Goal: Task Accomplishment & Management: Manage account settings

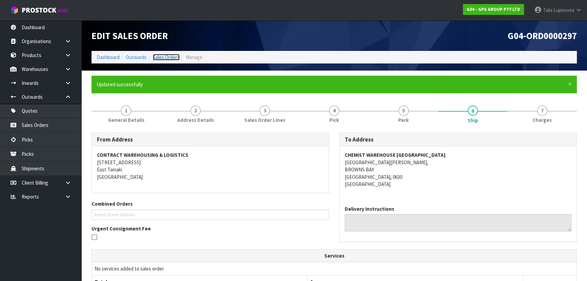
click at [174, 56] on link "Sales Orders" at bounding box center [166, 57] width 27 height 6
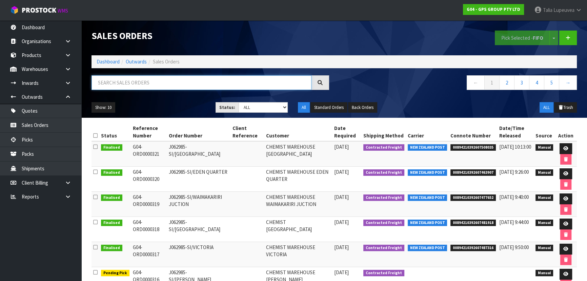
click at [164, 87] on input "text" at bounding box center [201, 82] width 220 height 15
type input "JOB-0416208"
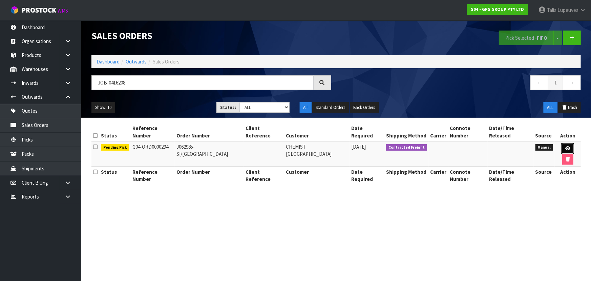
click at [569, 145] on link at bounding box center [568, 148] width 13 height 11
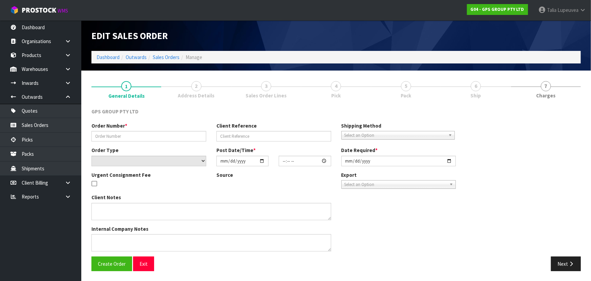
type input "J062985-SI/[GEOGRAPHIC_DATA]"
select select "number:0"
type input "[DATE]"
type input "09:18:00.000"
type input "[DATE]"
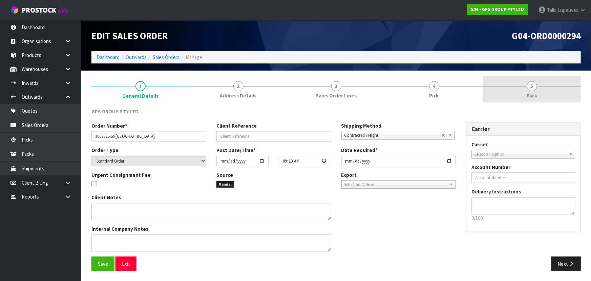
click at [510, 98] on link "5 Pack" at bounding box center [532, 89] width 98 height 27
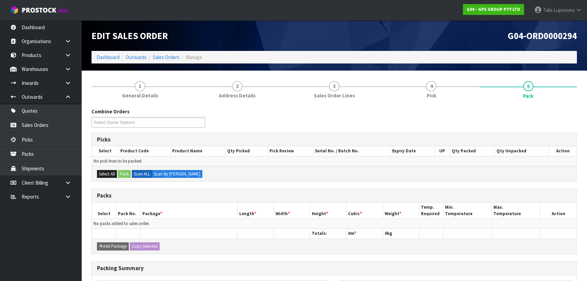
click at [420, 104] on div "Combine Orders G04-ORD0000272 G04-ORD0000274 G04-ORD0000276 G04-ORD0000277 G04-…" at bounding box center [333, 238] width 485 height 271
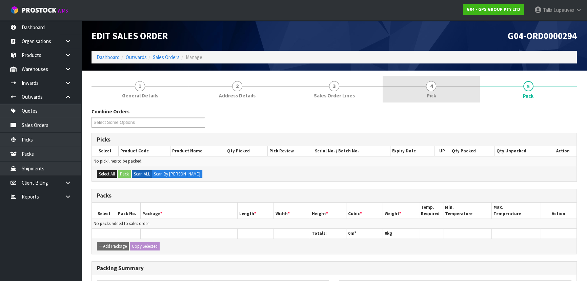
click at [438, 94] on link "4 Pick" at bounding box center [431, 89] width 97 height 27
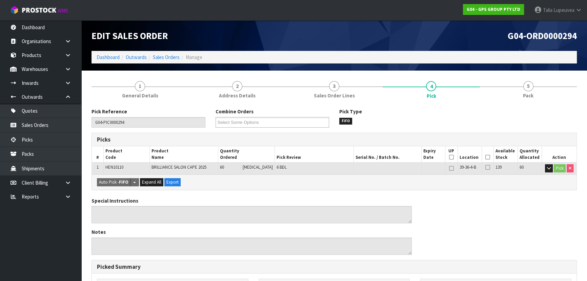
click at [485, 157] on icon at bounding box center [487, 157] width 5 height 0
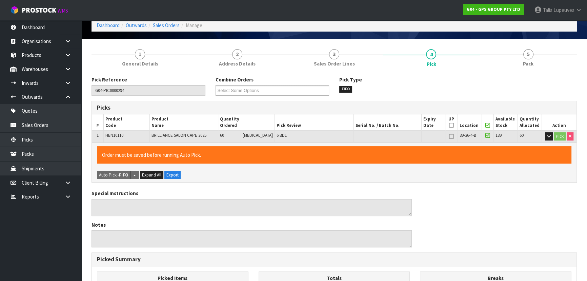
scroll to position [185, 0]
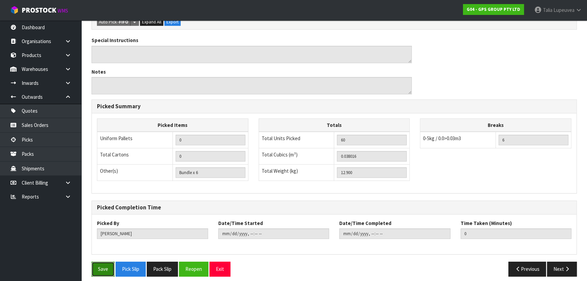
click at [97, 269] on button "Save" at bounding box center [102, 268] width 23 height 15
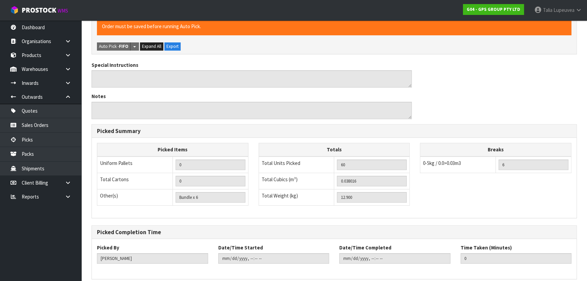
scroll to position [0, 0]
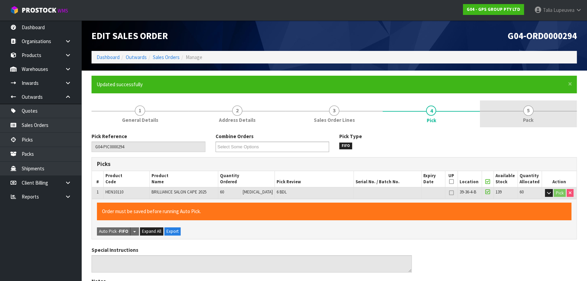
type input "[PERSON_NAME]"
type input "[DATE]T12:48:49"
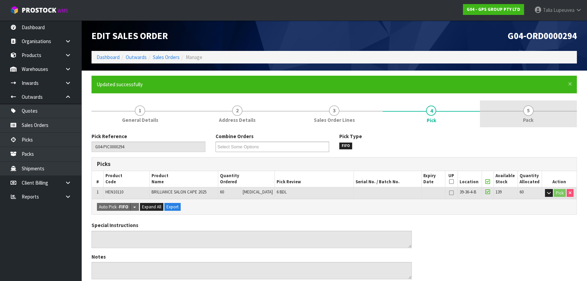
click at [536, 102] on link "5 Pack" at bounding box center [528, 113] width 97 height 27
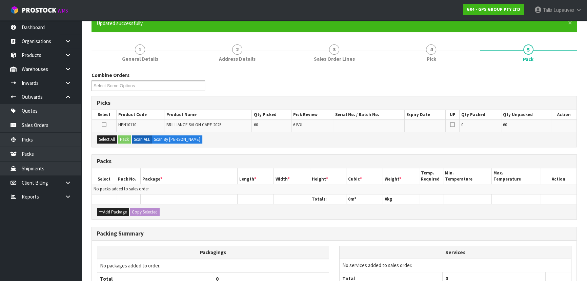
scroll to position [61, 0]
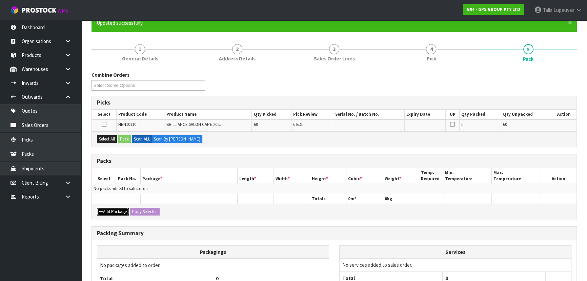
click at [104, 207] on button "Add Package" at bounding box center [113, 211] width 32 height 8
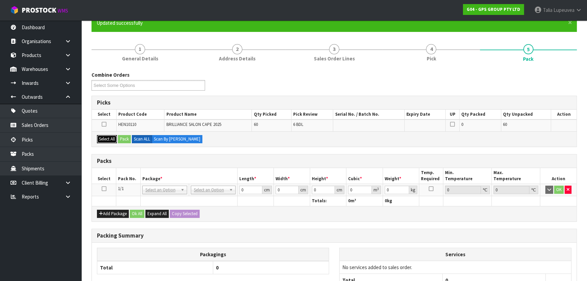
drag, startPoint x: 108, startPoint y: 139, endPoint x: 113, endPoint y: 137, distance: 4.9
click at [109, 139] on button "Select All" at bounding box center [107, 139] width 20 height 8
click at [124, 137] on button "Pack" at bounding box center [124, 139] width 13 height 8
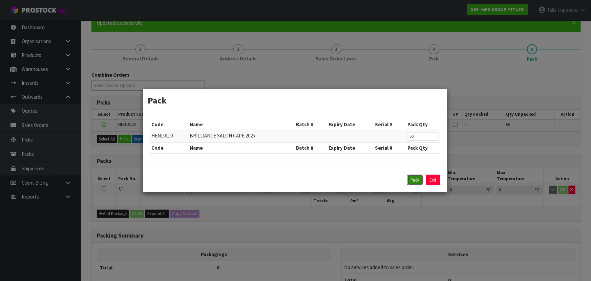
click at [416, 176] on button "Pack" at bounding box center [415, 179] width 16 height 11
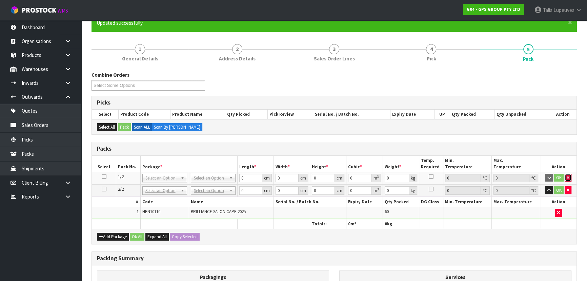
click at [567, 175] on icon "button" at bounding box center [567, 177] width 3 height 4
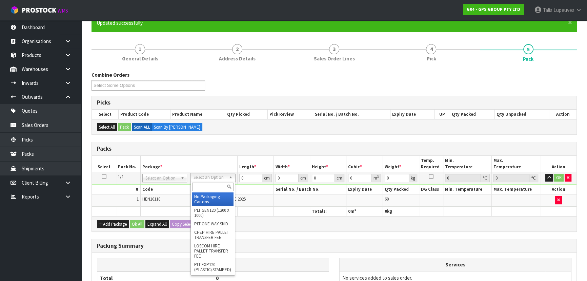
click at [216, 182] on input "text" at bounding box center [212, 186] width 41 height 8
type input "OC"
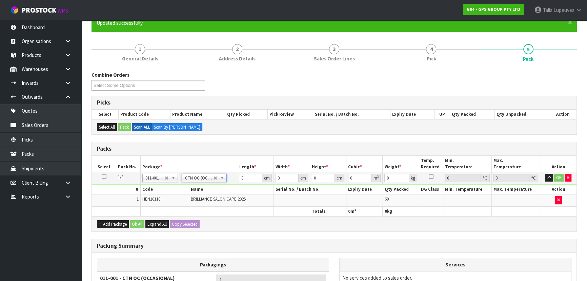
type input "12.9"
drag, startPoint x: 247, startPoint y: 177, endPoint x: 219, endPoint y: 186, distance: 29.4
click at [217, 186] on tbody "1/1 NONE 007-001 007-002 007-004 007-009 007-013 007-014 007-015 007-017 007-01…" at bounding box center [334, 188] width 484 height 35
type input "51"
type input "35"
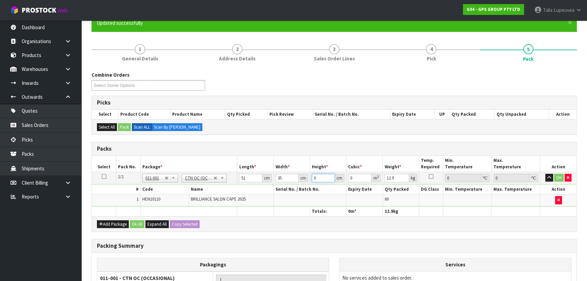
type input "2"
type input "0.00357"
type input "29"
type input "0.051765"
type input "2"
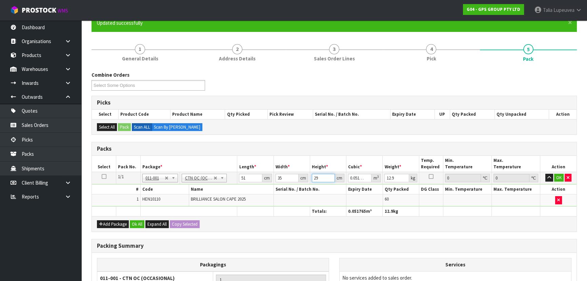
type input "0.00357"
type input "26"
type input "0.04641"
type input "26"
type input "14"
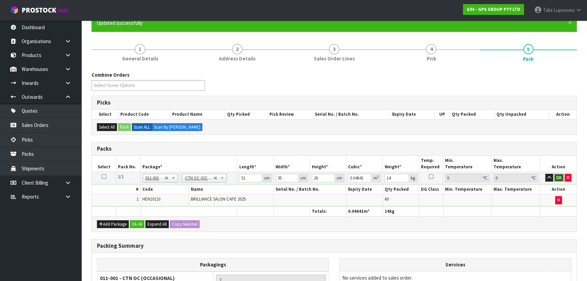
click at [557, 173] on button "OK" at bounding box center [558, 177] width 9 height 8
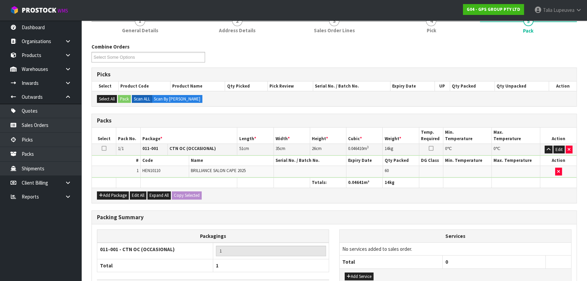
scroll to position [139, 0]
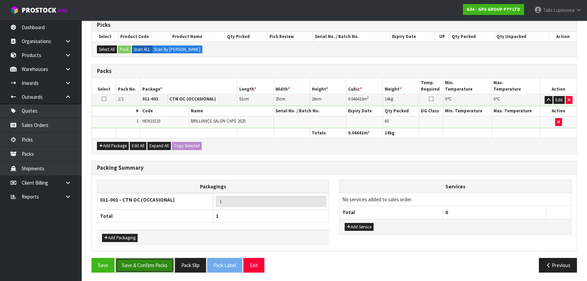
click at [149, 266] on button "Save & Confirm Packs" at bounding box center [145, 264] width 58 height 15
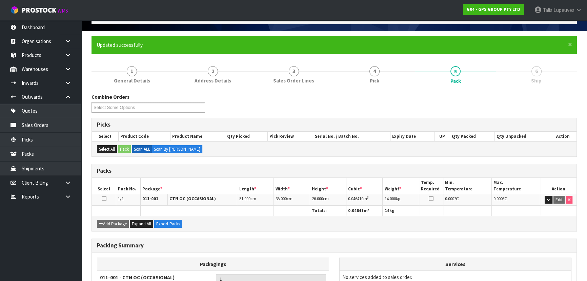
scroll to position [102, 0]
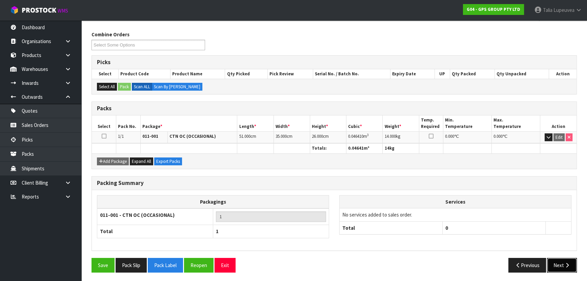
click at [561, 264] on button "Next" at bounding box center [562, 264] width 30 height 15
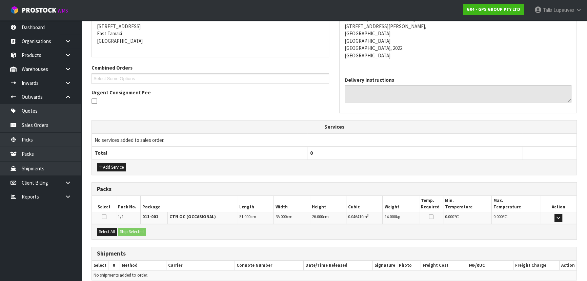
scroll to position [166, 0]
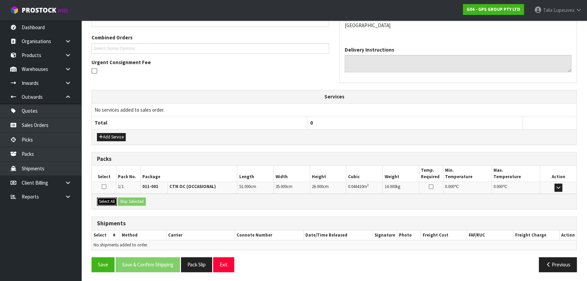
click at [106, 201] on button "Select All" at bounding box center [107, 201] width 20 height 8
click at [121, 200] on button "Ship Selected" at bounding box center [132, 201] width 28 height 8
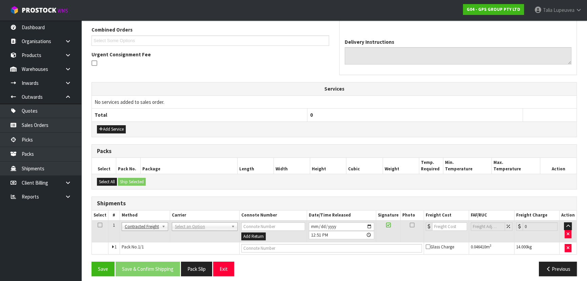
scroll to position [178, 0]
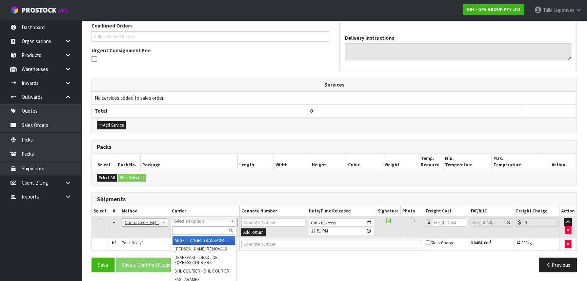
click at [183, 227] on input "text" at bounding box center [203, 230] width 63 height 8
type input "NZP"
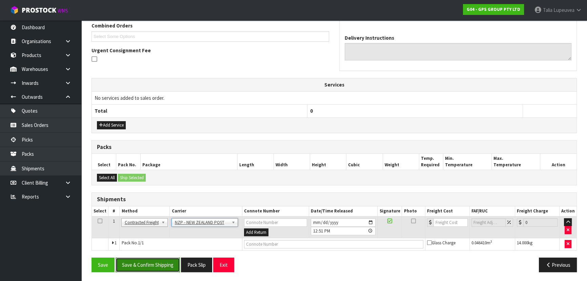
click at [165, 262] on button "Save & Confirm Shipping" at bounding box center [148, 264] width 64 height 15
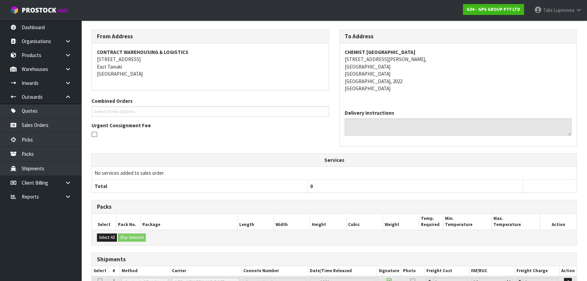
scroll to position [168, 0]
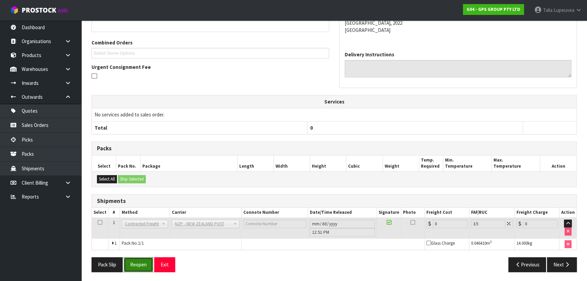
click at [140, 266] on button "Reopen" at bounding box center [138, 264] width 29 height 15
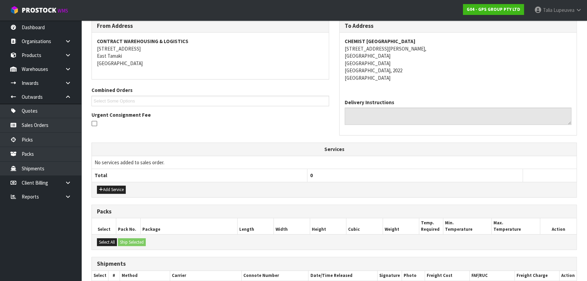
scroll to position [184, 0]
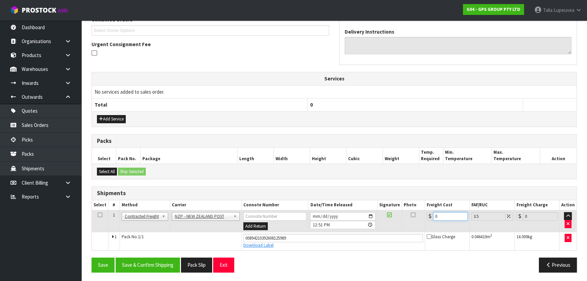
drag, startPoint x: 446, startPoint y: 214, endPoint x: 410, endPoint y: 227, distance: 38.0
click at [410, 230] on tbody "1 Client Local Pickup Customer Local Pickup Company Freight Contracted Freight …" at bounding box center [334, 230] width 484 height 40
type input "4"
type input "4.14"
type input "4.3"
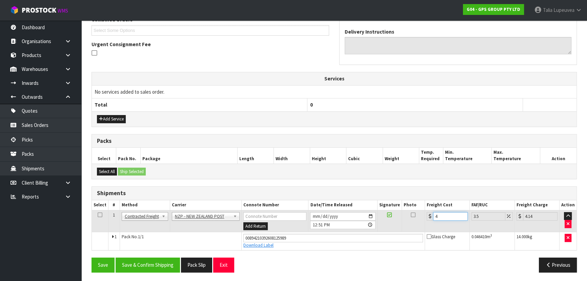
type input "4.45"
type input "4.33"
type input "4.48"
type input "4.33"
click at [155, 264] on button "Save & Confirm Shipping" at bounding box center [148, 264] width 64 height 15
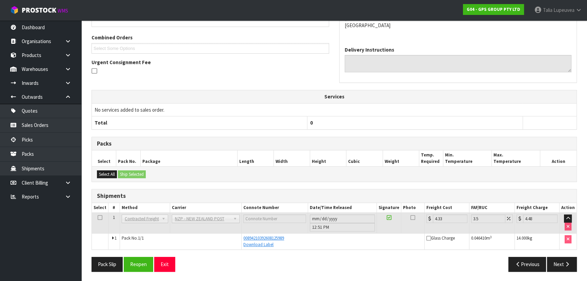
scroll to position [0, 0]
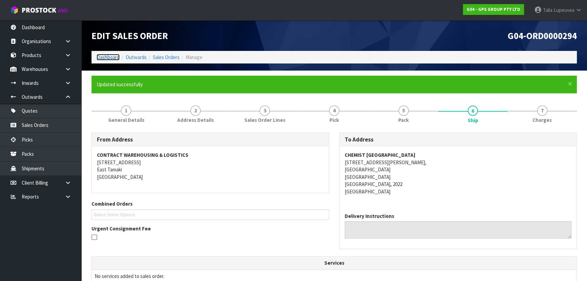
click at [109, 56] on link "Dashboard" at bounding box center [108, 57] width 23 height 6
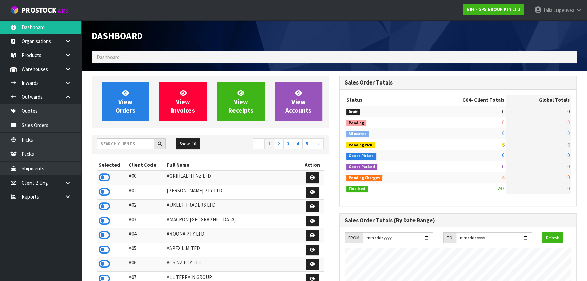
scroll to position [414, 247]
click at [119, 140] on input "text" at bounding box center [125, 143] width 57 height 11
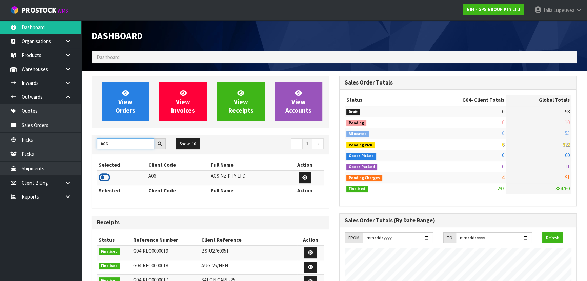
type input "A06"
click at [103, 173] on icon at bounding box center [105, 177] width 12 height 10
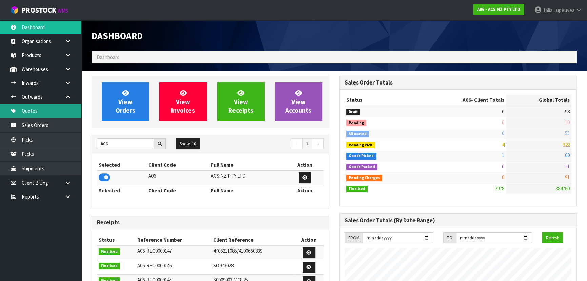
scroll to position [512, 247]
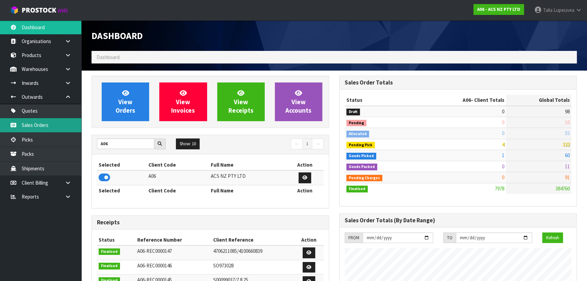
click at [54, 123] on link "Sales Orders" at bounding box center [40, 125] width 81 height 14
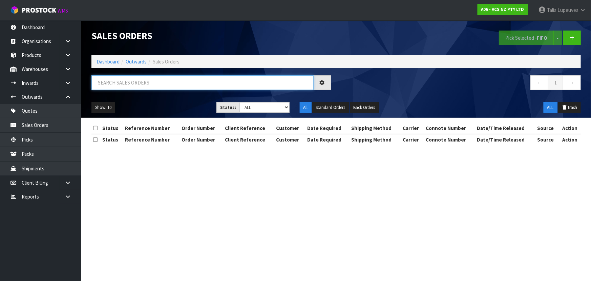
click at [145, 83] on input "text" at bounding box center [202, 82] width 222 height 15
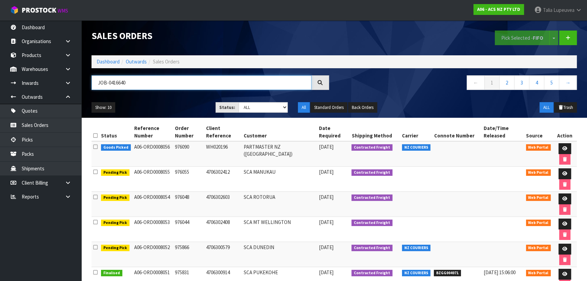
type input "JOB-0416640"
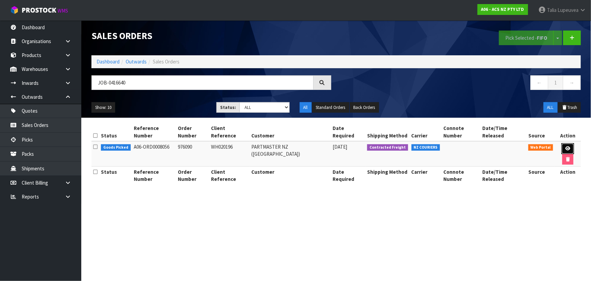
click at [562, 144] on link at bounding box center [568, 148] width 13 height 11
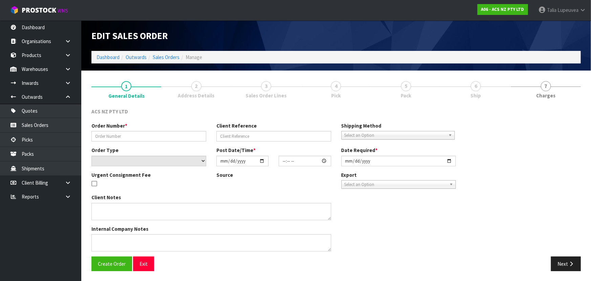
type input "976090"
type input "WH020196"
select select "number:0"
type input "[DATE]"
type input "12:16:00.000"
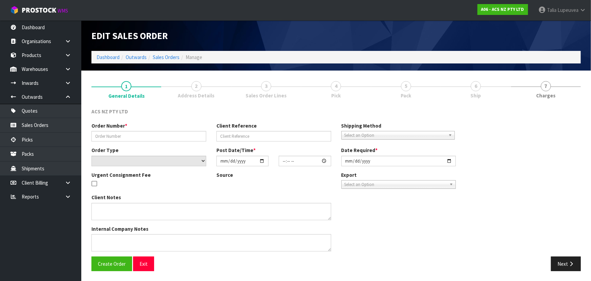
type input "[DATE]"
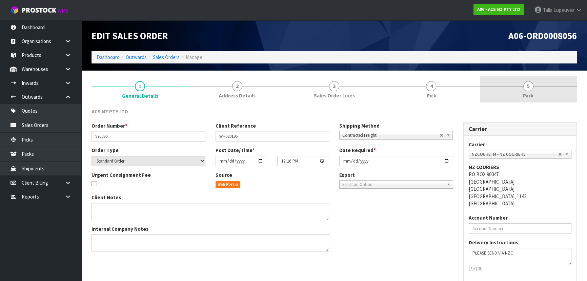
click at [532, 96] on span "Pack" at bounding box center [528, 95] width 11 height 7
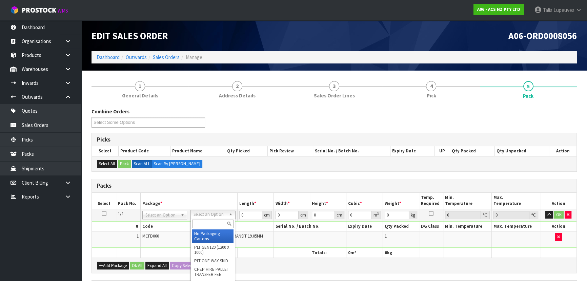
click at [217, 221] on input "text" at bounding box center [212, 223] width 41 height 8
drag, startPoint x: 216, startPoint y: 232, endPoint x: 232, endPoint y: 221, distance: 19.7
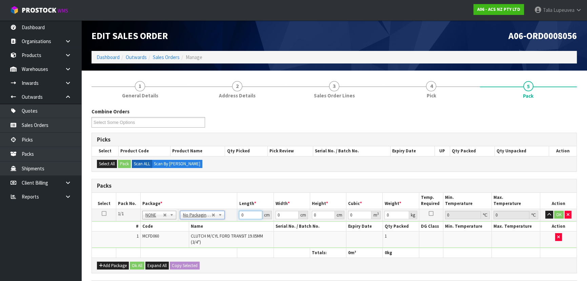
drag, startPoint x: 248, startPoint y: 213, endPoint x: 219, endPoint y: 217, distance: 29.0
click at [219, 217] on tr "1/1 NONE 007-001 007-002 007-004 007-009 007-013 007-014 007-015 007-017 007-01…" at bounding box center [334, 214] width 484 height 12
type input "38"
type input "35"
type input "2"
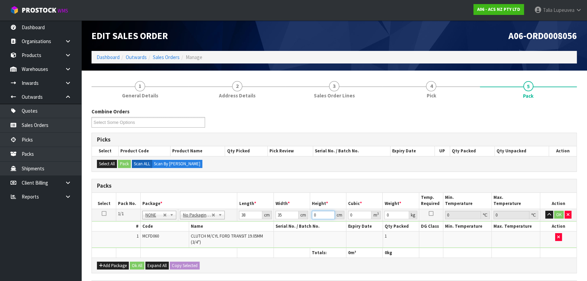
type input "0.00266"
type input "26"
type input "0.03458"
type input "26"
type input "1"
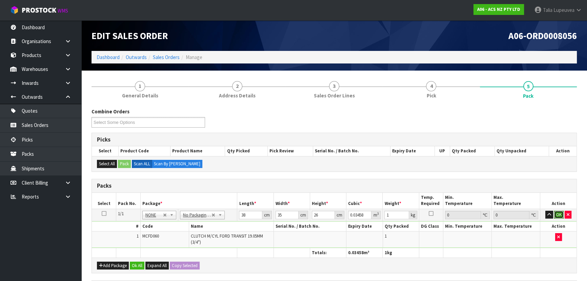
click at [559, 215] on button "OK" at bounding box center [558, 214] width 9 height 8
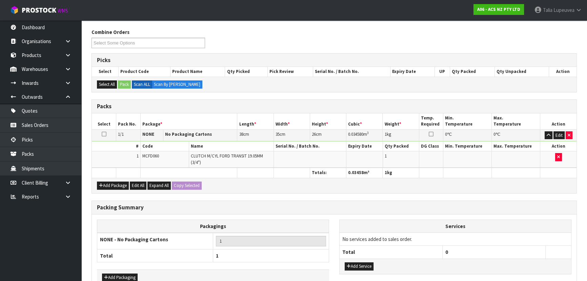
scroll to position [119, 0]
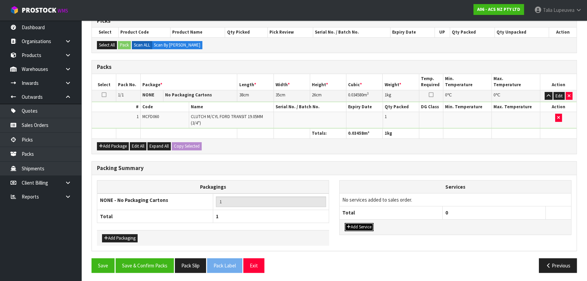
click at [352, 223] on button "Add Service" at bounding box center [359, 227] width 29 height 8
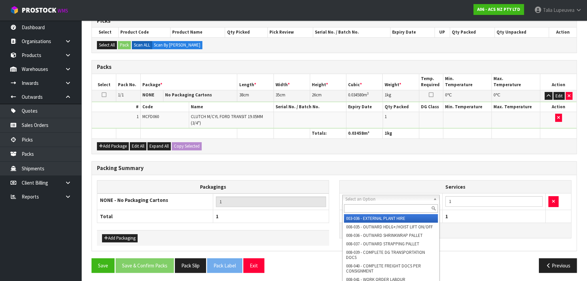
click at [366, 206] on input "text" at bounding box center [391, 208] width 94 height 8
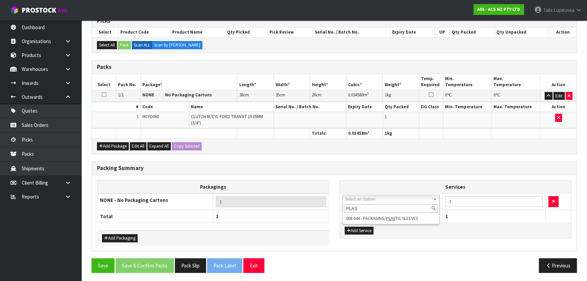
type input "PLAS"
click at [378, 213] on div "PLAS" at bounding box center [391, 208] width 97 height 11
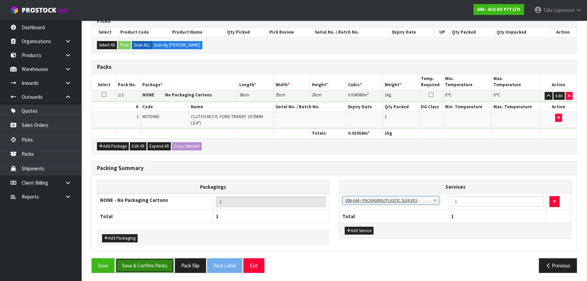
click at [152, 266] on button "Save & Confirm Packs" at bounding box center [145, 265] width 58 height 15
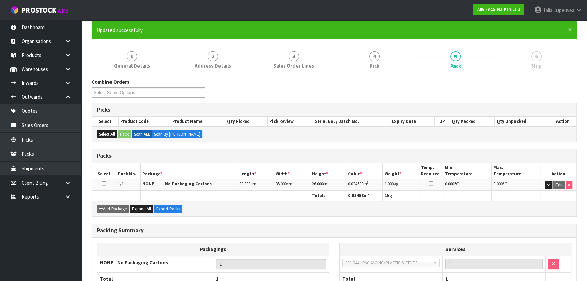
scroll to position [102, 0]
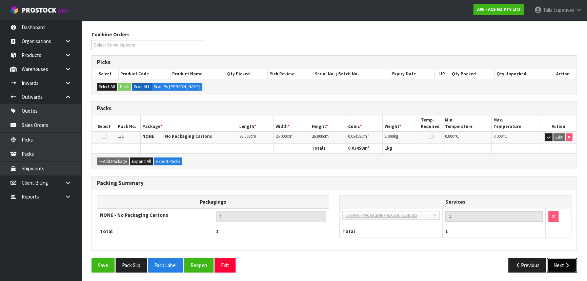
click at [560, 263] on button "Next" at bounding box center [562, 264] width 30 height 15
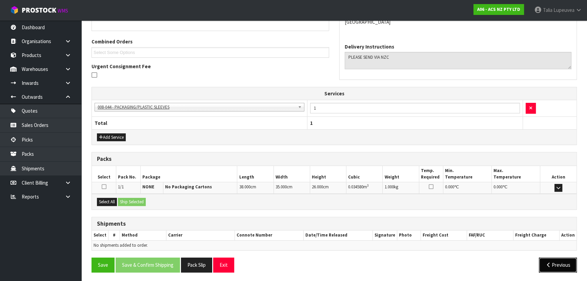
click at [552, 263] on button "Previous" at bounding box center [558, 264] width 38 height 15
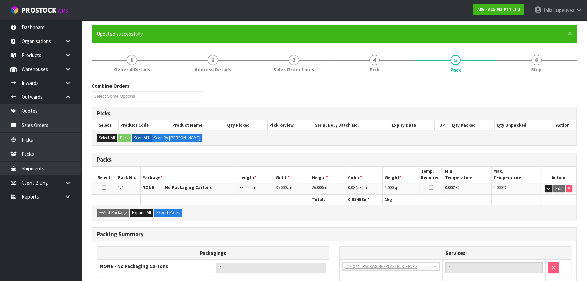
scroll to position [0, 0]
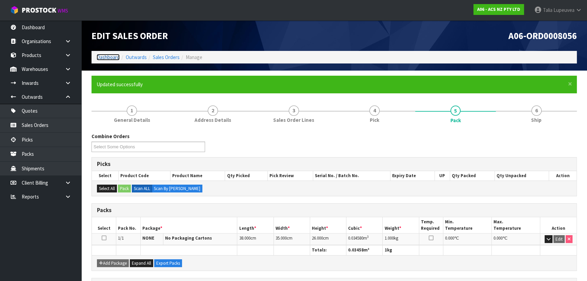
click at [118, 58] on link "Dashboard" at bounding box center [108, 57] width 23 height 6
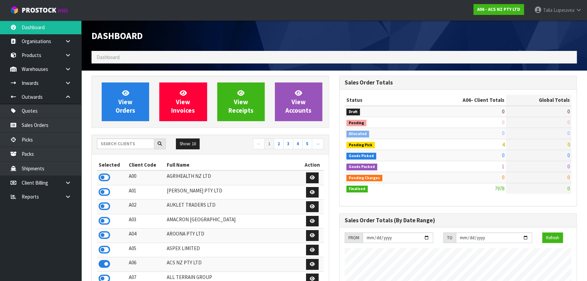
scroll to position [512, 247]
click at [121, 146] on input "text" at bounding box center [125, 143] width 57 height 11
click at [125, 147] on input "text" at bounding box center [125, 143] width 57 height 11
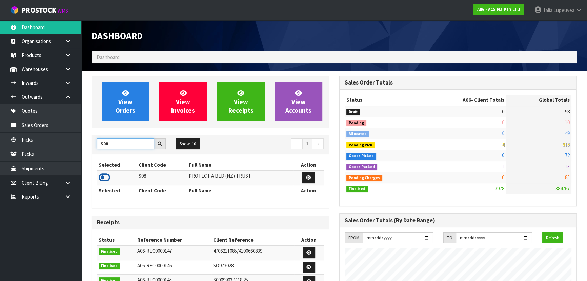
type input "S08"
click at [107, 180] on icon at bounding box center [105, 177] width 12 height 10
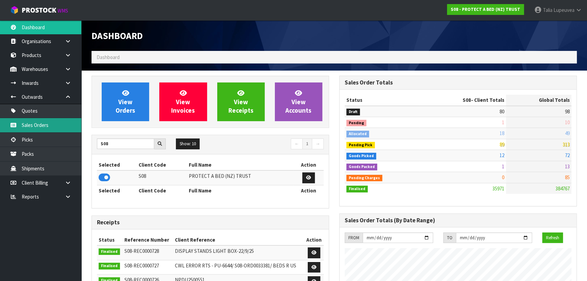
click at [61, 129] on link "Sales Orders" at bounding box center [40, 125] width 81 height 14
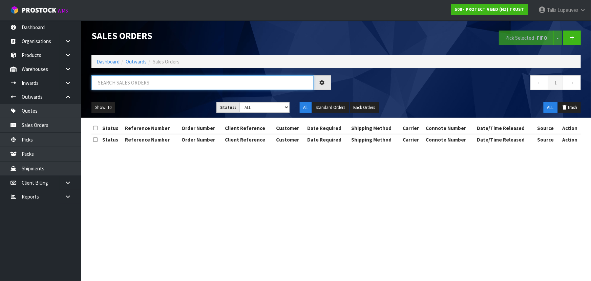
click at [175, 79] on input "text" at bounding box center [202, 82] width 222 height 15
type input "JOB-0415781"
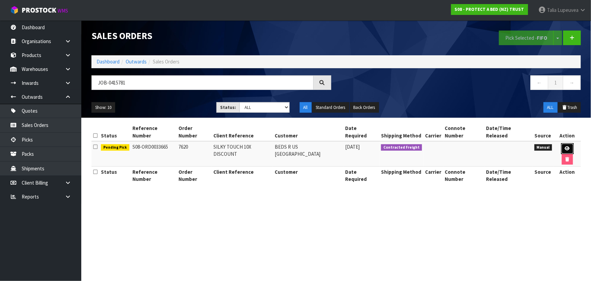
click at [561, 143] on link at bounding box center [567, 148] width 13 height 11
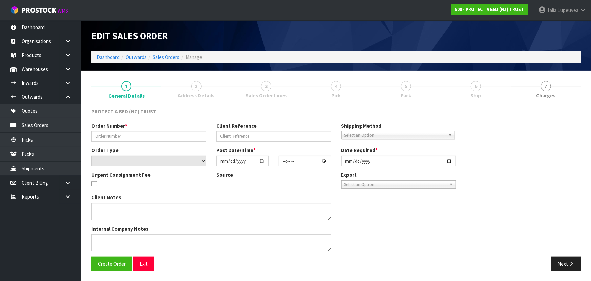
type input "7620"
type input "SILKY TOUCH 10X DISCOUNT"
select select "number:0"
type input "[DATE]"
type input "09:59:00.000"
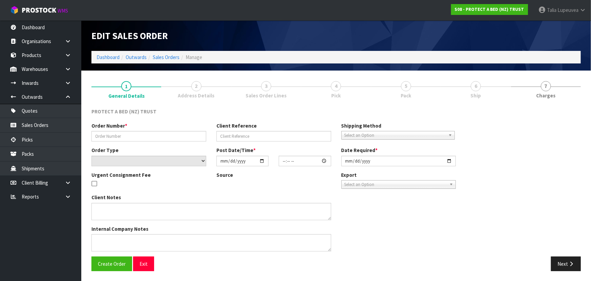
type input "[DATE]"
type textarea "TO THIS ORDER PLEASE ADD THE FOLLOWING AT NO CHARGE: F0121PLW0 PERFECT PILLOW 3…"
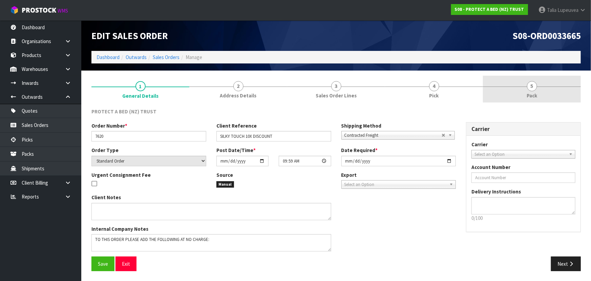
click at [544, 94] on link "5 Pack" at bounding box center [532, 89] width 98 height 27
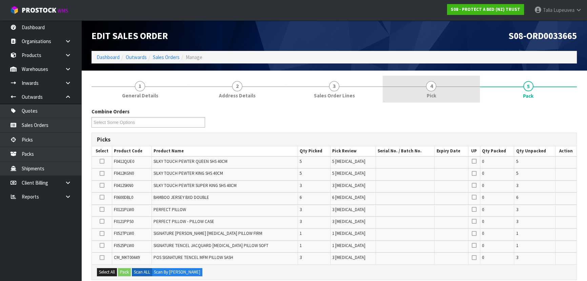
click at [426, 76] on link "4 Pick" at bounding box center [431, 89] width 97 height 27
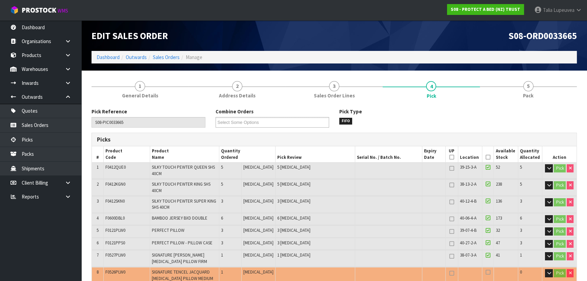
click at [487, 157] on icon at bounding box center [488, 157] width 5 height 0
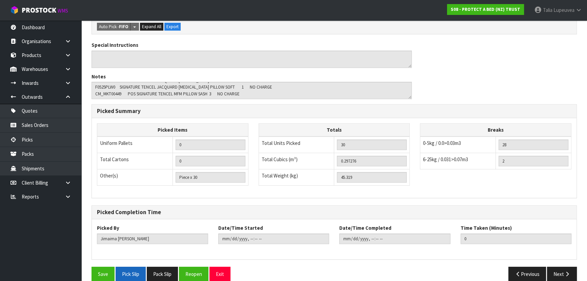
scroll to position [331, 0]
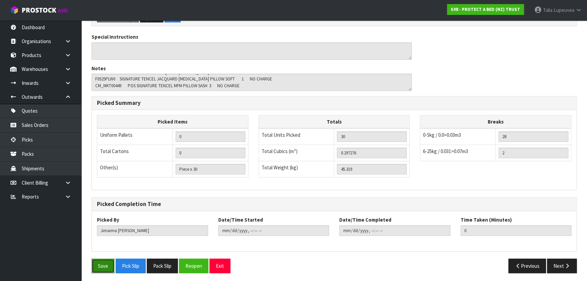
click at [102, 265] on button "Save" at bounding box center [102, 265] width 23 height 15
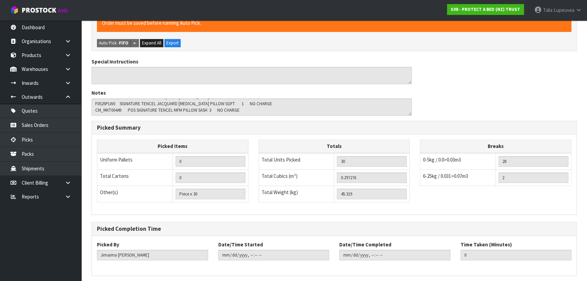
scroll to position [0, 0]
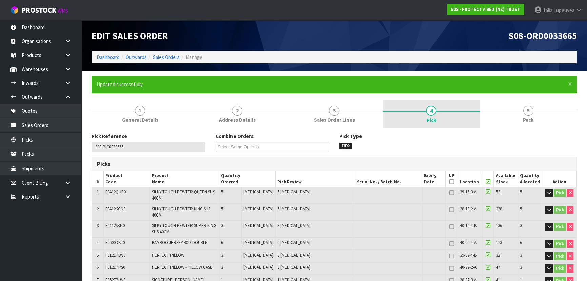
type input "[PERSON_NAME]"
type input "[DATE]T13:08:44"
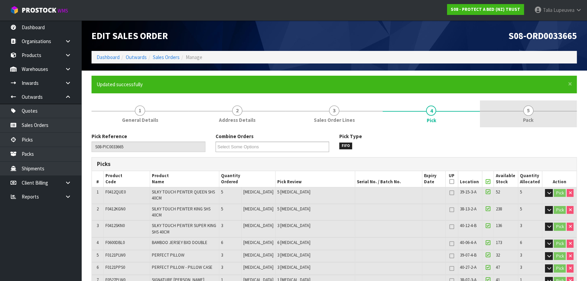
click at [511, 108] on link "5 Pack" at bounding box center [528, 113] width 97 height 27
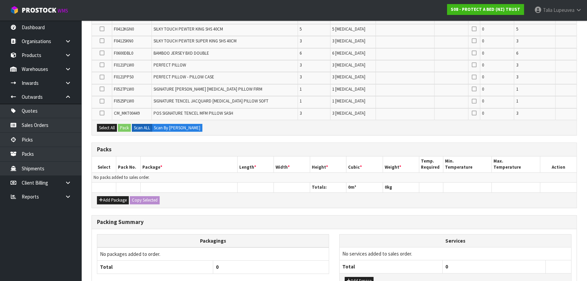
scroll to position [215, 0]
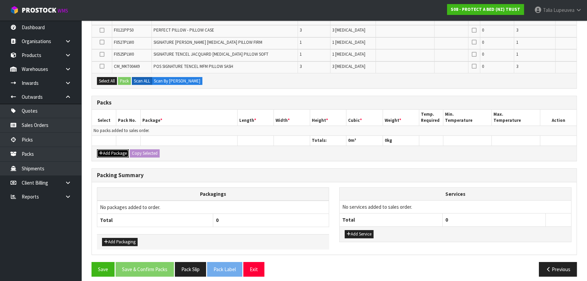
click at [109, 151] on button "Add Package" at bounding box center [113, 153] width 32 height 8
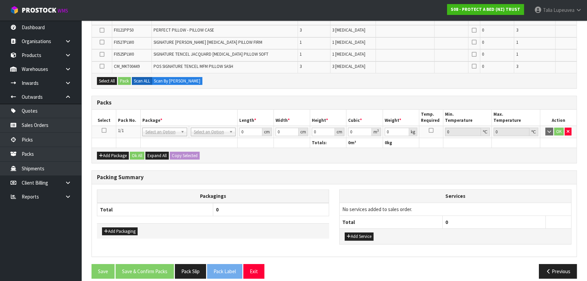
click at [105, 130] on icon at bounding box center [104, 130] width 5 height 0
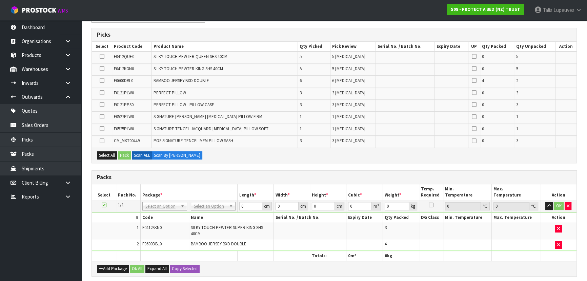
scroll to position [234, 0]
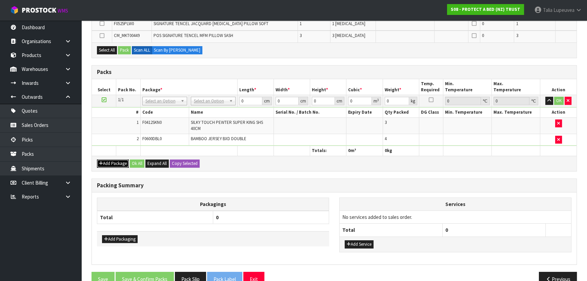
click at [105, 162] on button "Add Package" at bounding box center [113, 163] width 32 height 8
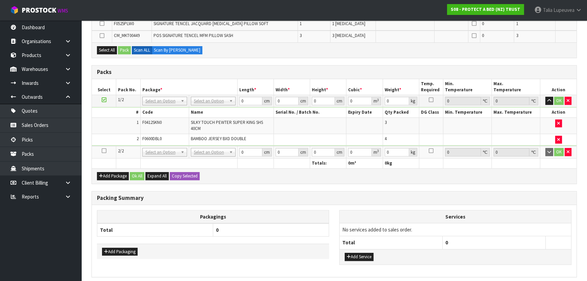
click at [104, 150] on icon at bounding box center [104, 150] width 5 height 0
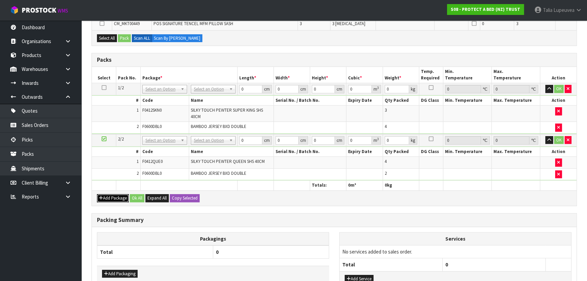
click at [116, 197] on button "Add Package" at bounding box center [113, 198] width 32 height 8
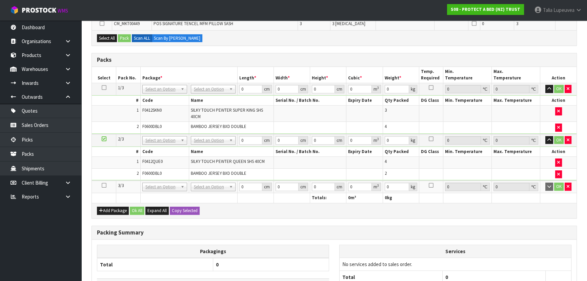
click at [103, 185] on icon at bounding box center [104, 185] width 5 height 0
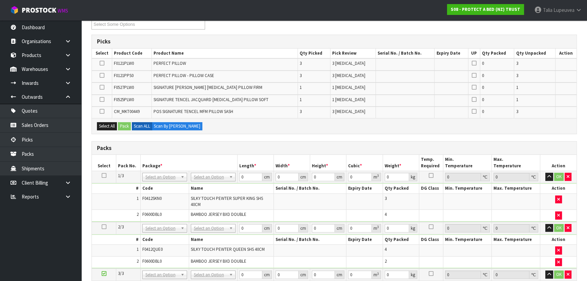
scroll to position [87, 0]
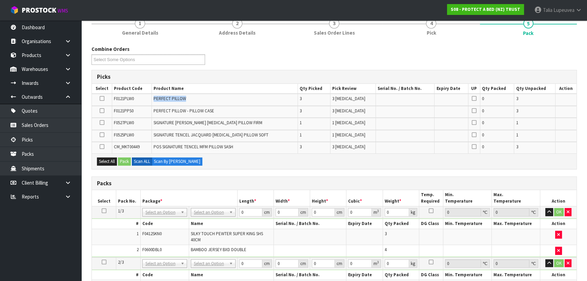
drag, startPoint x: 154, startPoint y: 98, endPoint x: 193, endPoint y: 98, distance: 38.6
click at [193, 98] on td "PERFECT PILLOW" at bounding box center [225, 100] width 146 height 12
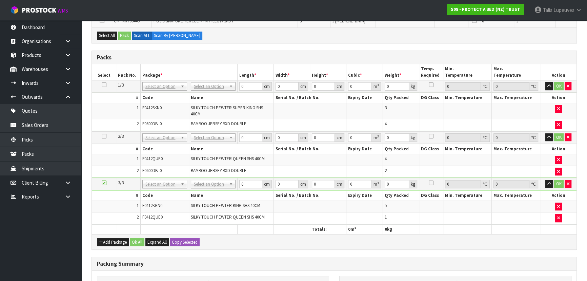
scroll to position [241, 0]
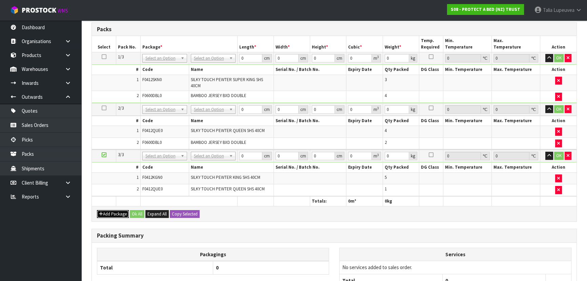
click at [105, 210] on button "Add Package" at bounding box center [113, 214] width 32 height 8
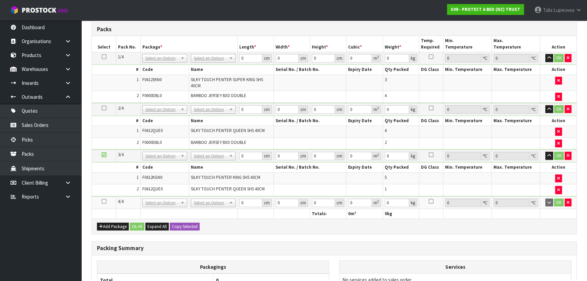
click at [102, 201] on icon at bounding box center [104, 201] width 5 height 0
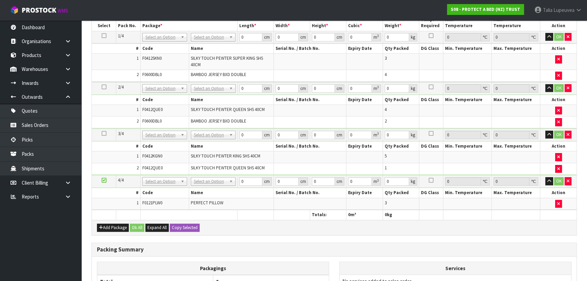
scroll to position [260, 0]
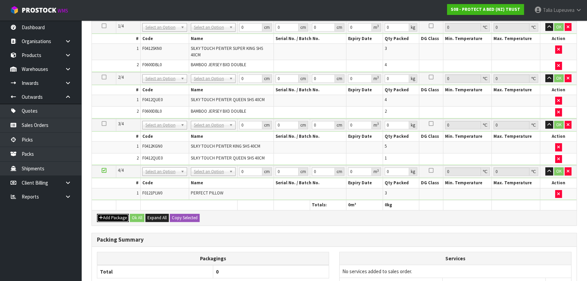
click at [111, 215] on button "Add Package" at bounding box center [113, 217] width 32 height 8
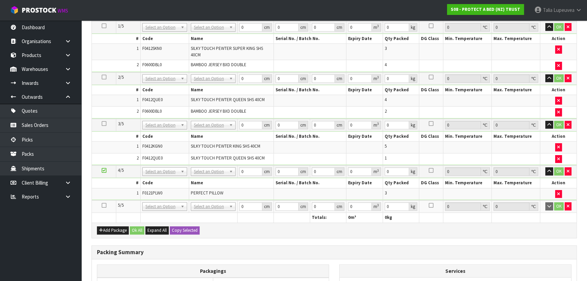
click at [102, 205] on icon at bounding box center [104, 205] width 5 height 0
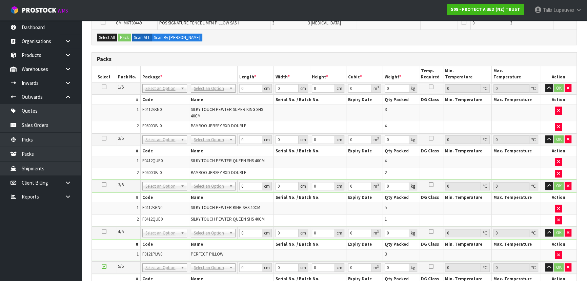
scroll to position [174, 0]
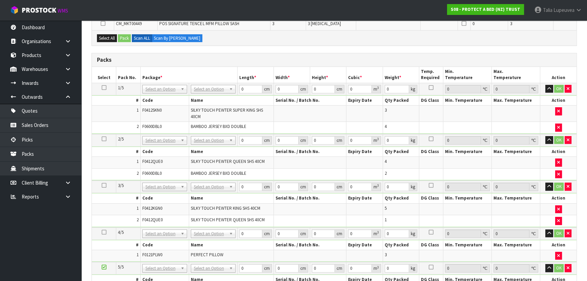
click at [101, 85] on td at bounding box center [104, 89] width 24 height 12
click at [102, 87] on icon at bounding box center [104, 87] width 5 height 0
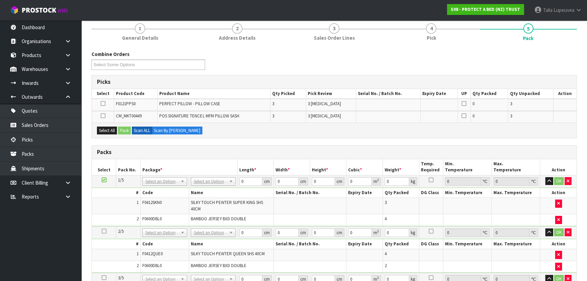
scroll to position [82, 0]
click at [105, 129] on button "Select All" at bounding box center [107, 131] width 20 height 8
click at [120, 129] on button "Pack" at bounding box center [124, 131] width 13 height 8
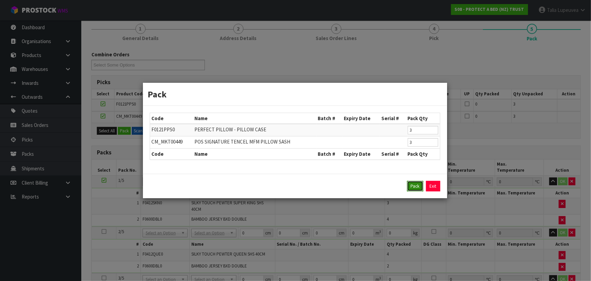
click at [418, 187] on button "Pack" at bounding box center [415, 186] width 16 height 11
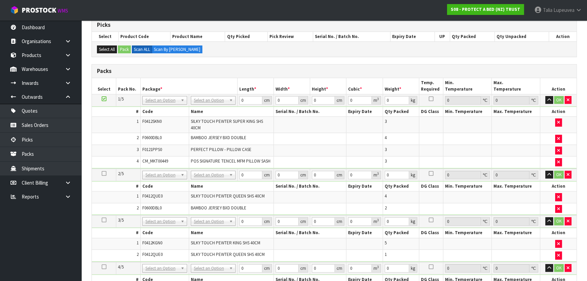
scroll to position [174, 0]
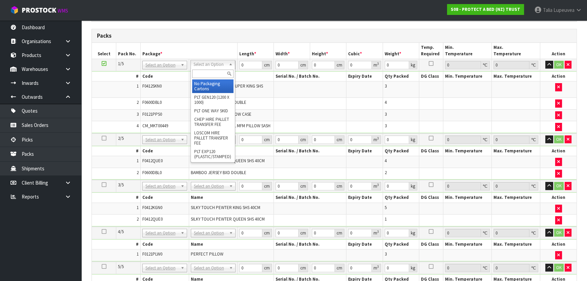
click at [213, 71] on input "text" at bounding box center [212, 73] width 41 height 8
type input "CTN9"
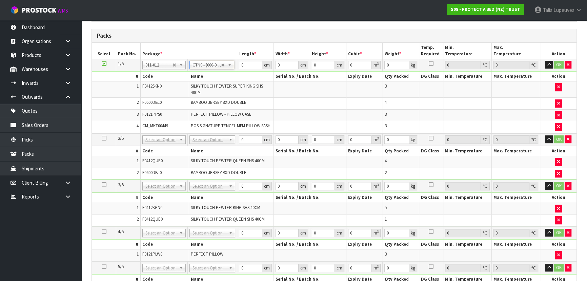
type input "51"
type input "38"
type input "58.5"
type input "0.113373"
type input "9.96"
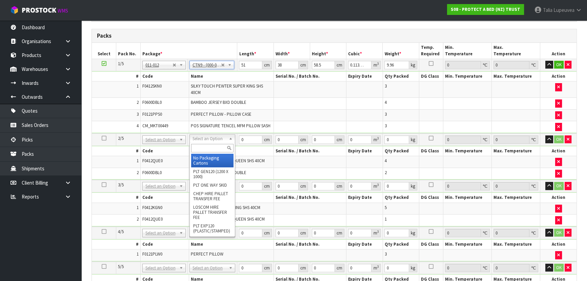
click at [215, 146] on input "text" at bounding box center [212, 148] width 42 height 8
type input "OC"
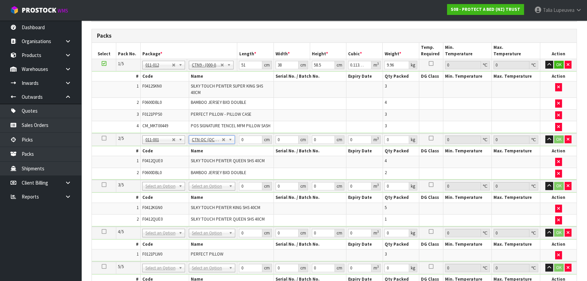
type input "11.52"
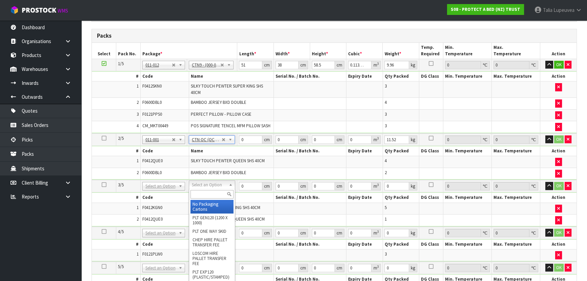
click at [213, 192] on input "text" at bounding box center [211, 194] width 43 height 8
type input "OC"
type input "2"
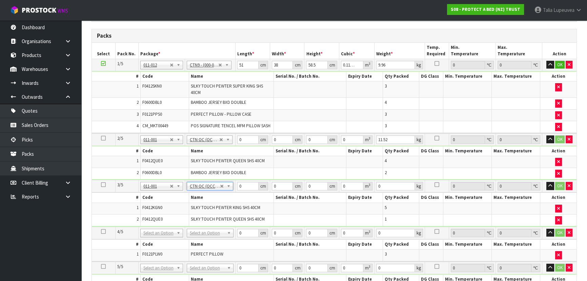
type input "15"
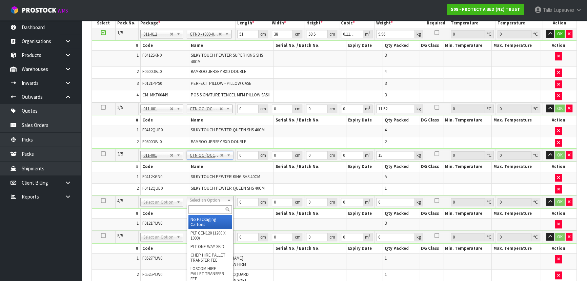
click at [207, 209] on input "text" at bounding box center [209, 209] width 43 height 8
type input "OC"
type input "3"
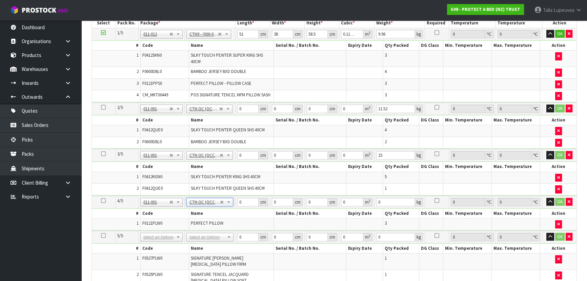
type input "5.4"
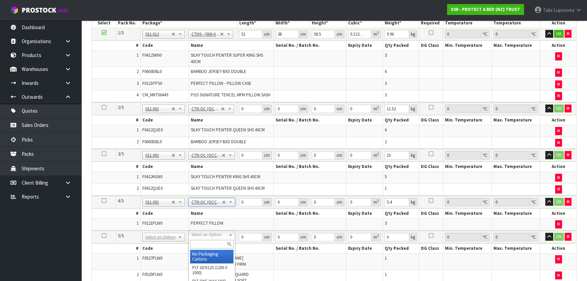
click at [199, 240] on input "text" at bounding box center [211, 244] width 43 height 8
type input "CTN9"
type input "2"
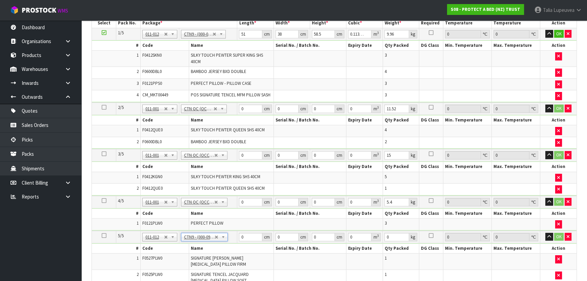
type input "51"
type input "38"
type input "58.5"
type input "0.113373"
type input "3.839"
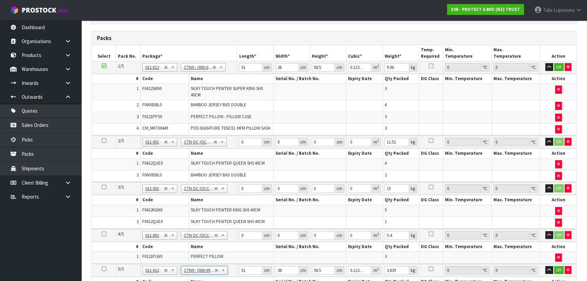
scroll to position [112, 0]
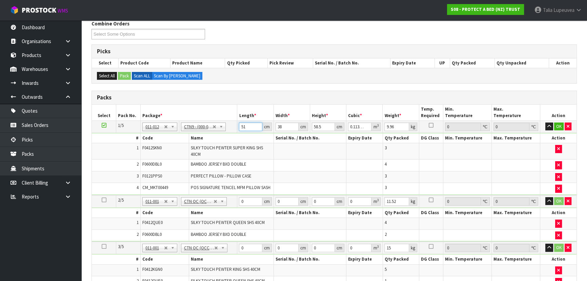
drag, startPoint x: 243, startPoint y: 127, endPoint x: 234, endPoint y: 130, distance: 10.0
click at [234, 130] on tr "1/5 NONE 007-001 007-002 007-004 007-009 007-013 007-014 007-015 007-017 007-01…" at bounding box center [334, 126] width 484 height 12
type input "5"
type input "0.011115"
type input "52"
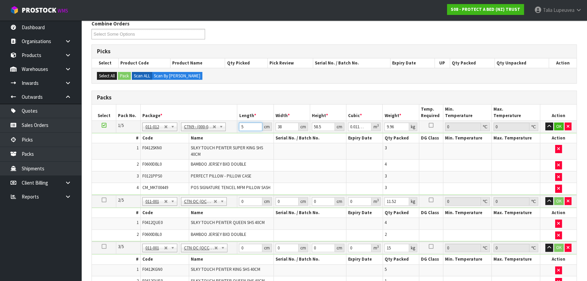
type input "0.115596"
type input "52"
type input "4"
type input "0.012168"
type input "40"
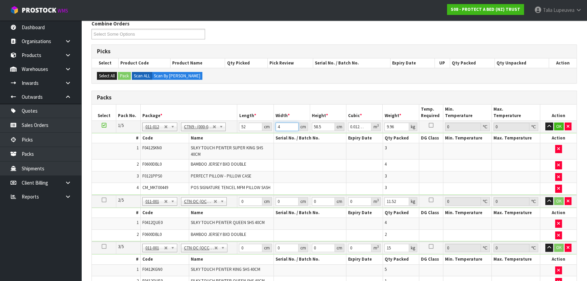
type input "0.12168"
type input "40"
type input "4"
type input "0.00832"
type input "46"
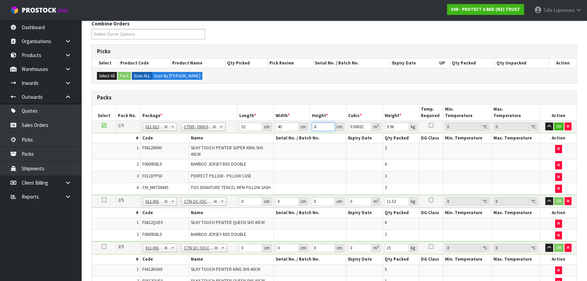
type input "0.09568"
type input "46"
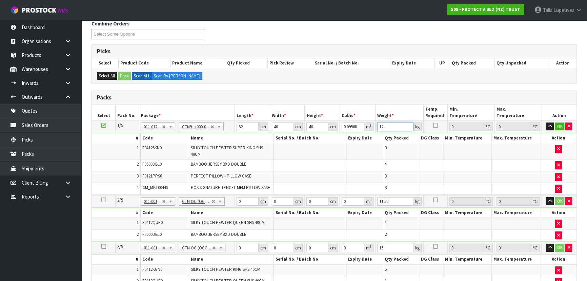
type input "12"
drag, startPoint x: 244, startPoint y: 201, endPoint x: 234, endPoint y: 204, distance: 10.7
click at [234, 204] on tr "2/5 NONE 007-001 007-002 007-004 007-009 007-013 007-014 007-015 007-017 007-01…" at bounding box center [334, 201] width 484 height 13
type input "58"
type input "39"
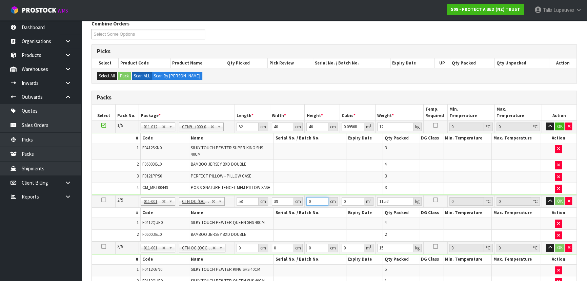
type input "3"
type input "0.006786"
type input "32"
type input "0.072384"
type input "32"
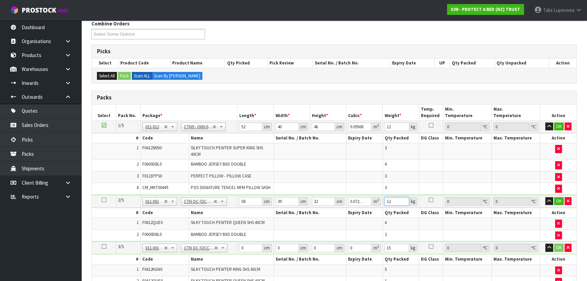
type input "12"
drag, startPoint x: 244, startPoint y: 247, endPoint x: 234, endPoint y: 249, distance: 10.0
click at [234, 249] on tr "3/5 NONE 007-001 007-002 007-004 007-009 007-013 007-014 007-015 007-017 007-01…" at bounding box center [334, 247] width 484 height 13
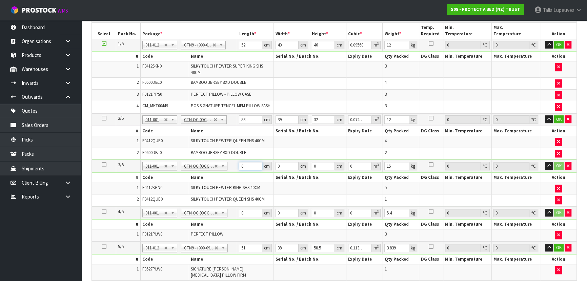
scroll to position [205, 0]
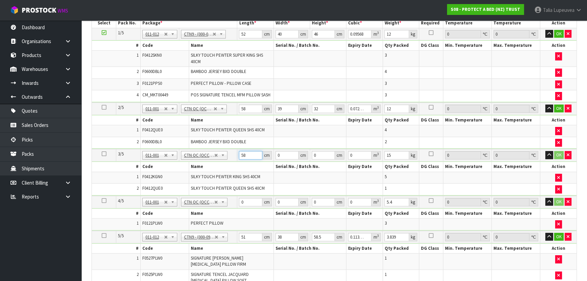
type input "58"
type input "39"
type input "3"
type input "0.006786"
type input "32"
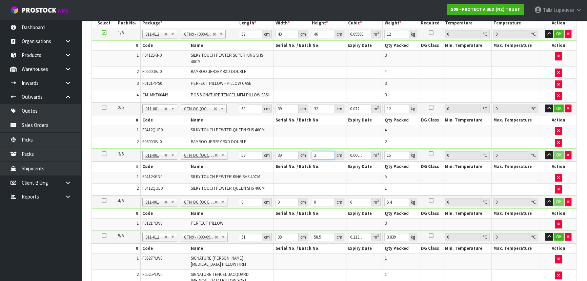
type input "0.072384"
type input "3"
type input "0.006786"
type input "31"
type input "0.070122"
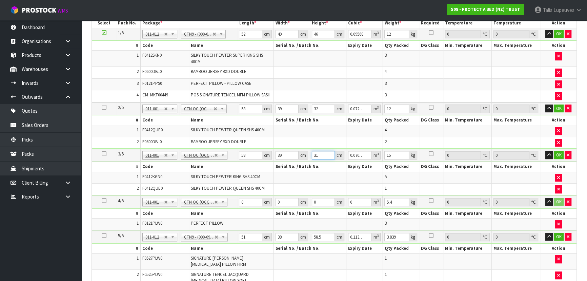
type input "31"
type input "15"
drag, startPoint x: 244, startPoint y: 201, endPoint x: 232, endPoint y: 202, distance: 11.6
click at [232, 201] on tr "4/5 NONE 007-001 007-002 007-004 007-009 007-013 007-014 007-015 007-017 007-01…" at bounding box center [334, 201] width 484 height 13
type input "59"
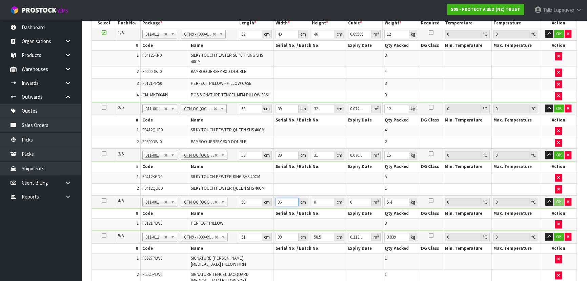
type input "36"
type input "4"
type input "0.008496"
type input "49"
type input "0.104076"
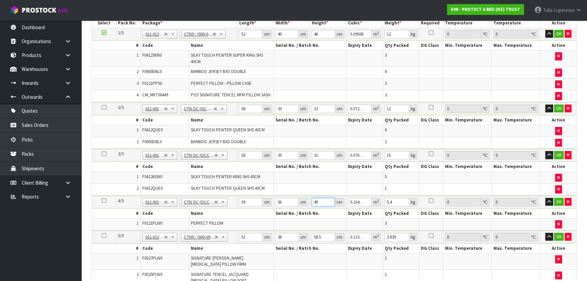
type input "49"
type input "7"
drag, startPoint x: 247, startPoint y: 237, endPoint x: 229, endPoint y: 239, distance: 17.8
click at [229, 239] on tr "5/5 NONE 007-001 007-002 007-004 007-009 007-013 007-014 007-015 007-017 007-01…" at bounding box center [334, 236] width 484 height 13
type input "6"
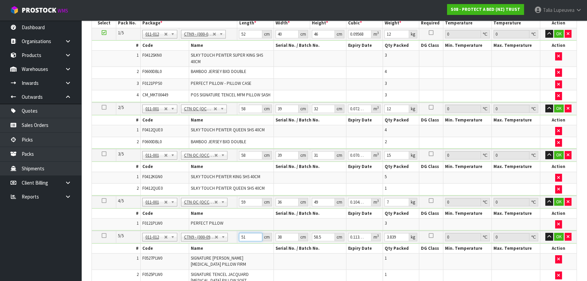
type input "0.013338"
type input "61"
type input "0.135603"
type input "61"
type input "4"
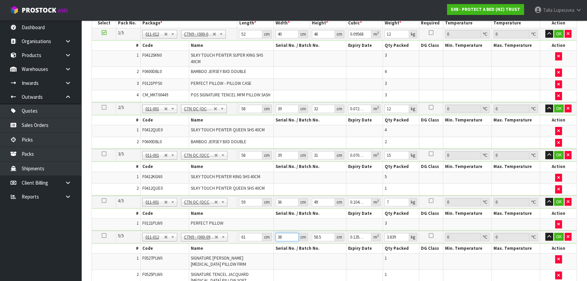
type input "0.014274"
type input "41"
type input "0.146308"
type input "41"
type input "3"
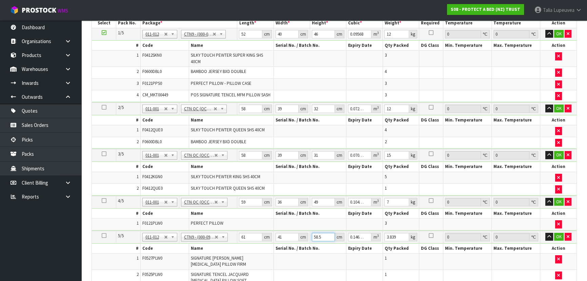
type input "0.007503"
type input "33"
type input "0.082533"
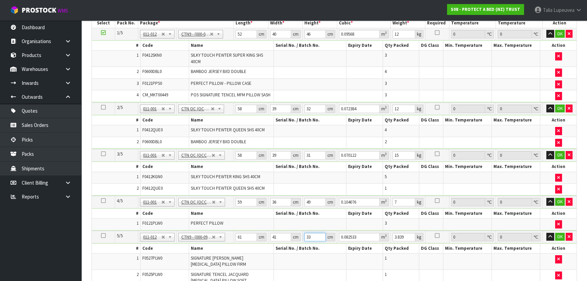
type input "33"
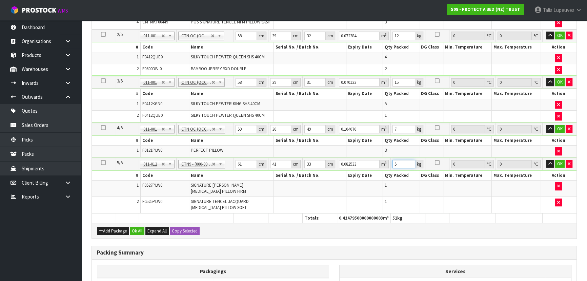
scroll to position [328, 0]
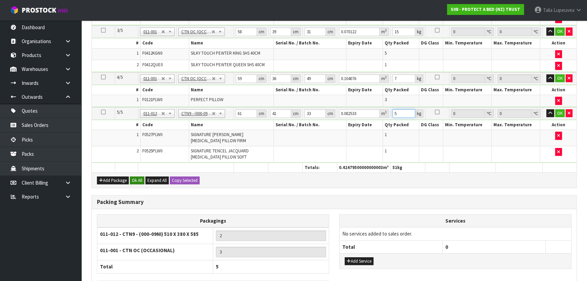
type input "5"
click at [138, 179] on button "Ok All" at bounding box center [137, 180] width 15 height 8
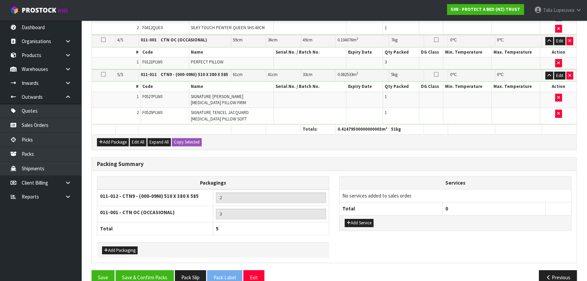
scroll to position [375, 0]
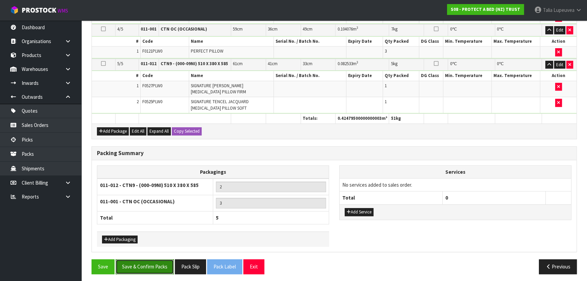
click at [146, 261] on button "Save & Confirm Packs" at bounding box center [145, 266] width 58 height 15
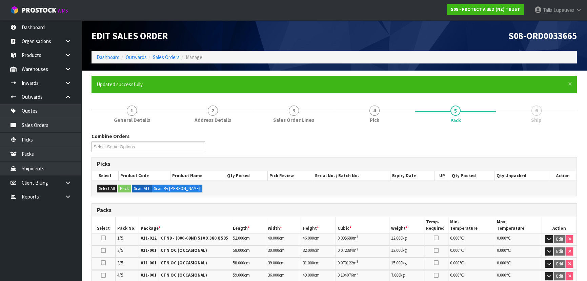
scroll to position [167, 0]
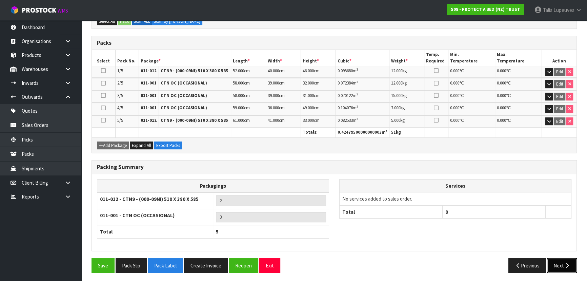
click at [562, 260] on button "Next" at bounding box center [562, 265] width 30 height 15
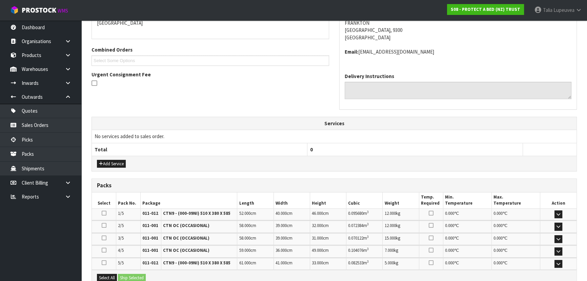
scroll to position [229, 0]
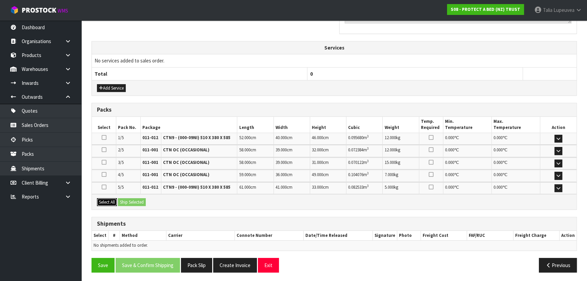
click at [110, 200] on button "Select All" at bounding box center [107, 202] width 20 height 8
click at [133, 199] on button "Ship Selected" at bounding box center [132, 202] width 28 height 8
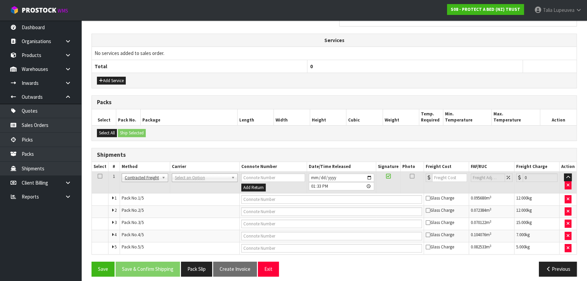
scroll to position [241, 0]
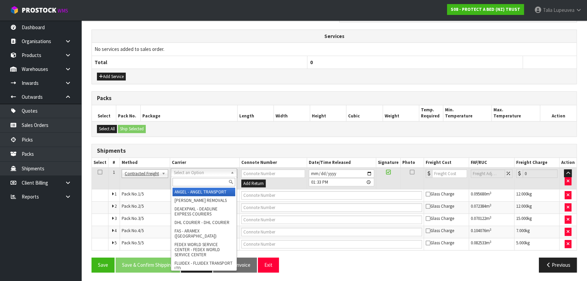
click at [187, 182] on input "text" at bounding box center [203, 182] width 63 height 8
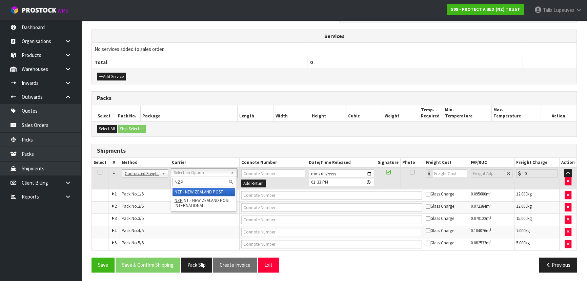
type input "NZP"
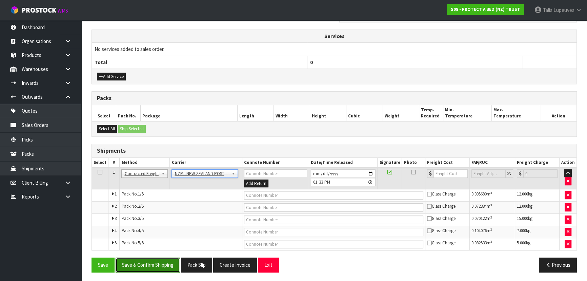
click at [161, 263] on button "Save & Confirm Shipping" at bounding box center [148, 264] width 64 height 15
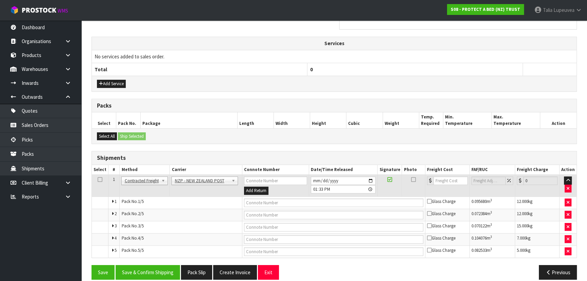
scroll to position [0, 0]
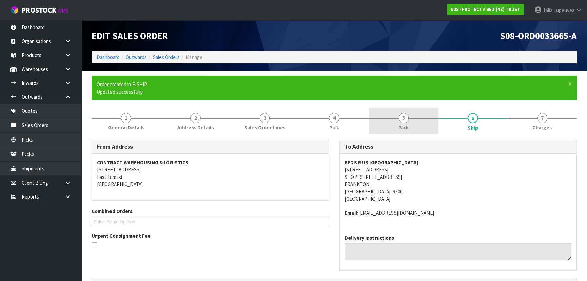
click at [407, 130] on span "Pack" at bounding box center [403, 127] width 11 height 7
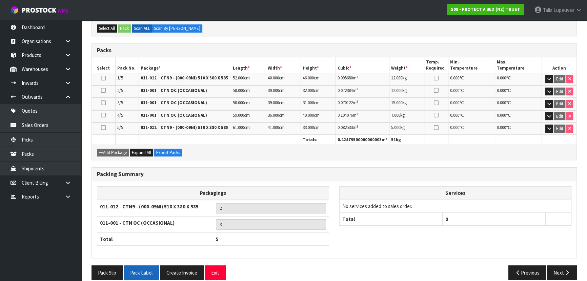
scroll to position [174, 0]
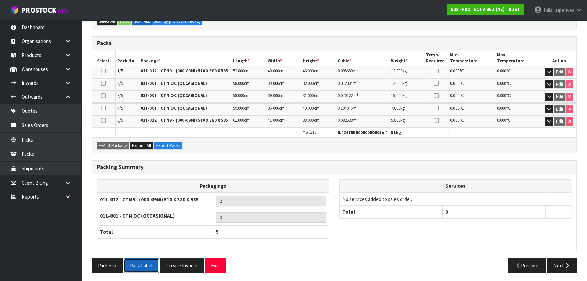
click at [148, 264] on button "Pack Label" at bounding box center [141, 265] width 35 height 15
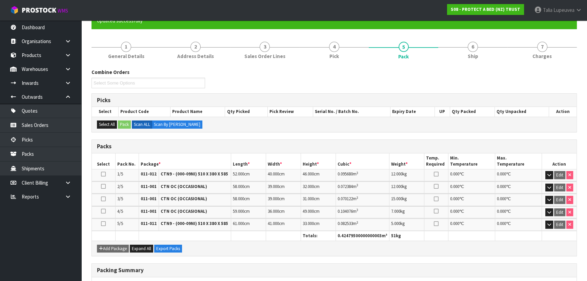
scroll to position [0, 0]
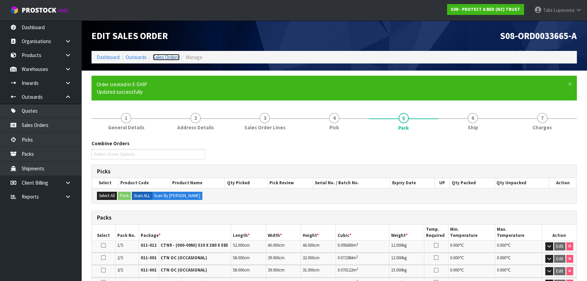
click at [164, 58] on link "Sales Orders" at bounding box center [166, 57] width 27 height 6
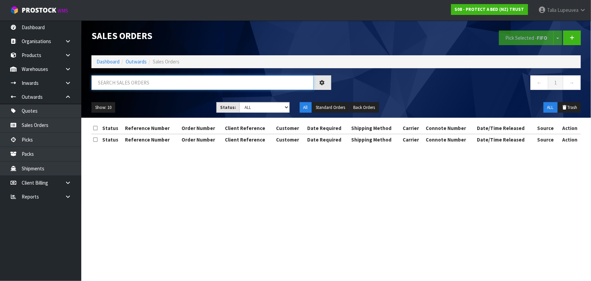
click at [171, 82] on input "text" at bounding box center [202, 82] width 222 height 15
type input "JOB-0416632"
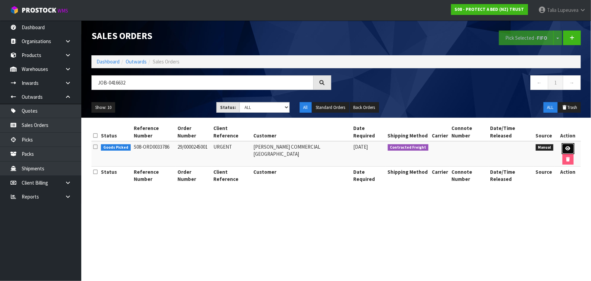
click at [566, 149] on icon at bounding box center [568, 148] width 5 height 4
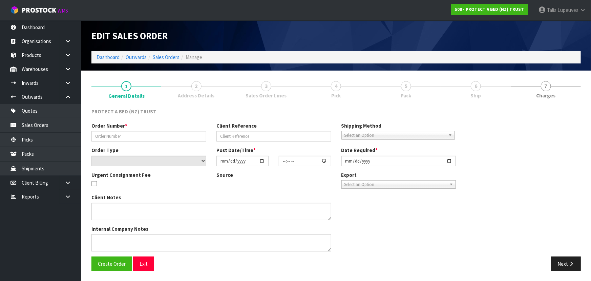
type input "29/0000245001"
type input "URGENT"
select select "number:0"
type input "[DATE]"
type input "11:11:00.000"
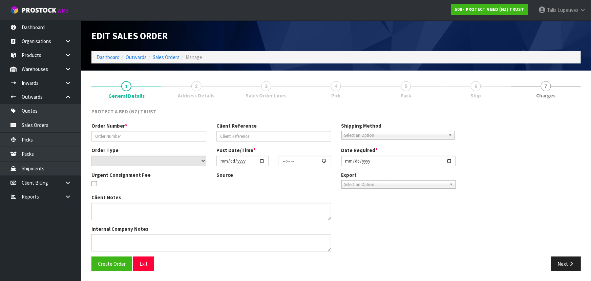
type input "[DATE]"
type textarea "MAKE SURE INVOICE IS TO BEDDING COMMERCIAL"
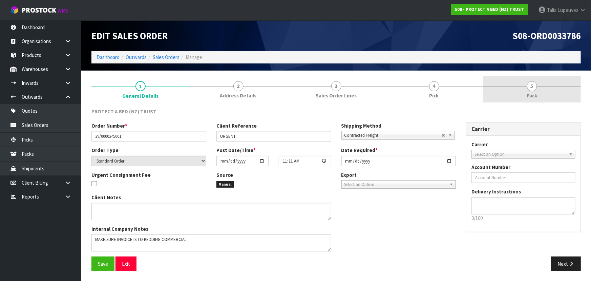
click at [527, 92] on span "Pack" at bounding box center [532, 95] width 11 height 7
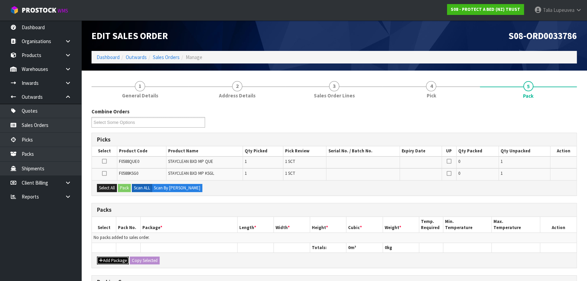
click at [101, 258] on icon "button" at bounding box center [101, 260] width 4 height 4
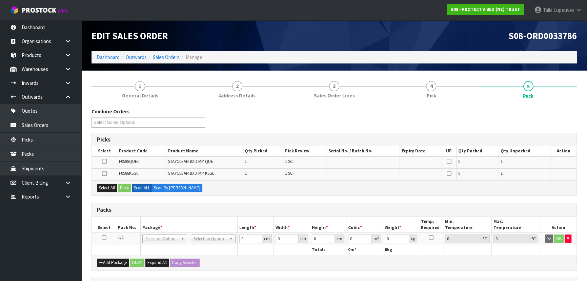
click at [105, 237] on icon at bounding box center [104, 237] width 5 height 0
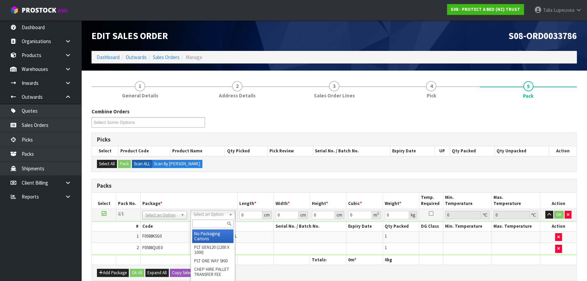
click at [214, 221] on input "text" at bounding box center [212, 223] width 41 height 8
type input "CTNA4"
type input "31"
type input "22.5"
type input "25"
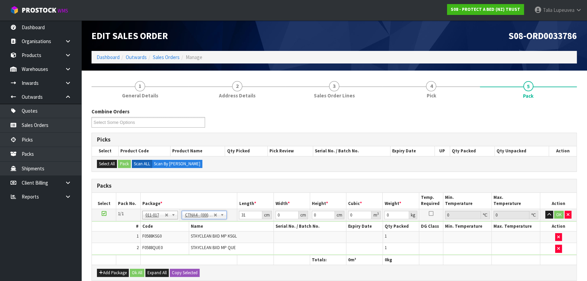
type input "0.017438"
type input "1.85"
drag, startPoint x: 247, startPoint y: 213, endPoint x: 225, endPoint y: 221, distance: 23.2
click at [223, 221] on tbody "1/1 NONE 007-001 007-002 007-004 007-009 007-013 007-014 007-015 007-017 007-01…" at bounding box center [334, 231] width 484 height 46
type input "3"
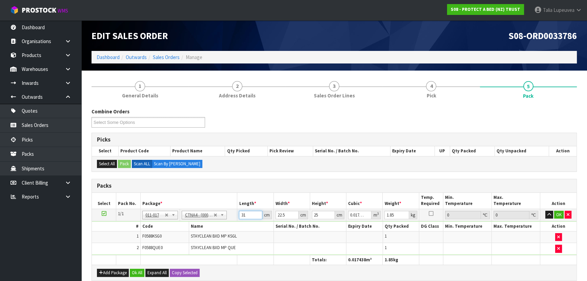
type input "0.001687"
type input "32"
type input "0.018"
type input "32"
drag, startPoint x: 286, startPoint y: 213, endPoint x: 262, endPoint y: 218, distance: 24.5
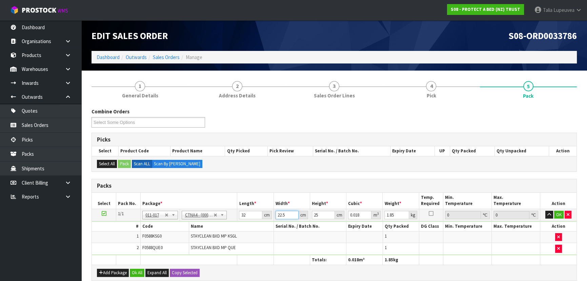
click at [259, 218] on tr "1/1 NONE 007-001 007-002 007-004 007-009 007-013 007-014 007-015 007-017 007-01…" at bounding box center [334, 214] width 484 height 12
type input "2"
type input "0.0016"
type input "24"
type input "0.0192"
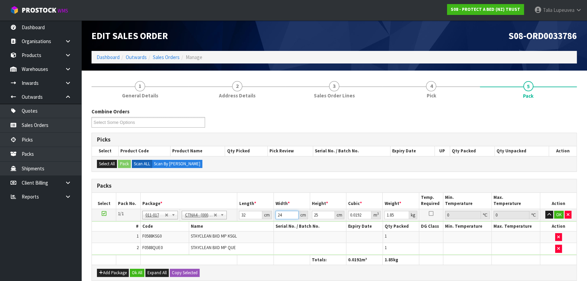
type input "24"
type input "3"
type input "0.002304"
type input "31"
type input "0.023808"
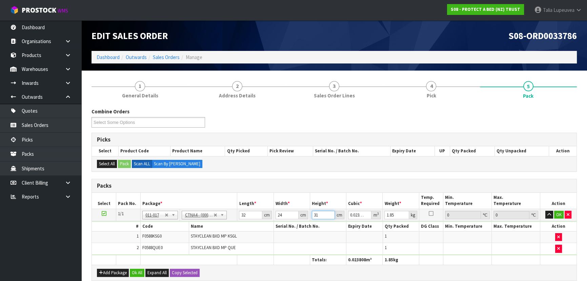
type input "31"
type input "2"
click at [559, 210] on button "OK" at bounding box center [558, 214] width 9 height 8
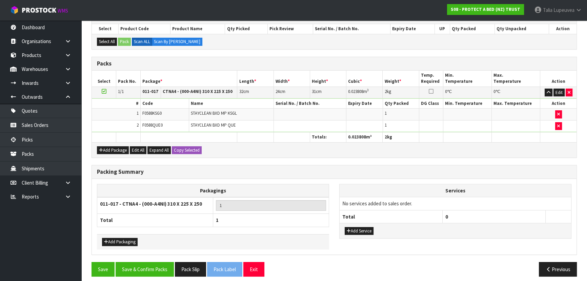
scroll to position [126, 0]
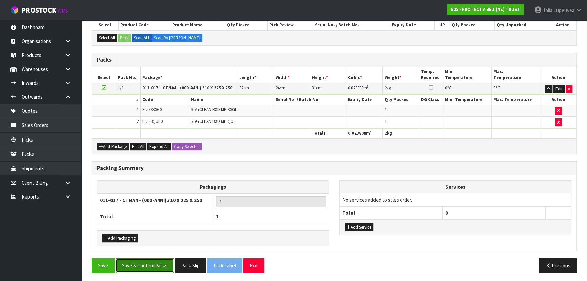
click at [160, 259] on button "Save & Confirm Packs" at bounding box center [145, 265] width 58 height 15
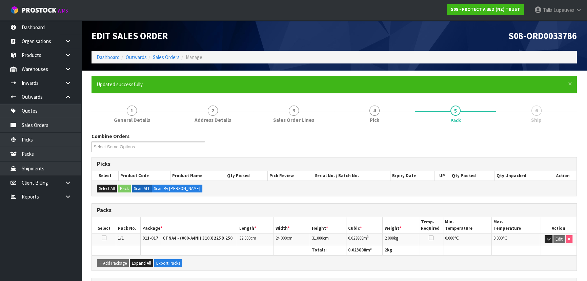
scroll to position [102, 0]
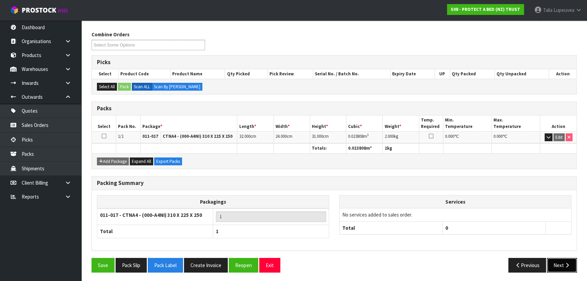
click at [562, 262] on button "Next" at bounding box center [562, 264] width 30 height 15
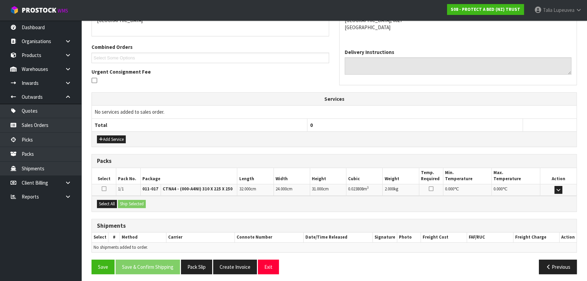
scroll to position [159, 0]
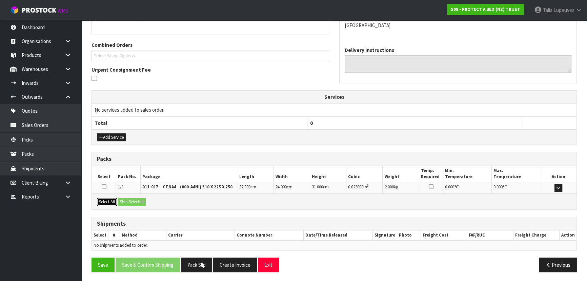
drag, startPoint x: 112, startPoint y: 200, endPoint x: 124, endPoint y: 199, distance: 12.3
click at [114, 200] on button "Select All" at bounding box center [107, 202] width 20 height 8
click at [135, 199] on button "Ship Selected" at bounding box center [132, 202] width 28 height 8
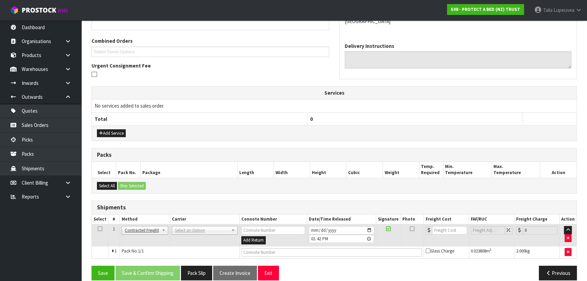
scroll to position [171, 0]
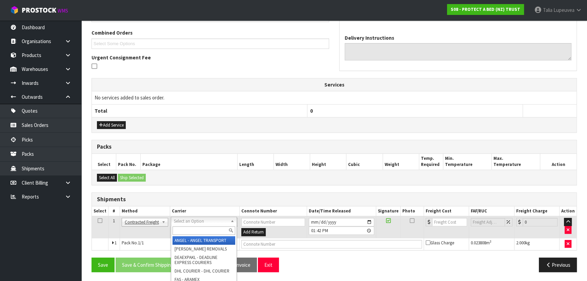
click at [191, 229] on input "text" at bounding box center [203, 230] width 63 height 8
type input "NZP"
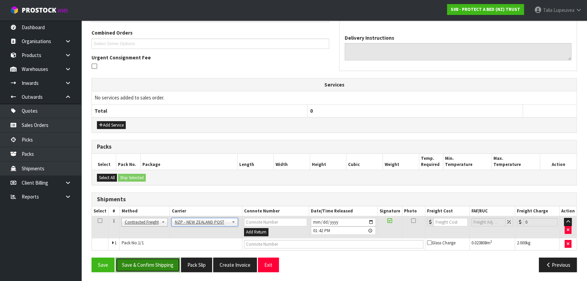
click at [159, 257] on button "Save & Confirm Shipping" at bounding box center [148, 264] width 64 height 15
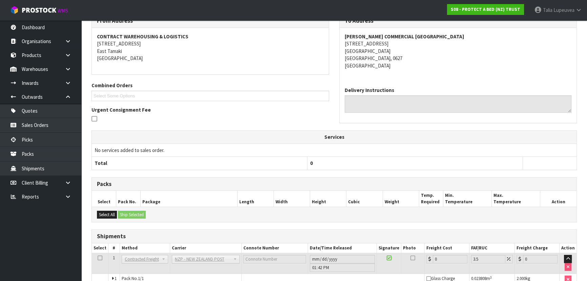
scroll to position [161, 0]
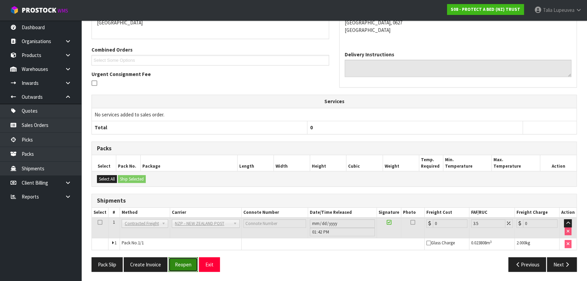
click at [188, 264] on button "Reopen" at bounding box center [182, 264] width 29 height 15
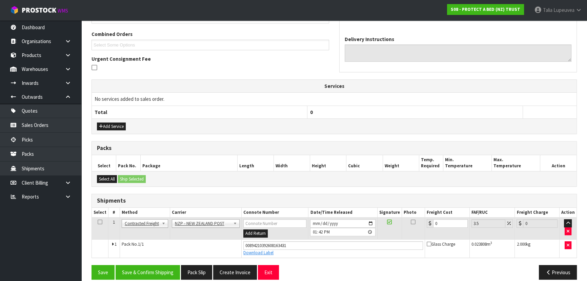
scroll to position [177, 0]
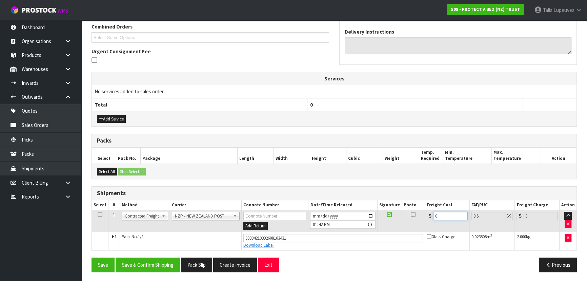
drag, startPoint x: 443, startPoint y: 215, endPoint x: 407, endPoint y: 217, distance: 36.3
click at [407, 217] on tr "1 Client Local Pickup Customer Local Pickup Company Freight Contracted Freight …" at bounding box center [334, 221] width 484 height 22
type input "4"
type input "4.14"
type input "4.3"
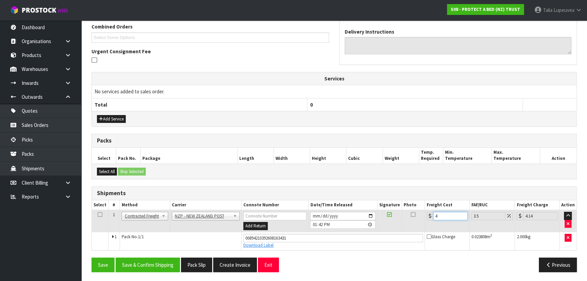
type input "4.45"
type input "4.33"
type input "4.48"
type input "4.33"
click at [162, 261] on button "Save & Confirm Shipping" at bounding box center [148, 264] width 64 height 15
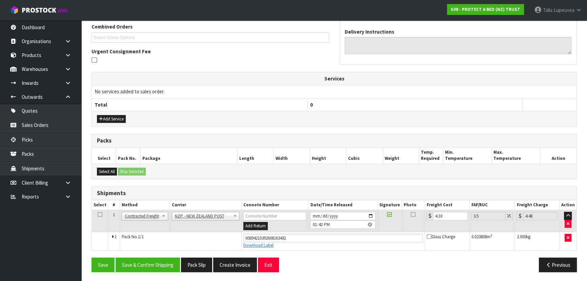
scroll to position [0, 0]
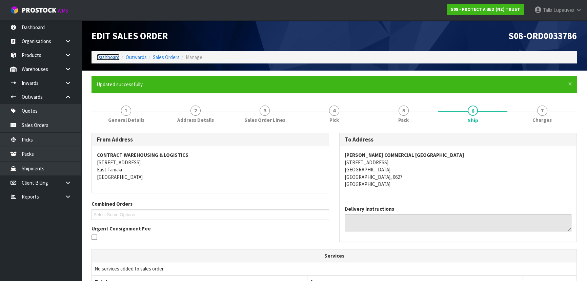
click at [113, 58] on link "Dashboard" at bounding box center [108, 57] width 23 height 6
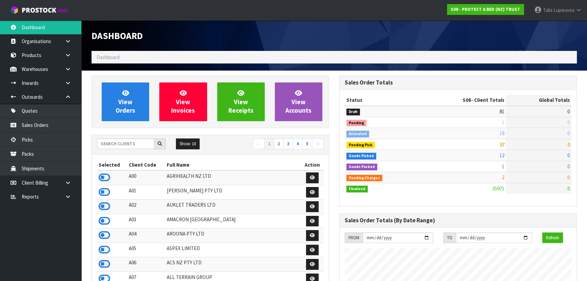
scroll to position [512, 247]
click at [145, 144] on input "text" at bounding box center [125, 143] width 57 height 11
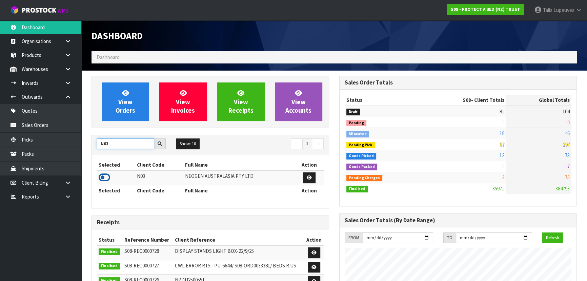
type input "N03"
click at [103, 180] on icon at bounding box center [105, 177] width 12 height 10
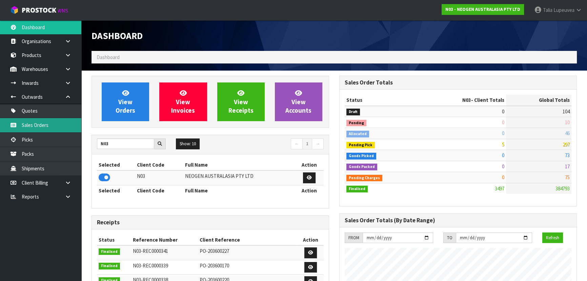
click at [34, 129] on link "Sales Orders" at bounding box center [40, 125] width 81 height 14
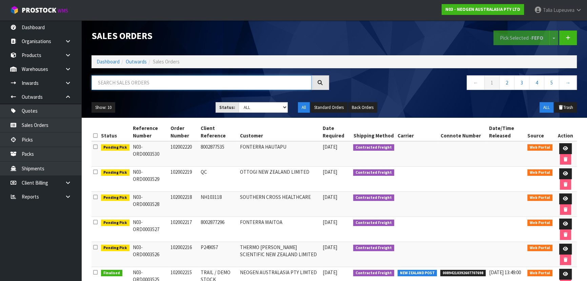
click at [143, 85] on input "text" at bounding box center [201, 82] width 220 height 15
type input "JOB-0416634"
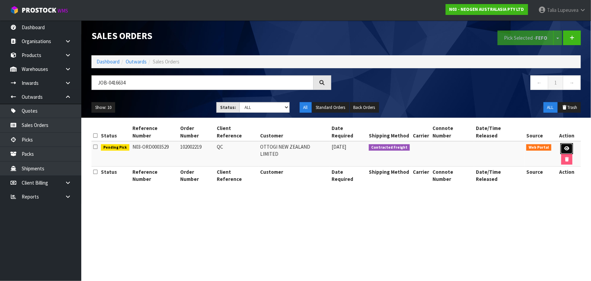
click at [561, 143] on link at bounding box center [567, 148] width 13 height 11
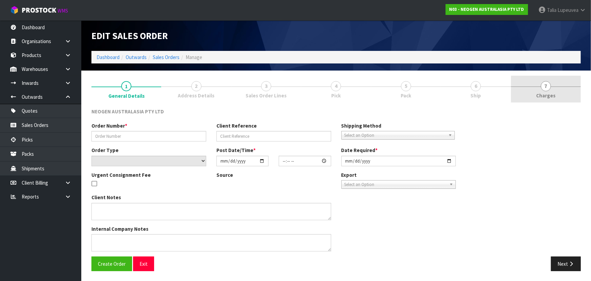
type input "102002219"
type input "QC"
select select "number:0"
type input "[DATE]"
type input "11:09:00.000"
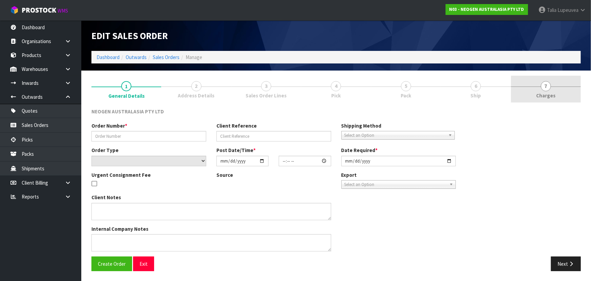
type input "[DATE]"
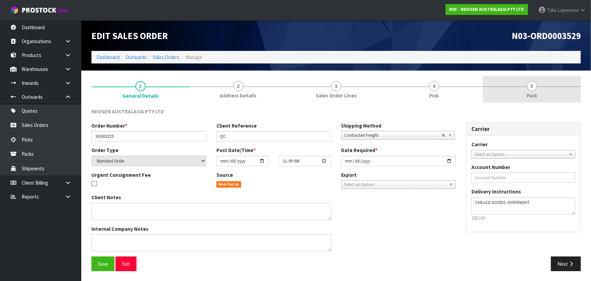
click at [542, 95] on link "5 Pack" at bounding box center [532, 89] width 98 height 27
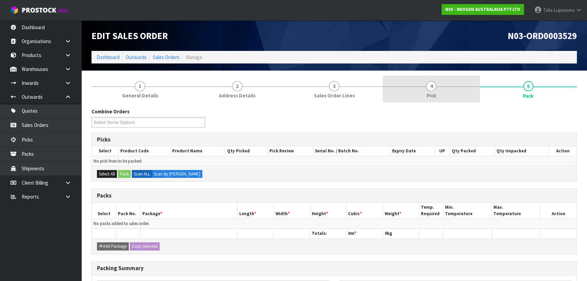
click at [417, 88] on link "4 Pick" at bounding box center [431, 89] width 97 height 27
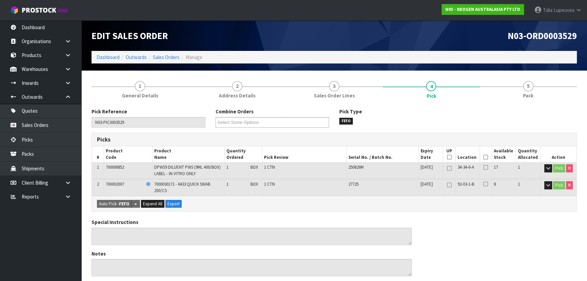
click at [486, 157] on icon at bounding box center [485, 157] width 5 height 0
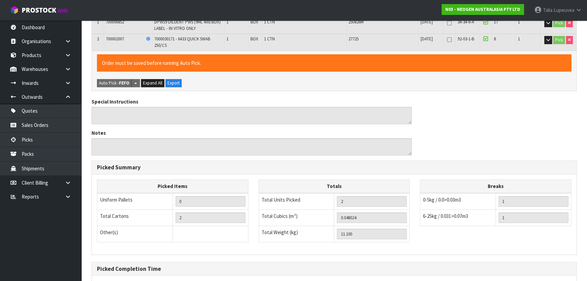
scroll to position [210, 0]
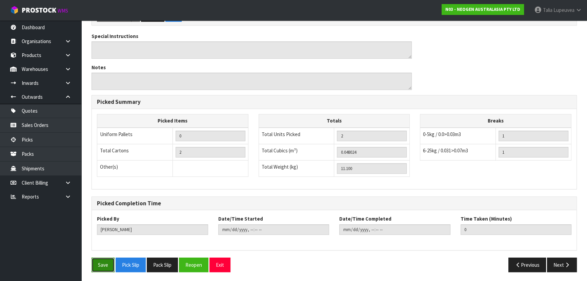
drag, startPoint x: 104, startPoint y: 265, endPoint x: 168, endPoint y: 236, distance: 70.2
click at [104, 264] on button "Save" at bounding box center [102, 264] width 23 height 15
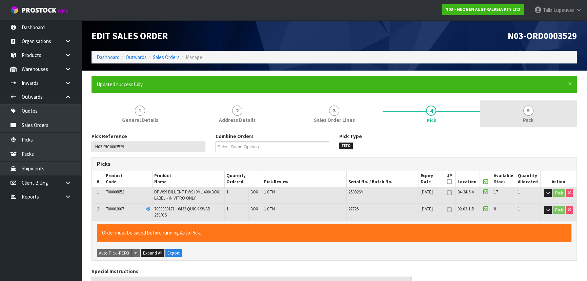
type input "[PERSON_NAME]"
type input "[DATE]T13:46:15"
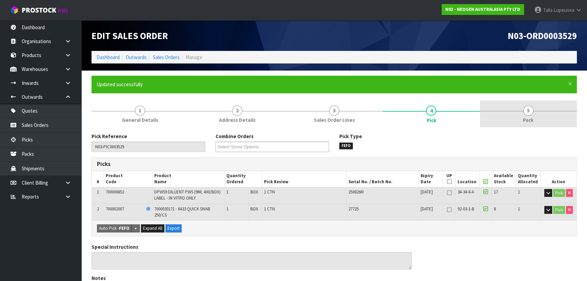
click at [529, 119] on span "Pack" at bounding box center [528, 119] width 11 height 7
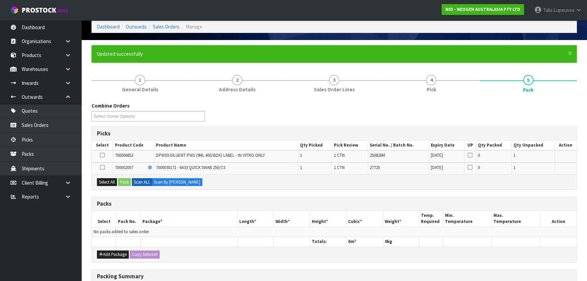
scroll to position [136, 0]
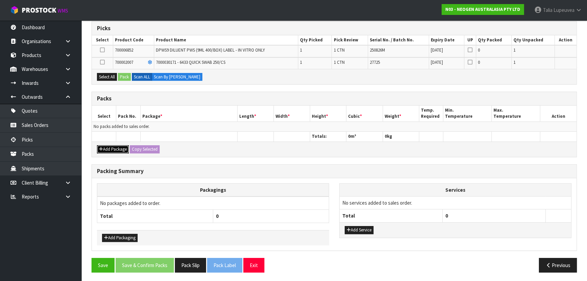
click at [119, 145] on button "Add Package" at bounding box center [113, 149] width 32 height 8
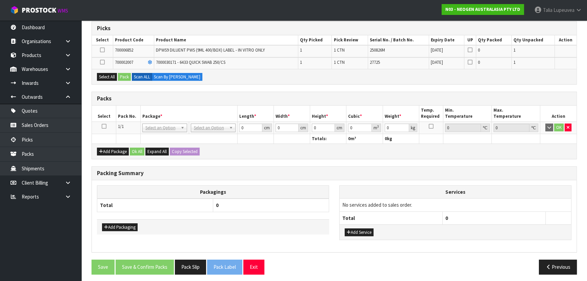
click at [105, 126] on icon at bounding box center [104, 126] width 5 height 0
click at [108, 76] on button "Select All" at bounding box center [107, 77] width 20 height 8
click at [124, 76] on button "Pack" at bounding box center [124, 77] width 13 height 8
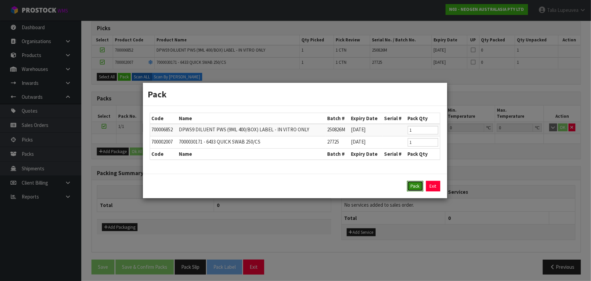
click at [411, 186] on button "Pack" at bounding box center [415, 186] width 16 height 11
type input "0.000"
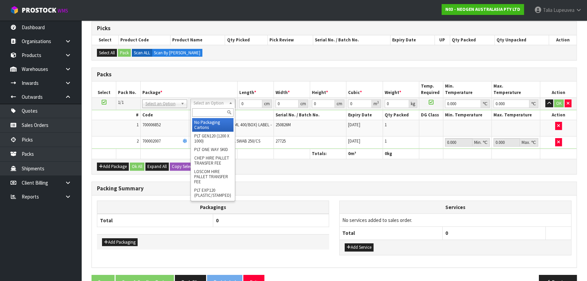
click at [216, 112] on input "text" at bounding box center [212, 112] width 41 height 8
type input "OC"
type input "11.1"
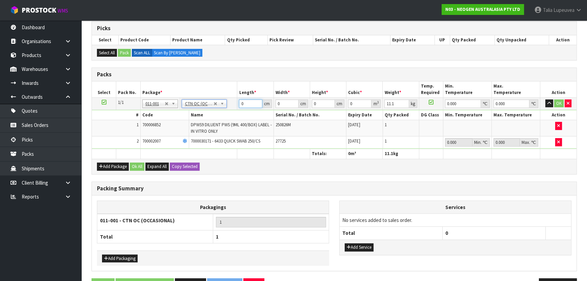
drag, startPoint x: 220, startPoint y: 104, endPoint x: 209, endPoint y: 100, distance: 12.2
click at [200, 102] on tr "1/1 NONE 007-001 007-002 007-004 007-009 007-013 007-014 007-015 007-017 007-01…" at bounding box center [334, 103] width 484 height 12
type input "58"
type input "41"
type input "3"
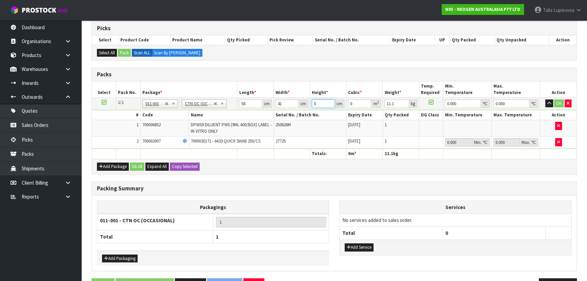
type input "0.007134"
type input "31"
type input "0.073718"
type input "31"
type input "12"
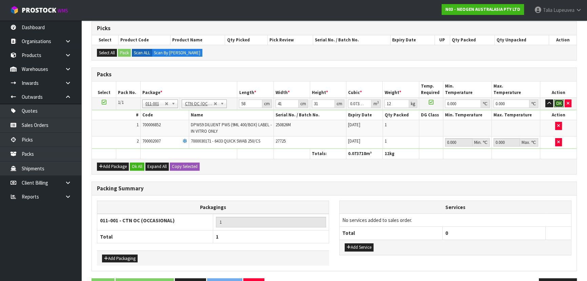
click at [556, 106] on button "OK" at bounding box center [558, 103] width 9 height 8
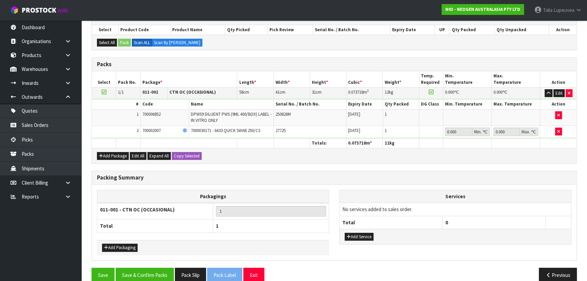
scroll to position [156, 0]
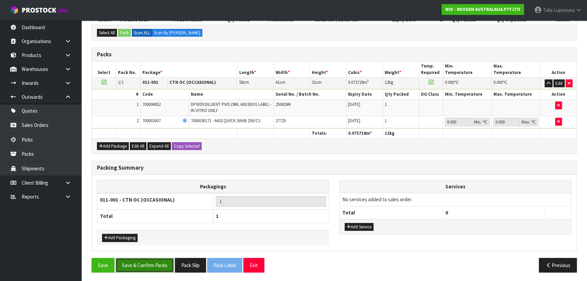
click at [162, 259] on button "Save & Confirm Packs" at bounding box center [145, 264] width 58 height 15
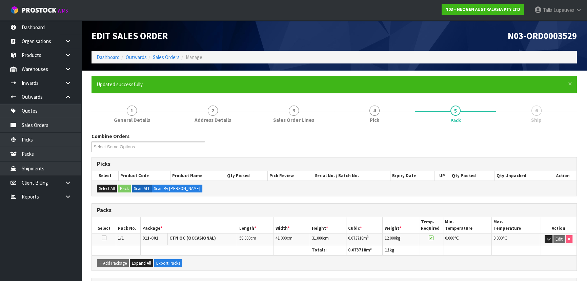
scroll to position [102, 0]
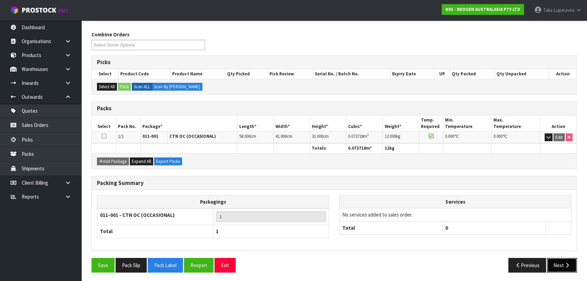
click at [566, 264] on icon "button" at bounding box center [567, 264] width 6 height 5
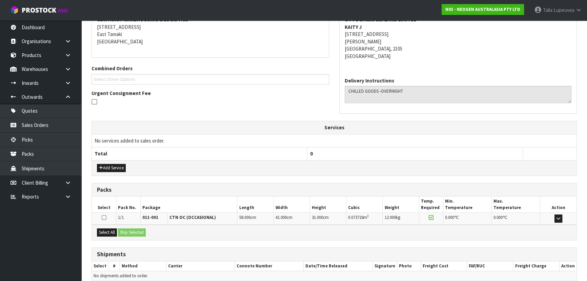
scroll to position [166, 0]
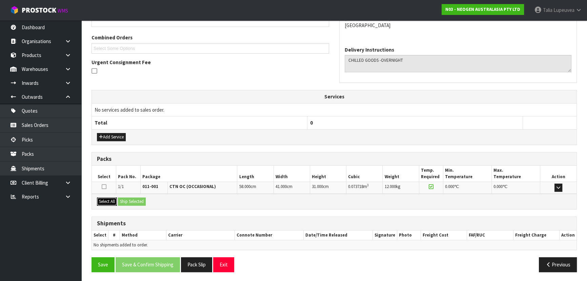
click at [106, 197] on button "Select All" at bounding box center [107, 201] width 20 height 8
click at [130, 200] on button "Ship Selected" at bounding box center [132, 201] width 28 height 8
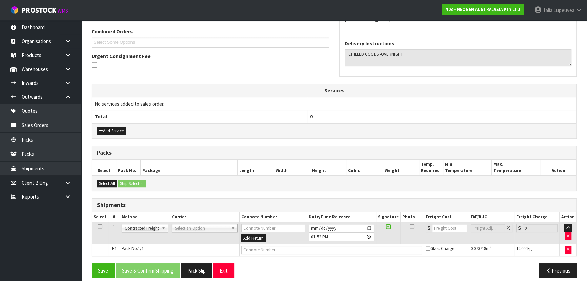
scroll to position [178, 0]
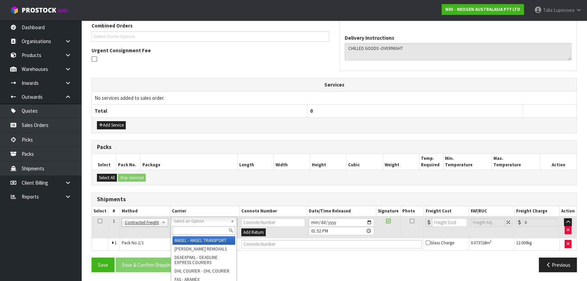
click at [190, 232] on input "text" at bounding box center [203, 230] width 63 height 8
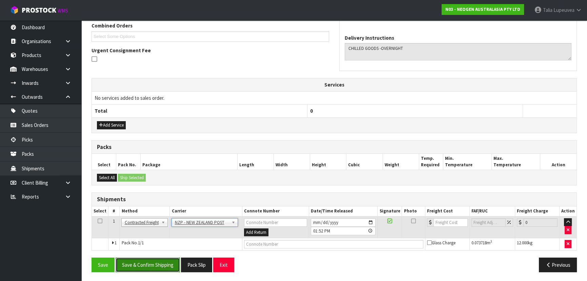
click at [165, 264] on button "Save & Confirm Shipping" at bounding box center [148, 264] width 64 height 15
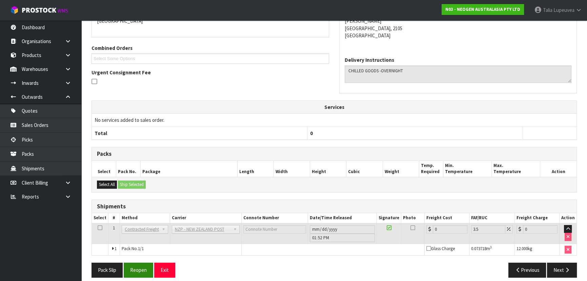
scroll to position [168, 0]
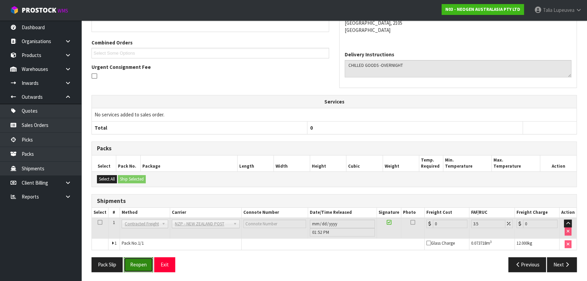
click at [145, 265] on button "Reopen" at bounding box center [138, 264] width 29 height 15
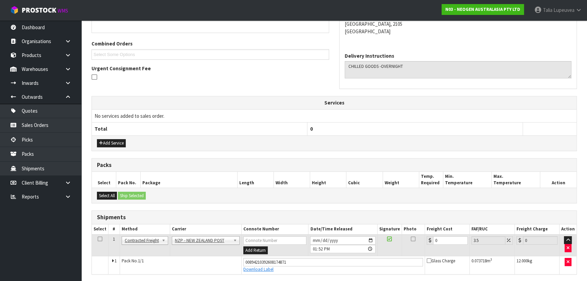
scroll to position [184, 0]
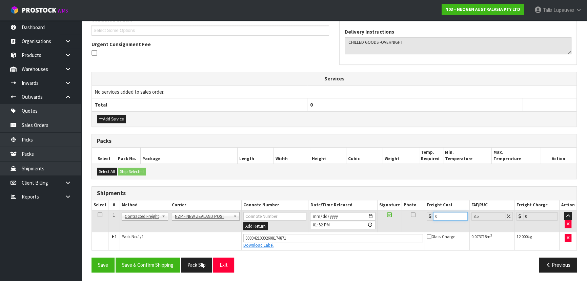
drag, startPoint x: 440, startPoint y: 217, endPoint x: 408, endPoint y: 216, distance: 32.2
click at [406, 217] on tr "1 Client Local Pickup Customer Local Pickup Company Freight Contracted Freight …" at bounding box center [334, 221] width 484 height 22
click at [166, 262] on button "Save & Confirm Shipping" at bounding box center [148, 264] width 64 height 15
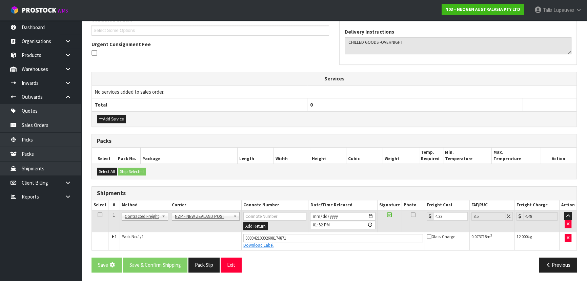
scroll to position [0, 0]
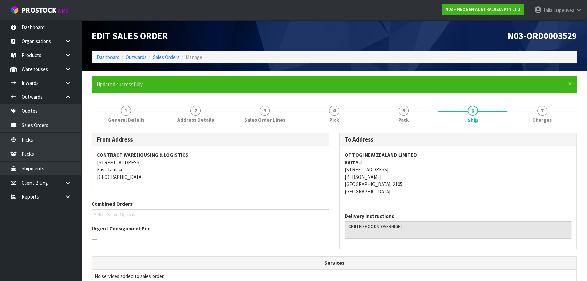
click at [173, 280] on html "Toggle navigation ProStock WMS N03 - NEOGEN AUSTRALASIA PTY LTD Talia Lupeuvea …" at bounding box center [293, 140] width 587 height 281
click at [169, 56] on link "Sales Orders" at bounding box center [166, 57] width 27 height 6
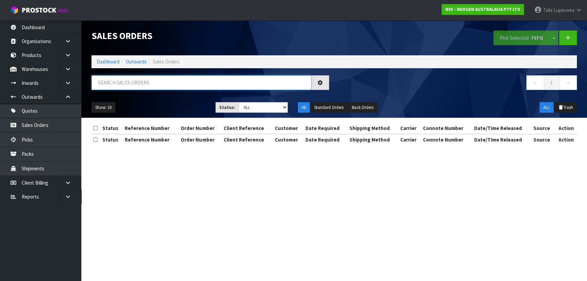
click at [156, 84] on input "text" at bounding box center [201, 82] width 220 height 15
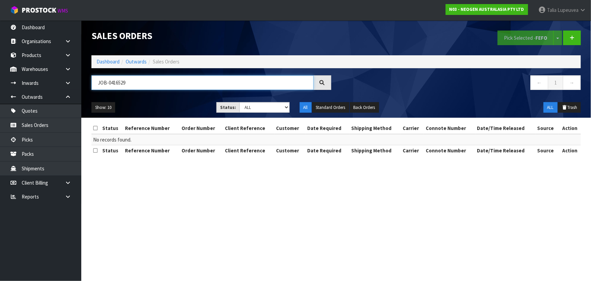
drag, startPoint x: 154, startPoint y: 87, endPoint x: 98, endPoint y: 80, distance: 56.4
click at [98, 81] on input "JOB-0416529" at bounding box center [202, 82] width 222 height 15
click at [112, 64] on link "Dashboard" at bounding box center [108, 61] width 23 height 6
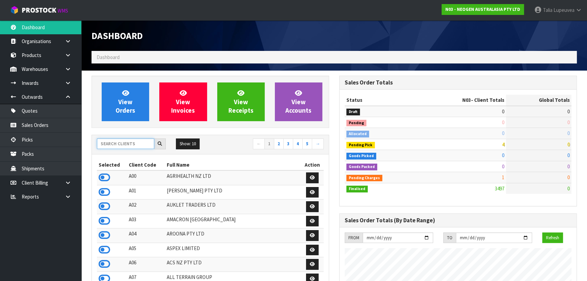
scroll to position [512, 247]
click at [136, 148] on input "text" at bounding box center [125, 143] width 57 height 11
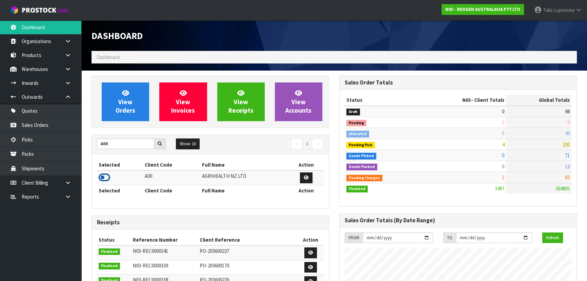
click at [107, 176] on icon at bounding box center [105, 177] width 12 height 10
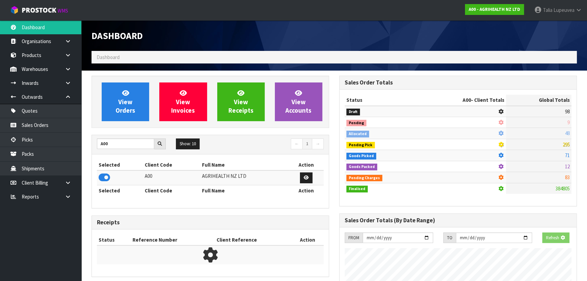
scroll to position [338389, 338563]
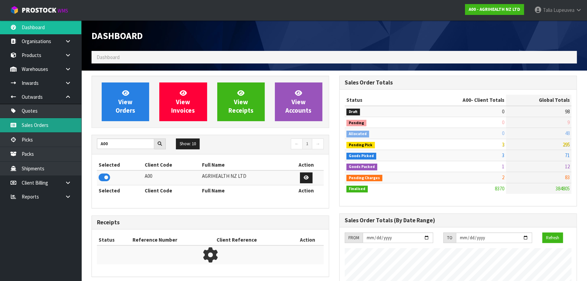
click at [63, 127] on link "Sales Orders" at bounding box center [40, 125] width 81 height 14
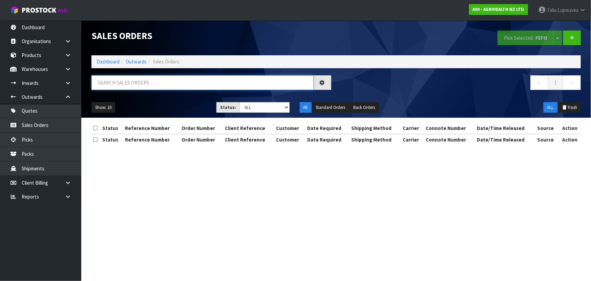
click at [128, 80] on input "text" at bounding box center [202, 82] width 222 height 15
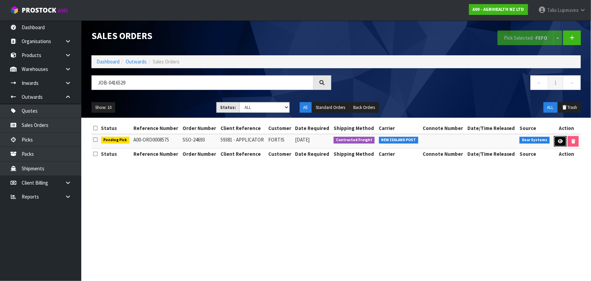
click at [565, 142] on link at bounding box center [560, 141] width 13 height 11
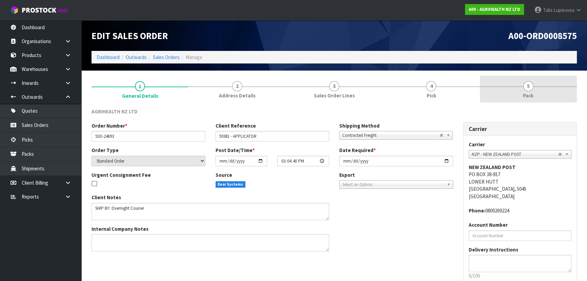
click at [545, 95] on link "5 Pack" at bounding box center [528, 89] width 97 height 27
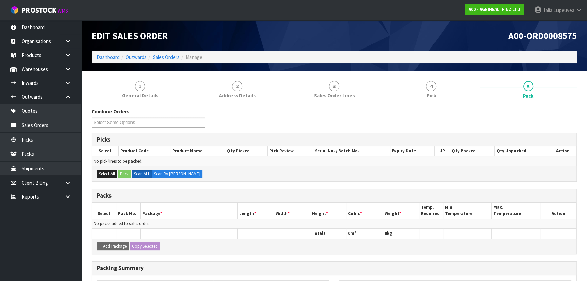
click at [464, 104] on div "Combine Orders A00-ORD0008557 A00-ORD0008575 A00-ORD0008576 A00-ORD0008577 A00-…" at bounding box center [333, 238] width 485 height 271
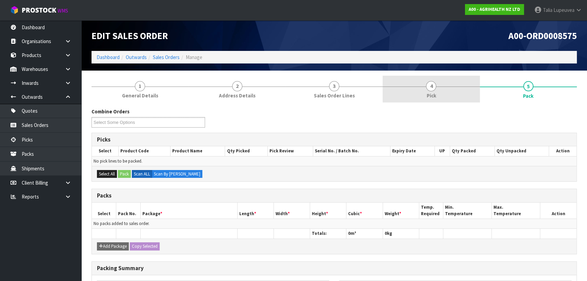
click at [453, 96] on link "4 Pick" at bounding box center [431, 89] width 97 height 27
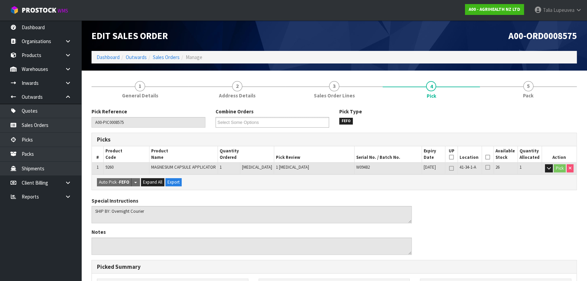
click at [485, 157] on icon at bounding box center [487, 157] width 5 height 0
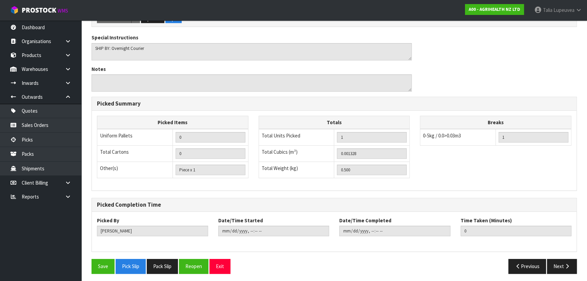
scroll to position [189, 0]
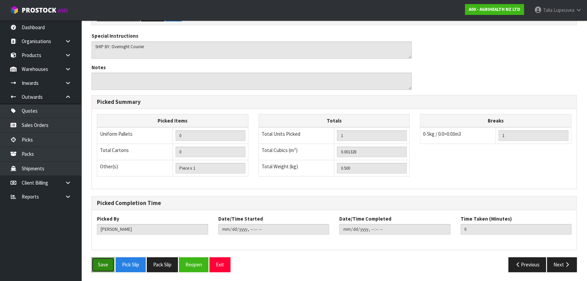
click at [93, 258] on button "Save" at bounding box center [102, 264] width 23 height 15
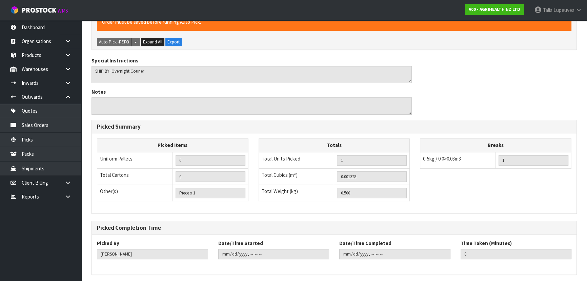
scroll to position [0, 0]
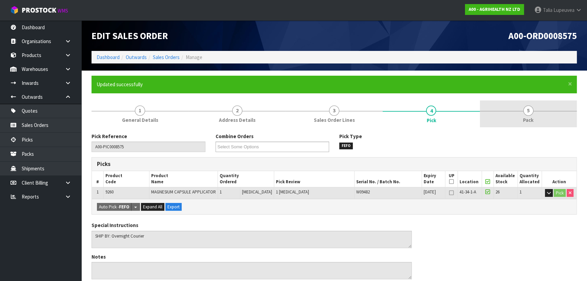
click at [524, 106] on span "5" at bounding box center [528, 110] width 10 height 10
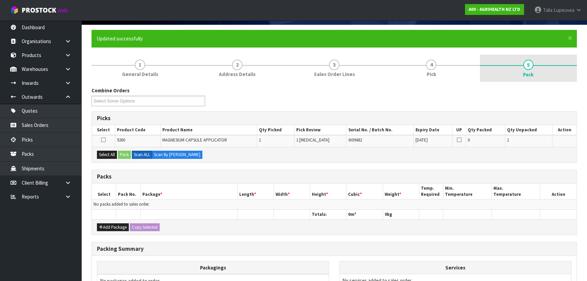
scroll to position [92, 0]
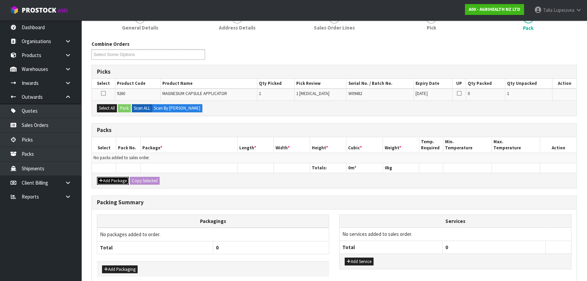
click at [121, 178] on button "Add Package" at bounding box center [113, 181] width 32 height 8
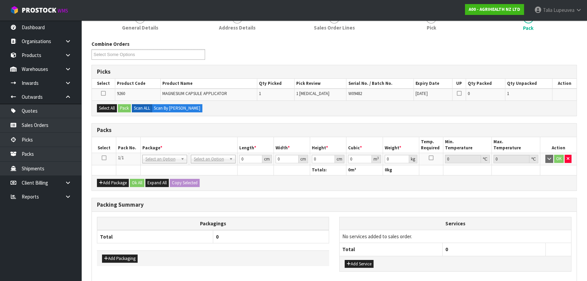
click at [102, 158] on icon at bounding box center [104, 158] width 5 height 0
drag, startPoint x: 108, startPoint y: 107, endPoint x: 127, endPoint y: 106, distance: 19.3
click at [109, 106] on button "Select All" at bounding box center [107, 108] width 20 height 8
click at [127, 106] on button "Pack" at bounding box center [124, 108] width 13 height 8
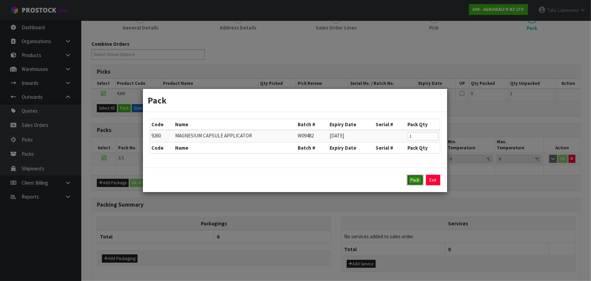
click at [412, 176] on button "Pack" at bounding box center [415, 179] width 16 height 11
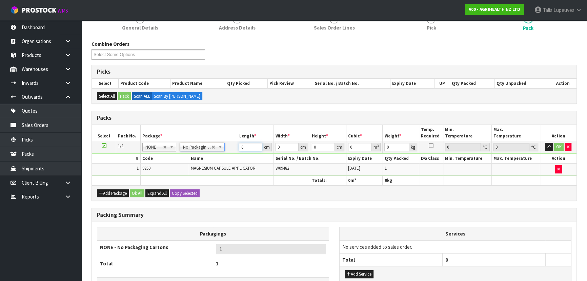
drag, startPoint x: 244, startPoint y: 146, endPoint x: 220, endPoint y: 152, distance: 24.1
click at [220, 152] on tbody "1/1 NONE 007-001 007-002 007-004 007-009 007-013 007-014 007-015 007-017 007-01…" at bounding box center [334, 158] width 484 height 35
click at [557, 147] on button "OK" at bounding box center [558, 147] width 9 height 8
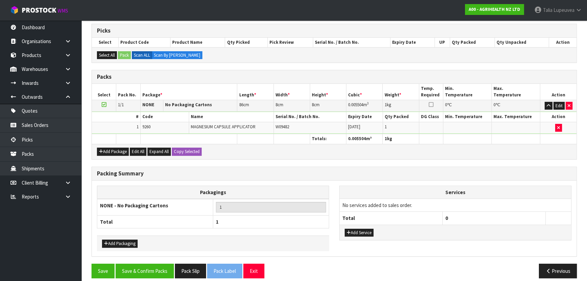
scroll to position [139, 0]
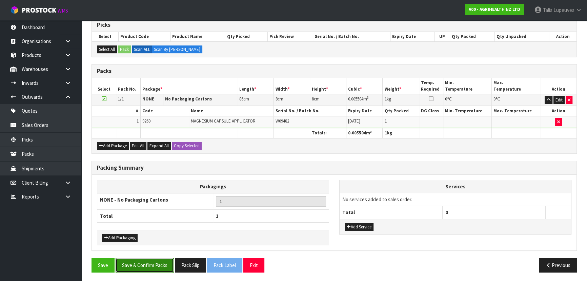
click at [143, 262] on button "Save & Confirm Packs" at bounding box center [145, 264] width 58 height 15
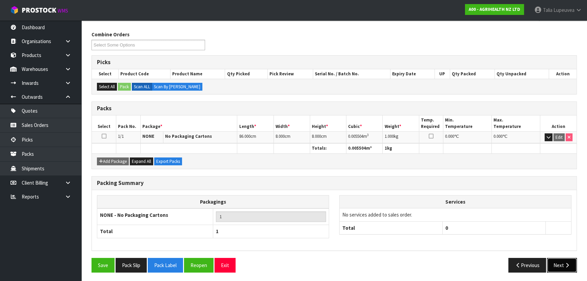
click at [562, 262] on button "Next" at bounding box center [562, 264] width 30 height 15
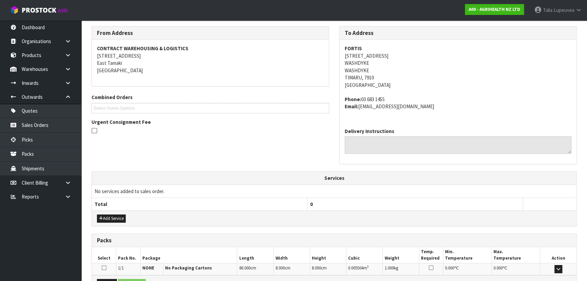
scroll to position [187, 0]
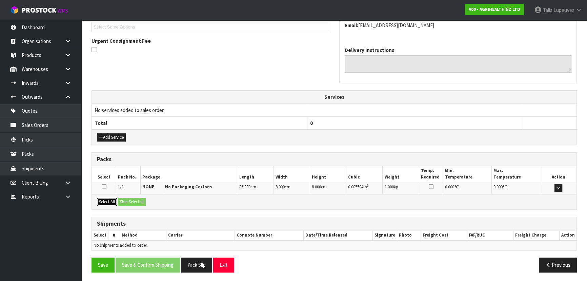
click at [109, 201] on button "Select All" at bounding box center [107, 202] width 20 height 8
click at [132, 198] on button "Ship Selected" at bounding box center [132, 202] width 28 height 8
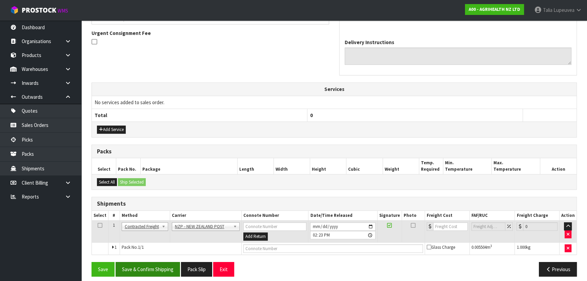
scroll to position [200, 0]
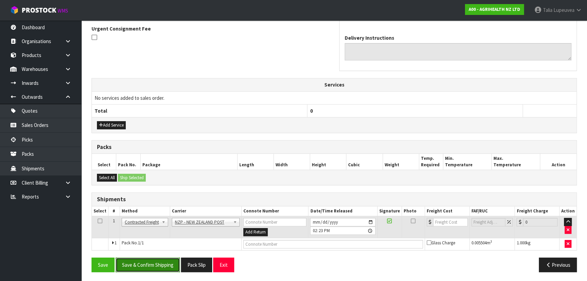
click at [149, 260] on button "Save & Confirm Shipping" at bounding box center [148, 264] width 64 height 15
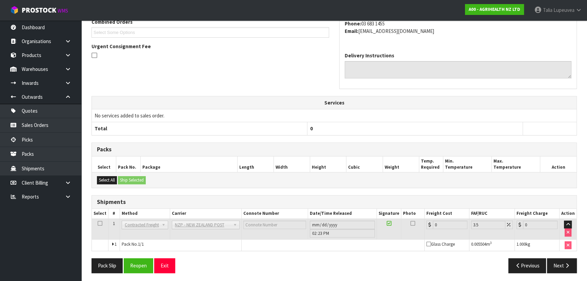
scroll to position [190, 0]
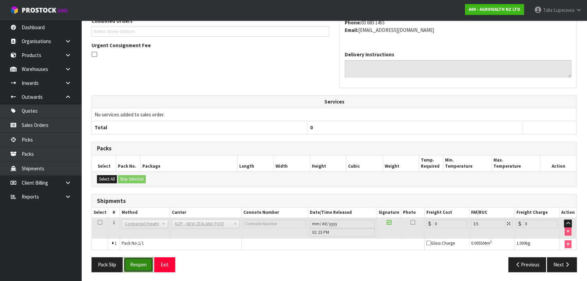
click at [144, 260] on button "Reopen" at bounding box center [138, 264] width 29 height 15
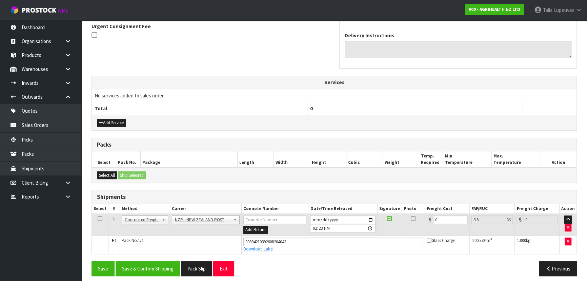
scroll to position [206, 0]
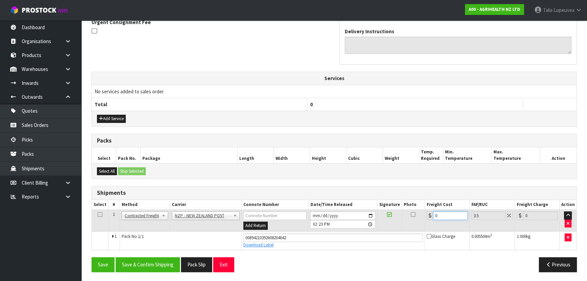
drag, startPoint x: 441, startPoint y: 213, endPoint x: 420, endPoint y: 222, distance: 22.3
click at [420, 222] on tr "1 Client Local Pickup Customer Local Pickup Company Freight Contracted Freight …" at bounding box center [334, 220] width 484 height 22
click at [143, 262] on button "Save & Confirm Shipping" at bounding box center [148, 264] width 64 height 15
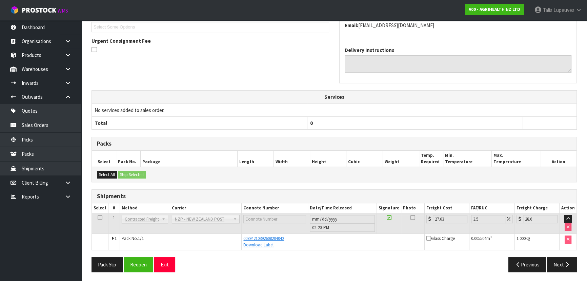
scroll to position [0, 0]
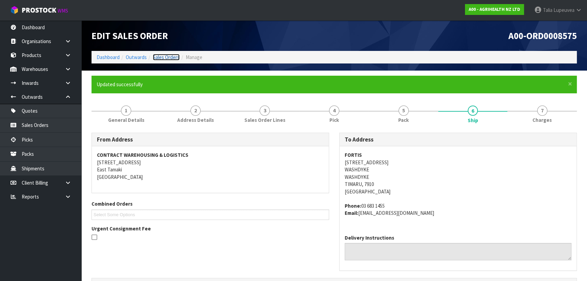
click at [168, 57] on link "Sales Orders" at bounding box center [166, 57] width 27 height 6
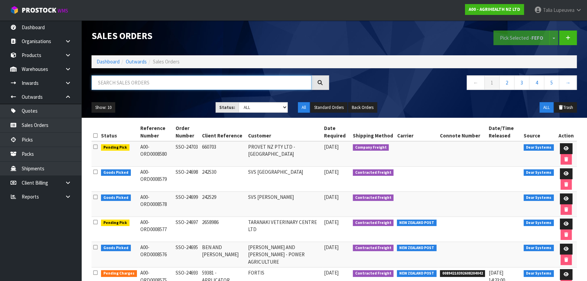
click at [155, 84] on input "text" at bounding box center [201, 82] width 220 height 15
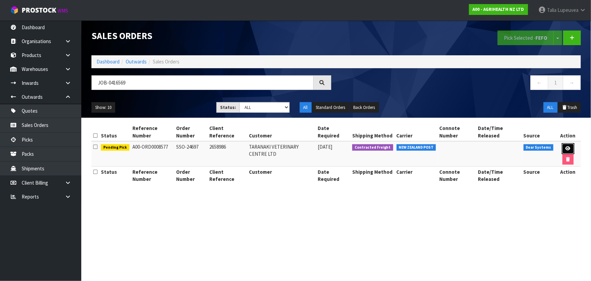
click at [567, 146] on icon at bounding box center [568, 148] width 5 height 4
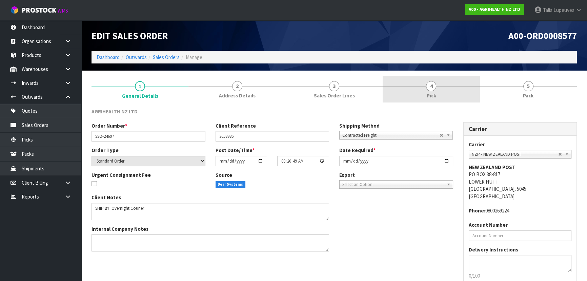
click at [461, 95] on link "4 Pick" at bounding box center [431, 89] width 97 height 27
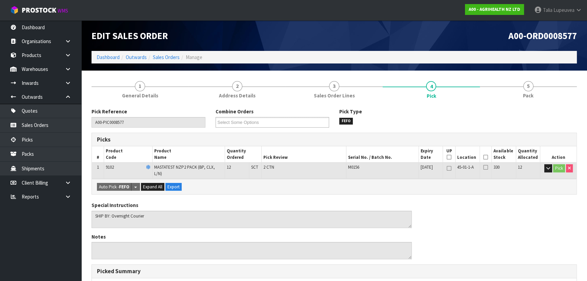
click at [487, 157] on icon at bounding box center [485, 157] width 5 height 0
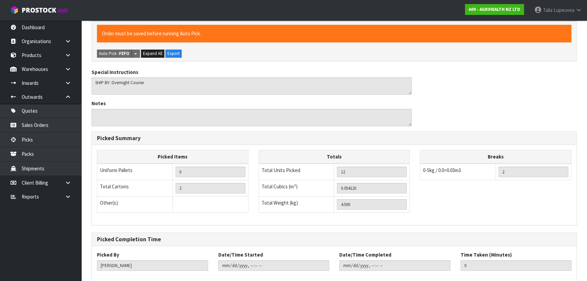
scroll to position [189, 0]
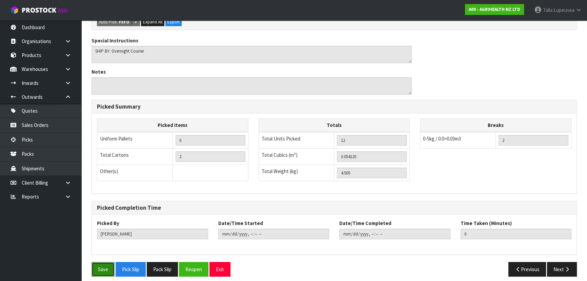
click at [105, 262] on button "Save" at bounding box center [102, 269] width 23 height 15
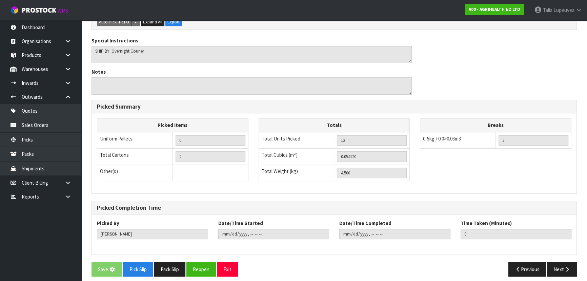
scroll to position [0, 0]
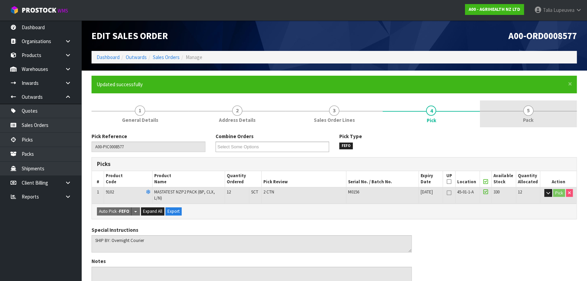
click at [525, 110] on span "5" at bounding box center [528, 110] width 10 height 10
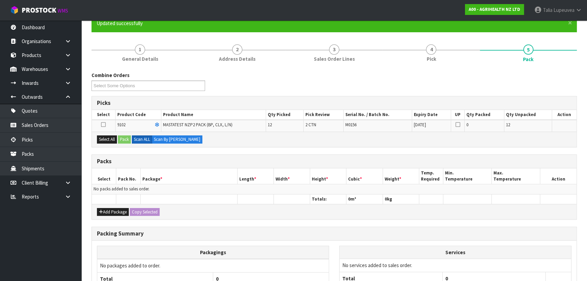
scroll to position [61, 0]
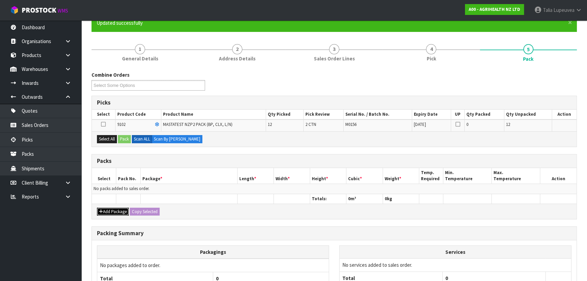
click at [104, 209] on button "Add Package" at bounding box center [113, 211] width 32 height 8
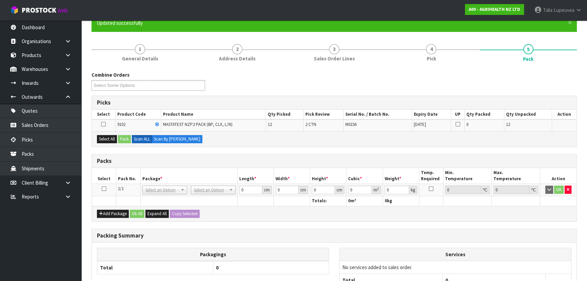
click at [102, 188] on icon at bounding box center [104, 188] width 5 height 0
drag, startPoint x: 105, startPoint y: 139, endPoint x: 122, endPoint y: 139, distance: 16.6
click at [107, 139] on button "Select All" at bounding box center [107, 139] width 20 height 8
click at [127, 140] on button "Pack" at bounding box center [124, 139] width 13 height 8
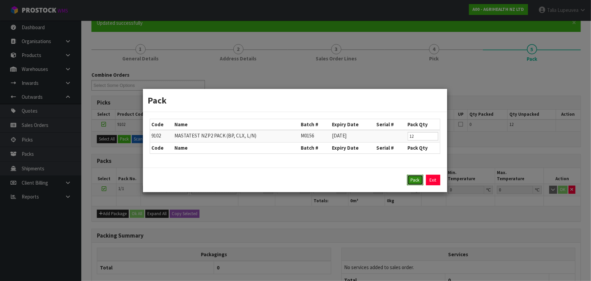
click at [418, 180] on button "Pack" at bounding box center [415, 179] width 16 height 11
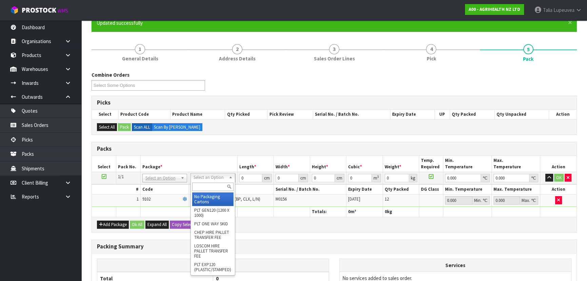
click at [219, 186] on input "text" at bounding box center [212, 186] width 41 height 8
drag, startPoint x: 219, startPoint y: 201, endPoint x: 231, endPoint y: 193, distance: 14.5
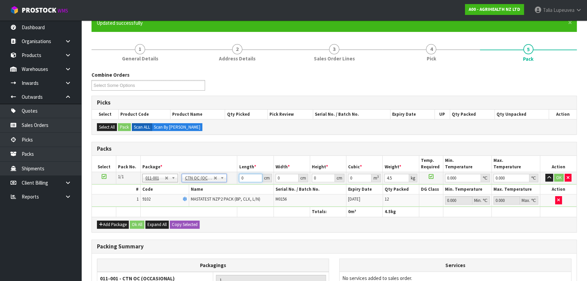
click at [231, 182] on tr "1/1 NONE 007-001 007-002 007-004 007-009 007-013 007-014 007-015 007-017 007-01…" at bounding box center [334, 177] width 484 height 12
click at [558, 176] on button "OK" at bounding box center [558, 177] width 9 height 8
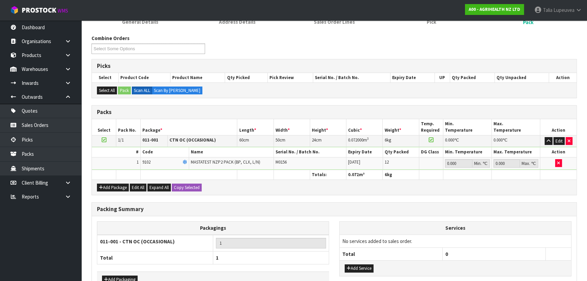
scroll to position [139, 0]
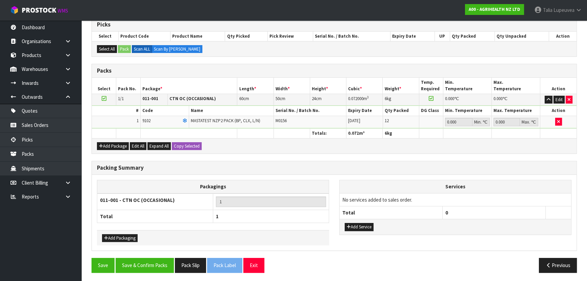
click at [154, 273] on div "Save Save & Confirm Packs Pack Slip Pack Label Exit Previous" at bounding box center [333, 267] width 495 height 20
click at [150, 264] on button "Save & Confirm Packs" at bounding box center [145, 264] width 58 height 15
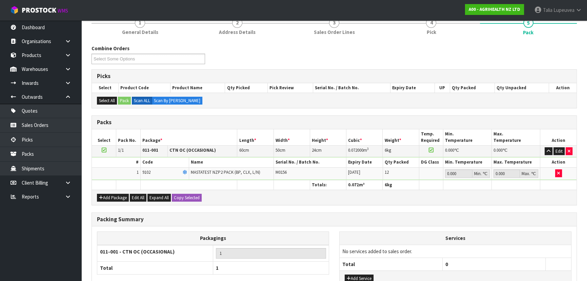
scroll to position [102, 0]
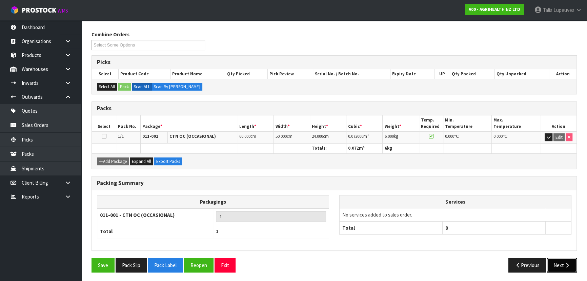
click at [557, 263] on button "Next" at bounding box center [562, 264] width 30 height 15
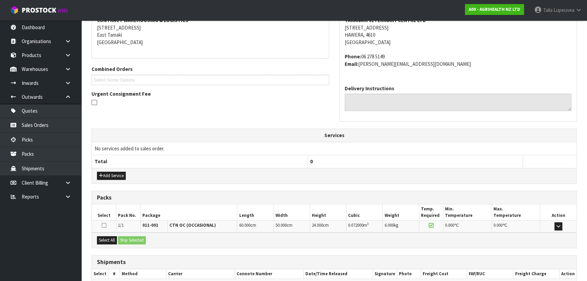
scroll to position [173, 0]
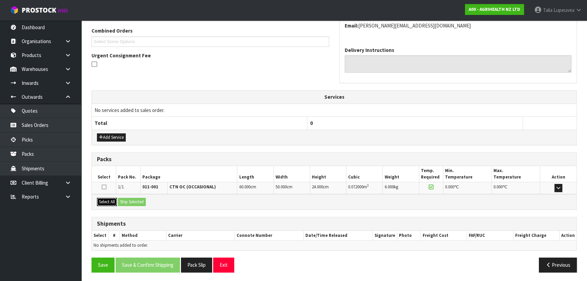
click at [108, 200] on button "Select All" at bounding box center [107, 202] width 20 height 8
click at [128, 200] on button "Ship Selected" at bounding box center [132, 202] width 28 height 8
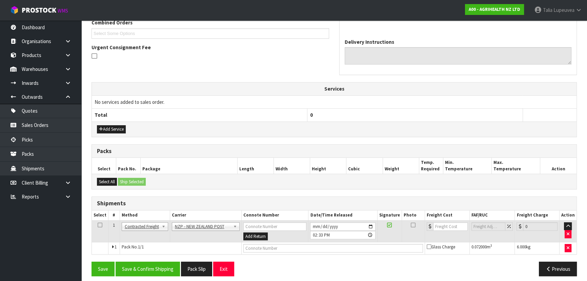
scroll to position [185, 0]
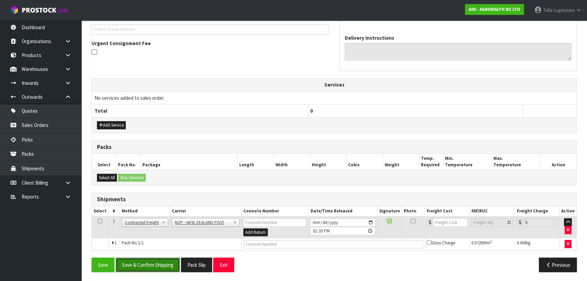
click at [156, 265] on button "Save & Confirm Shipping" at bounding box center [148, 264] width 64 height 15
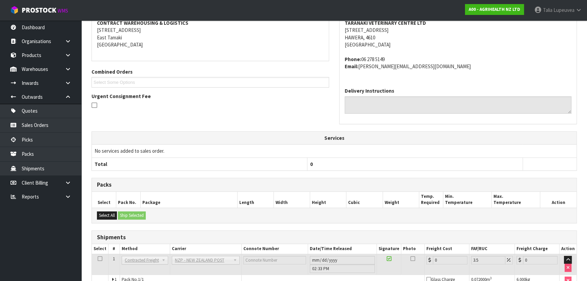
scroll to position [176, 0]
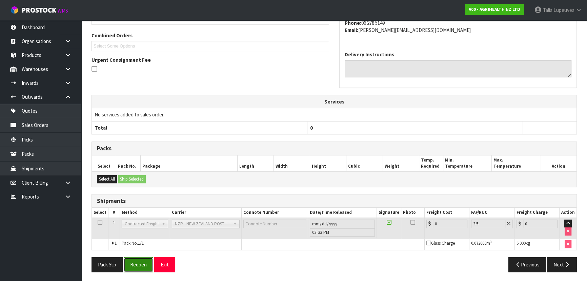
click at [139, 262] on button "Reopen" at bounding box center [138, 264] width 29 height 15
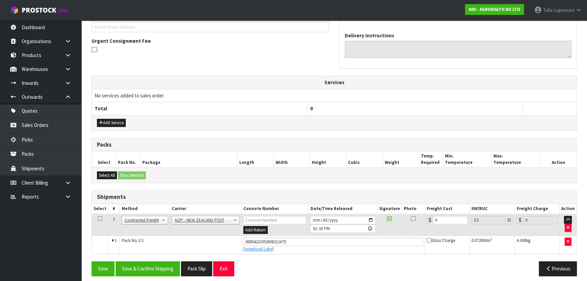
scroll to position [191, 0]
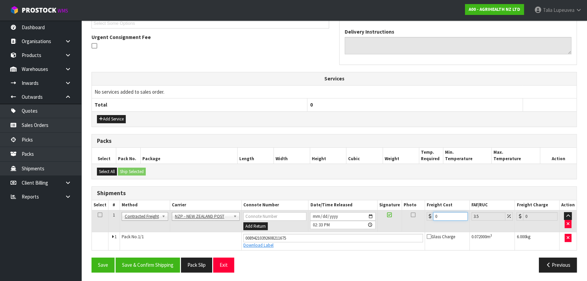
drag, startPoint x: 451, startPoint y: 211, endPoint x: 416, endPoint y: 220, distance: 35.9
click at [416, 220] on tr "1 Client Local Pickup Customer Local Pickup Company Freight Contracted Freight …" at bounding box center [334, 221] width 484 height 22
click at [150, 258] on button "Save & Confirm Shipping" at bounding box center [148, 264] width 64 height 15
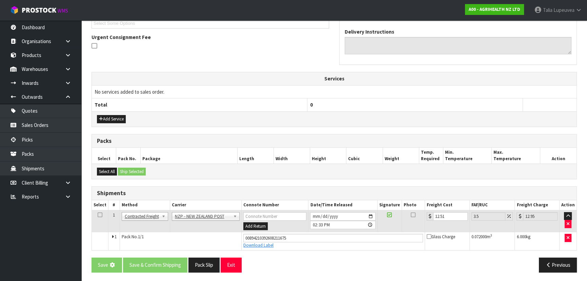
scroll to position [0, 0]
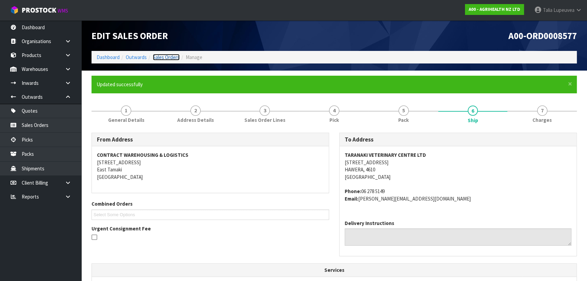
click at [173, 56] on link "Sales Orders" at bounding box center [166, 57] width 27 height 6
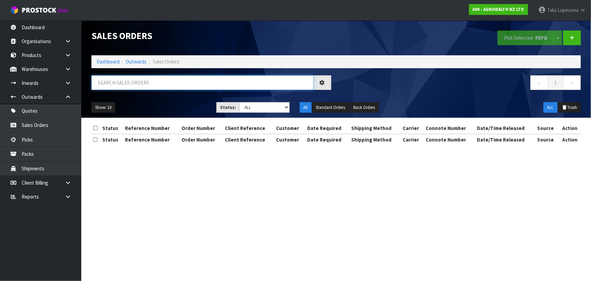
click at [162, 80] on input "text" at bounding box center [202, 82] width 222 height 15
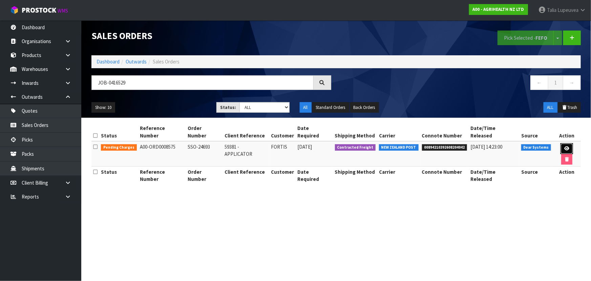
click at [564, 146] on icon at bounding box center [566, 148] width 5 height 4
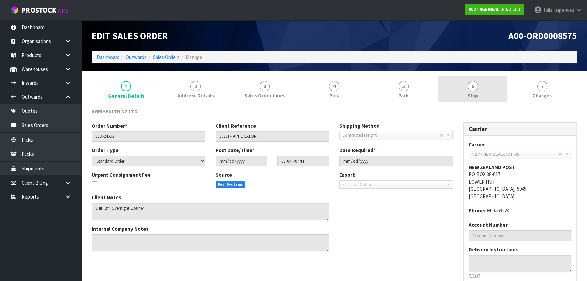
click at [477, 94] on span "Ship" at bounding box center [473, 95] width 11 height 7
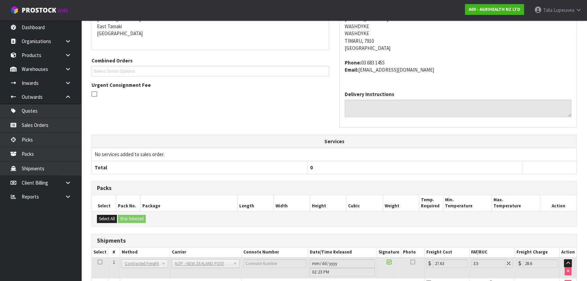
scroll to position [163, 0]
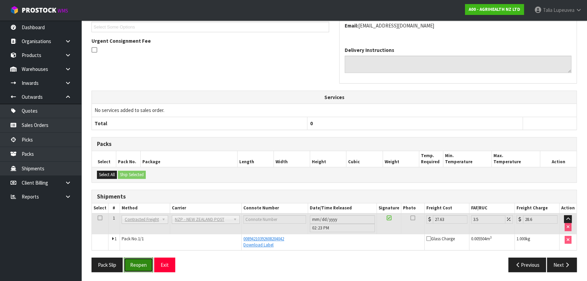
click at [139, 261] on button "Reopen" at bounding box center [138, 264] width 29 height 15
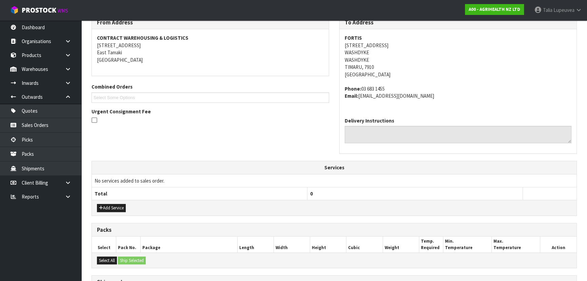
scroll to position [206, 0]
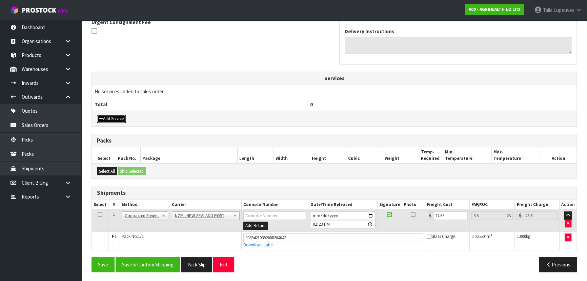
click at [111, 116] on button "Add Service" at bounding box center [111, 119] width 29 height 8
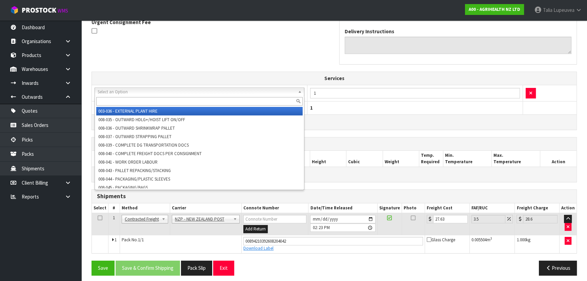
click at [214, 99] on input "text" at bounding box center [199, 101] width 206 height 8
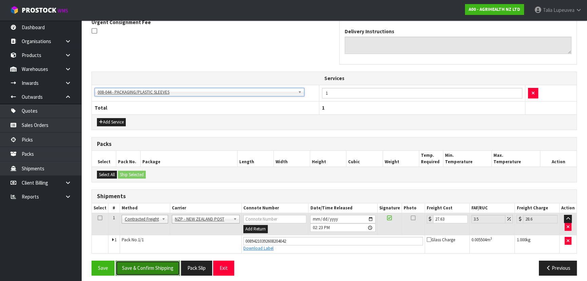
click at [170, 266] on button "Save & Confirm Shipping" at bounding box center [148, 267] width 64 height 15
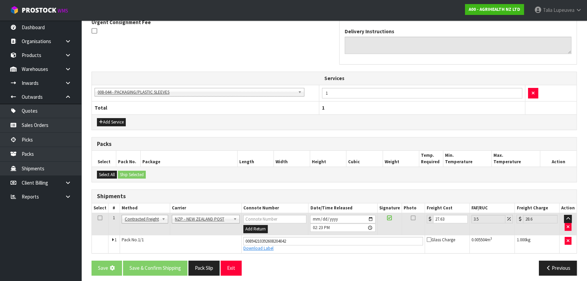
scroll to position [0, 0]
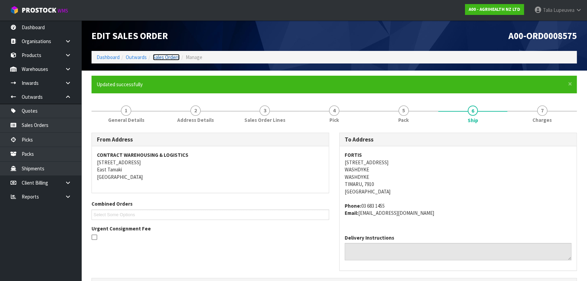
click at [167, 54] on link "Sales Orders" at bounding box center [166, 57] width 27 height 6
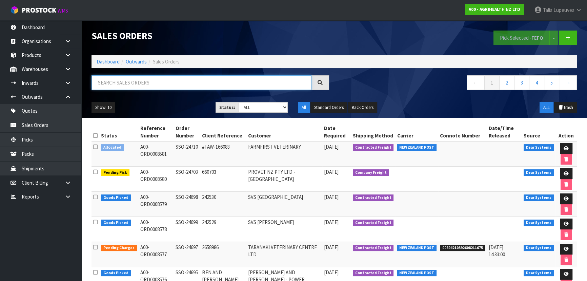
click at [187, 86] on input "text" at bounding box center [201, 82] width 220 height 15
click at [105, 60] on link "Dashboard" at bounding box center [108, 61] width 23 height 6
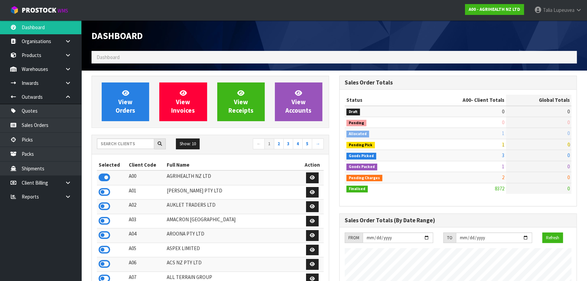
scroll to position [512, 247]
click at [129, 143] on input "text" at bounding box center [125, 143] width 57 height 11
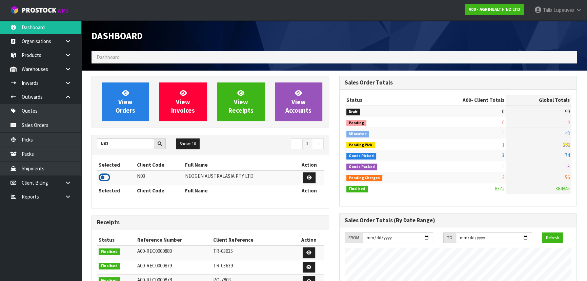
click at [104, 181] on icon at bounding box center [105, 177] width 12 height 10
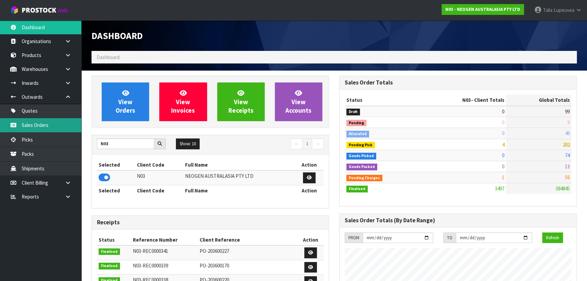
click at [54, 123] on link "Sales Orders" at bounding box center [40, 125] width 81 height 14
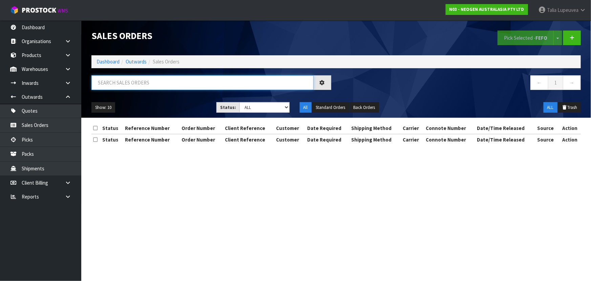
click at [152, 81] on input "text" at bounding box center [202, 82] width 222 height 15
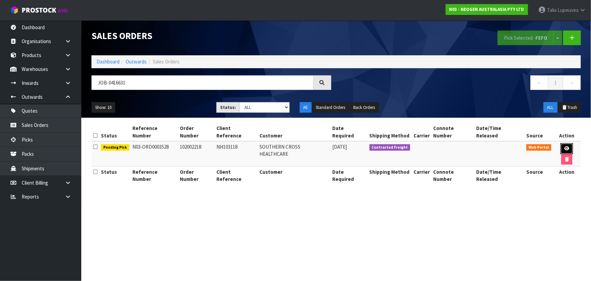
click at [564, 146] on icon at bounding box center [566, 148] width 5 height 4
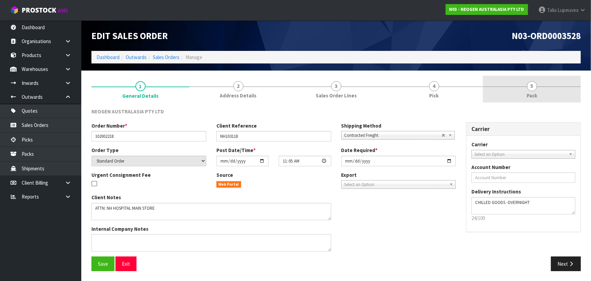
click at [533, 79] on link "5 Pack" at bounding box center [532, 89] width 98 height 27
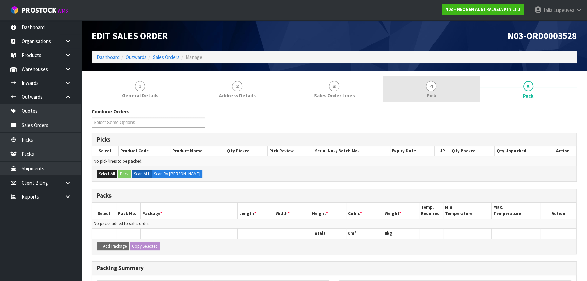
click at [401, 90] on link "4 Pick" at bounding box center [431, 89] width 97 height 27
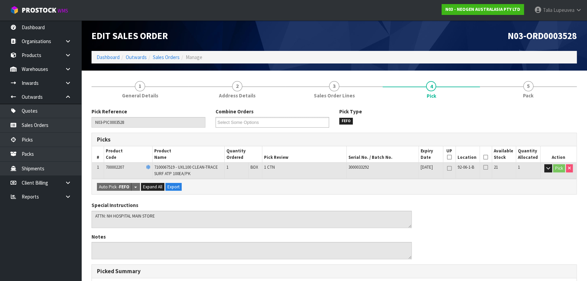
click at [483, 157] on icon at bounding box center [485, 157] width 5 height 0
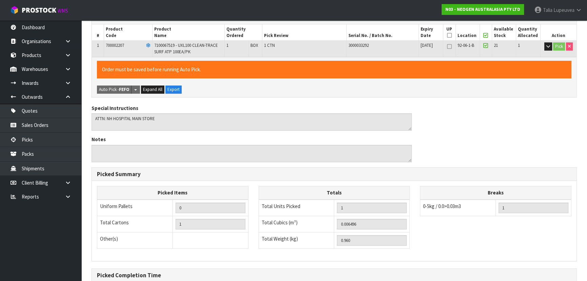
scroll to position [193, 0]
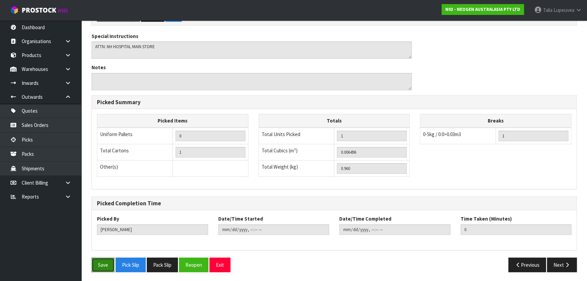
click at [108, 262] on button "Save" at bounding box center [102, 264] width 23 height 15
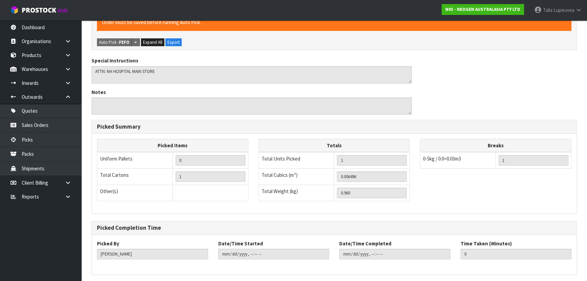
scroll to position [0, 0]
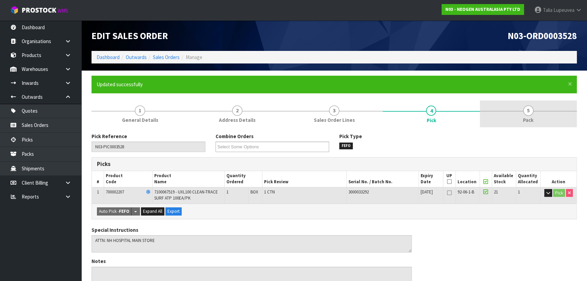
click at [506, 106] on link "5 Pack" at bounding box center [528, 113] width 97 height 27
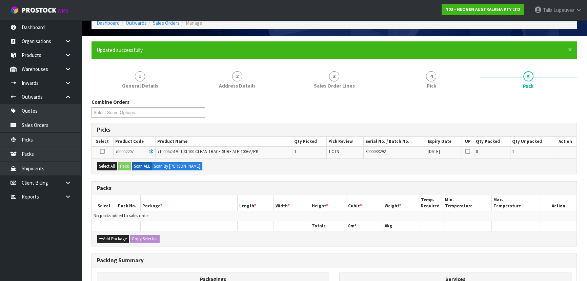
scroll to position [61, 0]
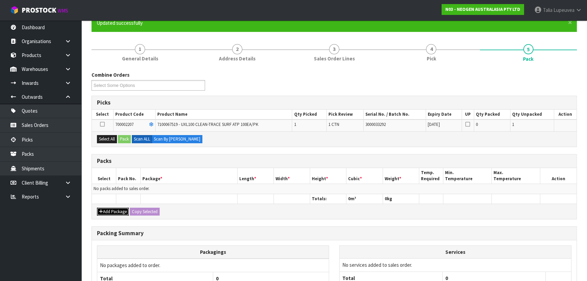
drag, startPoint x: 111, startPoint y: 213, endPoint x: 99, endPoint y: 204, distance: 15.5
click at [111, 213] on button "Add Package" at bounding box center [113, 211] width 32 height 8
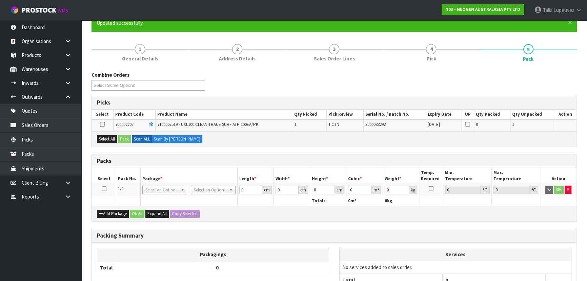
click at [105, 188] on icon at bounding box center [104, 188] width 5 height 0
click at [107, 138] on button "Select All" at bounding box center [107, 139] width 20 height 8
click at [120, 138] on button "Pack" at bounding box center [124, 139] width 13 height 8
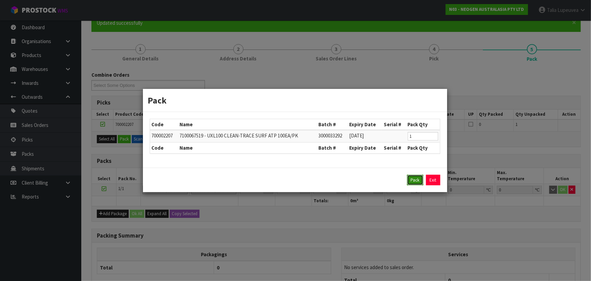
click at [412, 179] on button "Pack" at bounding box center [415, 179] width 16 height 11
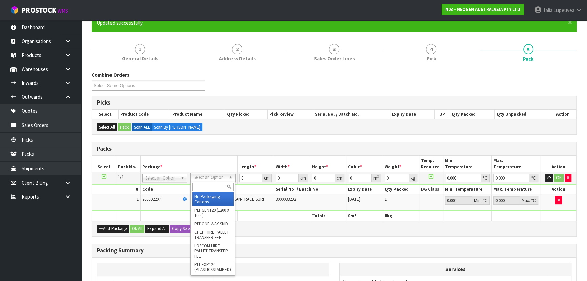
click at [204, 185] on input "text" at bounding box center [212, 186] width 41 height 8
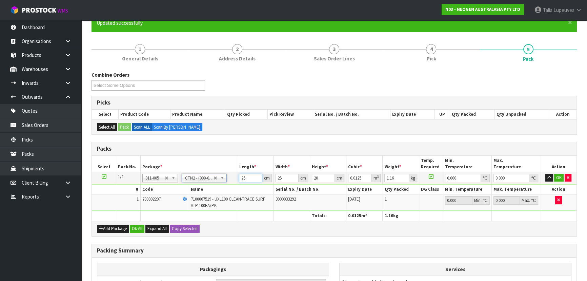
drag, startPoint x: 246, startPoint y: 179, endPoint x: 238, endPoint y: 189, distance: 13.2
click at [228, 190] on tbody "1/1 NONE 007-001 007-002 007-004 007-009 007-013 007-014 007-015 007-017 007-01…" at bounding box center [334, 190] width 484 height 39
click at [556, 180] on button "OK" at bounding box center [558, 177] width 9 height 8
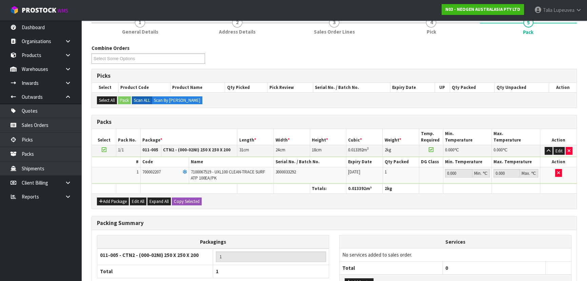
scroll to position [143, 0]
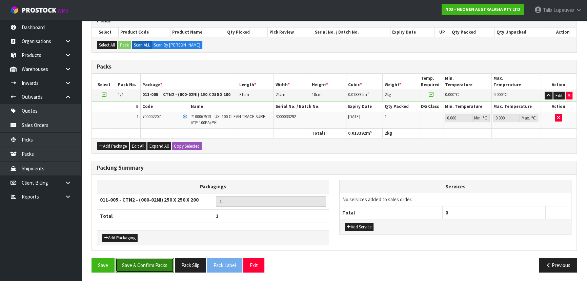
click at [149, 261] on button "Save & Confirm Packs" at bounding box center [145, 264] width 58 height 15
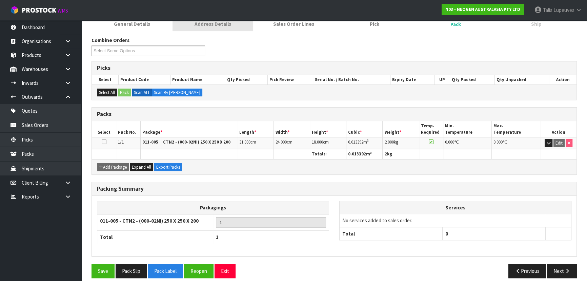
scroll to position [102, 0]
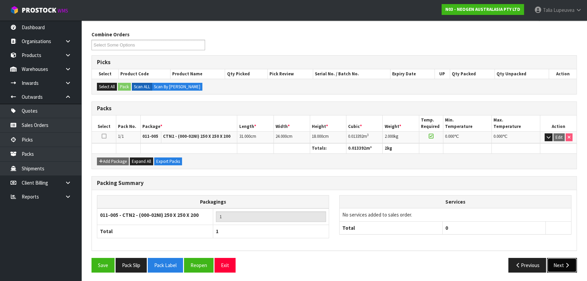
click at [563, 263] on button "Next" at bounding box center [562, 264] width 30 height 15
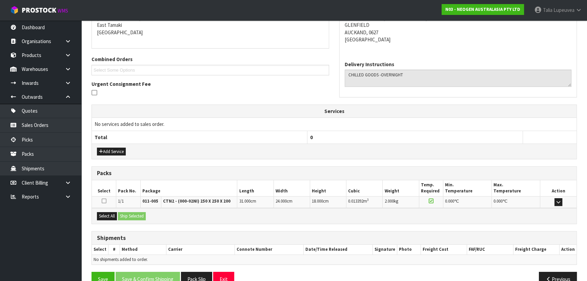
scroll to position [159, 0]
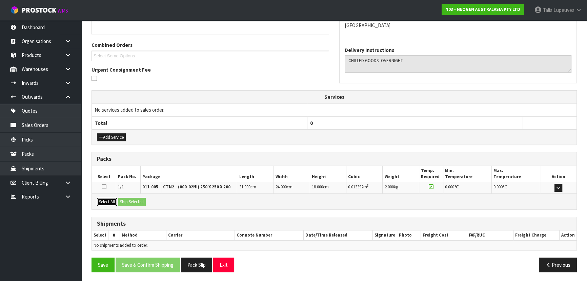
drag, startPoint x: 100, startPoint y: 199, endPoint x: 120, endPoint y: 199, distance: 20.0
click at [100, 199] on button "Select All" at bounding box center [107, 202] width 20 height 8
click at [129, 198] on button "Ship Selected" at bounding box center [132, 202] width 28 height 8
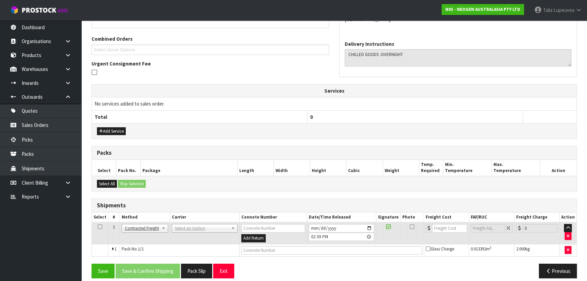
scroll to position [171, 0]
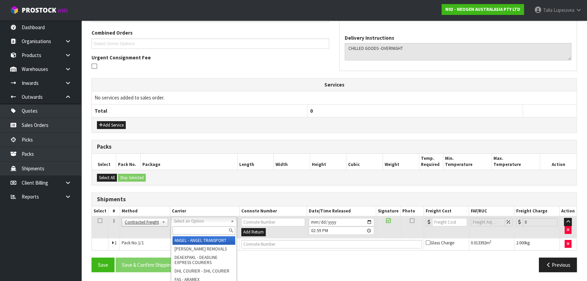
click at [193, 228] on input "text" at bounding box center [203, 230] width 63 height 8
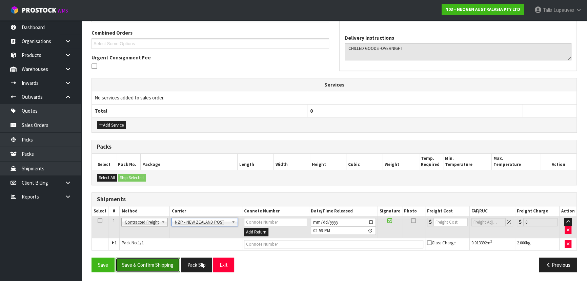
click at [164, 265] on button "Save & Confirm Shipping" at bounding box center [148, 264] width 64 height 15
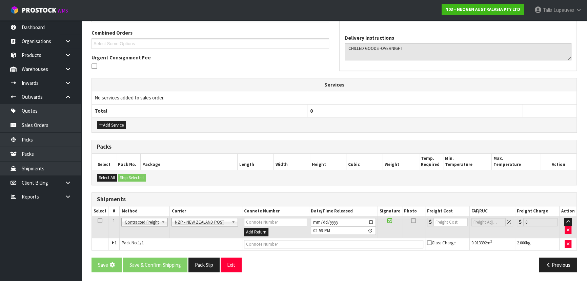
scroll to position [0, 0]
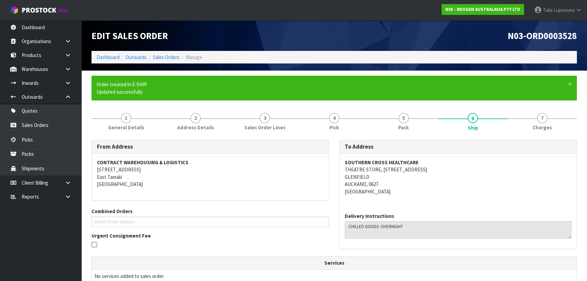
click at [172, 52] on ol "Dashboard Outwards Sales Orders Manage" at bounding box center [333, 57] width 485 height 13
click at [172, 56] on link "Sales Orders" at bounding box center [166, 57] width 27 height 6
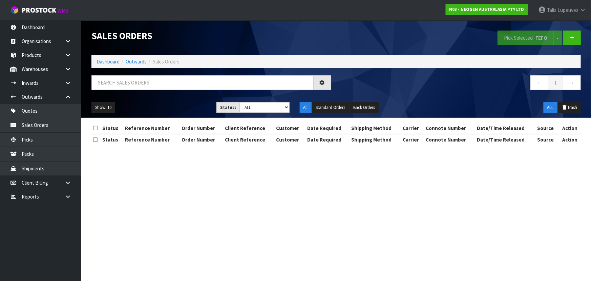
click at [180, 90] on div at bounding box center [211, 85] width 250 height 20
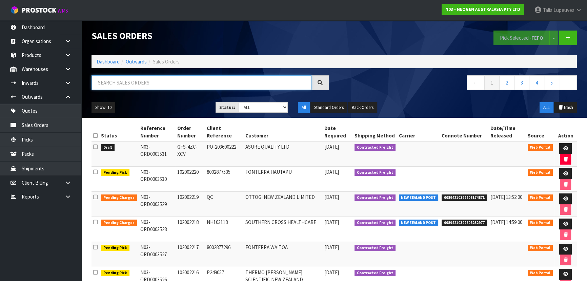
click at [180, 86] on input "text" at bounding box center [201, 82] width 220 height 15
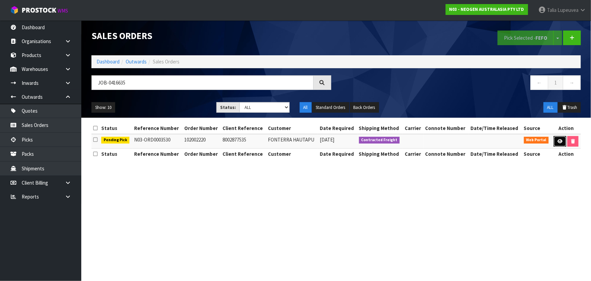
click at [562, 139] on icon at bounding box center [560, 141] width 5 height 4
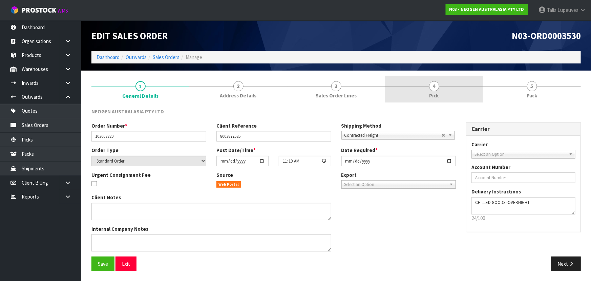
click at [464, 97] on link "4 Pick" at bounding box center [434, 89] width 98 height 27
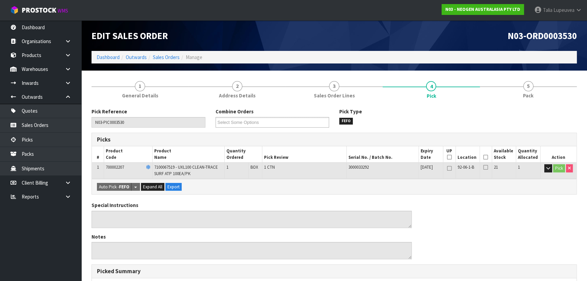
click at [486, 157] on icon at bounding box center [485, 157] width 5 height 0
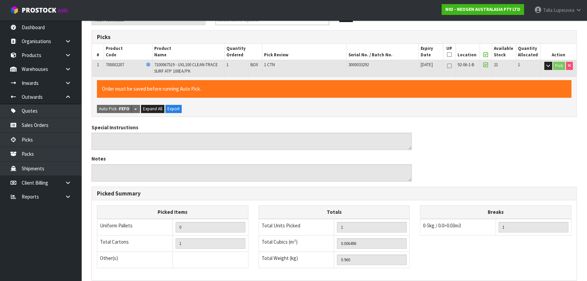
scroll to position [193, 0]
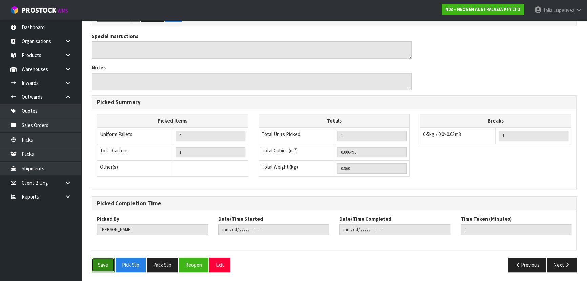
click at [112, 261] on button "Save" at bounding box center [102, 264] width 23 height 15
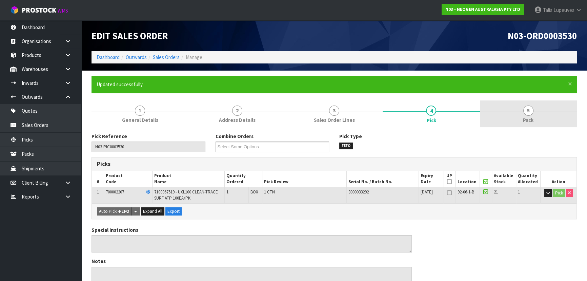
click at [531, 105] on link "5 Pack" at bounding box center [528, 113] width 97 height 27
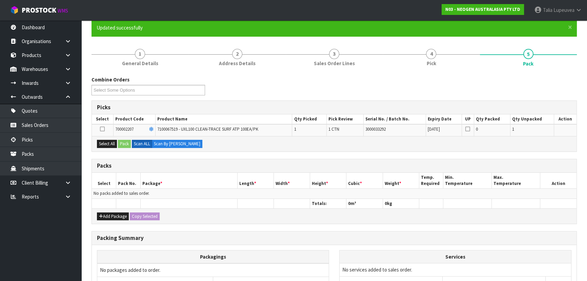
scroll to position [61, 0]
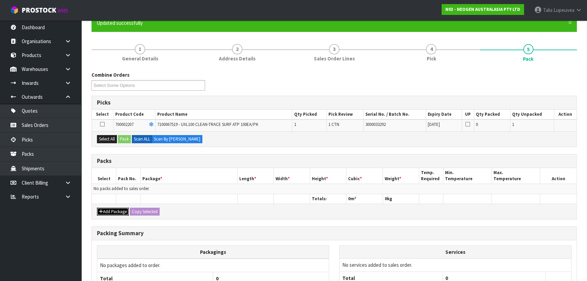
drag, startPoint x: 113, startPoint y: 207, endPoint x: 111, endPoint y: 203, distance: 4.3
click at [113, 207] on button "Add Package" at bounding box center [113, 211] width 32 height 8
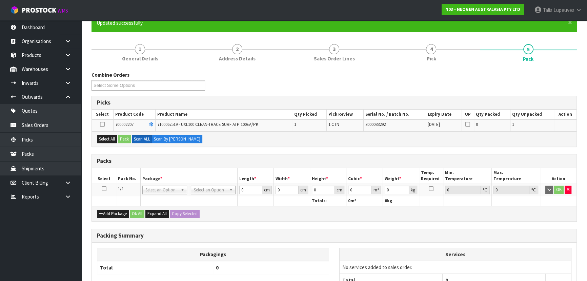
click at [102, 188] on icon at bounding box center [104, 188] width 5 height 0
click at [108, 140] on button "Select All" at bounding box center [107, 139] width 20 height 8
click at [123, 139] on button "Pack" at bounding box center [124, 139] width 13 height 8
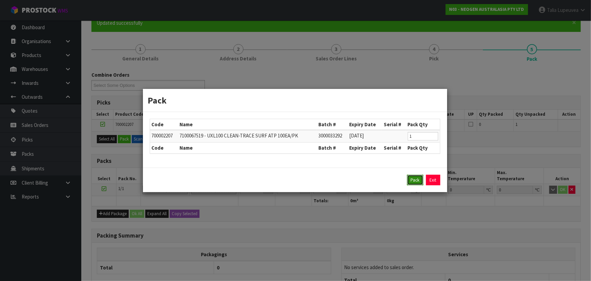
click at [416, 179] on button "Pack" at bounding box center [415, 179] width 16 height 11
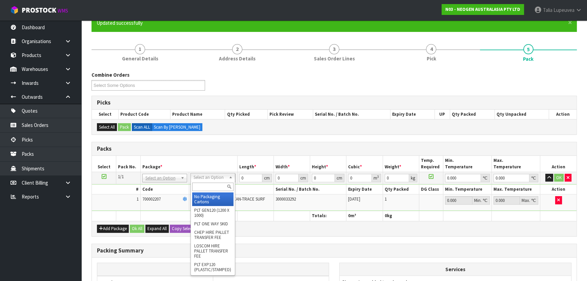
drag, startPoint x: 203, startPoint y: 183, endPoint x: 207, endPoint y: 182, distance: 3.9
click at [203, 184] on input "text" at bounding box center [212, 186] width 41 height 8
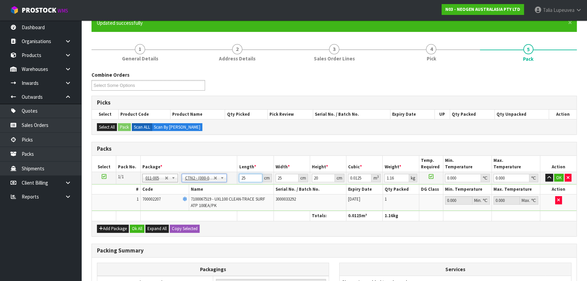
drag, startPoint x: 247, startPoint y: 178, endPoint x: 241, endPoint y: 175, distance: 7.1
click at [235, 179] on tr "1/1 NONE 007-001 007-002 007-004 007-009 007-013 007-014 007-015 007-017 007-01…" at bounding box center [334, 177] width 484 height 12
click at [557, 173] on button "OK" at bounding box center [558, 177] width 9 height 8
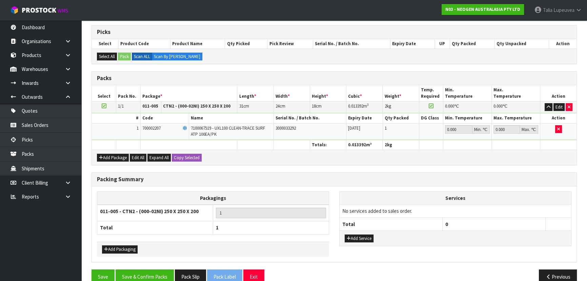
scroll to position [143, 0]
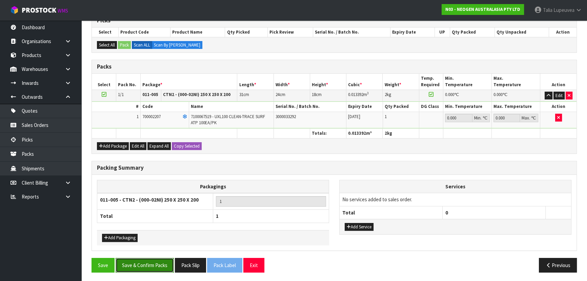
click at [151, 262] on button "Save & Confirm Packs" at bounding box center [145, 264] width 58 height 15
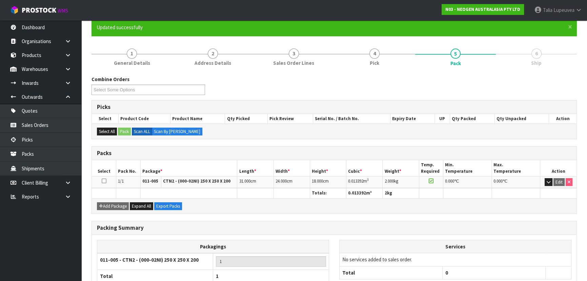
scroll to position [102, 0]
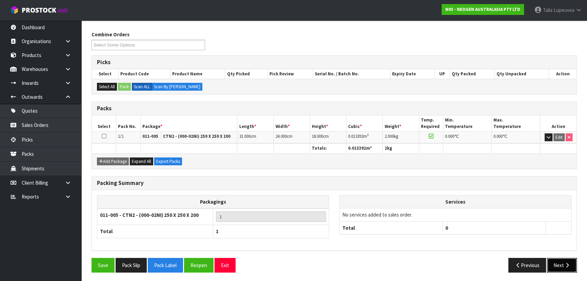
click at [559, 260] on button "Next" at bounding box center [562, 264] width 30 height 15
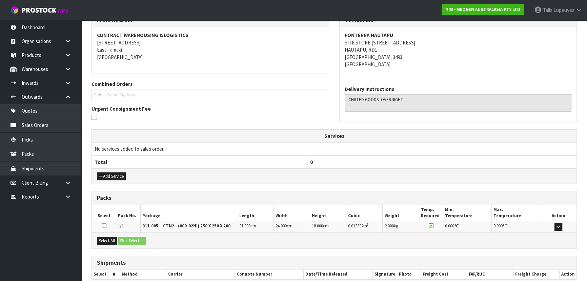
scroll to position [159, 0]
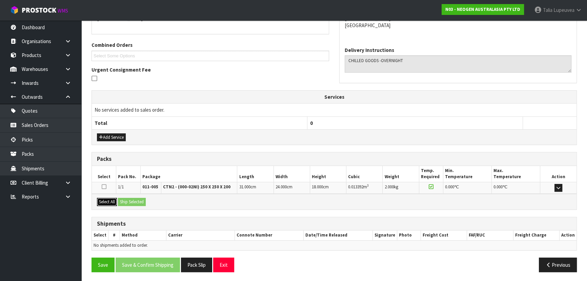
click at [108, 201] on button "Select All" at bounding box center [107, 202] width 20 height 8
click at [135, 198] on button "Ship Selected" at bounding box center [132, 202] width 28 height 8
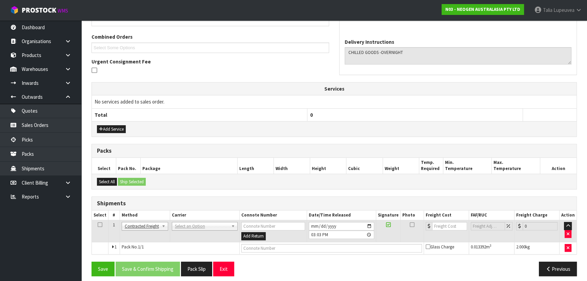
scroll to position [171, 0]
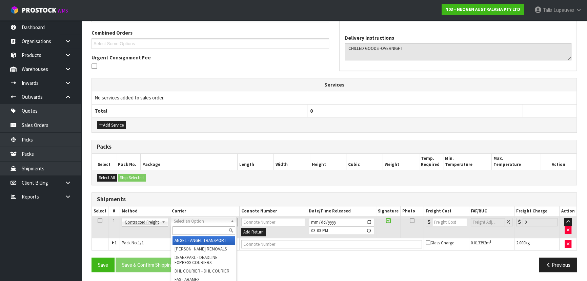
click at [194, 230] on input "text" at bounding box center [203, 230] width 63 height 8
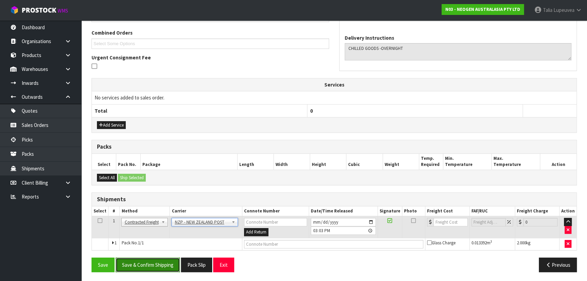
click at [174, 264] on button "Save & Confirm Shipping" at bounding box center [148, 264] width 64 height 15
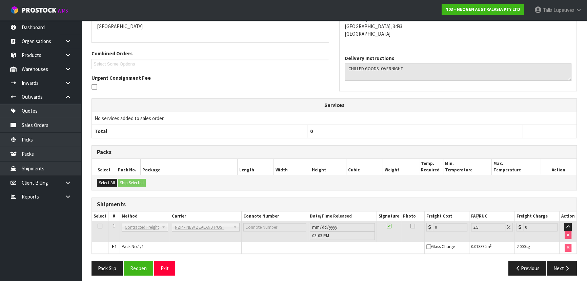
scroll to position [161, 0]
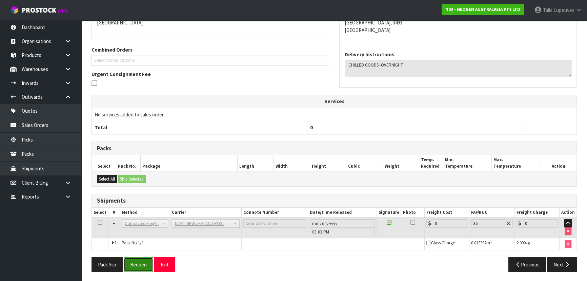
drag, startPoint x: 134, startPoint y: 265, endPoint x: 137, endPoint y: 262, distance: 4.6
click at [135, 265] on button "Reopen" at bounding box center [138, 264] width 29 height 15
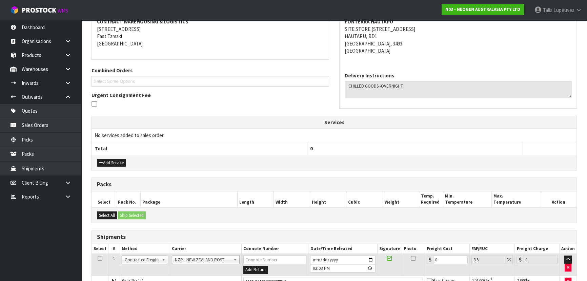
scroll to position [177, 0]
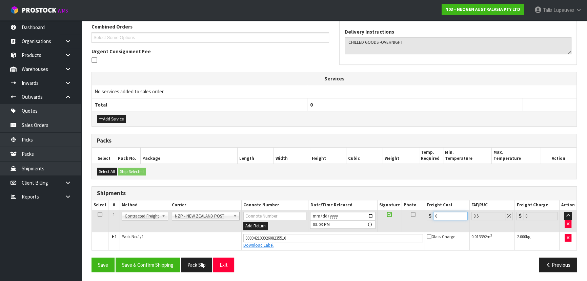
drag, startPoint x: 438, startPoint y: 216, endPoint x: 422, endPoint y: 218, distance: 16.4
click at [422, 218] on tr "1 Client Local Pickup Customer Local Pickup Company Freight Contracted Freight …" at bounding box center [334, 221] width 484 height 22
click at [144, 261] on button "Save & Confirm Shipping" at bounding box center [148, 264] width 64 height 15
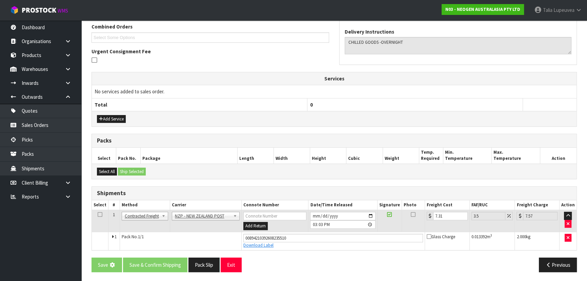
scroll to position [0, 0]
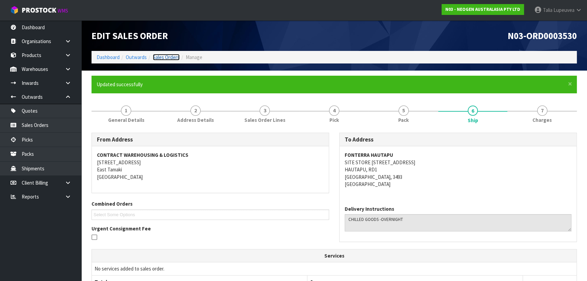
click at [161, 59] on link "Sales Orders" at bounding box center [166, 57] width 27 height 6
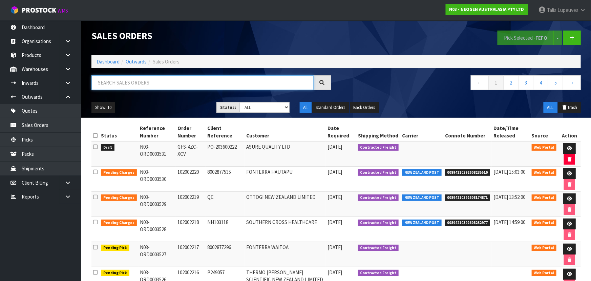
click at [156, 84] on input "text" at bounding box center [202, 82] width 222 height 15
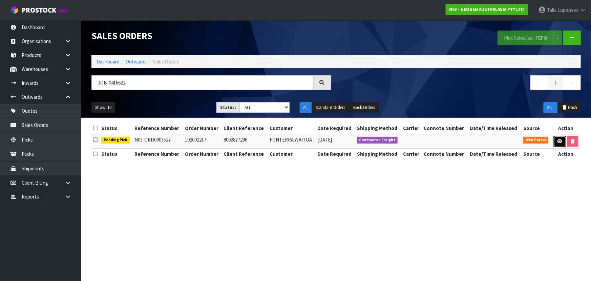
click at [560, 143] on link at bounding box center [560, 141] width 13 height 11
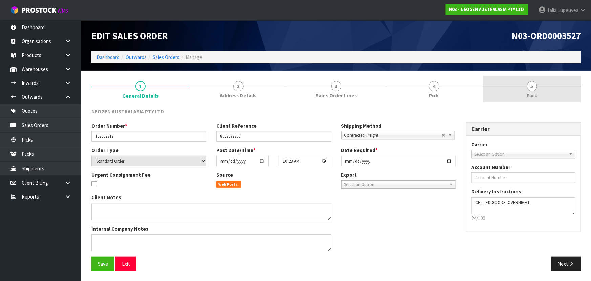
click at [551, 101] on link "5 Pack" at bounding box center [532, 89] width 98 height 27
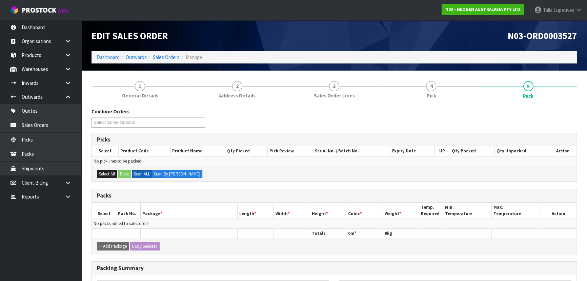
scroll to position [30, 0]
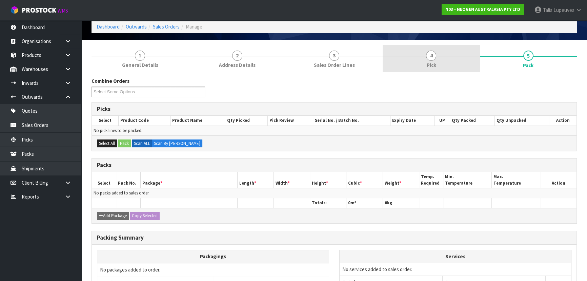
click at [431, 71] on link "4 Pick" at bounding box center [431, 58] width 97 height 27
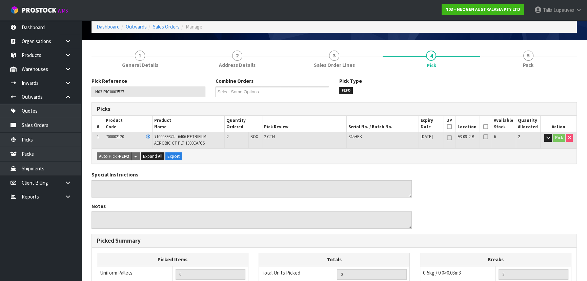
click at [485, 127] on icon at bounding box center [485, 126] width 5 height 0
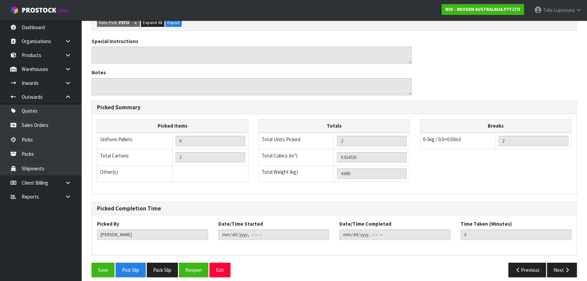
scroll to position [193, 0]
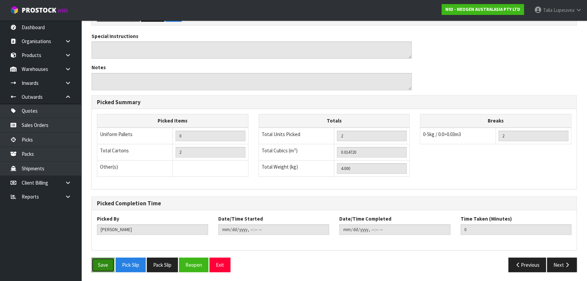
click at [101, 260] on button "Save" at bounding box center [102, 264] width 23 height 15
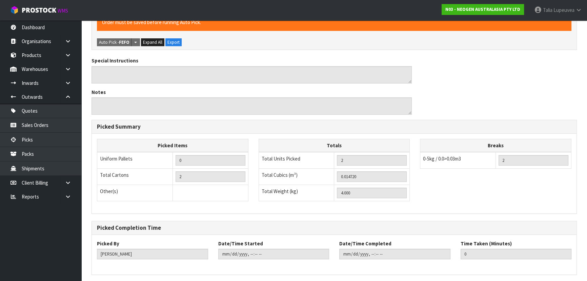
scroll to position [0, 0]
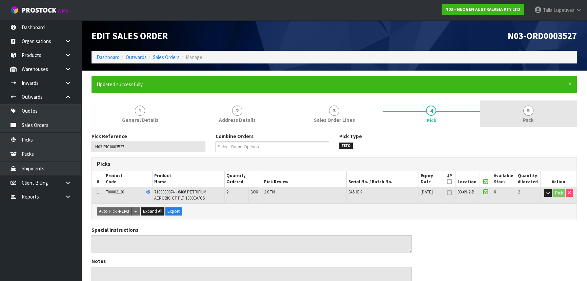
click at [521, 118] on link "5 Pack" at bounding box center [528, 113] width 97 height 27
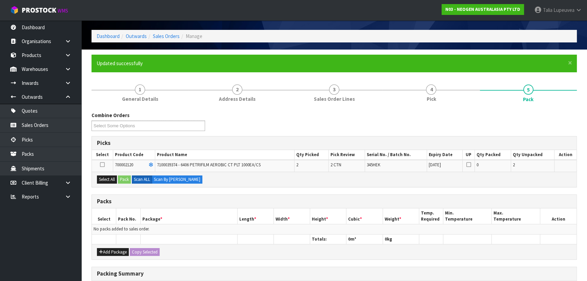
scroll to position [30, 0]
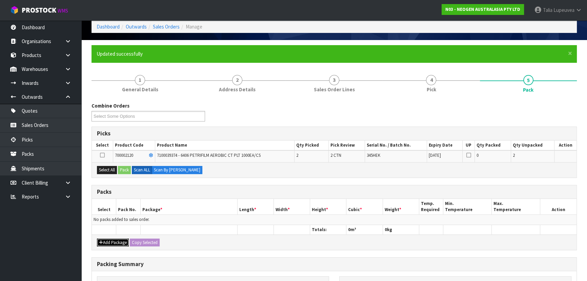
click at [109, 238] on button "Add Package" at bounding box center [113, 242] width 32 height 8
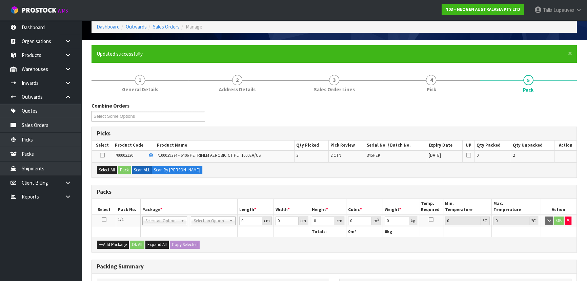
click at [104, 219] on icon at bounding box center [104, 219] width 5 height 0
click at [105, 168] on button "Select All" at bounding box center [107, 170] width 20 height 8
click at [124, 167] on button "Pack" at bounding box center [124, 170] width 13 height 8
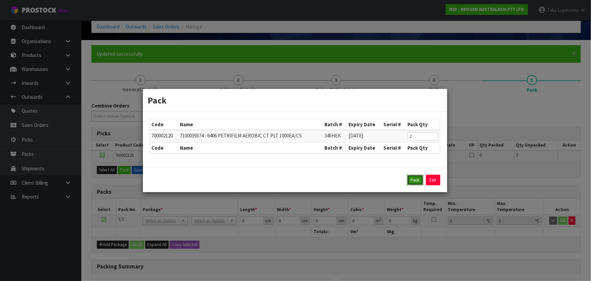
click at [415, 180] on button "Pack" at bounding box center [415, 179] width 16 height 11
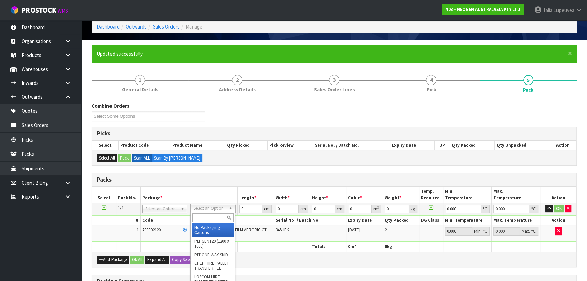
click at [208, 222] on div at bounding box center [213, 217] width 44 height 11
click at [208, 215] on input "text" at bounding box center [212, 217] width 41 height 8
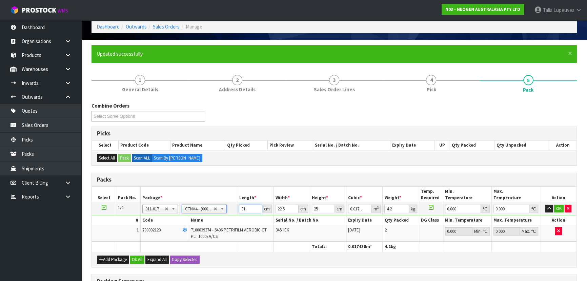
drag, startPoint x: 247, startPoint y: 206, endPoint x: 238, endPoint y: 204, distance: 9.9
click at [233, 206] on tr "1/1 NONE 007-001 007-002 007-004 007-009 007-013 007-014 007-015 007-017 007-01…" at bounding box center [334, 208] width 484 height 12
click at [557, 206] on button "OK" at bounding box center [558, 208] width 9 height 8
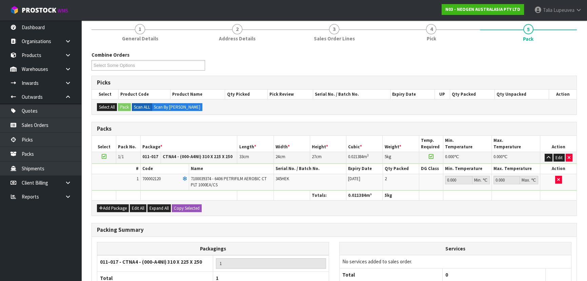
scroll to position [143, 0]
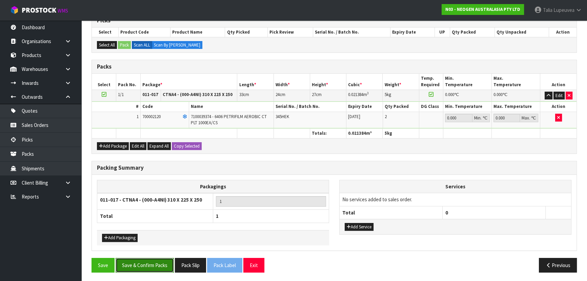
click at [161, 262] on button "Save & Confirm Packs" at bounding box center [145, 264] width 58 height 15
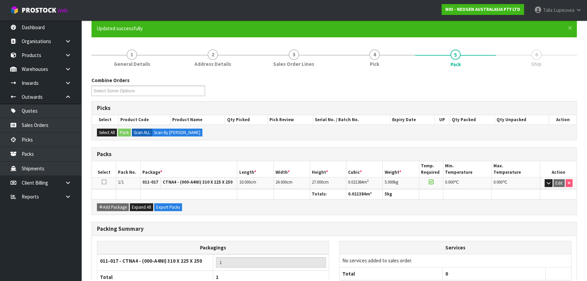
scroll to position [102, 0]
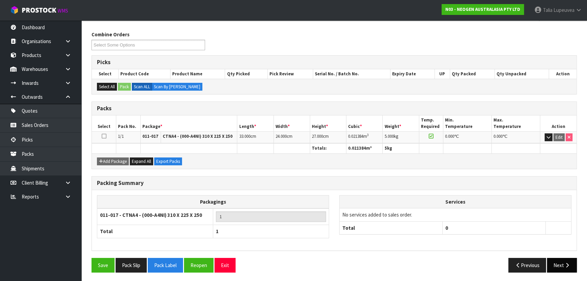
click at [559, 261] on button "Next" at bounding box center [562, 264] width 30 height 15
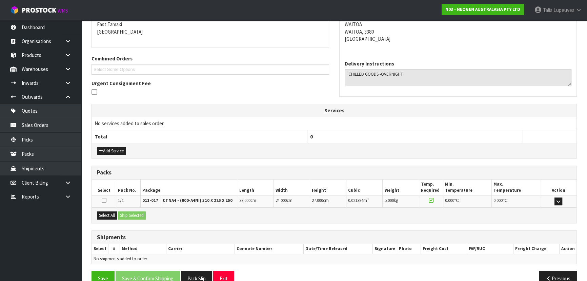
scroll to position [159, 0]
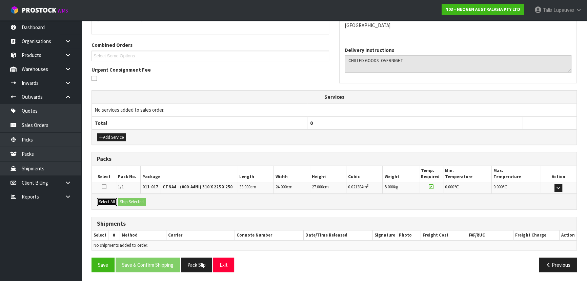
click at [108, 198] on button "Select All" at bounding box center [107, 202] width 20 height 8
click at [121, 198] on button "Ship Selected" at bounding box center [132, 202] width 28 height 8
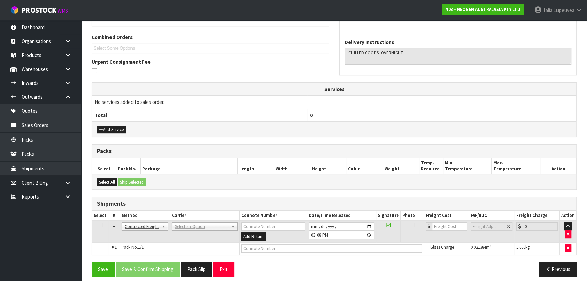
scroll to position [171, 0]
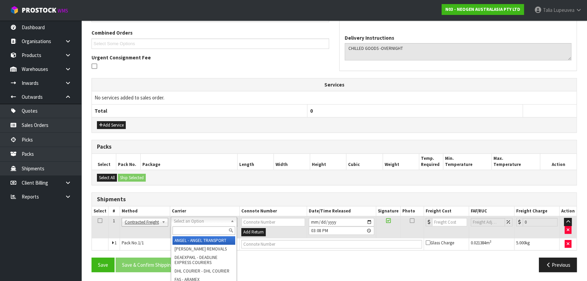
click at [199, 227] on input "text" at bounding box center [203, 230] width 63 height 8
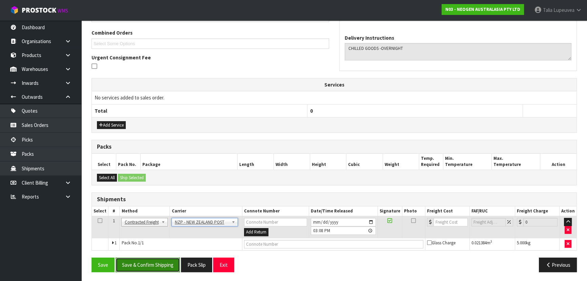
click at [151, 268] on button "Save & Confirm Shipping" at bounding box center [148, 264] width 64 height 15
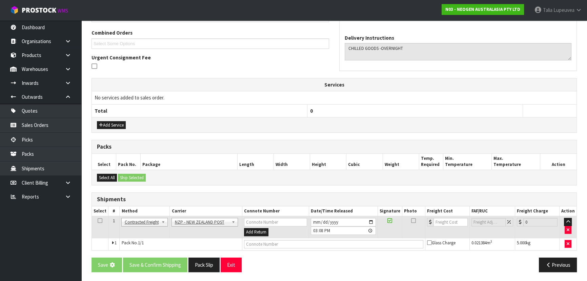
scroll to position [0, 0]
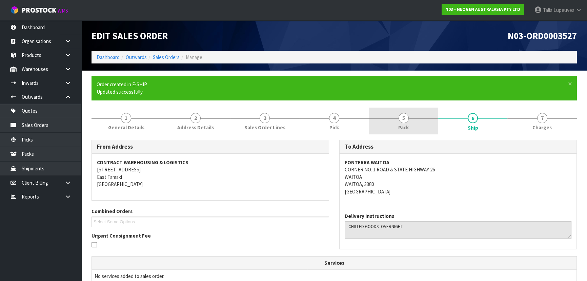
click at [409, 127] on link "5 Pack" at bounding box center [403, 120] width 69 height 27
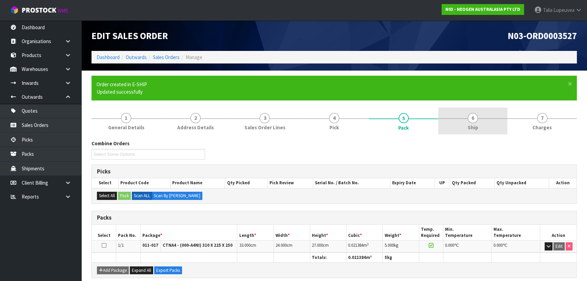
click at [478, 122] on link "6 Ship" at bounding box center [472, 120] width 69 height 27
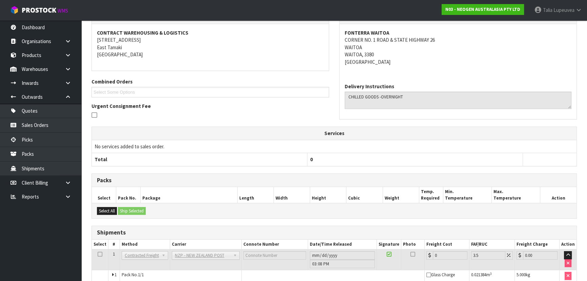
scroll to position [154, 0]
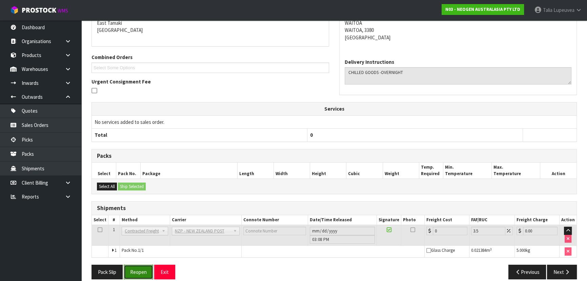
drag, startPoint x: 139, startPoint y: 271, endPoint x: 141, endPoint y: 264, distance: 7.0
click at [139, 271] on button "Reopen" at bounding box center [138, 271] width 29 height 15
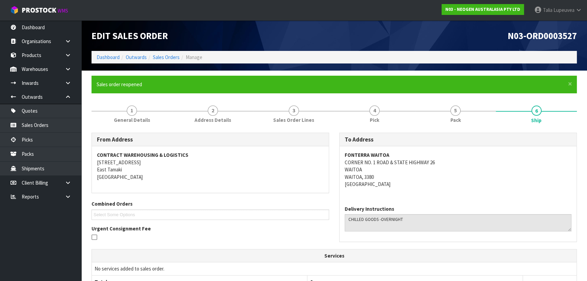
scroll to position [177, 0]
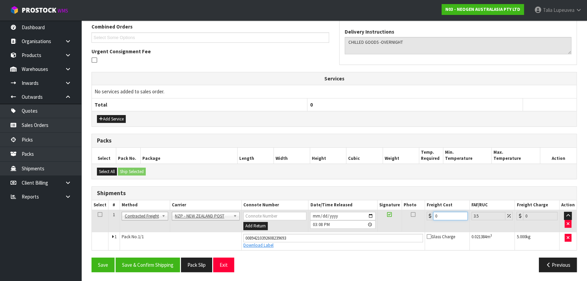
drag, startPoint x: 438, startPoint y: 214, endPoint x: 418, endPoint y: 223, distance: 22.0
click at [418, 223] on tr "1 Client Local Pickup Customer Local Pickup Company Freight Contracted Freight …" at bounding box center [334, 221] width 484 height 22
click at [140, 265] on button "Save & Confirm Shipping" at bounding box center [148, 264] width 64 height 15
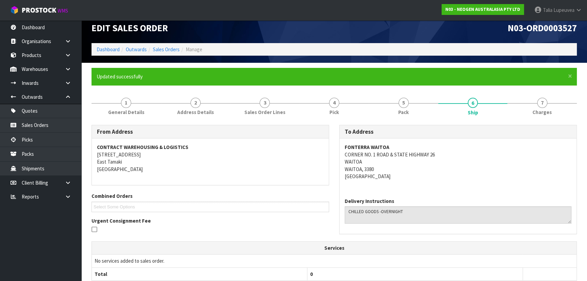
scroll to position [0, 0]
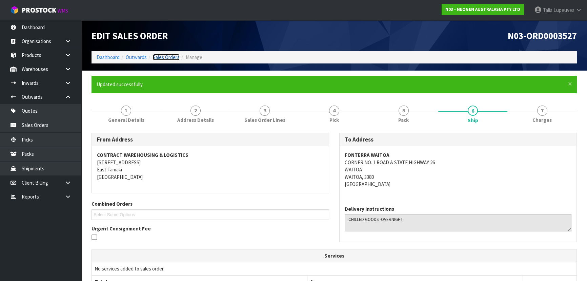
click at [169, 57] on link "Sales Orders" at bounding box center [166, 57] width 27 height 6
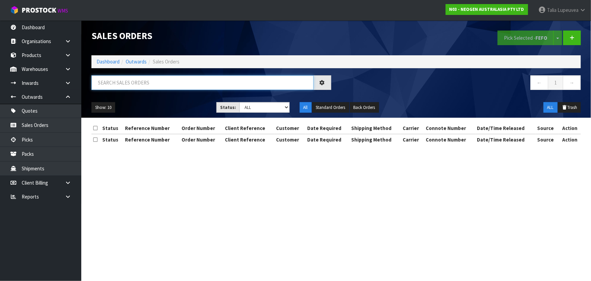
click at [181, 85] on input "text" at bounding box center [202, 82] width 222 height 15
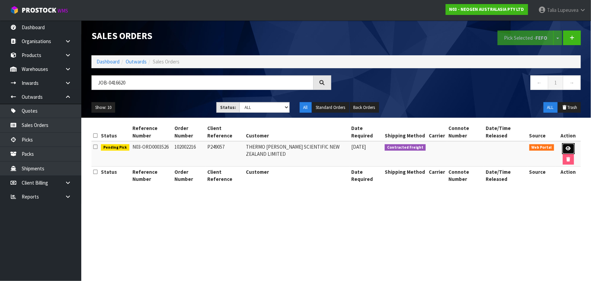
click at [564, 148] on link at bounding box center [568, 148] width 13 height 11
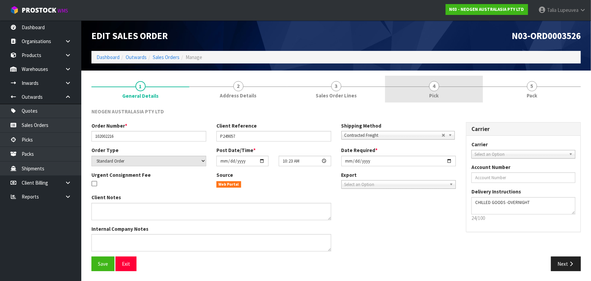
click at [455, 94] on link "4 Pick" at bounding box center [434, 89] width 98 height 27
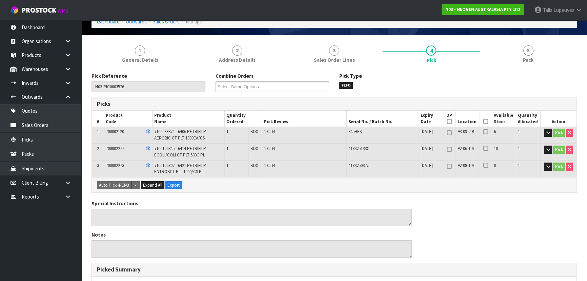
scroll to position [61, 0]
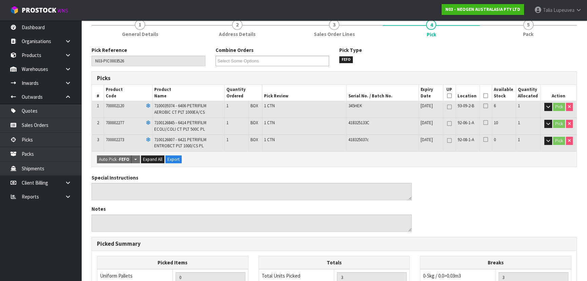
click at [487, 96] on icon at bounding box center [485, 96] width 5 height 0
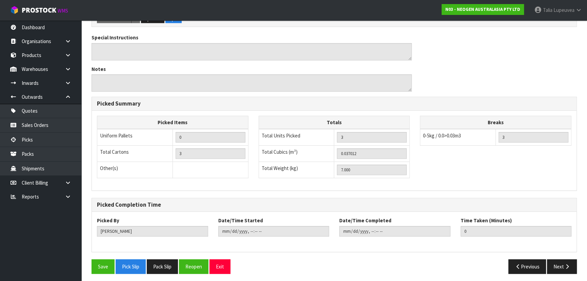
scroll to position [227, 0]
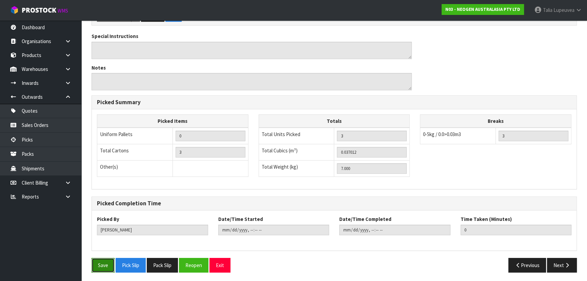
drag, startPoint x: 103, startPoint y: 260, endPoint x: 106, endPoint y: 259, distance: 3.8
click at [104, 261] on button "Save" at bounding box center [102, 264] width 23 height 15
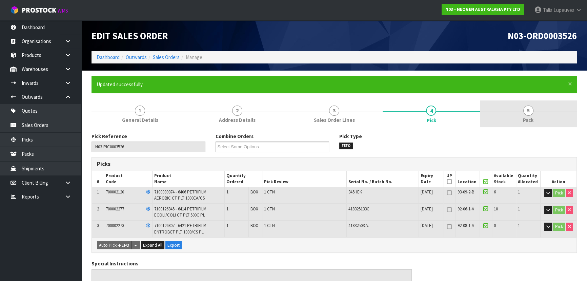
click at [501, 119] on link "5 Pack" at bounding box center [528, 113] width 97 height 27
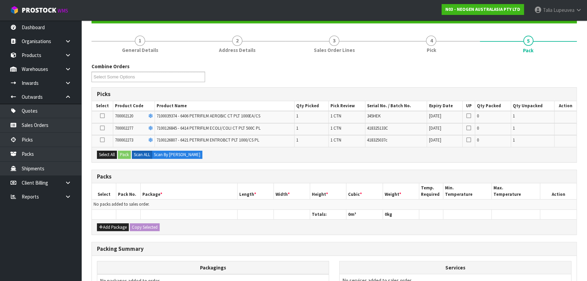
scroll to position [92, 0]
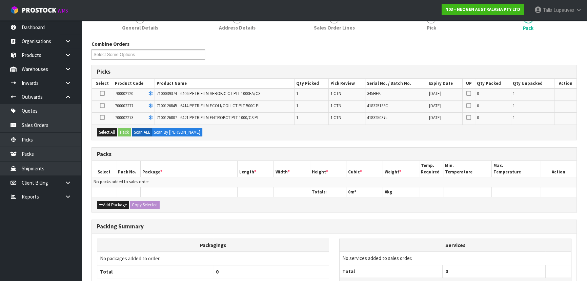
click at [113, 207] on div "Add Package Copy Selected" at bounding box center [334, 204] width 484 height 15
click at [105, 201] on button "Add Package" at bounding box center [113, 205] width 32 height 8
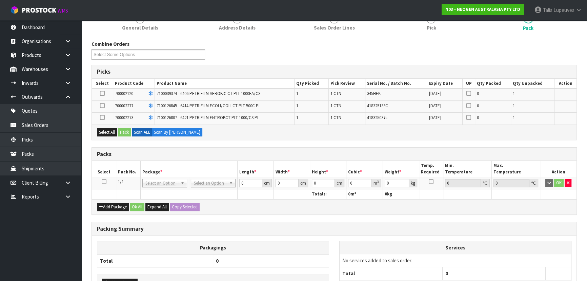
click at [103, 181] on icon at bounding box center [104, 181] width 5 height 0
click at [106, 130] on button "Select All" at bounding box center [107, 132] width 20 height 8
click at [126, 129] on button "Pack" at bounding box center [124, 132] width 13 height 8
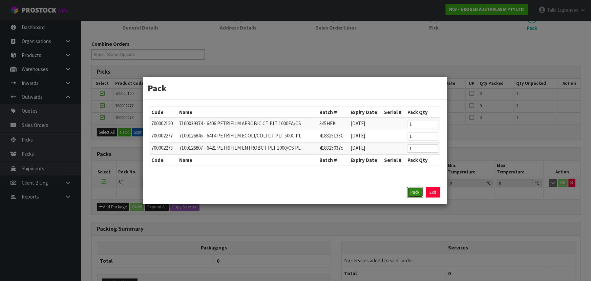
click at [415, 191] on button "Pack" at bounding box center [415, 192] width 16 height 11
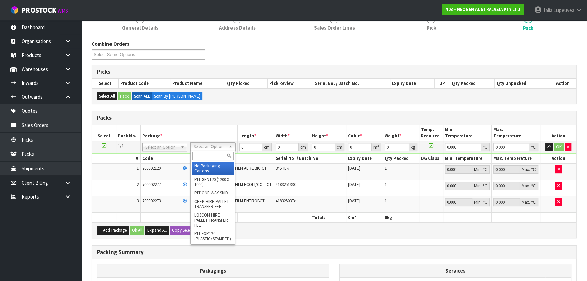
click at [213, 154] on input "text" at bounding box center [212, 155] width 41 height 8
drag, startPoint x: 210, startPoint y: 167, endPoint x: 230, endPoint y: 156, distance: 22.6
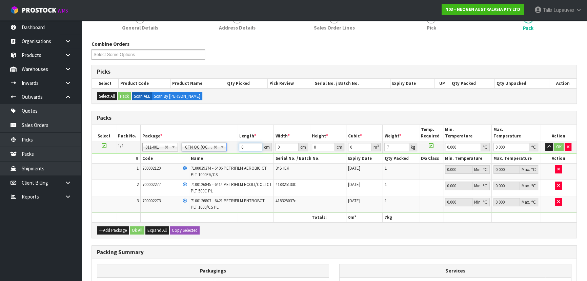
drag, startPoint x: 246, startPoint y: 148, endPoint x: 233, endPoint y: 153, distance: 14.0
click at [233, 153] on tbody "1/1 NONE 007-001 007-002 007-004 007-009 007-013 007-014 007-015 007-017 007-01…" at bounding box center [334, 176] width 484 height 71
click at [557, 145] on button "OK" at bounding box center [558, 147] width 9 height 8
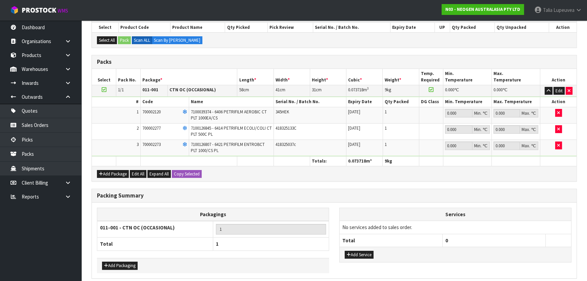
scroll to position [176, 0]
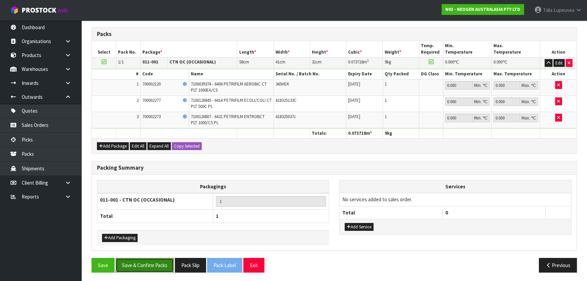
click at [141, 265] on button "Save & Confirm Packs" at bounding box center [145, 264] width 58 height 15
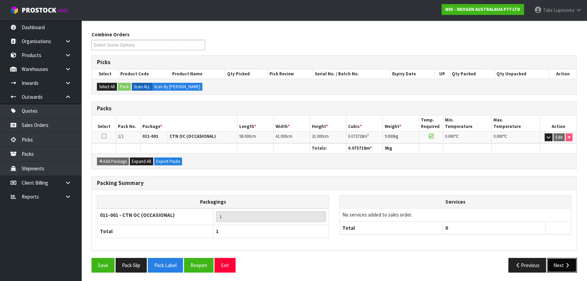
click at [562, 260] on button "Next" at bounding box center [562, 264] width 30 height 15
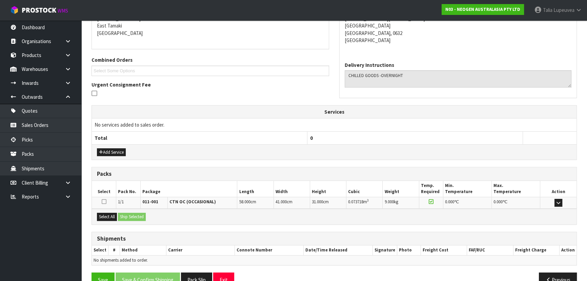
scroll to position [159, 0]
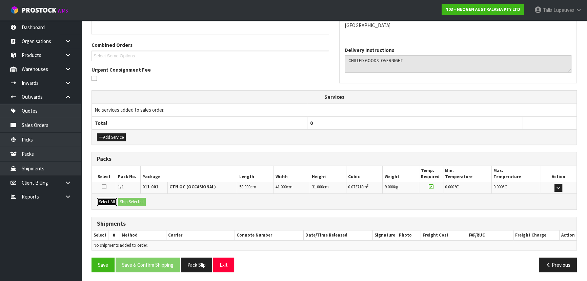
drag, startPoint x: 102, startPoint y: 201, endPoint x: 130, endPoint y: 201, distance: 27.8
click at [105, 201] on button "Select All" at bounding box center [107, 202] width 20 height 8
click at [134, 201] on button "Ship Selected" at bounding box center [132, 202] width 28 height 8
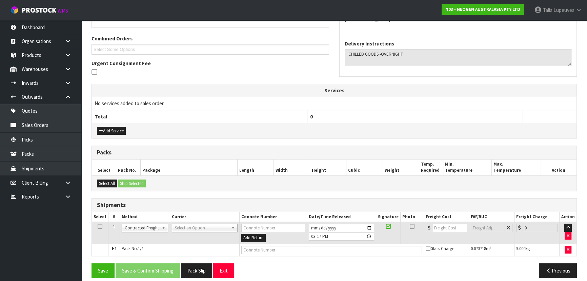
scroll to position [171, 0]
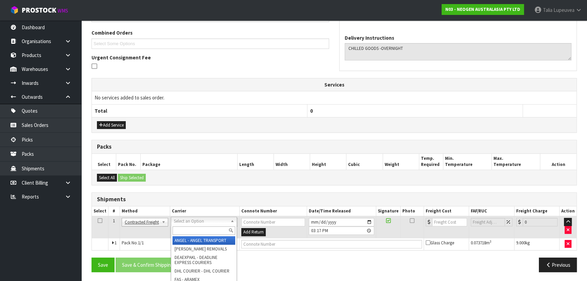
click at [183, 226] on input "text" at bounding box center [203, 230] width 63 height 8
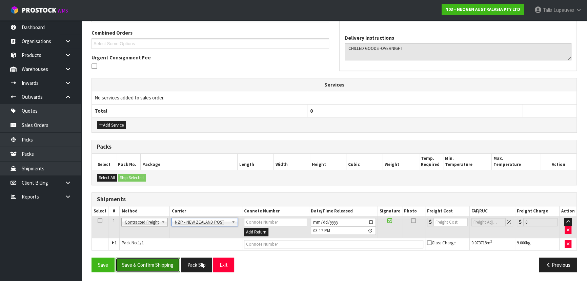
click at [142, 259] on button "Save & Confirm Shipping" at bounding box center [148, 264] width 64 height 15
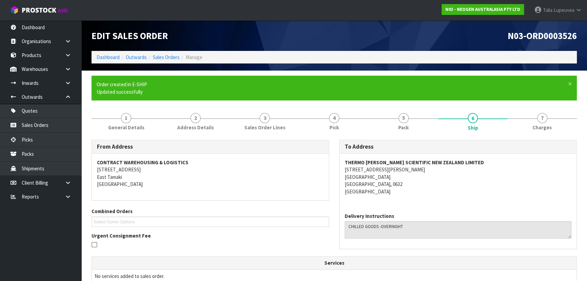
scroll to position [154, 0]
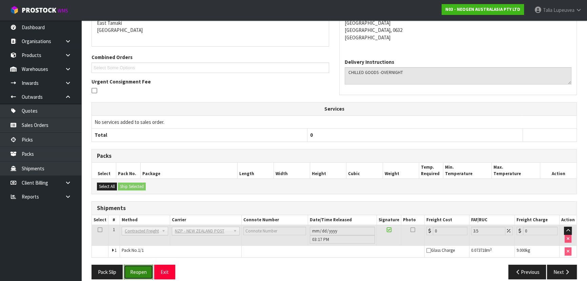
click at [137, 271] on button "Reopen" at bounding box center [138, 271] width 29 height 15
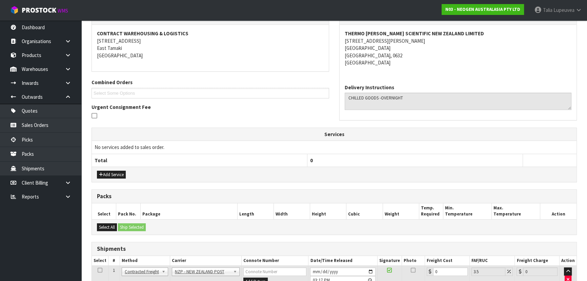
scroll to position [177, 0]
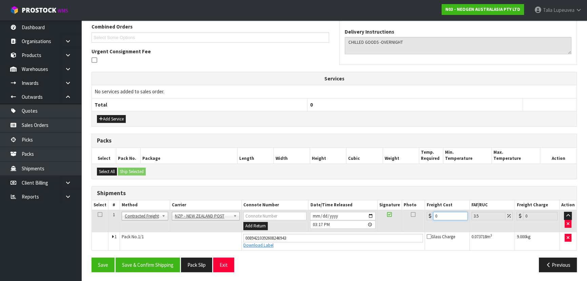
drag, startPoint x: 431, startPoint y: 217, endPoint x: 417, endPoint y: 222, distance: 15.2
click at [417, 222] on tr "1 Client Local Pickup Customer Local Pickup Company Freight Contracted Freight …" at bounding box center [334, 221] width 484 height 22
click at [164, 265] on button "Save & Confirm Shipping" at bounding box center [148, 264] width 64 height 15
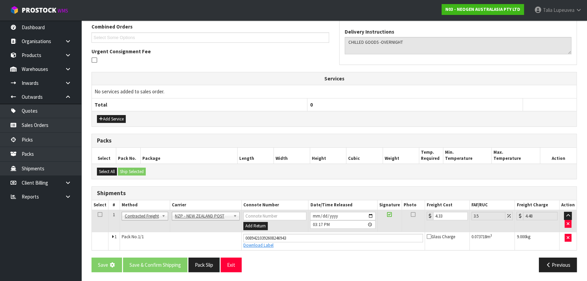
scroll to position [0, 0]
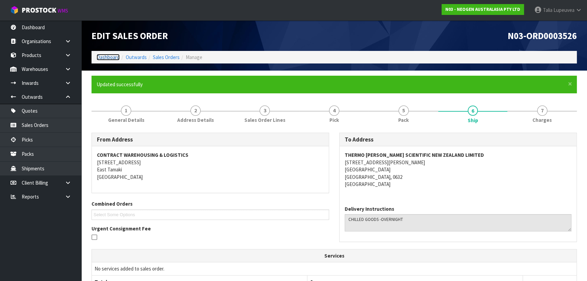
click at [114, 55] on link "Dashboard" at bounding box center [108, 57] width 23 height 6
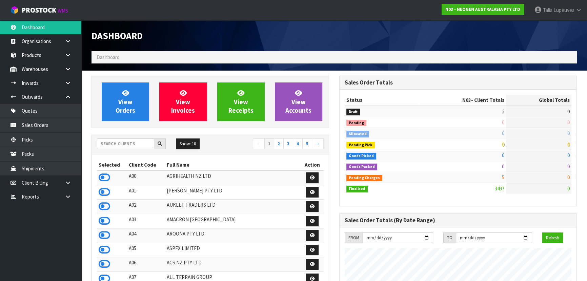
scroll to position [512, 247]
click at [138, 142] on input "text" at bounding box center [125, 143] width 57 height 11
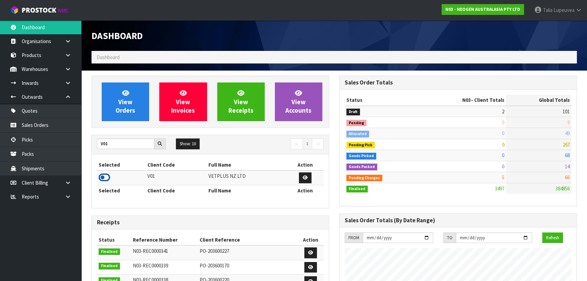
click at [103, 177] on icon at bounding box center [105, 177] width 12 height 10
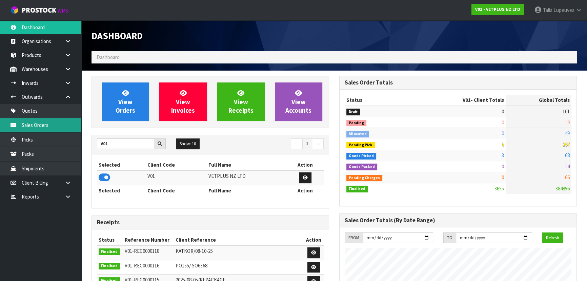
click at [55, 124] on link "Sales Orders" at bounding box center [40, 125] width 81 height 14
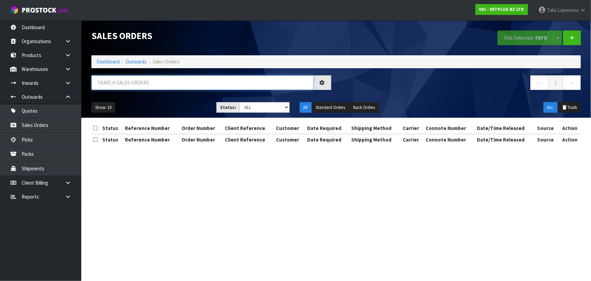
click at [117, 84] on input "text" at bounding box center [202, 82] width 222 height 15
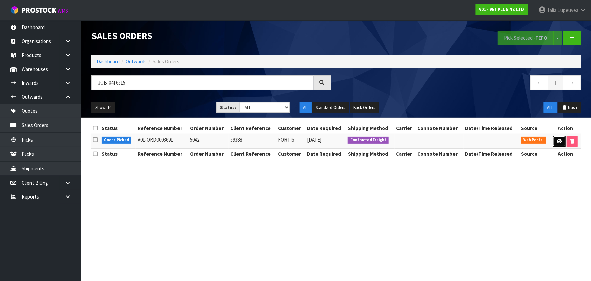
click at [559, 139] on icon at bounding box center [559, 141] width 5 height 4
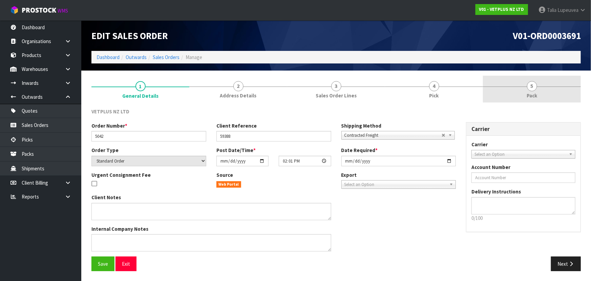
click at [547, 91] on link "5 Pack" at bounding box center [532, 89] width 98 height 27
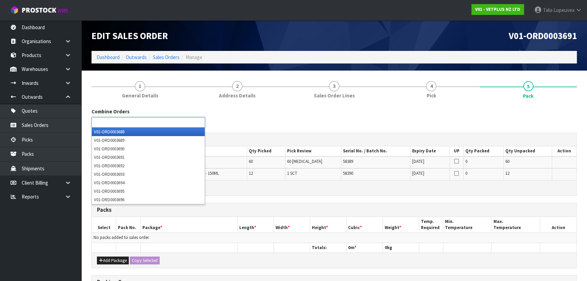
click at [167, 126] on ul at bounding box center [148, 122] width 114 height 11
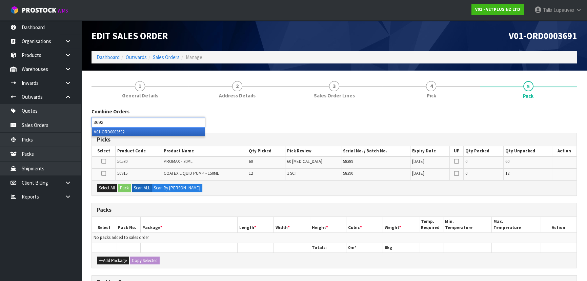
click at [158, 132] on li "V01-ORD000 3692" at bounding box center [148, 131] width 113 height 8
click at [100, 258] on icon "button" at bounding box center [101, 260] width 4 height 4
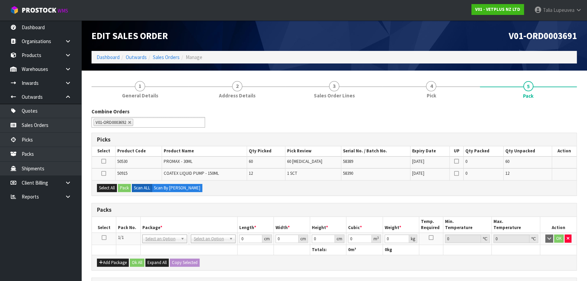
click at [103, 237] on icon at bounding box center [104, 237] width 5 height 0
drag, startPoint x: 106, startPoint y: 185, endPoint x: 119, endPoint y: 185, distance: 13.6
click at [106, 185] on button "Select All" at bounding box center [107, 188] width 20 height 8
click at [119, 185] on button "Pack" at bounding box center [124, 188] width 13 height 8
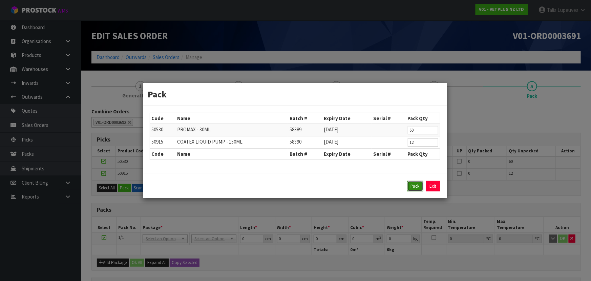
click at [412, 188] on button "Pack" at bounding box center [415, 186] width 16 height 11
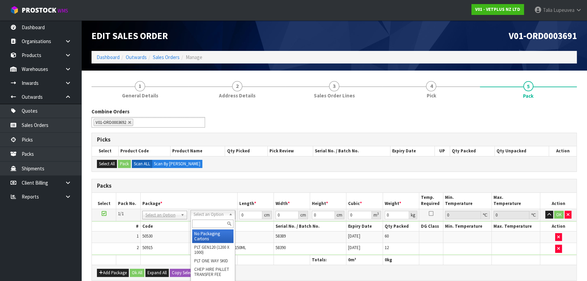
click at [211, 222] on input "text" at bounding box center [212, 223] width 41 height 8
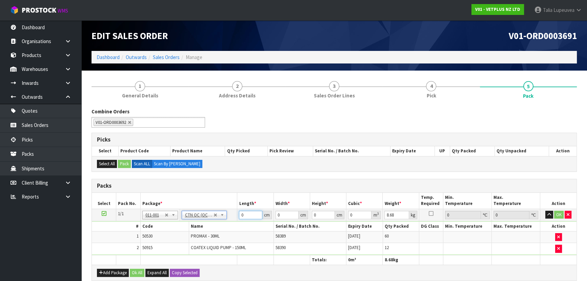
drag, startPoint x: 246, startPoint y: 213, endPoint x: 236, endPoint y: 217, distance: 10.1
click at [236, 217] on tr "1/1 NONE 007-001 007-002 007-004 007-009 007-013 007-014 007-015 007-017 007-01…" at bounding box center [334, 214] width 484 height 12
click at [561, 213] on button "OK" at bounding box center [558, 214] width 9 height 8
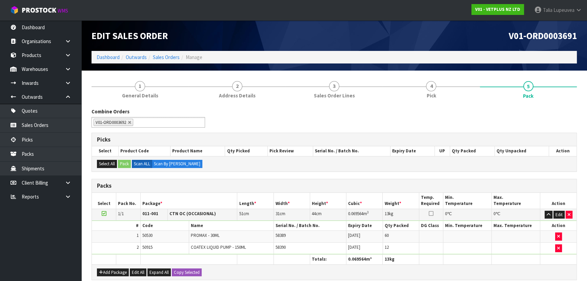
scroll to position [126, 0]
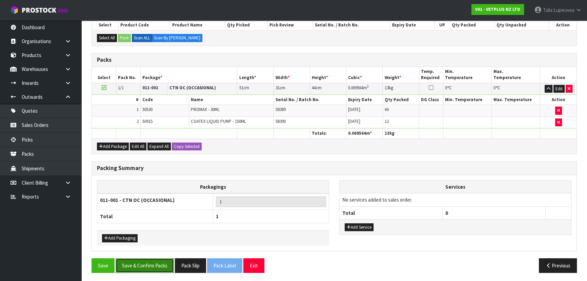
click at [163, 258] on button "Save & Confirm Packs" at bounding box center [145, 265] width 58 height 15
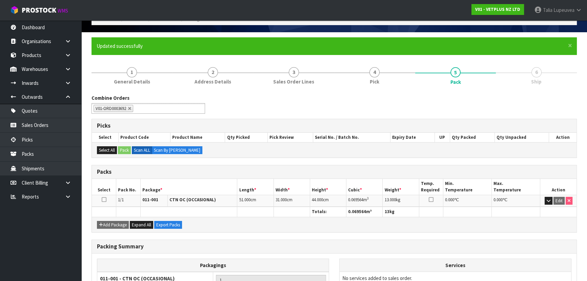
scroll to position [102, 0]
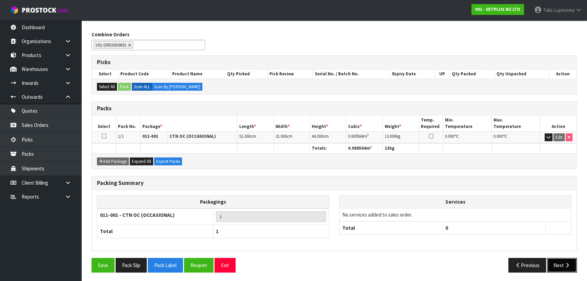
click at [567, 262] on icon "button" at bounding box center [567, 264] width 6 height 5
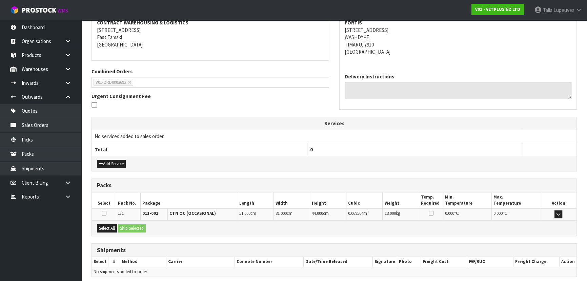
scroll to position [159, 0]
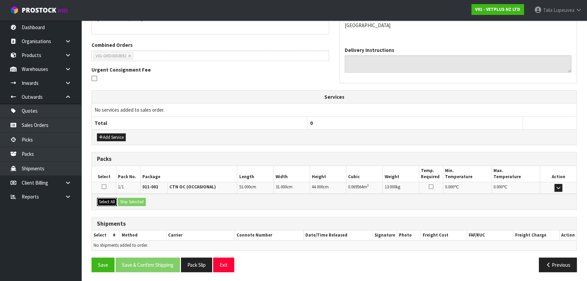
click at [111, 199] on button "Select All" at bounding box center [107, 202] width 20 height 8
click at [130, 199] on button "Ship Selected" at bounding box center [132, 202] width 28 height 8
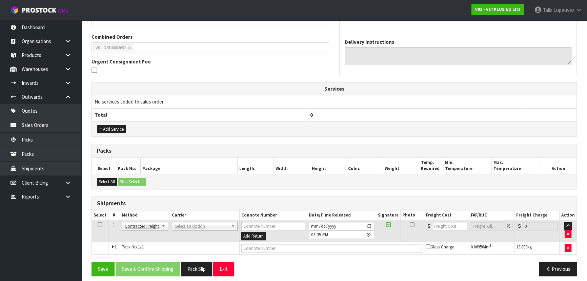
scroll to position [171, 0]
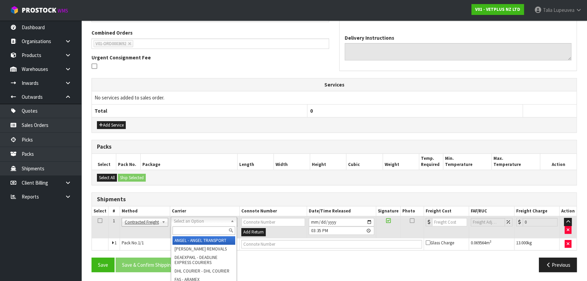
click at [195, 232] on input "text" at bounding box center [203, 230] width 63 height 8
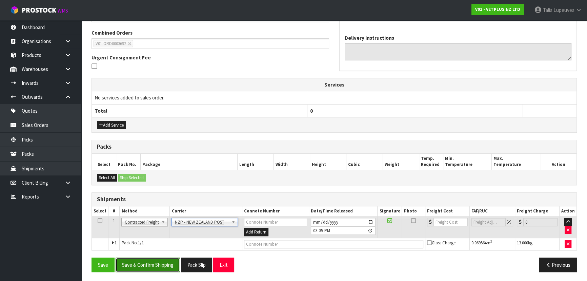
click at [165, 262] on button "Save & Confirm Shipping" at bounding box center [148, 264] width 64 height 15
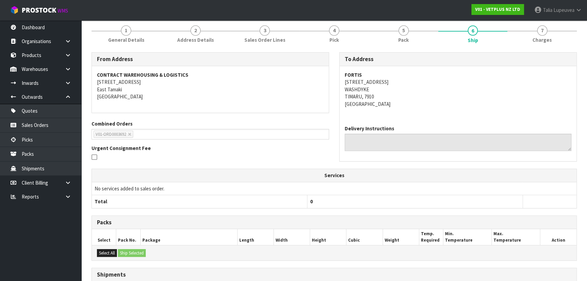
scroll to position [154, 0]
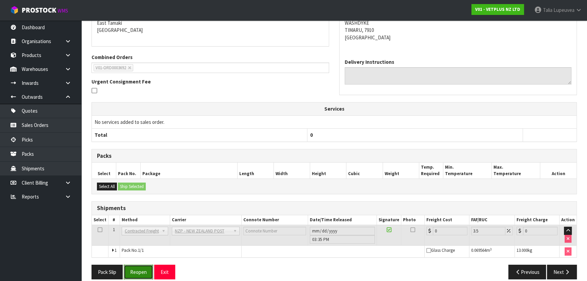
click at [141, 268] on button "Reopen" at bounding box center [138, 271] width 29 height 15
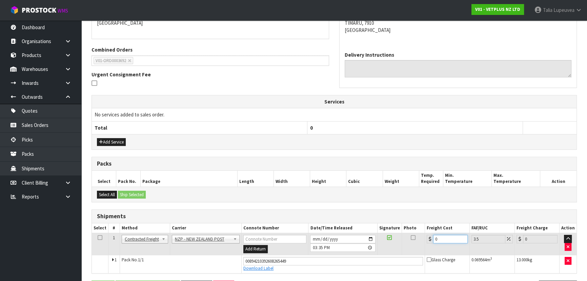
drag, startPoint x: 442, startPoint y: 237, endPoint x: 431, endPoint y: 235, distance: 11.0
click at [427, 240] on div "0" at bounding box center [447, 238] width 41 height 8
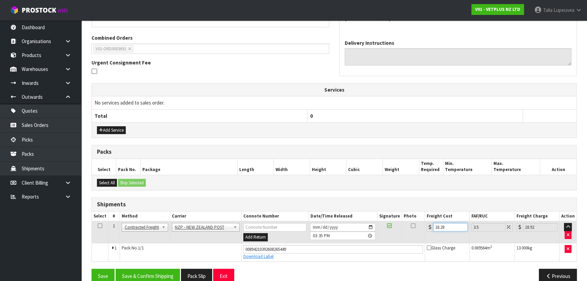
scroll to position [177, 0]
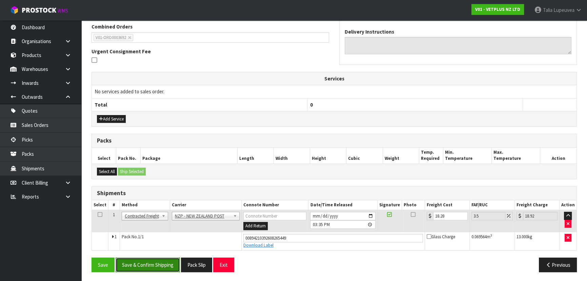
click at [145, 265] on button "Save & Confirm Shipping" at bounding box center [148, 264] width 64 height 15
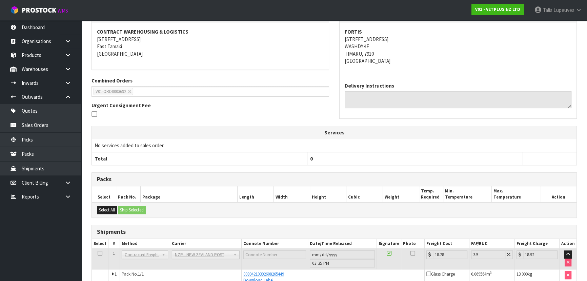
scroll to position [159, 0]
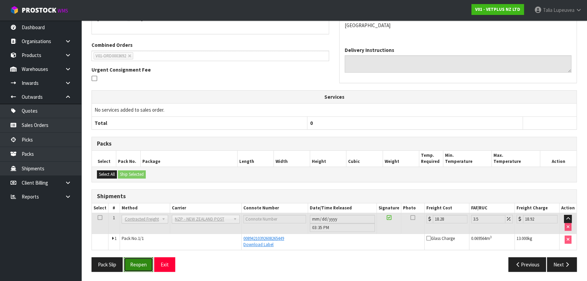
click at [140, 264] on button "Reopen" at bounding box center [138, 264] width 29 height 15
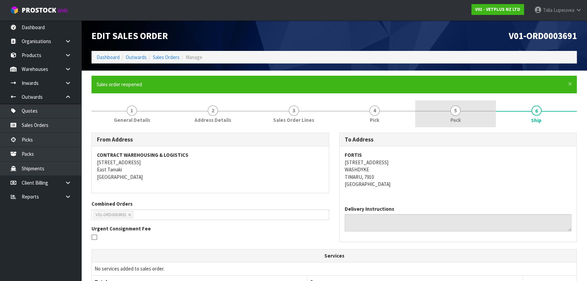
drag, startPoint x: 459, startPoint y: 101, endPoint x: 440, endPoint y: 109, distance: 20.2
click at [459, 102] on link "5 Pack" at bounding box center [455, 113] width 81 height 27
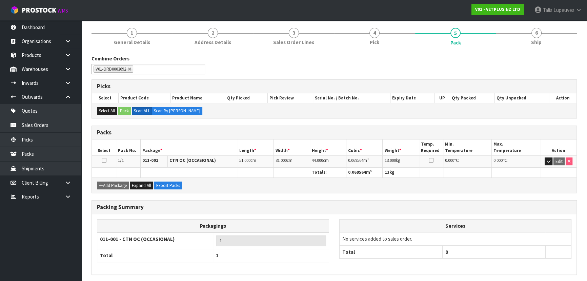
scroll to position [102, 0]
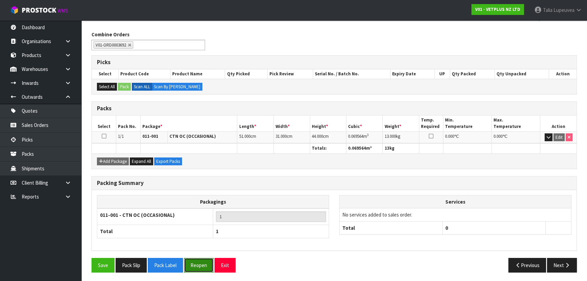
click at [198, 262] on button "Reopen" at bounding box center [198, 264] width 29 height 15
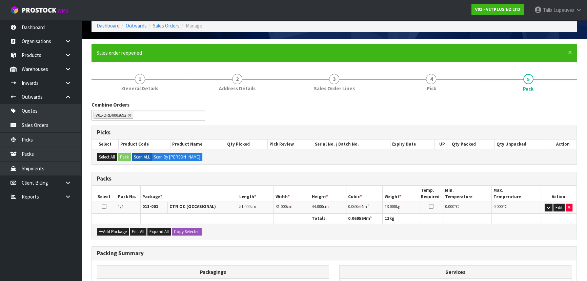
scroll to position [117, 0]
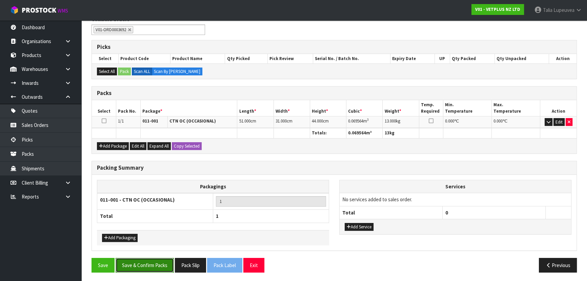
click at [159, 261] on button "Save & Confirm Packs" at bounding box center [145, 264] width 58 height 15
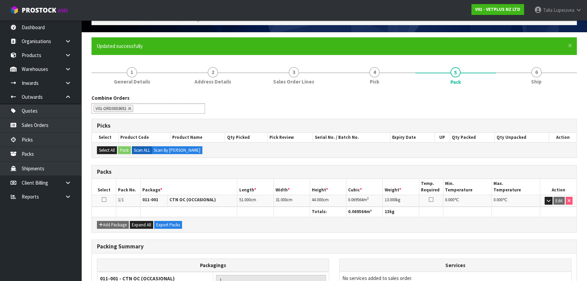
scroll to position [0, 0]
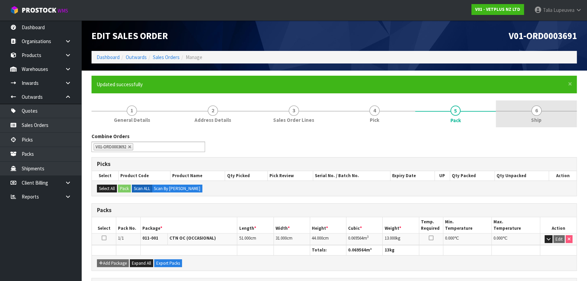
drag, startPoint x: 537, startPoint y: 111, endPoint x: 518, endPoint y: 122, distance: 22.4
click at [537, 111] on span "6" at bounding box center [536, 110] width 10 height 10
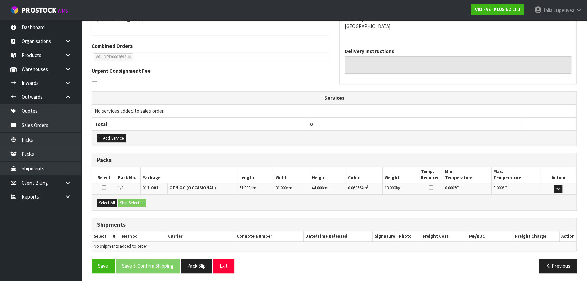
scroll to position [159, 0]
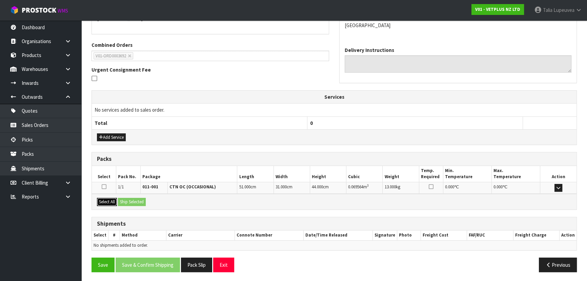
click at [112, 199] on button "Select All" at bounding box center [107, 202] width 20 height 8
click at [121, 200] on button "Ship Selected" at bounding box center [132, 202] width 28 height 8
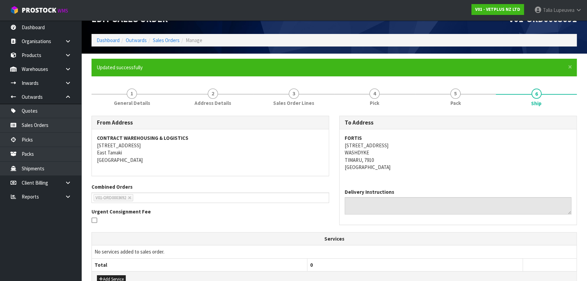
scroll to position [0, 0]
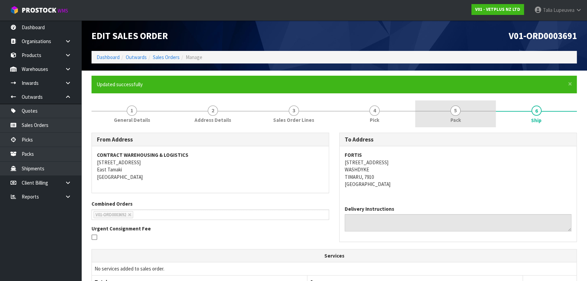
click at [427, 108] on link "5 Pack" at bounding box center [455, 113] width 81 height 27
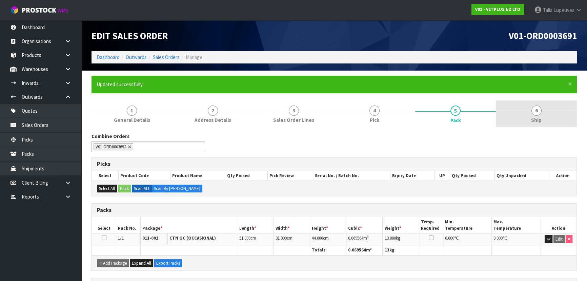
click at [510, 125] on link "6 Ship" at bounding box center [536, 113] width 81 height 27
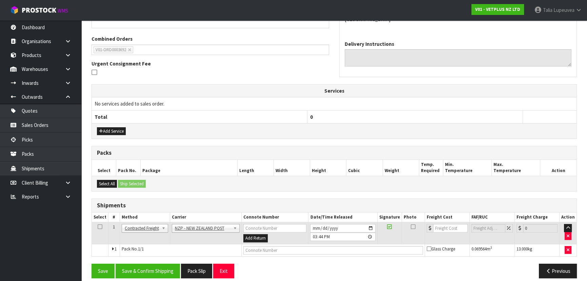
scroll to position [171, 0]
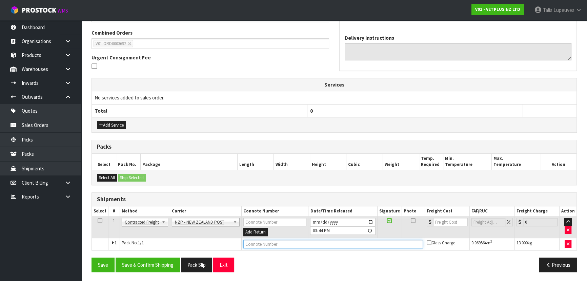
click at [250, 244] on input "text" at bounding box center [333, 244] width 180 height 8
click at [91, 257] on button "Save" at bounding box center [102, 264] width 23 height 15
drag, startPoint x: 439, startPoint y: 220, endPoint x: 422, endPoint y: 228, distance: 18.6
click at [422, 228] on tr "1 Client Local Pickup Customer Local Pickup Company Freight Contracted Freight …" at bounding box center [334, 227] width 484 height 22
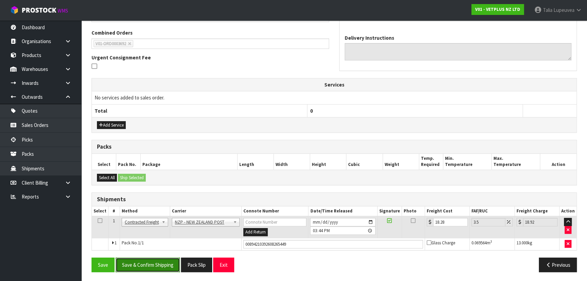
click at [159, 260] on button "Save & Confirm Shipping" at bounding box center [148, 264] width 64 height 15
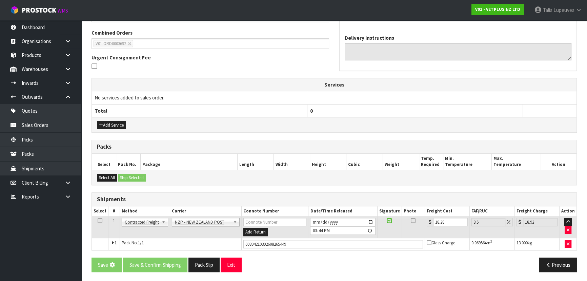
scroll to position [0, 0]
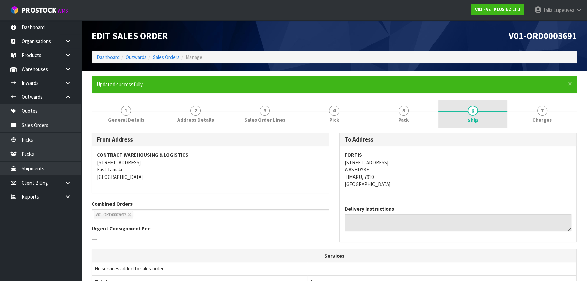
click at [462, 115] on link "6 Ship" at bounding box center [472, 113] width 69 height 27
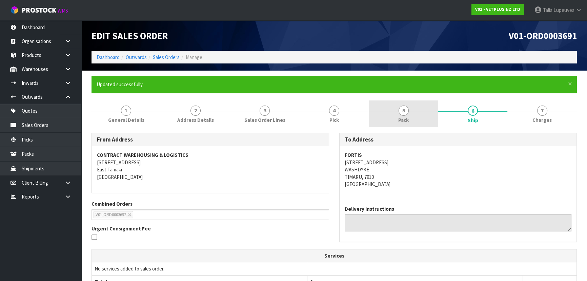
click at [382, 104] on link "5 Pack" at bounding box center [403, 113] width 69 height 27
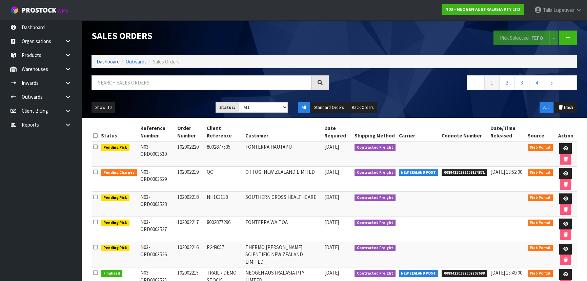
click at [102, 58] on li "Dashboard" at bounding box center [108, 61] width 23 height 7
click at [104, 61] on link "Dashboard" at bounding box center [108, 61] width 23 height 6
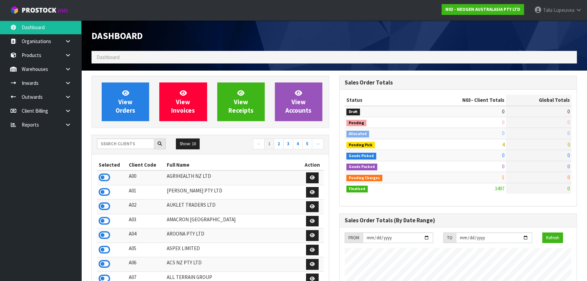
scroll to position [512, 247]
click at [128, 144] on input "text" at bounding box center [125, 143] width 57 height 11
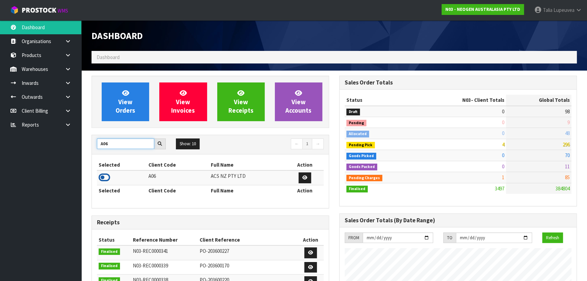
type input "A06"
click at [107, 176] on icon at bounding box center [105, 177] width 12 height 10
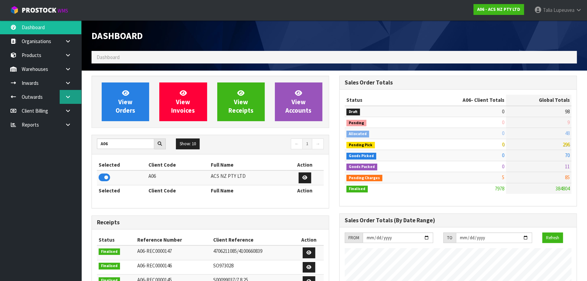
click at [66, 90] on link at bounding box center [71, 97] width 22 height 14
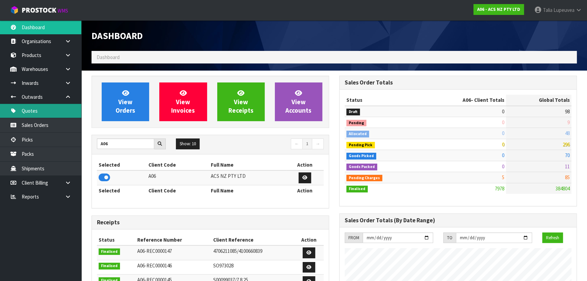
click at [65, 105] on link "Quotes" at bounding box center [40, 111] width 81 height 14
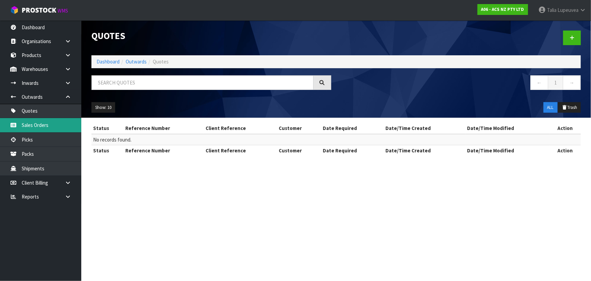
click at [64, 125] on link "Sales Orders" at bounding box center [40, 125] width 81 height 14
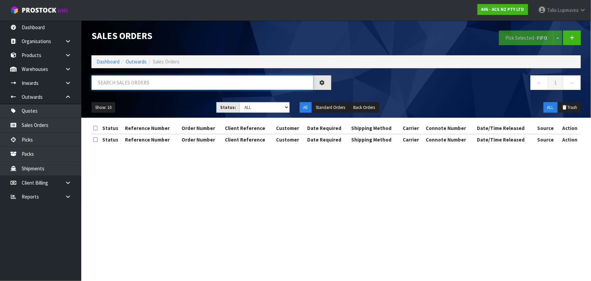
click at [116, 84] on input "text" at bounding box center [202, 82] width 222 height 15
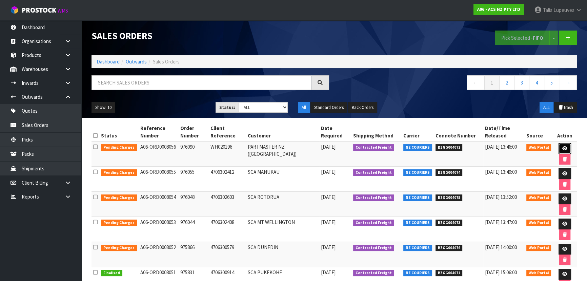
click at [564, 143] on link at bounding box center [564, 148] width 13 height 11
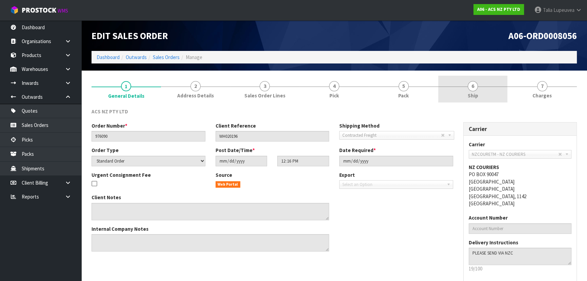
click at [461, 84] on link "6 Ship" at bounding box center [472, 89] width 69 height 27
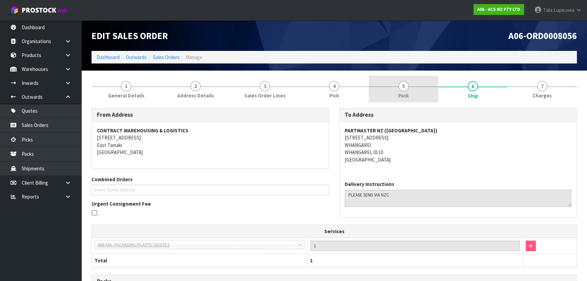
click at [422, 91] on link "5 Pack" at bounding box center [403, 89] width 69 height 27
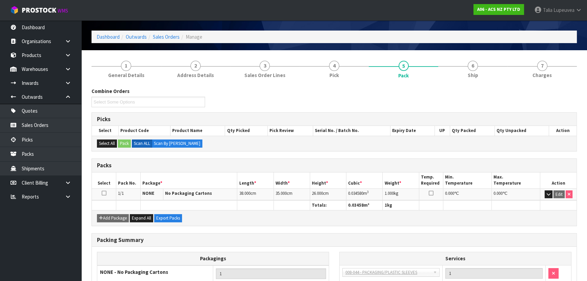
scroll to position [77, 0]
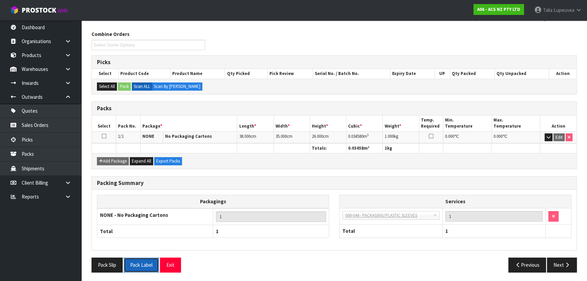
click at [154, 261] on button "Pack Label" at bounding box center [141, 264] width 35 height 15
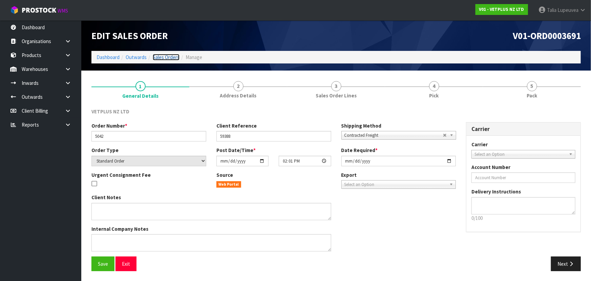
click at [155, 57] on link "Sales Orders" at bounding box center [166, 57] width 27 height 6
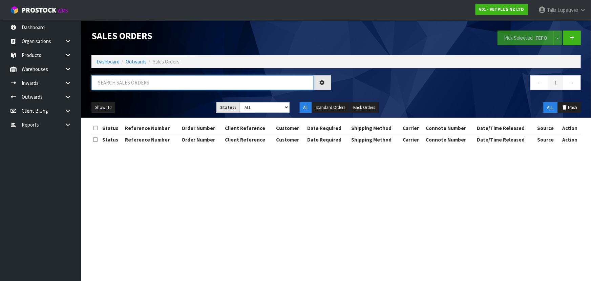
click at [169, 82] on input "text" at bounding box center [202, 82] width 222 height 15
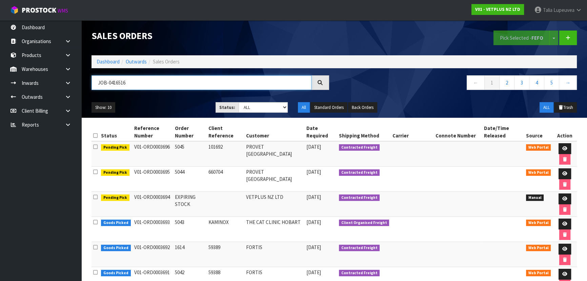
type input "JOB-0416516"
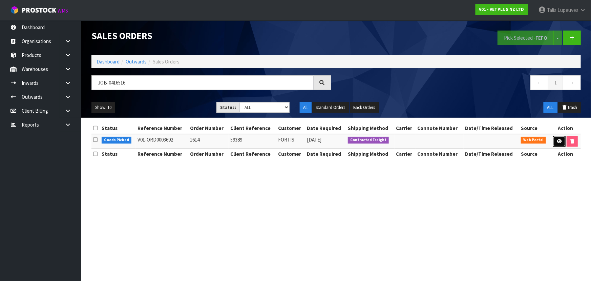
click at [557, 143] on icon at bounding box center [559, 141] width 5 height 4
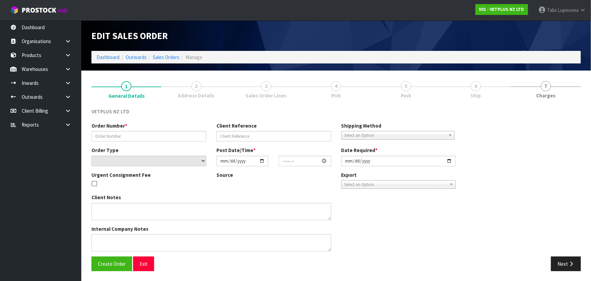
type input "1614"
type input "59389"
select select "number:0"
type input "[DATE]"
type input "14:04:00.000"
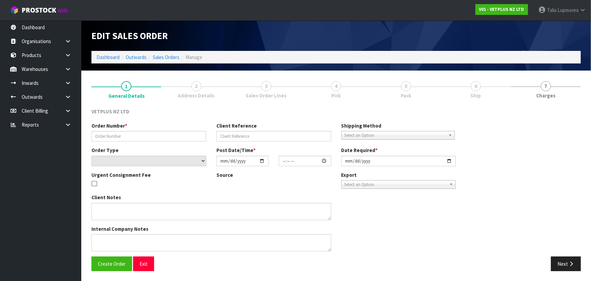
type input "[DATE]"
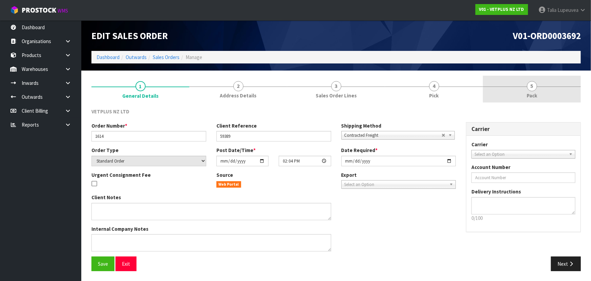
click at [517, 91] on link "5 Pack" at bounding box center [532, 89] width 98 height 27
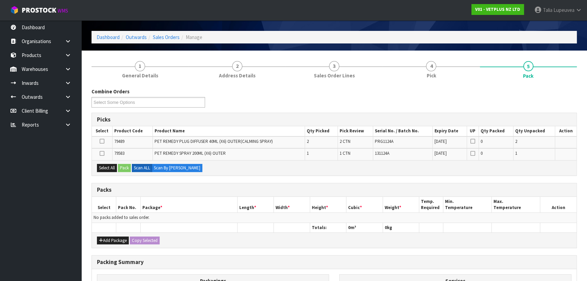
scroll to position [30, 0]
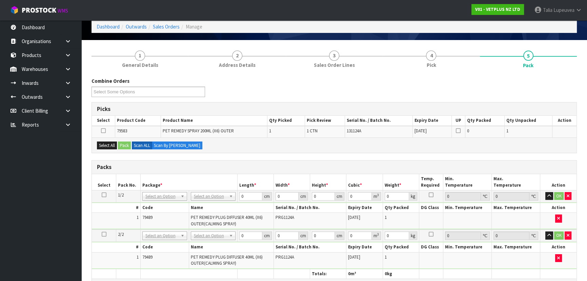
click at [99, 232] on td at bounding box center [104, 235] width 24 height 13
click at [103, 234] on icon at bounding box center [104, 234] width 5 height 0
click at [571, 231] on button "button" at bounding box center [567, 235] width 7 height 8
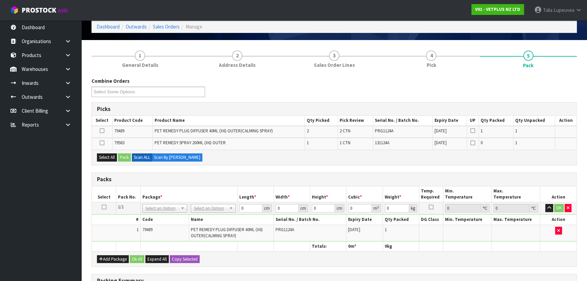
click at [106, 207] on icon at bounding box center [104, 207] width 5 height 0
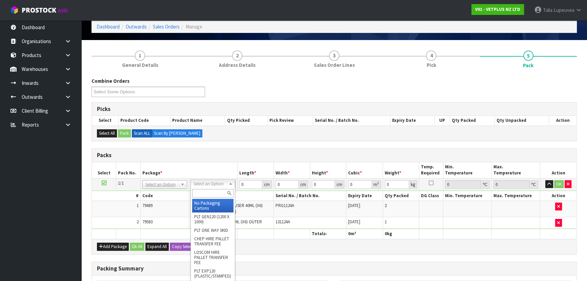
drag, startPoint x: 215, startPoint y: 203, endPoint x: 220, endPoint y: 199, distance: 5.6
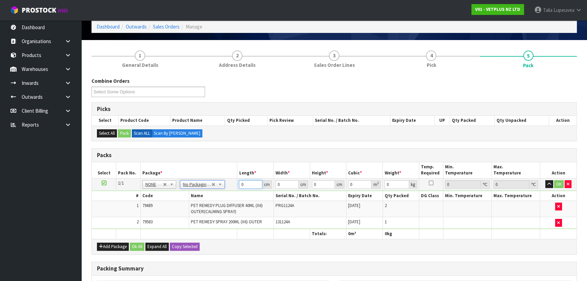
drag, startPoint x: 251, startPoint y: 185, endPoint x: 225, endPoint y: 196, distance: 28.5
click at [225, 195] on tbody "1/1 NONE 007-001 007-002 007-004 007-009 007-013 007-014 007-015 007-017 007-01…" at bounding box center [334, 203] width 484 height 51
type input "51"
type input "31"
type input "4"
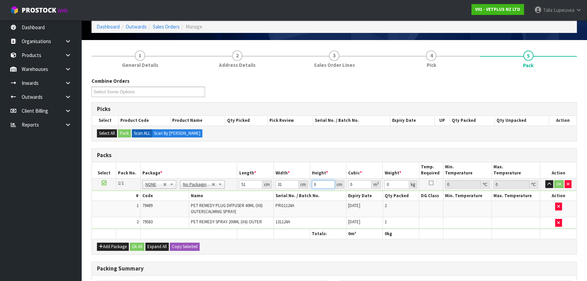
type input "0.006324"
type input "44"
type input "0.069564"
type input "44"
type input "13"
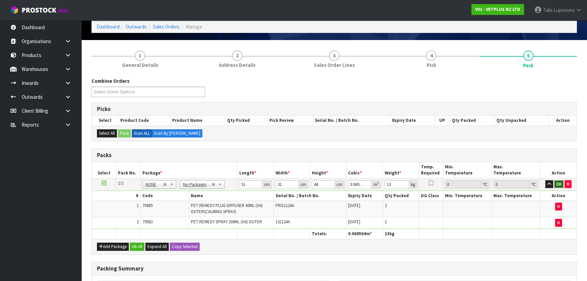
click at [556, 181] on button "OK" at bounding box center [558, 184] width 9 height 8
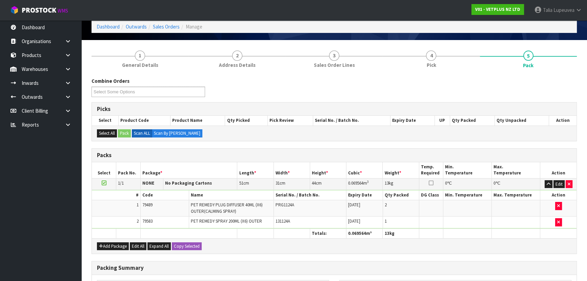
scroll to position [130, 0]
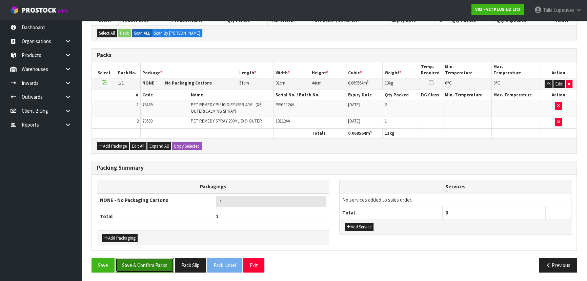
click at [171, 260] on button "Save & Confirm Packs" at bounding box center [145, 264] width 58 height 15
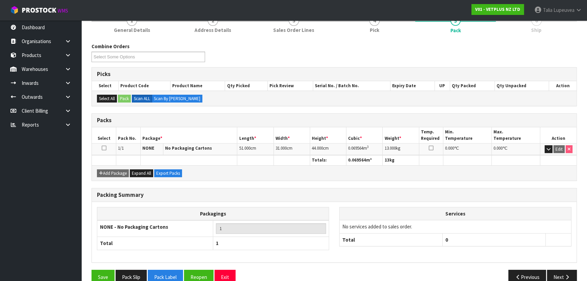
scroll to position [102, 0]
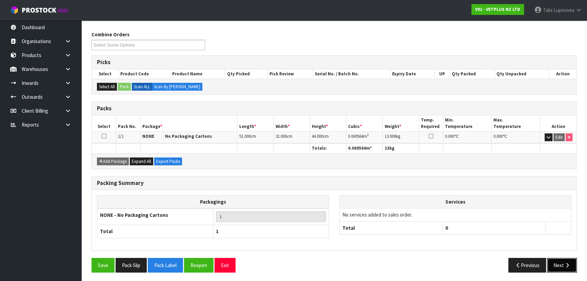
drag, startPoint x: 560, startPoint y: 263, endPoint x: 481, endPoint y: 252, distance: 79.1
click at [560, 263] on button "Next" at bounding box center [562, 264] width 30 height 15
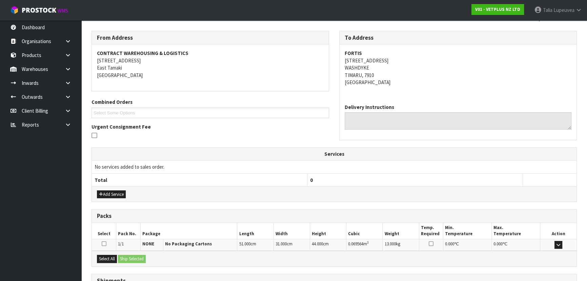
scroll to position [159, 0]
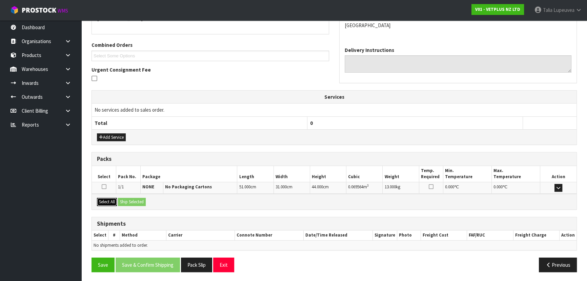
drag, startPoint x: 106, startPoint y: 199, endPoint x: 135, endPoint y: 198, distance: 28.1
click at [109, 199] on button "Select All" at bounding box center [107, 202] width 20 height 8
click at [136, 198] on button "Ship Selected" at bounding box center [132, 202] width 28 height 8
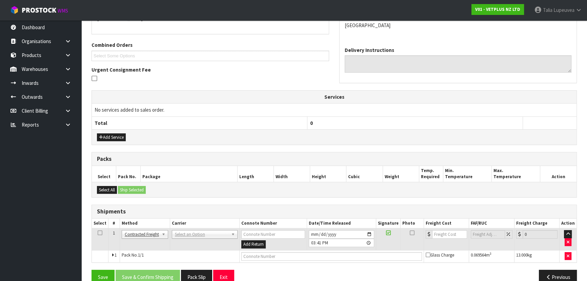
scroll to position [171, 0]
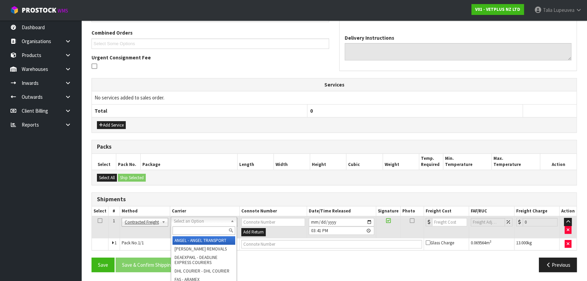
click at [192, 228] on input "text" at bounding box center [203, 230] width 63 height 8
type input "NZP"
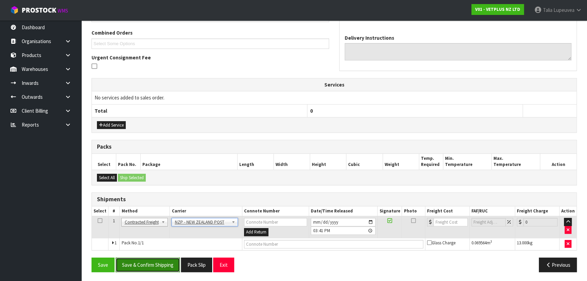
click at [160, 262] on button "Save & Confirm Shipping" at bounding box center [148, 264] width 64 height 15
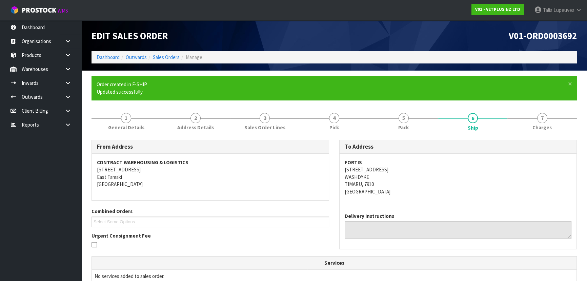
scroll to position [161, 0]
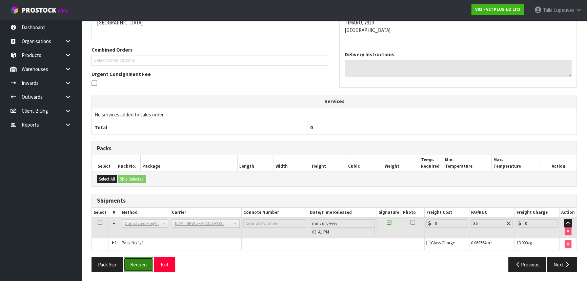
click at [132, 265] on button "Reopen" at bounding box center [138, 264] width 29 height 15
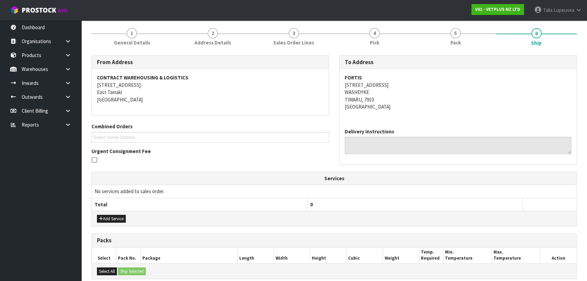
scroll to position [171, 0]
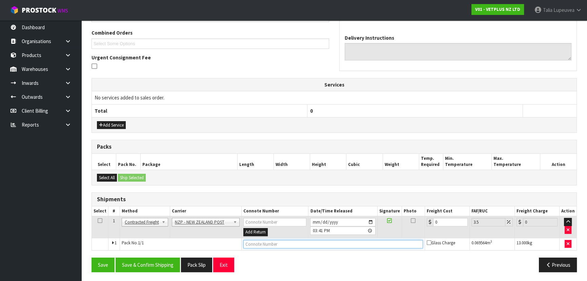
click at [283, 241] on input "text" at bounding box center [333, 244] width 180 height 8
type input "00894210392608265449"
click at [91, 257] on button "Save" at bounding box center [102, 264] width 23 height 15
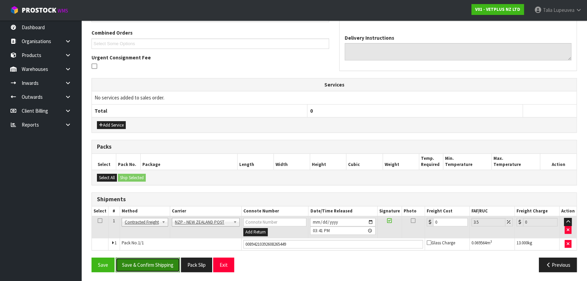
click at [143, 261] on button "Save & Confirm Shipping" at bounding box center [148, 264] width 64 height 15
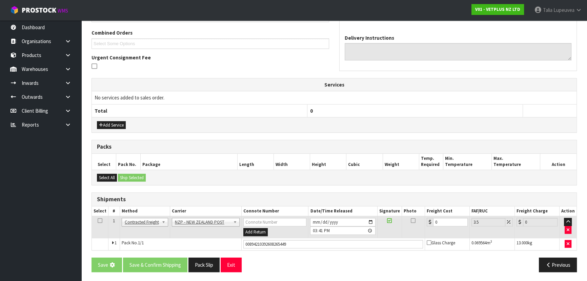
scroll to position [0, 0]
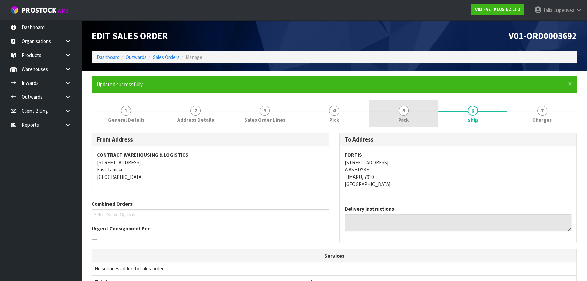
click at [410, 121] on link "5 Pack" at bounding box center [403, 113] width 69 height 27
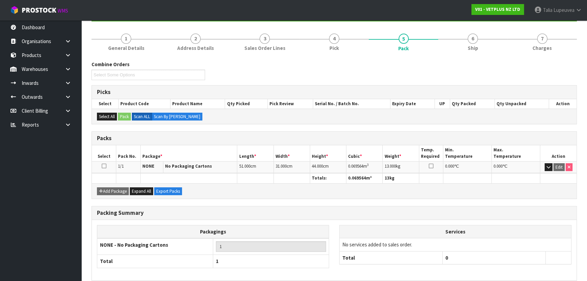
scroll to position [40, 0]
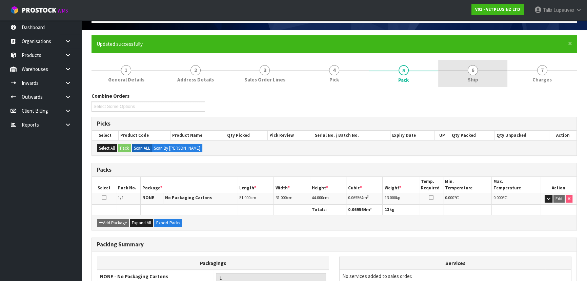
click at [478, 76] on link "6 Ship" at bounding box center [472, 73] width 69 height 27
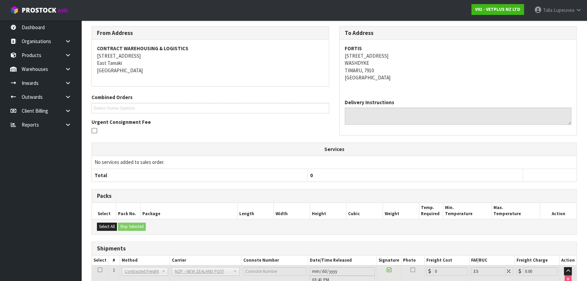
scroll to position [154, 0]
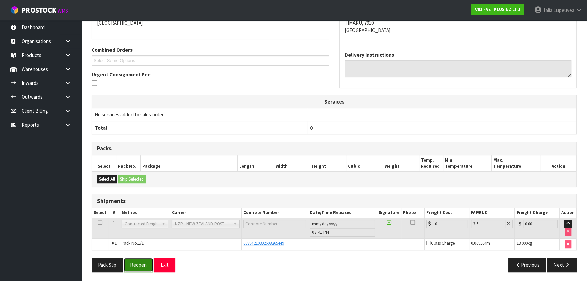
click at [139, 263] on button "Reopen" at bounding box center [138, 264] width 29 height 15
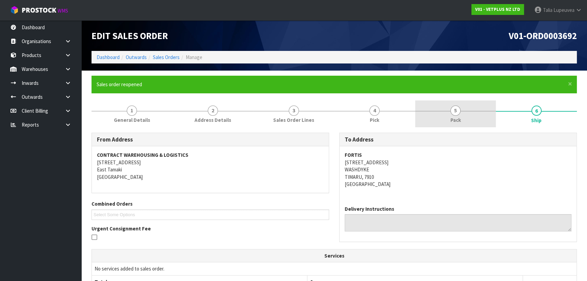
click at [429, 115] on link "5 Pack" at bounding box center [455, 113] width 81 height 27
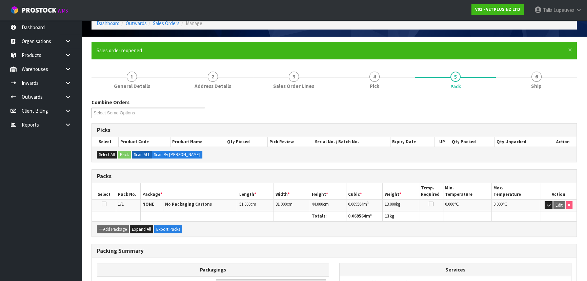
scroll to position [102, 0]
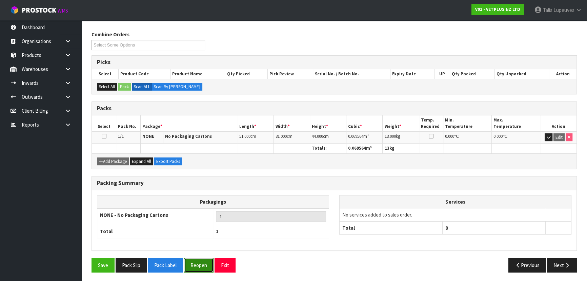
click at [204, 264] on button "Reopen" at bounding box center [198, 264] width 29 height 15
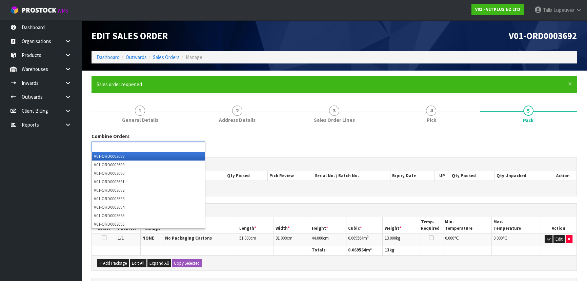
click at [150, 147] on ul at bounding box center [148, 146] width 114 height 11
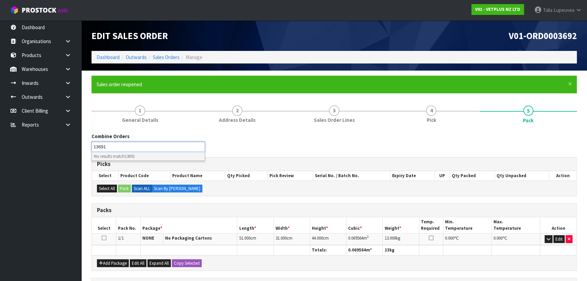
type input "Select Some Options"
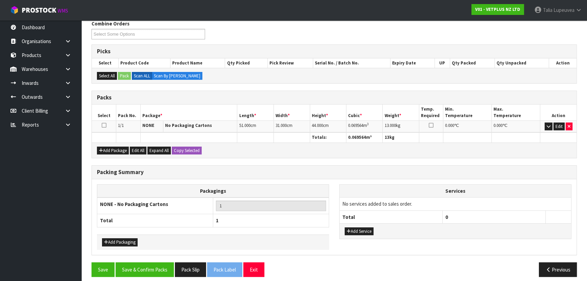
scroll to position [117, 0]
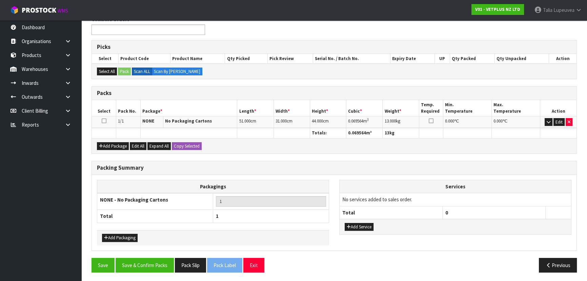
click at [156, 29] on ul at bounding box center [148, 29] width 114 height 11
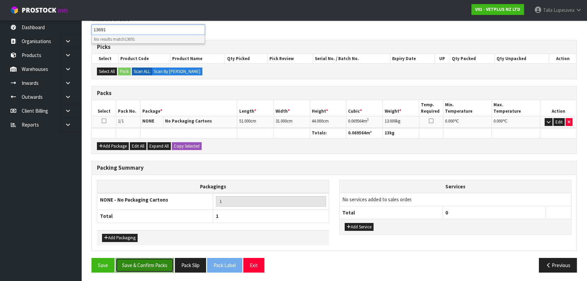
click at [161, 261] on button "Save & Confirm Packs" at bounding box center [145, 264] width 58 height 15
type input "Select Some Options"
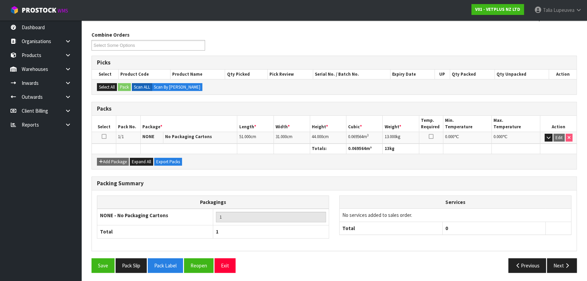
scroll to position [102, 0]
click at [565, 259] on button "Next" at bounding box center [562, 264] width 30 height 15
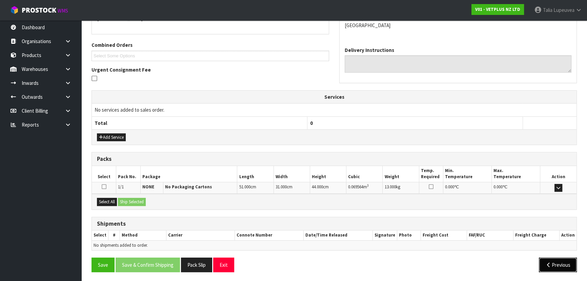
click at [547, 262] on icon "button" at bounding box center [548, 264] width 6 height 5
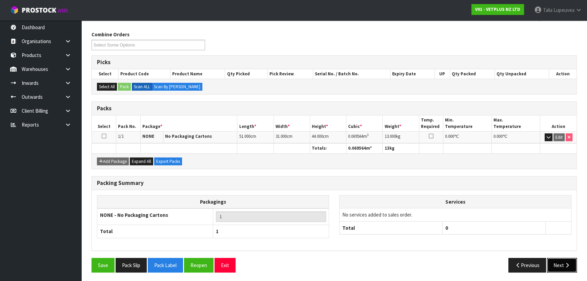
click at [559, 261] on button "Next" at bounding box center [562, 264] width 30 height 15
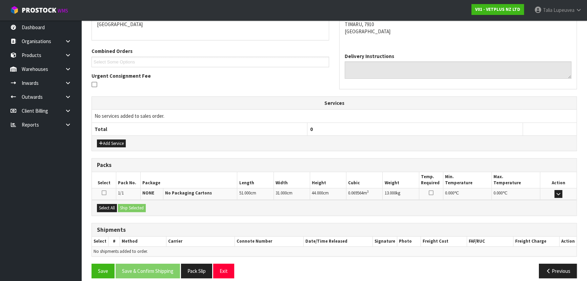
scroll to position [159, 0]
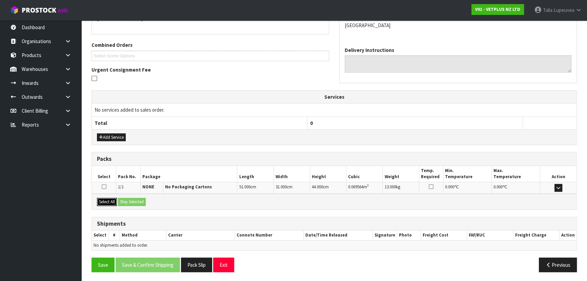
drag, startPoint x: 110, startPoint y: 200, endPoint x: 131, endPoint y: 202, distance: 21.4
click at [111, 200] on button "Select All" at bounding box center [107, 202] width 20 height 8
click at [131, 202] on button "Ship Selected" at bounding box center [132, 202] width 28 height 8
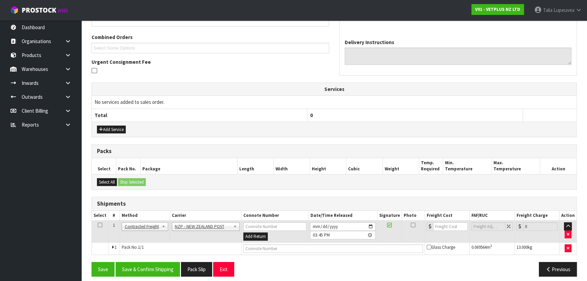
scroll to position [171, 0]
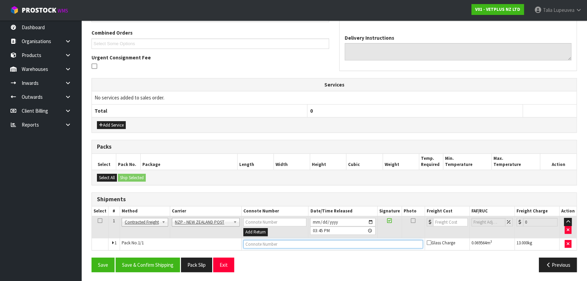
click at [262, 244] on input "text" at bounding box center [333, 244] width 180 height 8
type input "00894210392608265449"
click at [91, 257] on button "Save" at bounding box center [102, 264] width 23 height 15
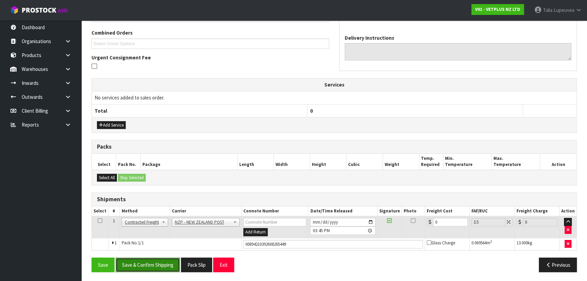
click at [168, 262] on button "Save & Confirm Shipping" at bounding box center [148, 264] width 64 height 15
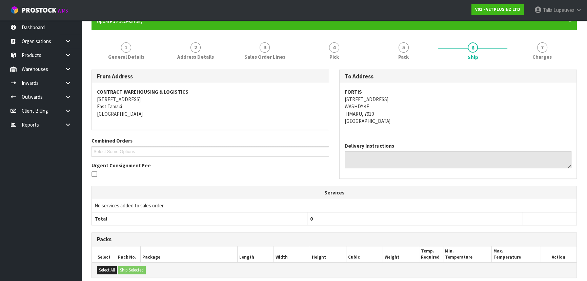
scroll to position [0, 0]
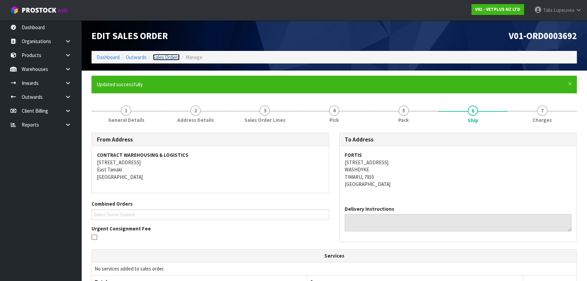
click at [165, 56] on link "Sales Orders" at bounding box center [166, 57] width 27 height 6
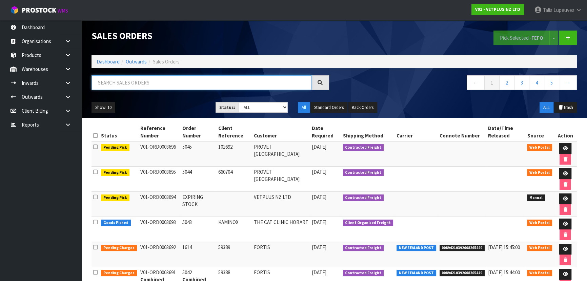
click at [170, 81] on input "text" at bounding box center [201, 82] width 220 height 15
type input "JOB-0416528"
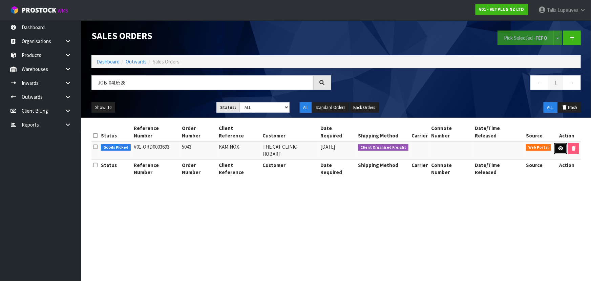
click at [561, 145] on link at bounding box center [561, 148] width 13 height 11
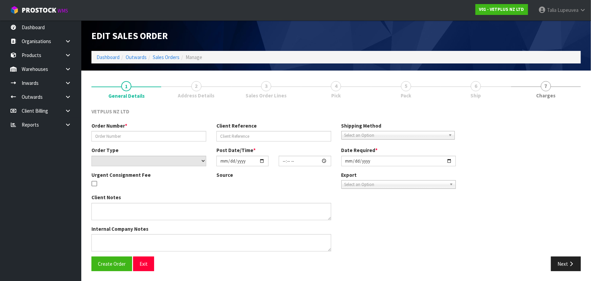
type input "5043"
type input "KAMINOX"
select select "number:0"
type input "[DATE]"
type input "14:51:00.000"
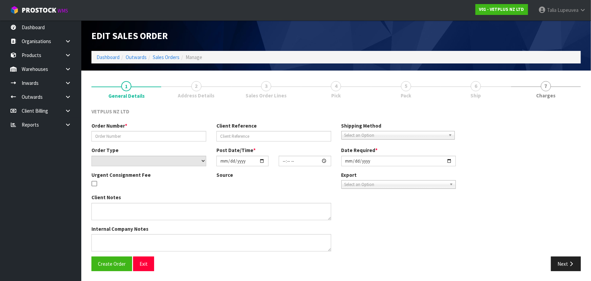
type input "[DATE]"
type textarea "COULD YOU PLEASE PACK THIS ORDER BUT NOT SEND IT? HOLD FOR NOW AND I WILL ARRAN…"
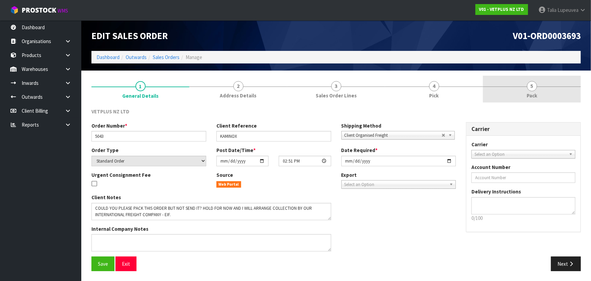
click at [545, 93] on link "5 Pack" at bounding box center [532, 89] width 98 height 27
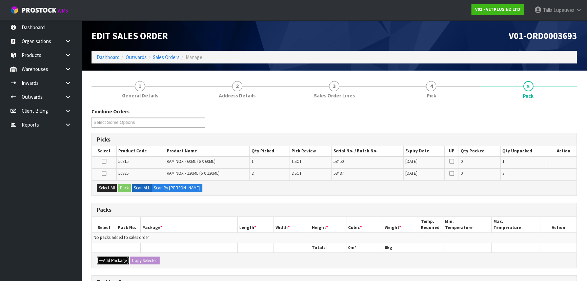
drag, startPoint x: 120, startPoint y: 259, endPoint x: 112, endPoint y: 244, distance: 16.9
click at [120, 258] on button "Add Package" at bounding box center [113, 260] width 32 height 8
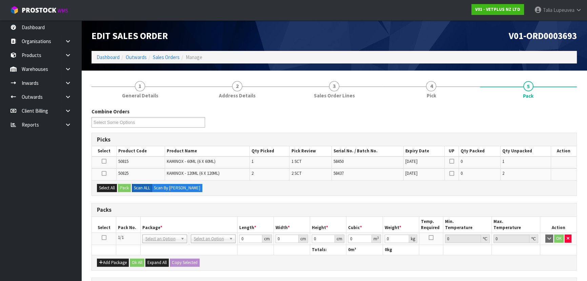
click at [104, 238] on icon at bounding box center [104, 237] width 5 height 0
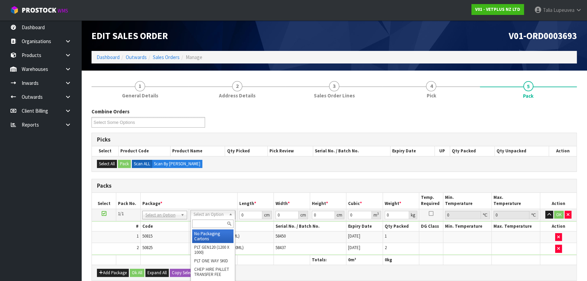
click at [217, 221] on input "text" at bounding box center [212, 223] width 41 height 8
type input "CTNA4"
type input "31"
type input "22.5"
type input "25"
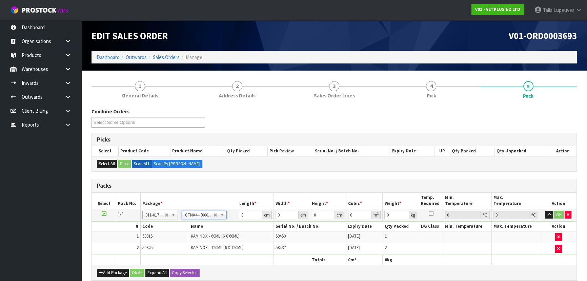
type input "0.017438"
type input "3.08"
drag, startPoint x: 246, startPoint y: 215, endPoint x: 231, endPoint y: 218, distance: 15.3
click at [231, 218] on tr "1/1 NONE 007-001 007-002 007-004 007-009 007-013 007-014 007-015 007-017 007-01…" at bounding box center [334, 214] width 484 height 12
type input "3"
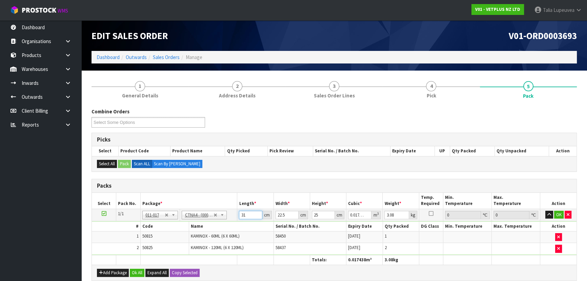
type input "0.001687"
type input "32"
type input "0.018"
type input "32"
type input "2"
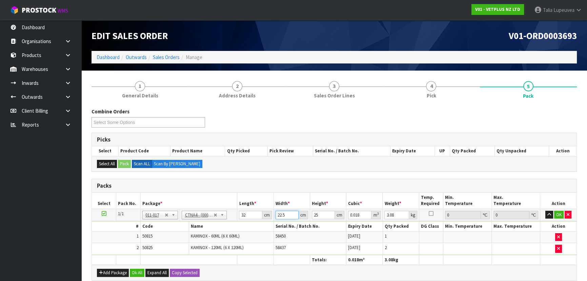
type input "0.0016"
type input "24"
type input "0.0192"
type input "24"
type input "2"
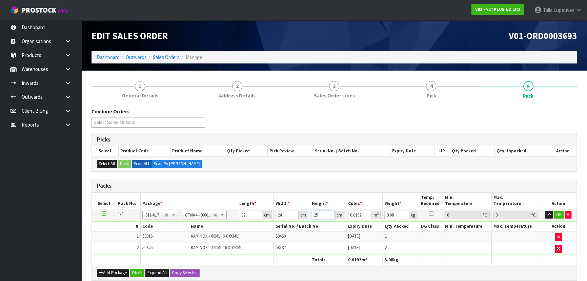
type input "0.001536"
type input "27"
type input "0.020736"
type input "27"
type input "4"
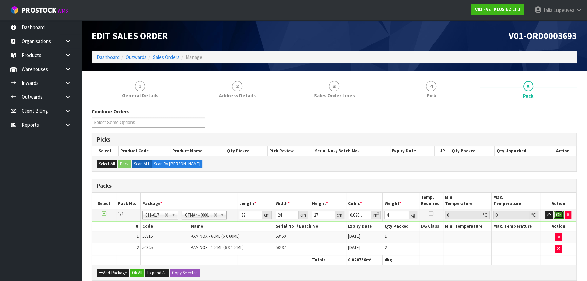
click at [560, 212] on button "OK" at bounding box center [558, 214] width 9 height 8
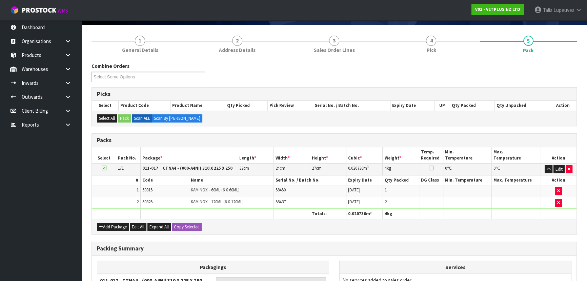
scroll to position [126, 0]
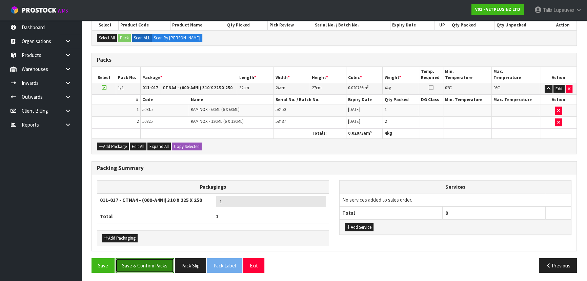
click at [142, 266] on button "Save & Confirm Packs" at bounding box center [145, 265] width 58 height 15
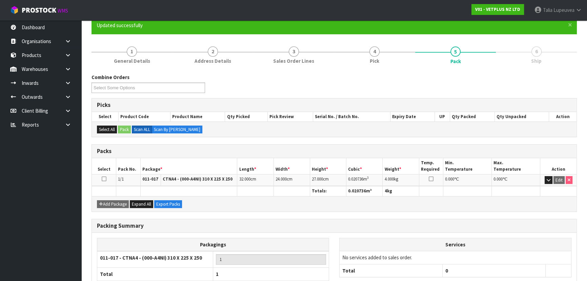
scroll to position [102, 0]
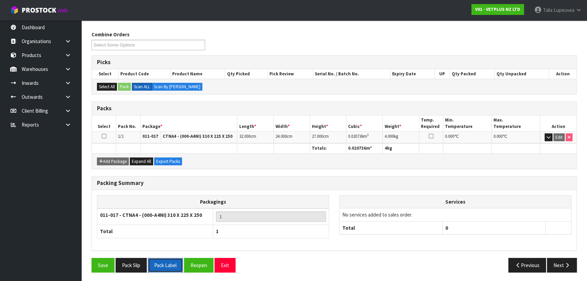
drag, startPoint x: 169, startPoint y: 265, endPoint x: 162, endPoint y: 266, distance: 6.9
click at [169, 265] on button "Pack Label" at bounding box center [165, 264] width 35 height 15
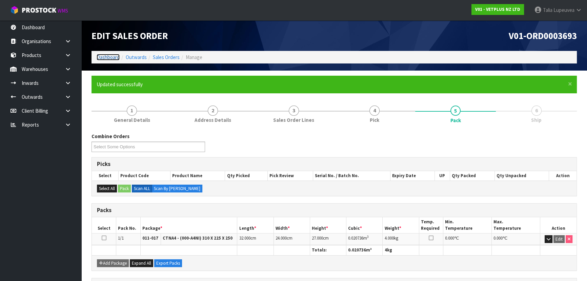
click at [112, 58] on link "Dashboard" at bounding box center [108, 57] width 23 height 6
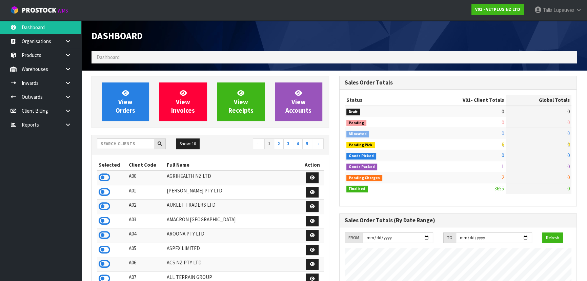
scroll to position [512, 247]
click at [135, 142] on input "text" at bounding box center [125, 143] width 57 height 11
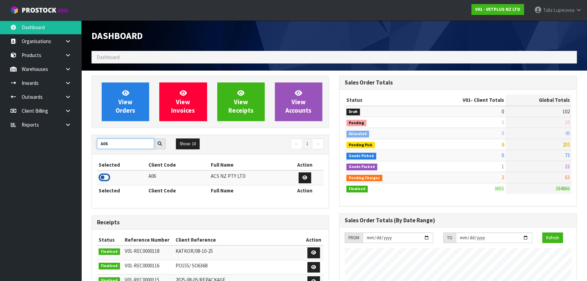
type input "A06"
click at [102, 175] on icon at bounding box center [105, 177] width 12 height 10
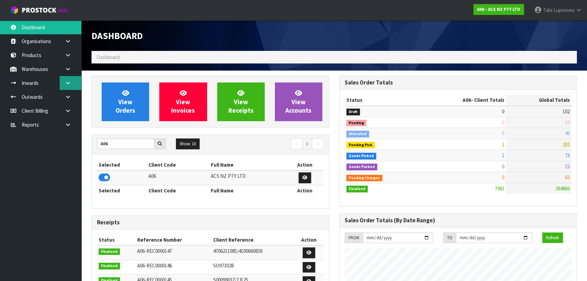
click at [64, 85] on link at bounding box center [71, 83] width 22 height 14
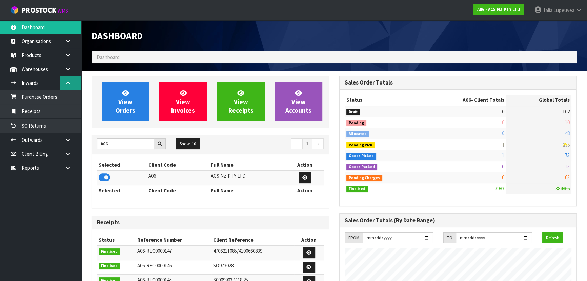
click at [61, 85] on link at bounding box center [71, 83] width 22 height 14
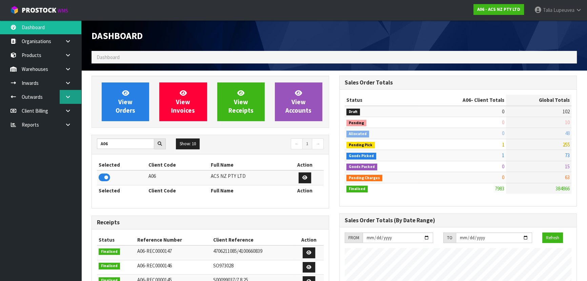
click at [68, 99] on link at bounding box center [71, 97] width 22 height 14
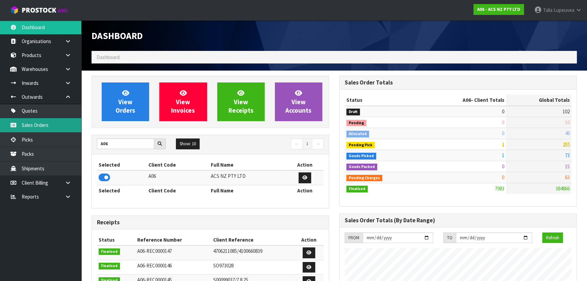
drag, startPoint x: 71, startPoint y: 120, endPoint x: 83, endPoint y: 117, distance: 12.0
click at [71, 121] on link "Sales Orders" at bounding box center [40, 125] width 81 height 14
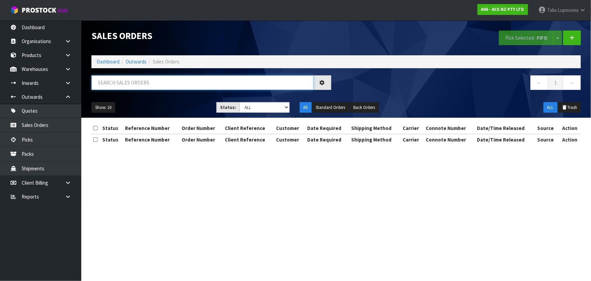
click at [120, 85] on input "text" at bounding box center [202, 82] width 222 height 15
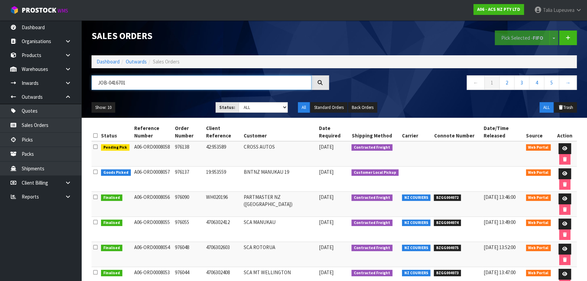
type input "JOB-0416701"
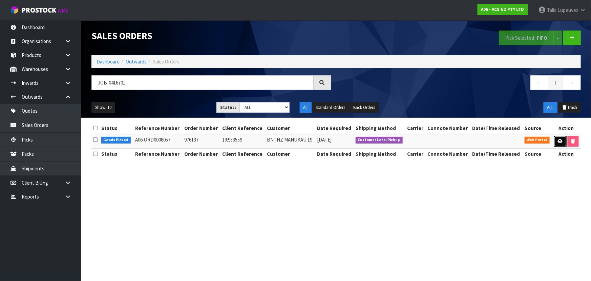
click at [556, 140] on link at bounding box center [560, 141] width 13 height 11
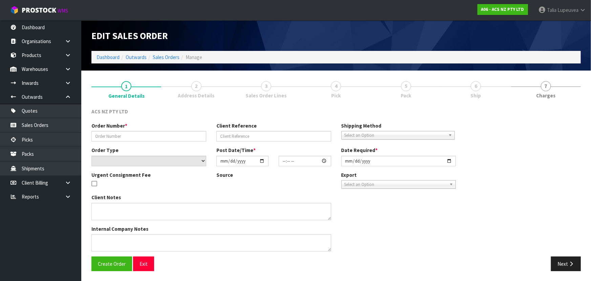
type input "976137"
type input "19:953559"
select select "number:0"
type input "[DATE]"
type input "14:09:00.000"
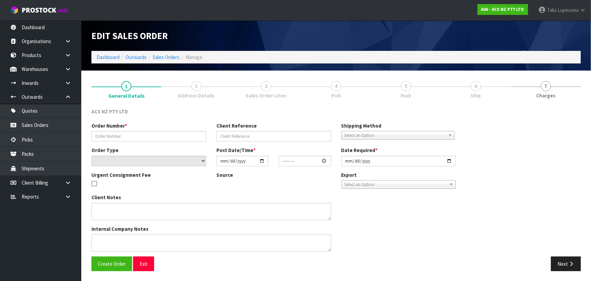
type input "[DATE]"
type textarea "DEADLINE TO COLLECT"
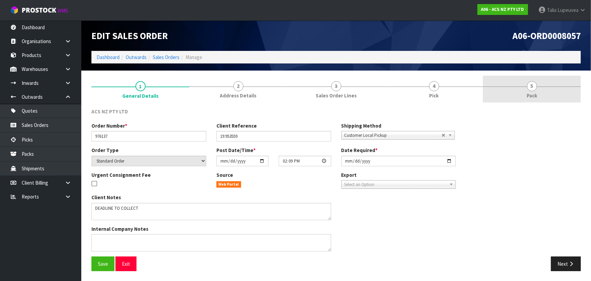
click at [534, 94] on span "Pack" at bounding box center [532, 95] width 11 height 7
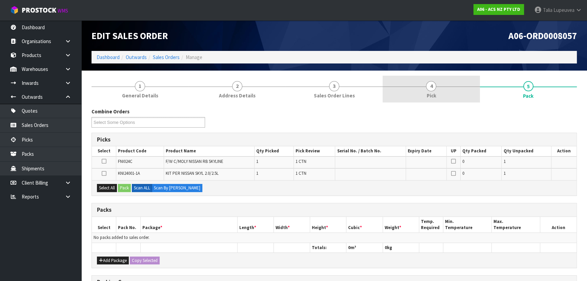
click at [400, 94] on link "4 Pick" at bounding box center [431, 89] width 97 height 27
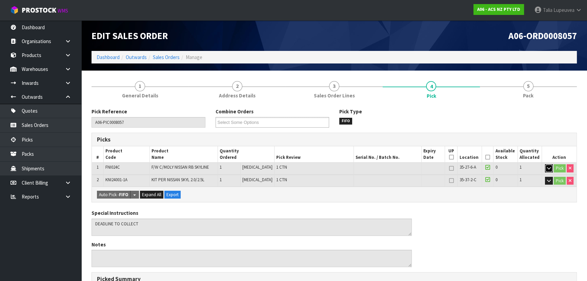
click at [545, 165] on button "button" at bounding box center [549, 168] width 8 height 8
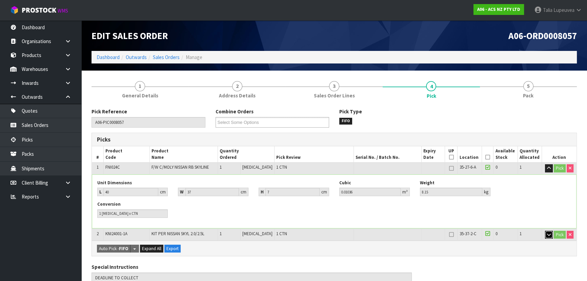
click at [547, 235] on icon "button" at bounding box center [549, 234] width 4 height 4
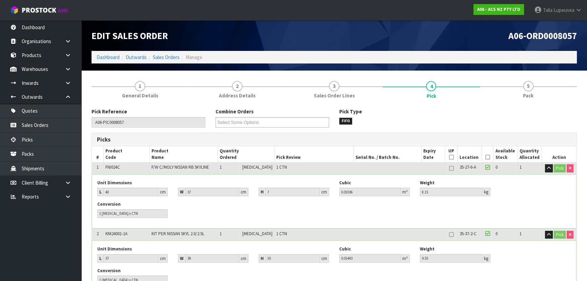
drag, startPoint x: 535, startPoint y: 94, endPoint x: 530, endPoint y: 107, distance: 13.5
click at [535, 94] on link "5 Pack" at bounding box center [528, 89] width 97 height 27
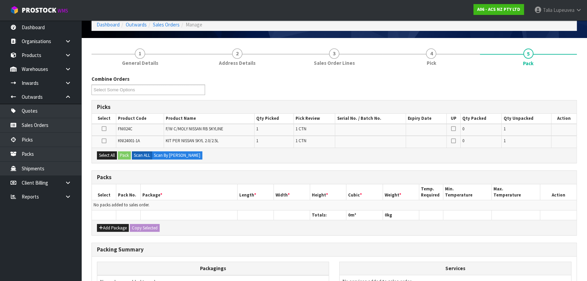
scroll to position [61, 0]
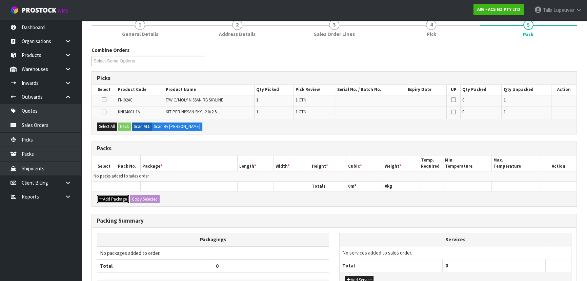
click at [109, 196] on button "Add Package" at bounding box center [113, 199] width 32 height 8
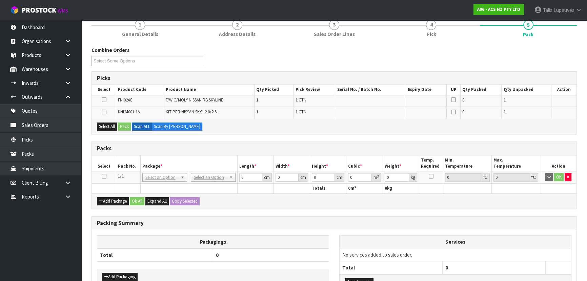
click at [102, 176] on icon at bounding box center [104, 176] width 5 height 0
click at [105, 100] on icon at bounding box center [104, 100] width 5 height 0
click at [0, 0] on input "checkbox" at bounding box center [0, 0] width 0 height 0
click at [126, 125] on button "Pack" at bounding box center [124, 126] width 13 height 8
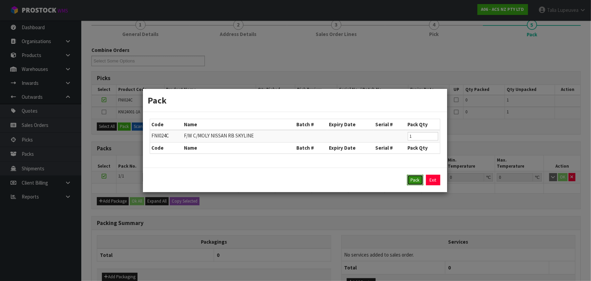
click at [411, 178] on button "Pack" at bounding box center [415, 179] width 16 height 11
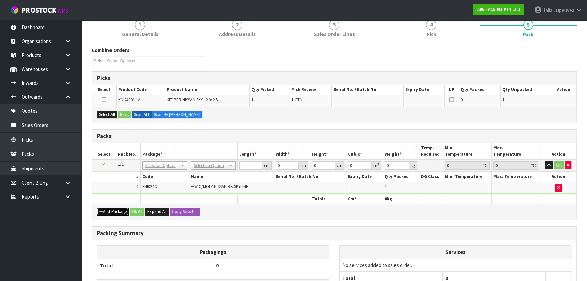
click at [109, 207] on button "Add Package" at bounding box center [113, 211] width 32 height 8
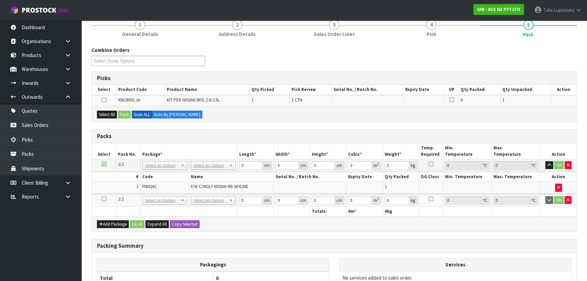
click at [102, 199] on icon at bounding box center [104, 199] width 5 height 0
drag, startPoint x: 102, startPoint y: 114, endPoint x: 117, endPoint y: 111, distance: 15.2
click at [102, 114] on button "Select All" at bounding box center [107, 114] width 20 height 8
click at [121, 112] on button "Pack" at bounding box center [124, 114] width 13 height 8
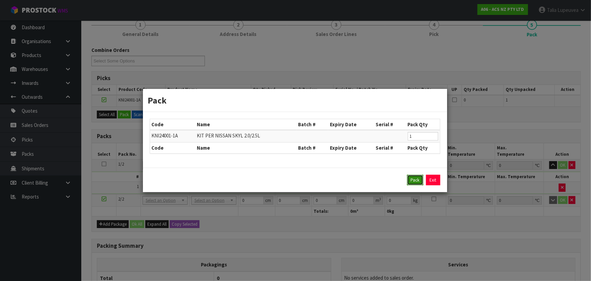
drag, startPoint x: 415, startPoint y: 178, endPoint x: 390, endPoint y: 181, distance: 25.3
click at [411, 179] on button "Pack" at bounding box center [415, 179] width 16 height 11
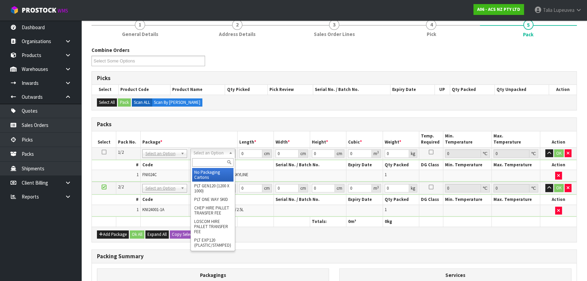
drag, startPoint x: 213, startPoint y: 173, endPoint x: 245, endPoint y: 162, distance: 34.3
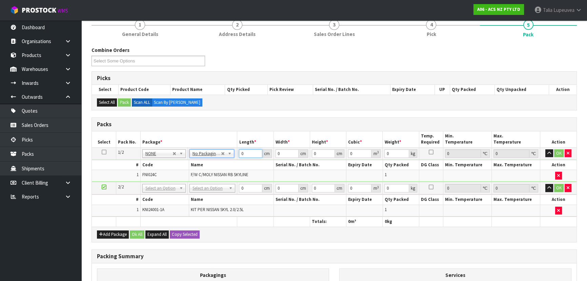
drag, startPoint x: 246, startPoint y: 154, endPoint x: 232, endPoint y: 156, distance: 14.3
click at [232, 156] on tr "1/2 NONE 007-001 007-002 007-004 007-009 007-013 007-014 007-015 007-017 007-01…" at bounding box center [334, 153] width 484 height 12
type input "40"
type input "37"
type input "7"
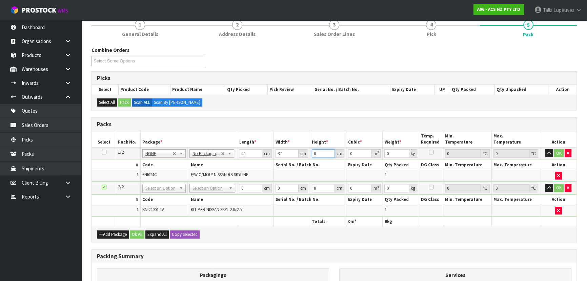
type input "0.01036"
type input "7"
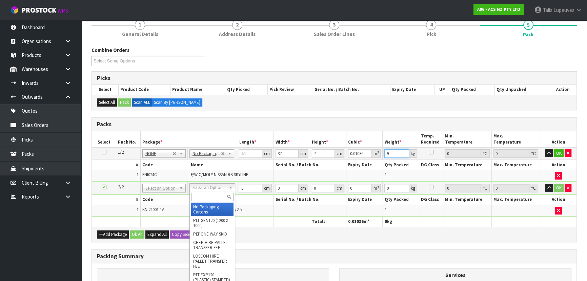
type input "9"
type input "2"
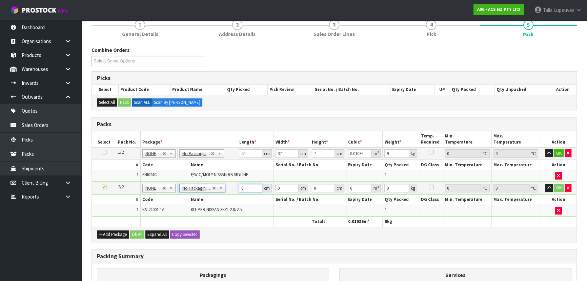
drag, startPoint x: 245, startPoint y: 188, endPoint x: 210, endPoint y: 194, distance: 35.8
click at [210, 194] on tbody "2/2 NONE 007-001 007-002 007-004 007-009 007-013 007-014 007-015 007-017 007-01…" at bounding box center [334, 199] width 484 height 35
type input "37"
type input "39"
type input "1"
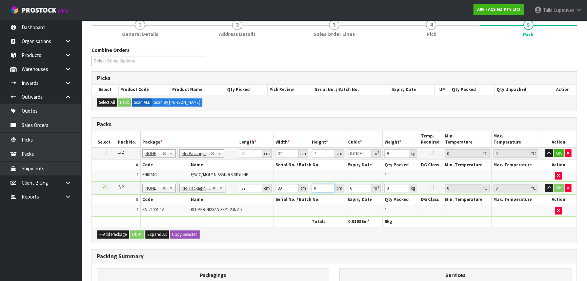
type input "0.001443"
type input "10"
type input "0.01443"
type input "10"
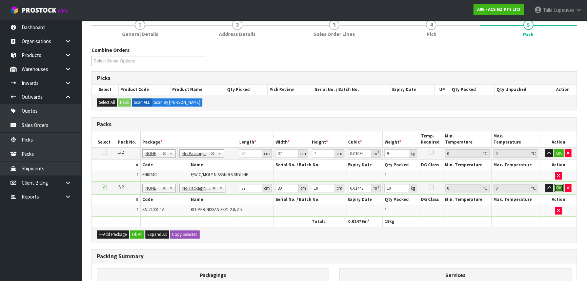
click at [556, 184] on button "OK" at bounding box center [558, 188] width 9 height 8
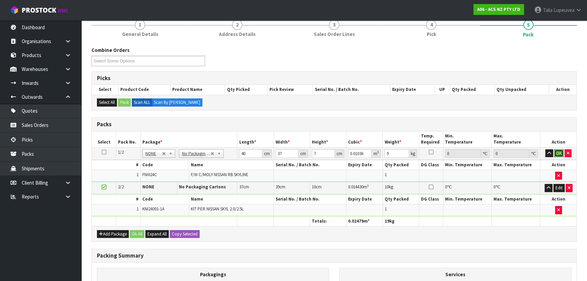
click at [557, 149] on button "OK" at bounding box center [558, 153] width 9 height 8
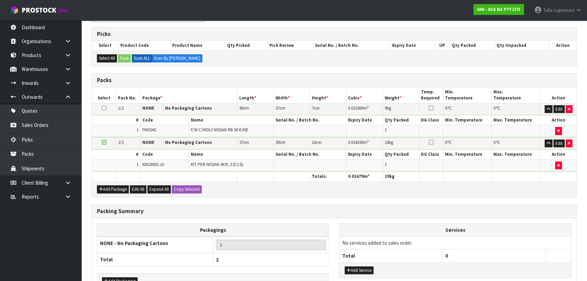
scroll to position [148, 0]
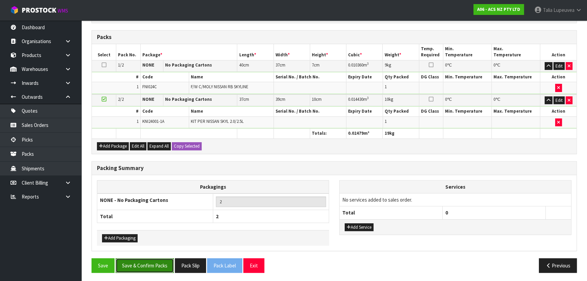
click at [154, 265] on button "Save & Confirm Packs" at bounding box center [145, 265] width 58 height 15
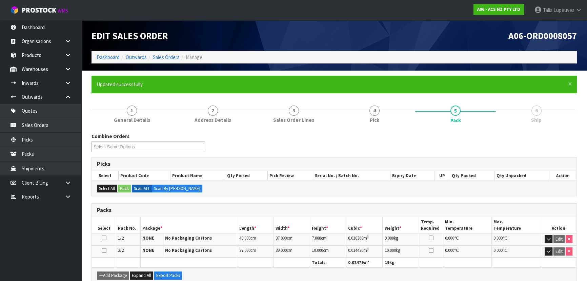
scroll to position [114, 0]
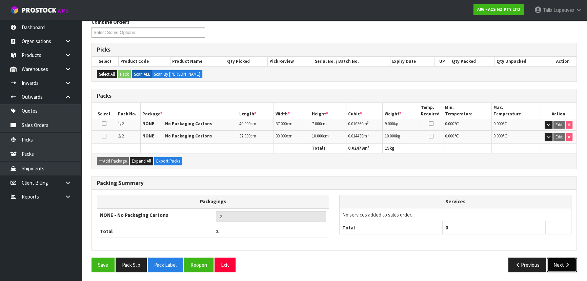
click at [562, 261] on button "Next" at bounding box center [562, 264] width 30 height 15
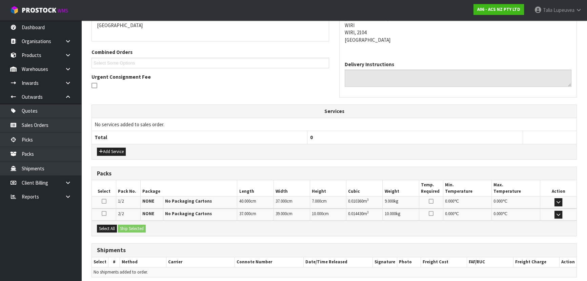
scroll to position [178, 0]
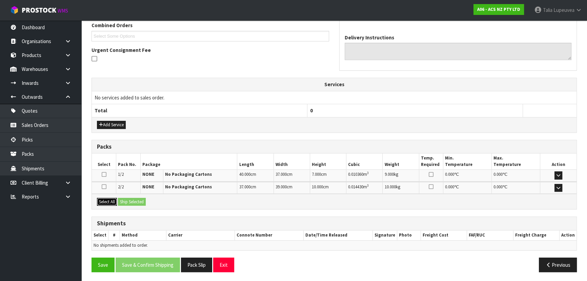
click at [107, 198] on button "Select All" at bounding box center [107, 202] width 20 height 8
click at [121, 196] on div "Select All Ship Selected" at bounding box center [334, 200] width 484 height 15
click at [126, 198] on button "Ship Selected" at bounding box center [132, 202] width 28 height 8
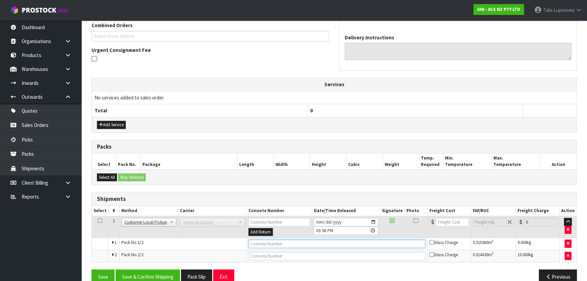
click at [294, 244] on input "text" at bounding box center [336, 243] width 177 height 8
type input "CUSTOMER COLLECTED"
click at [162, 272] on button "Save & Confirm Shipping" at bounding box center [148, 276] width 64 height 15
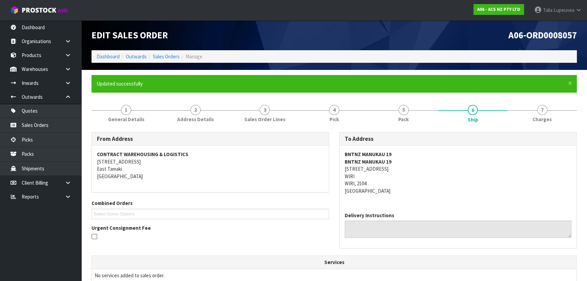
scroll to position [0, 0]
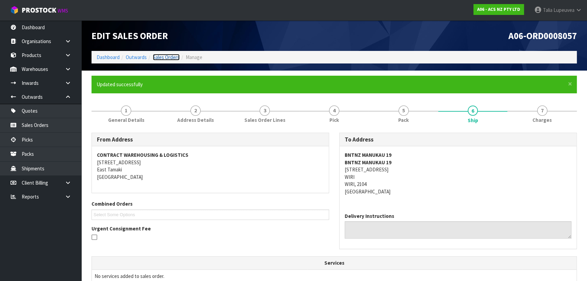
click at [161, 54] on link "Sales Orders" at bounding box center [166, 57] width 27 height 6
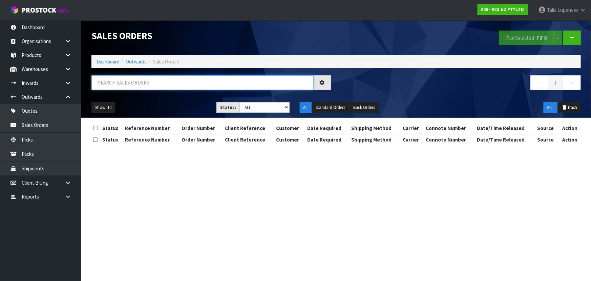
click at [162, 87] on input "text" at bounding box center [202, 82] width 222 height 15
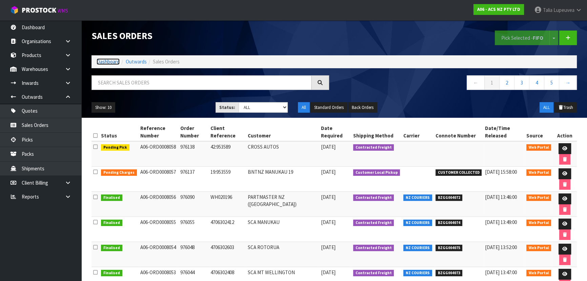
click at [109, 60] on link "Dashboard" at bounding box center [108, 61] width 23 height 6
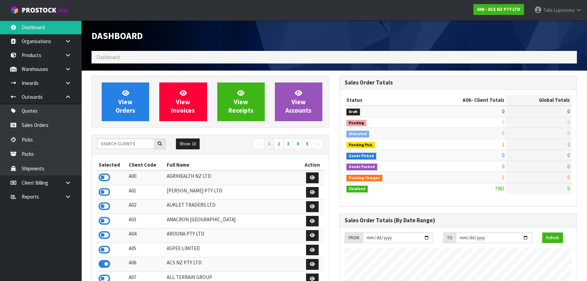
scroll to position [512, 247]
click at [118, 141] on input "text" at bounding box center [125, 143] width 57 height 11
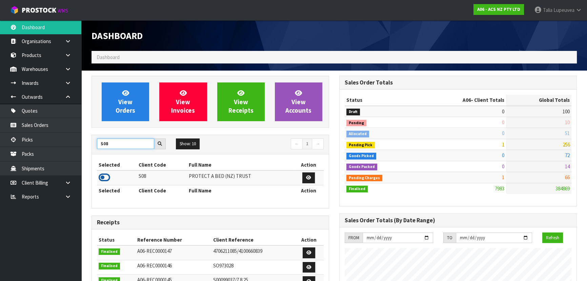
type input "S08"
click at [107, 175] on icon at bounding box center [105, 177] width 12 height 10
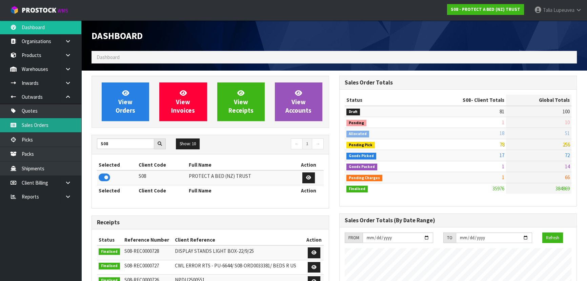
click at [33, 123] on link "Sales Orders" at bounding box center [40, 125] width 81 height 14
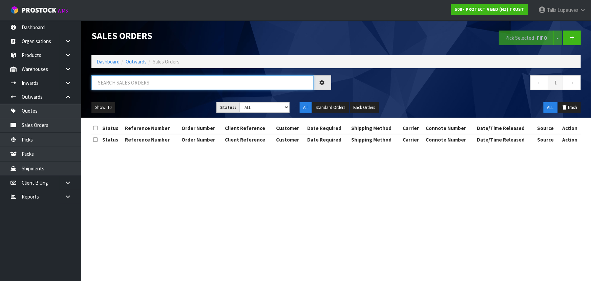
click at [146, 79] on input "text" at bounding box center [202, 82] width 222 height 15
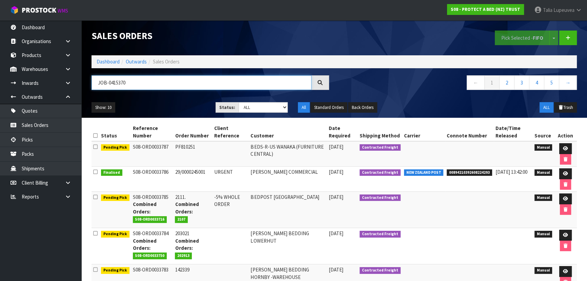
type input "JOB-0415370"
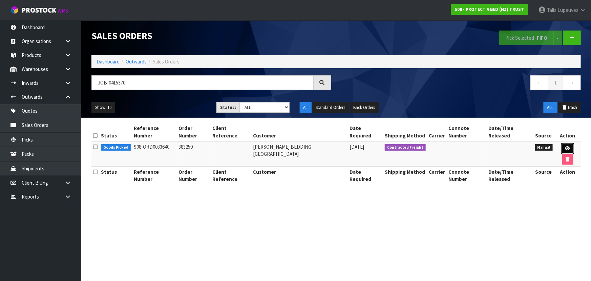
click at [565, 146] on icon at bounding box center [567, 148] width 5 height 4
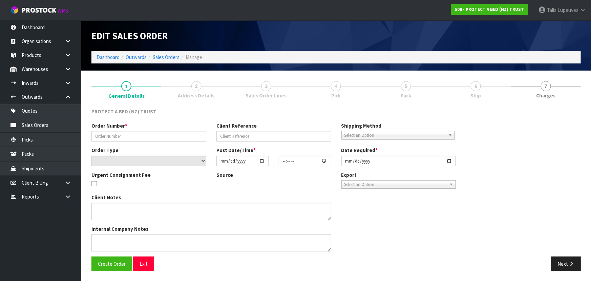
type input "383250"
select select "number:0"
type input "[DATE]"
type input "09:39:00.000"
type input "[DATE]"
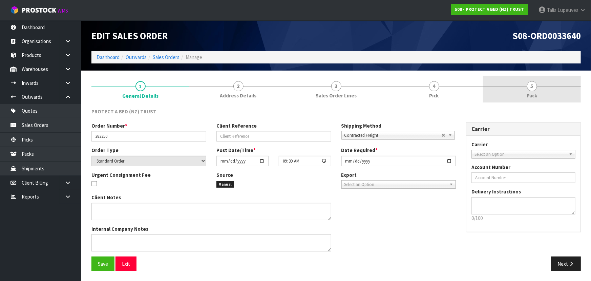
click at [532, 88] on span "5" at bounding box center [532, 86] width 10 height 10
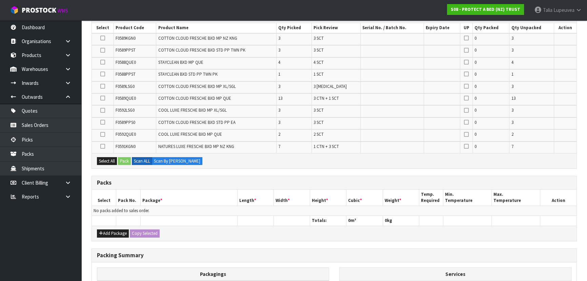
scroll to position [154, 0]
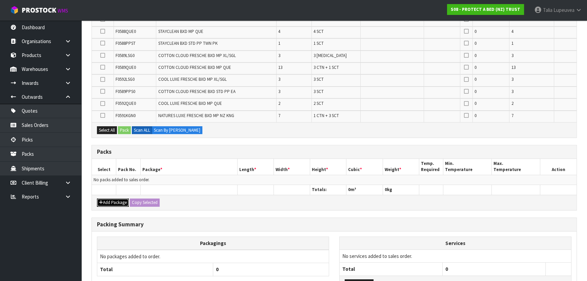
click at [112, 201] on button "Add Package" at bounding box center [113, 202] width 32 height 8
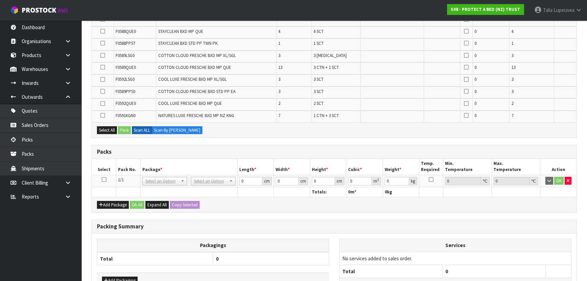
click at [104, 179] on icon at bounding box center [104, 179] width 5 height 0
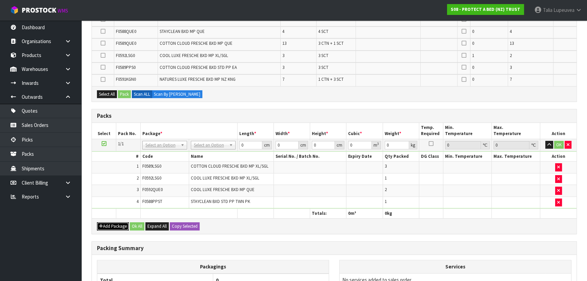
click at [115, 222] on button "Add Package" at bounding box center [113, 226] width 32 height 8
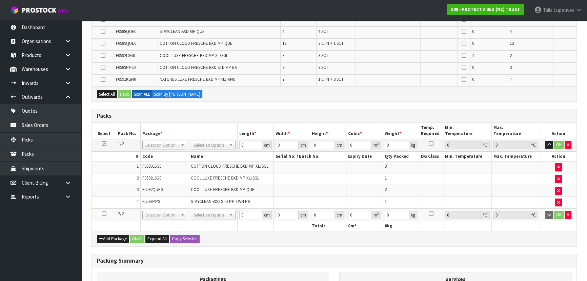
click at [105, 213] on icon at bounding box center [104, 213] width 5 height 0
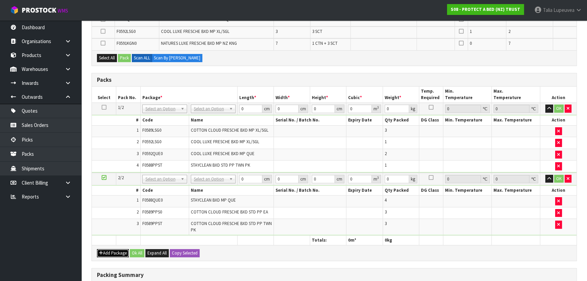
click at [112, 253] on button "Add Package" at bounding box center [113, 253] width 32 height 8
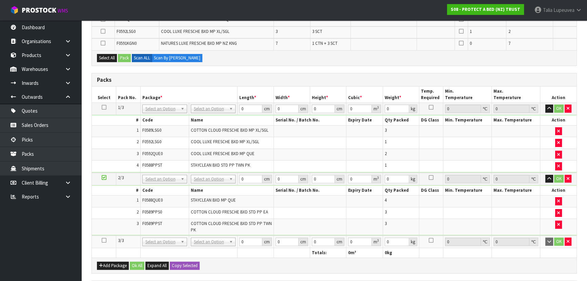
click at [105, 240] on icon at bounding box center [104, 240] width 5 height 0
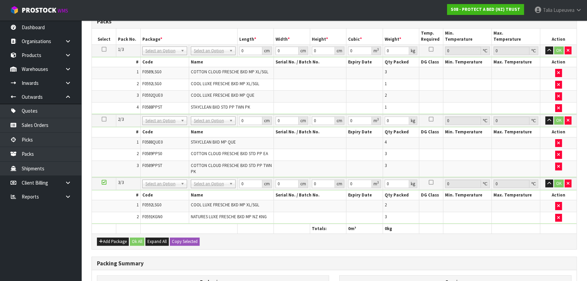
scroll to position [290, 0]
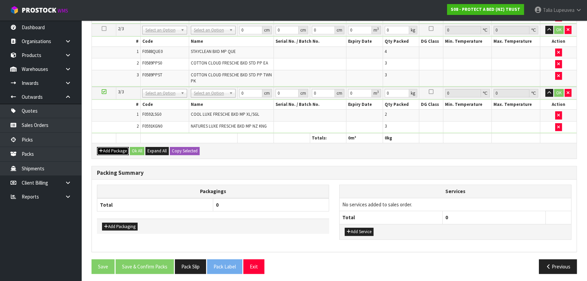
drag, startPoint x: 125, startPoint y: 148, endPoint x: 112, endPoint y: 145, distance: 13.2
click at [124, 148] on button "Add Package" at bounding box center [113, 151] width 32 height 8
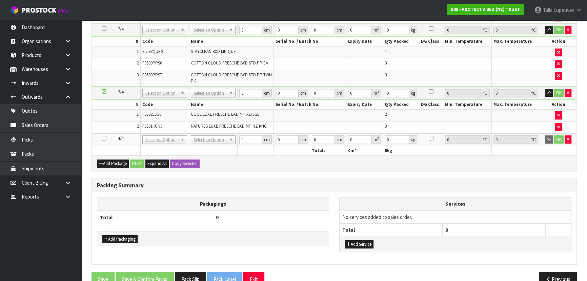
click at [103, 138] on icon at bounding box center [104, 138] width 5 height 0
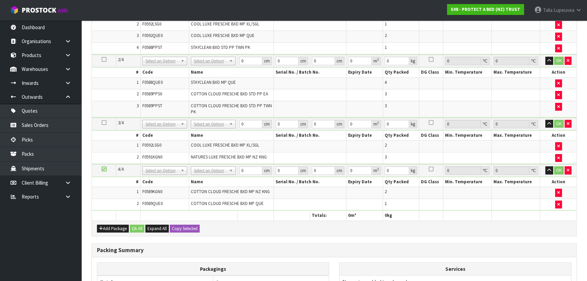
scroll to position [248, 0]
click at [121, 226] on button "Add Package" at bounding box center [113, 228] width 32 height 8
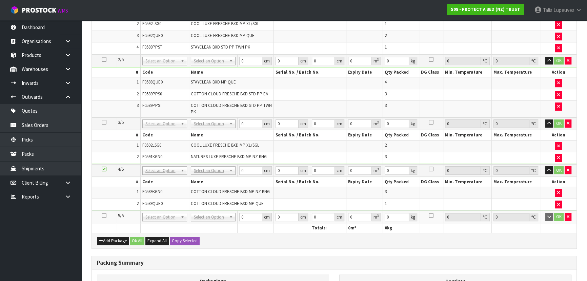
click at [104, 215] on icon at bounding box center [104, 215] width 5 height 0
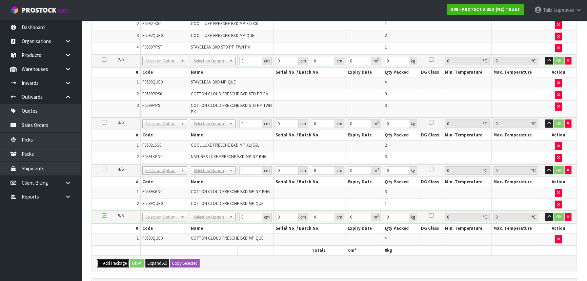
click at [113, 259] on button "Add Package" at bounding box center [113, 263] width 32 height 8
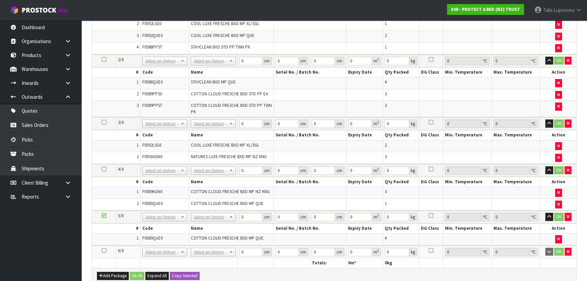
click at [104, 250] on icon at bounding box center [104, 250] width 5 height 0
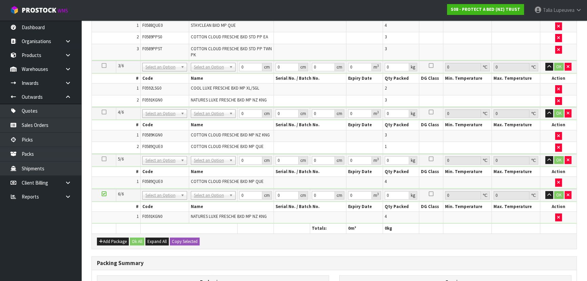
scroll to position [297, 0]
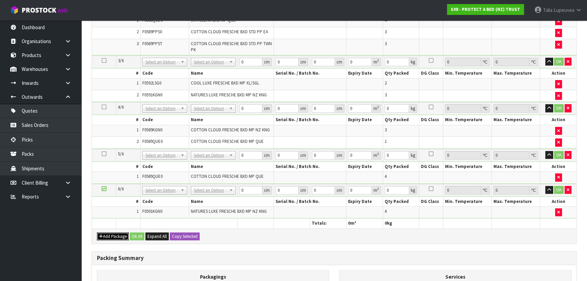
click at [122, 233] on button "Add Package" at bounding box center [113, 236] width 32 height 8
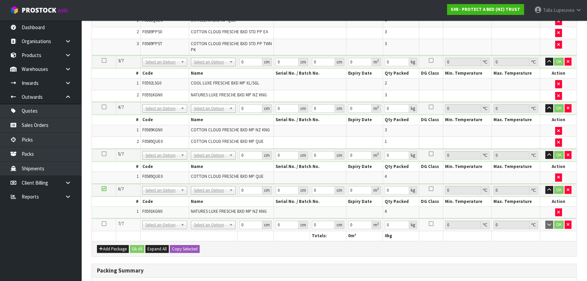
click at [103, 223] on icon at bounding box center [104, 223] width 5 height 0
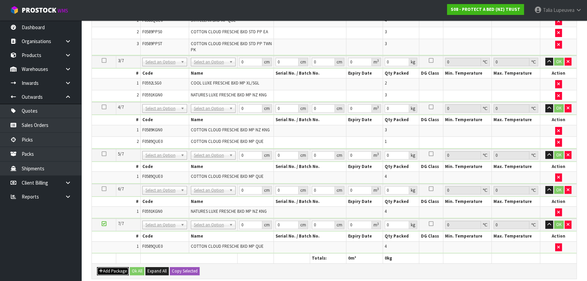
click at [108, 267] on button "Add Package" at bounding box center [113, 271] width 32 height 8
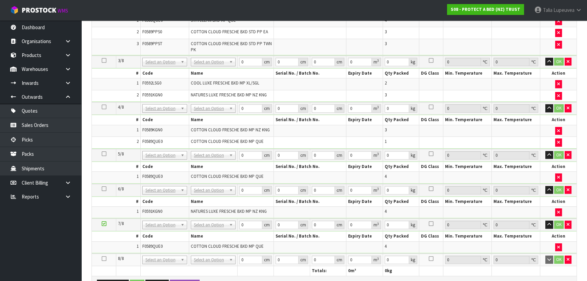
click at [103, 258] on icon at bounding box center [104, 258] width 5 height 0
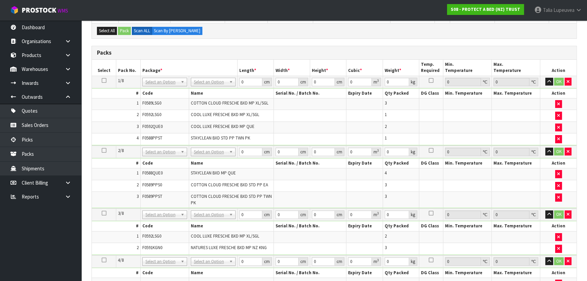
scroll to position [131, 0]
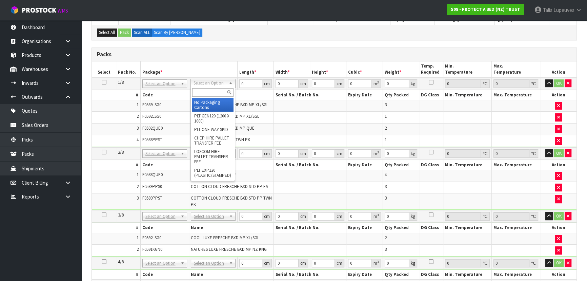
click at [217, 92] on input "text" at bounding box center [212, 92] width 41 height 8
type input "OC"
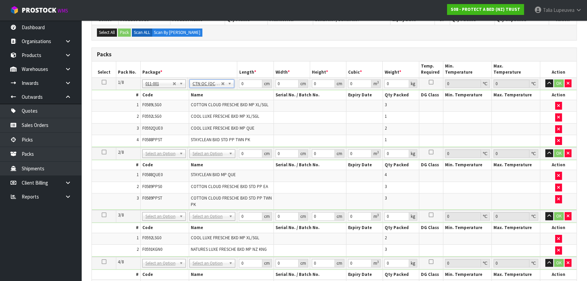
type input "7.85"
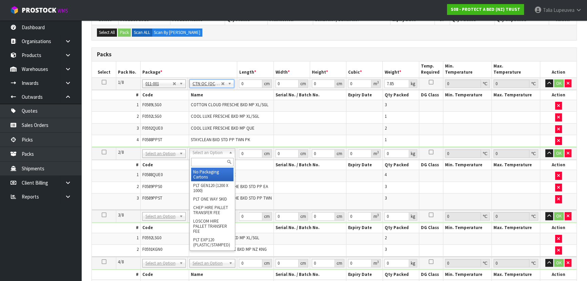
click at [211, 165] on input "text" at bounding box center [212, 162] width 42 height 8
type input "OC"
type input "2"
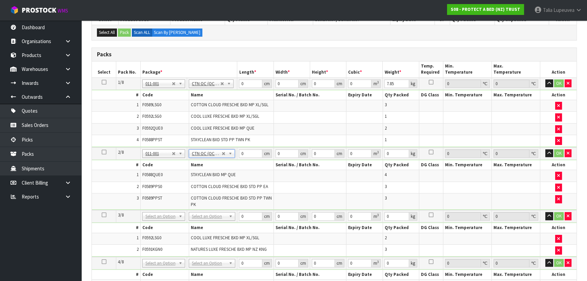
type input "6.9"
click at [217, 222] on input "text" at bounding box center [211, 224] width 43 height 8
type input "OC"
type input "3"
type input "8.6"
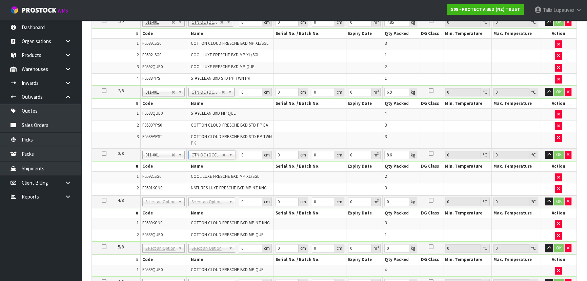
scroll to position [193, 0]
click at [200, 211] on input "text" at bounding box center [211, 208] width 43 height 8
type input "OC"
type input "4"
type input "6.65"
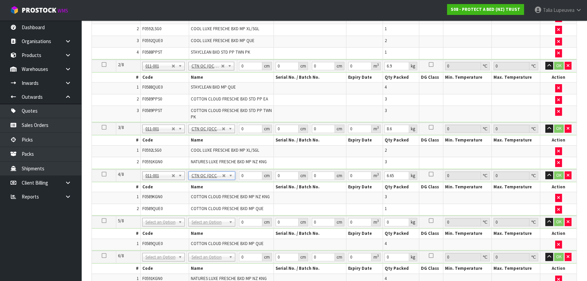
scroll to position [254, 0]
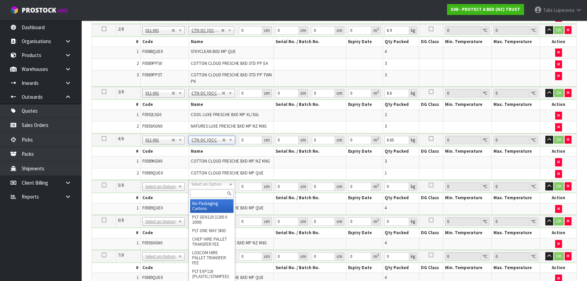
click at [213, 194] on input "text" at bounding box center [211, 193] width 43 height 8
type input "OWN"
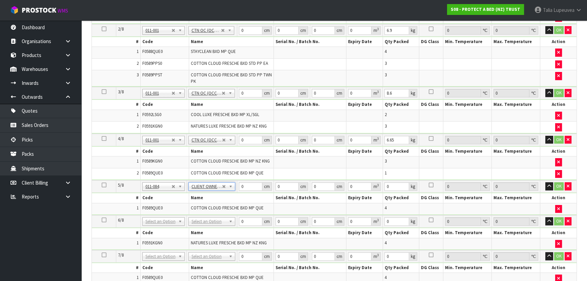
type input "6.7"
click at [208, 229] on input "text" at bounding box center [212, 228] width 44 height 8
type input "OWN"
type input "2"
type input "9.1"
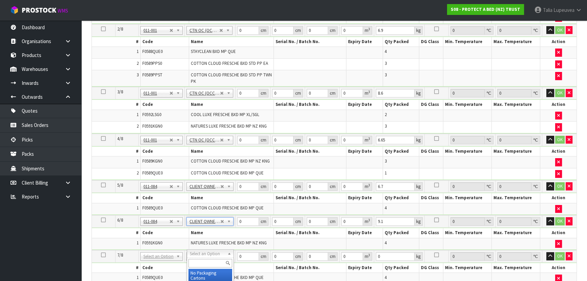
click at [202, 261] on input "text" at bounding box center [210, 263] width 44 height 8
type input "OWN"
type input "3"
type input "6.7"
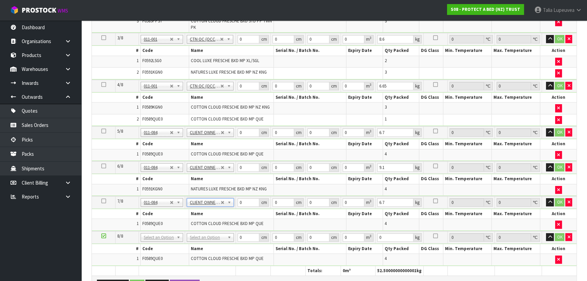
scroll to position [316, 0]
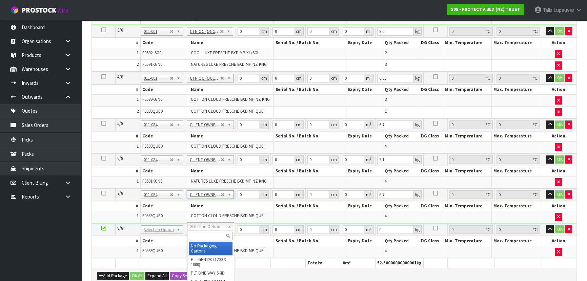
click at [214, 234] on input "text" at bounding box center [211, 235] width 44 height 8
type input "OWN"
type input "4"
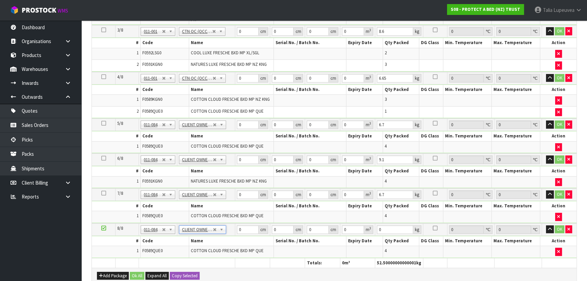
type input "6.7"
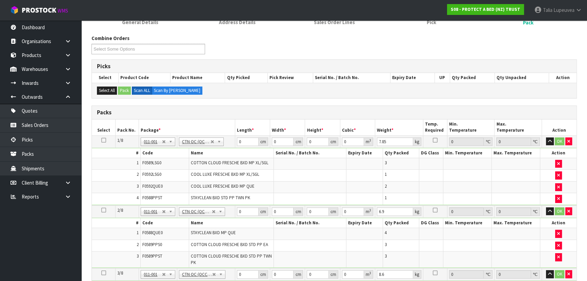
scroll to position [39, 0]
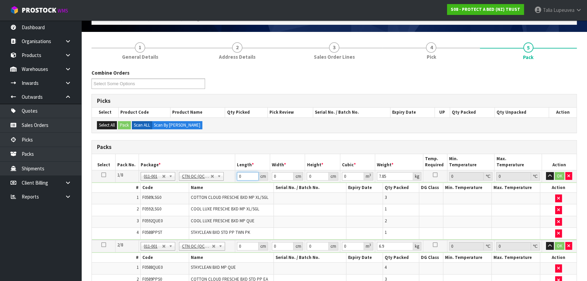
drag, startPoint x: 245, startPoint y: 174, endPoint x: 217, endPoint y: 172, distance: 28.2
click at [231, 175] on tr "1/8 NONE 007-001 007-002 007-004 007-009 007-013 007-014 007-015 007-017 007-01…" at bounding box center [334, 176] width 484 height 12
type input "59"
type input "41"
type input "3"
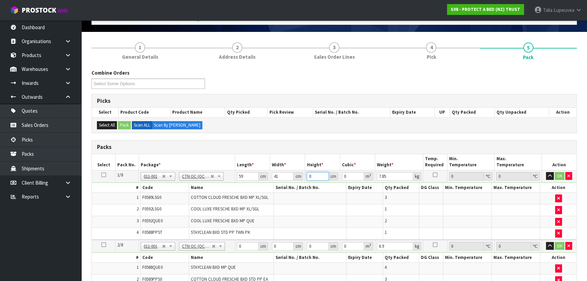
type input "0.007257"
type input "32"
type input "0.077408"
type input "32"
type input "9"
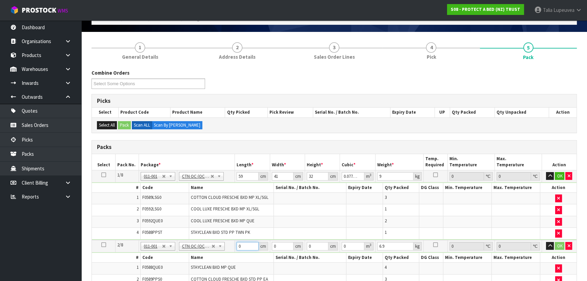
drag, startPoint x: 245, startPoint y: 245, endPoint x: 226, endPoint y: 252, distance: 19.9
click at [225, 253] on tbody "2/8 NONE 007-001 007-002 007-004 007-009 007-013 007-014 007-015 007-017 007-01…" at bounding box center [334, 271] width 484 height 63
type input "58"
type input "40"
type input "3"
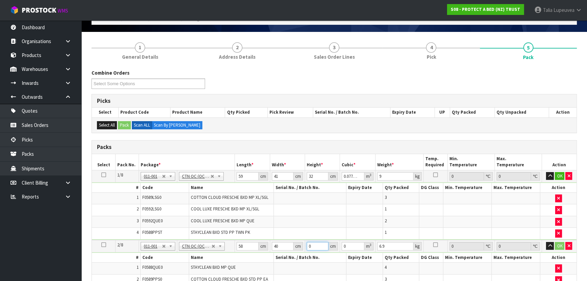
type input "0.00696"
type input "32"
type input "0.07424"
type input "32"
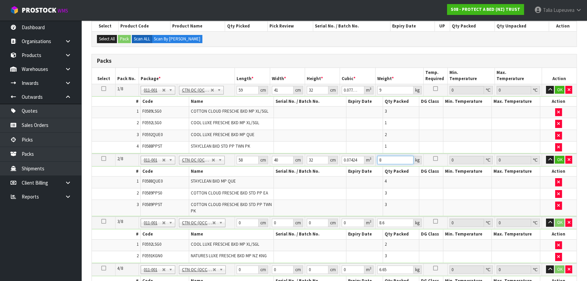
scroll to position [131, 0]
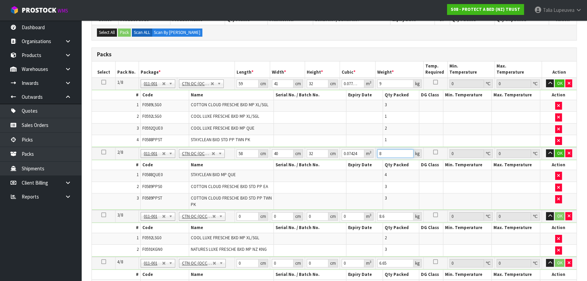
type input "8"
drag, startPoint x: 244, startPoint y: 213, endPoint x: 222, endPoint y: 216, distance: 22.5
click at [222, 216] on tr "3/8 NONE 007-001 007-002 007-004 007-009 007-013 007-014 007-015 007-017 007-01…" at bounding box center [334, 216] width 484 height 13
type input "58"
type input "40"
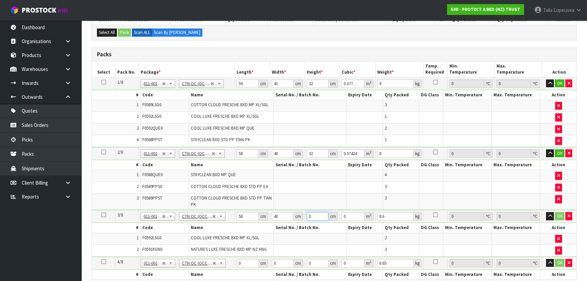
type input "3"
type input "0.00696"
type input "32"
type input "0.07424"
type input "32"
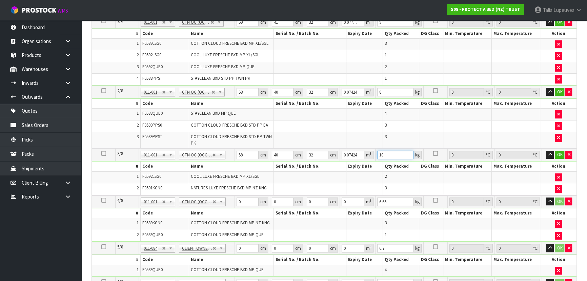
scroll to position [193, 0]
type input "10"
click at [228, 199] on tr "4/8 NONE 007-001 007-002 007-004 007-009 007-013 007-014 007-015 007-017 007-01…" at bounding box center [334, 201] width 484 height 13
type input "59"
type input "41"
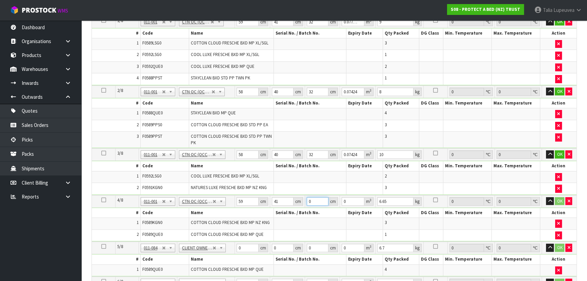
type input "3"
type input "0.007257"
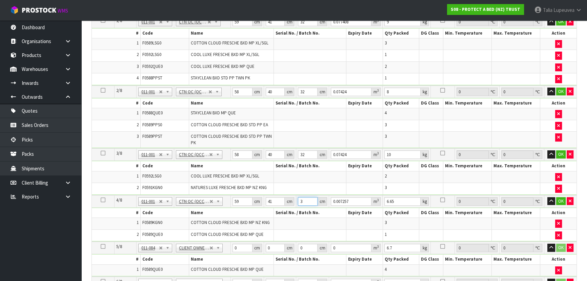
type input "32"
type input "0.077408"
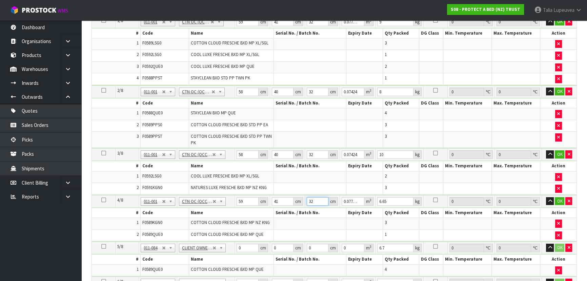
type input "32"
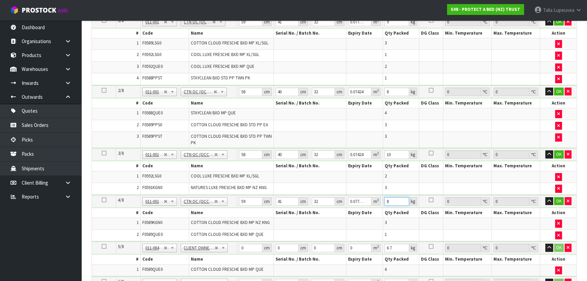
type input "8"
drag, startPoint x: 248, startPoint y: 246, endPoint x: 233, endPoint y: 249, distance: 15.9
click at [234, 248] on tr "5/8 NONE 007-001 007-002 007-004 007-009 007-013 007-014 007-015 007-017 007-01…" at bounding box center [334, 247] width 484 height 13
type input "59"
type input "4"
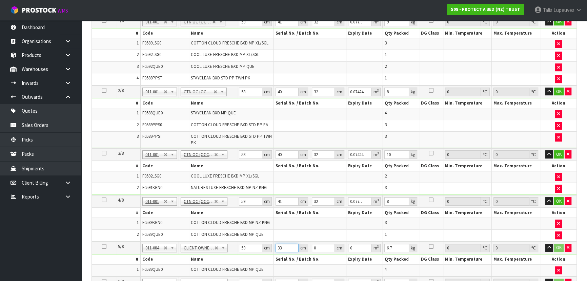
type input "33"
type input "3"
type input "0.005841"
type input "32"
type input "0.062304"
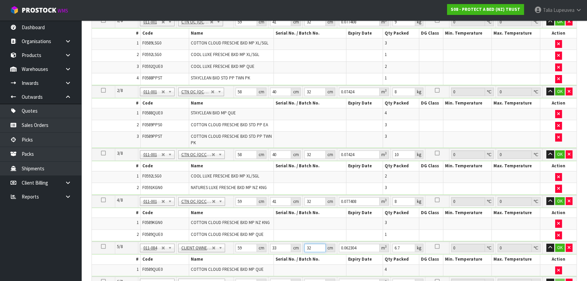
type input "32"
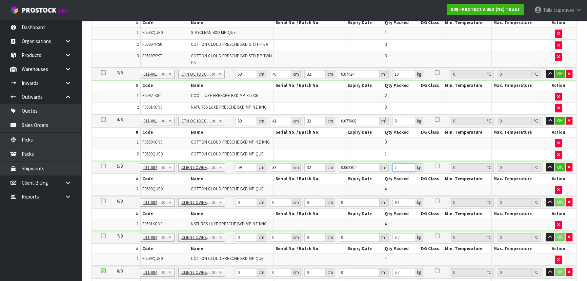
scroll to position [316, 0]
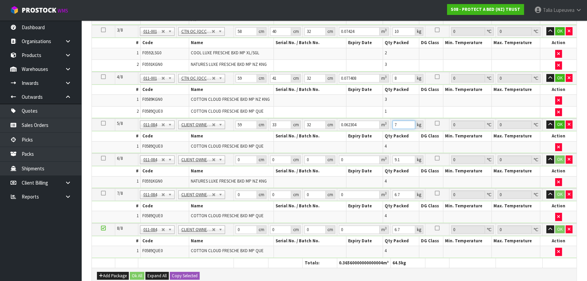
type input "7"
drag, startPoint x: 243, startPoint y: 157, endPoint x: 227, endPoint y: 153, distance: 16.2
click at [227, 153] on tr "6/8 NONE 007-001 007-002 007-004 007-009 007-013 007-014 007-015 007-017 007-01…" at bounding box center [334, 159] width 484 height 13
type input "59"
type input "40"
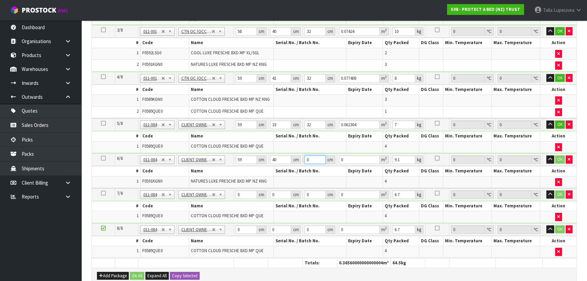
type input "3"
type input "0.00708"
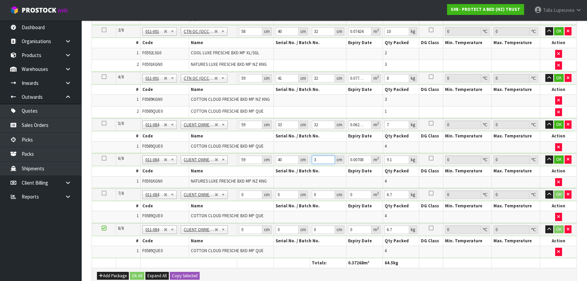
type input "32"
type input "0.07552"
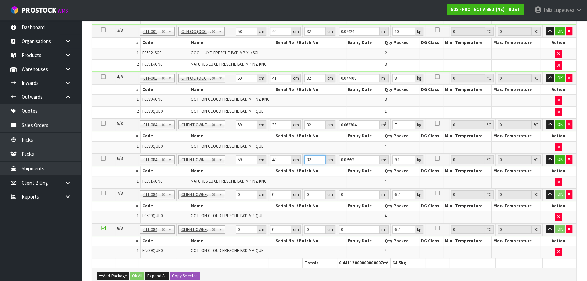
type input "32"
type input "10"
drag, startPoint x: 243, startPoint y: 191, endPoint x: 227, endPoint y: 196, distance: 17.0
click at [227, 196] on tr "7/8 NONE 007-001 007-002 007-004 007-009 007-013 007-014 007-015 007-017 007-01…" at bounding box center [334, 194] width 484 height 13
type input "59"
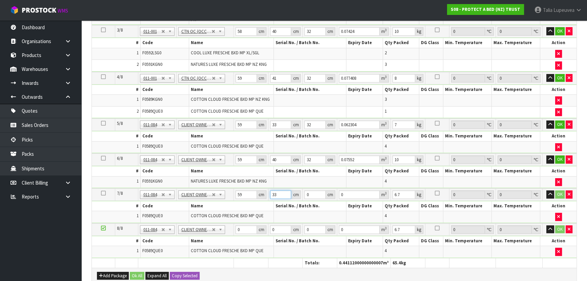
type input "33"
type input "3"
type input "0.005841"
type input "32"
type input "0.062304"
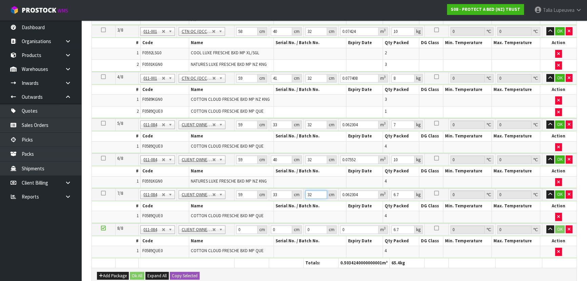
type input "32"
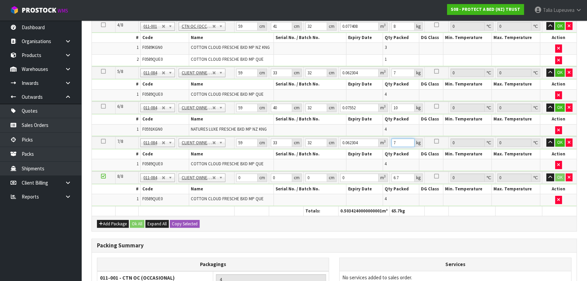
scroll to position [377, 0]
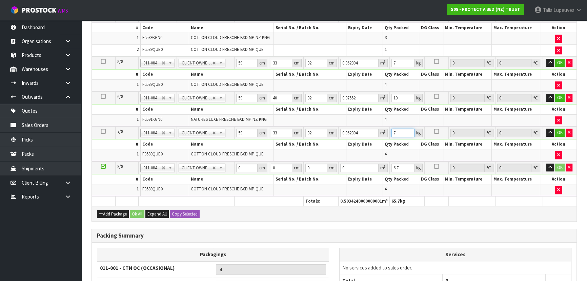
type input "7"
drag, startPoint x: 242, startPoint y: 163, endPoint x: 223, endPoint y: 165, distance: 19.4
click at [223, 165] on tr "8/8 NONE 007-001 007-002 007-004 007-009 007-013 007-014 007-015 007-017 007-01…" at bounding box center [334, 167] width 484 height 13
type input "59"
type input "33"
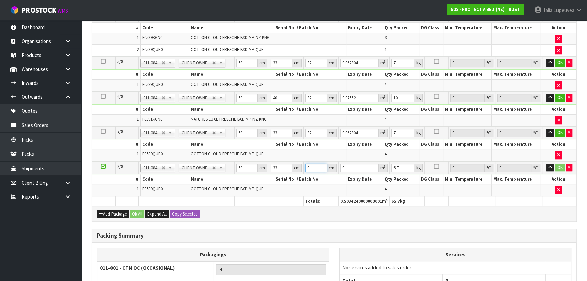
type input "3"
type input "0.005841"
type input "32"
type input "0.062304"
type input "32"
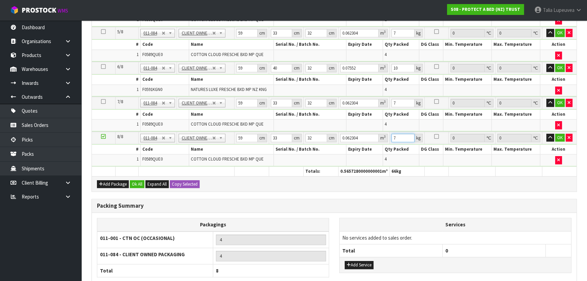
scroll to position [439, 0]
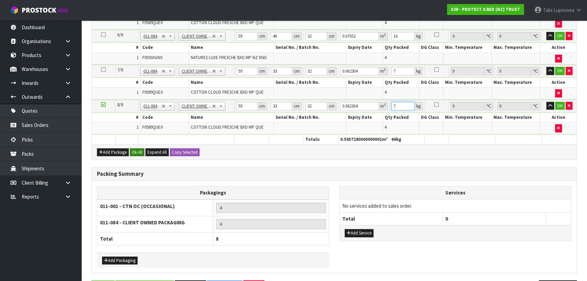
type input "7"
click at [135, 148] on button "Ok All" at bounding box center [137, 152] width 15 height 8
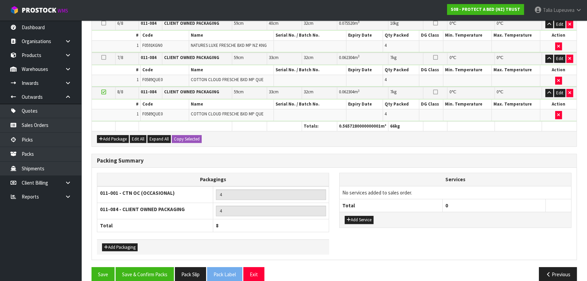
scroll to position [455, 0]
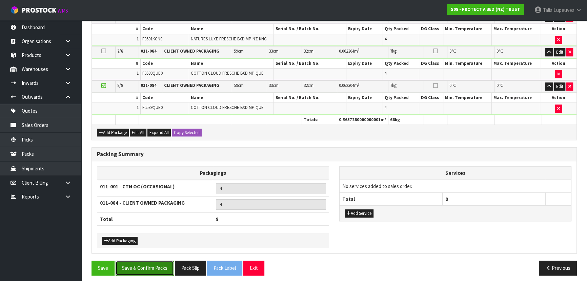
click at [151, 260] on button "Save & Confirm Packs" at bounding box center [145, 267] width 58 height 15
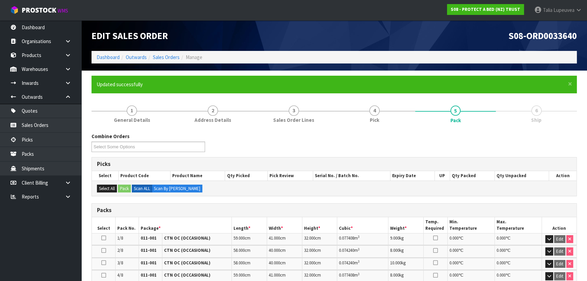
scroll to position [204, 0]
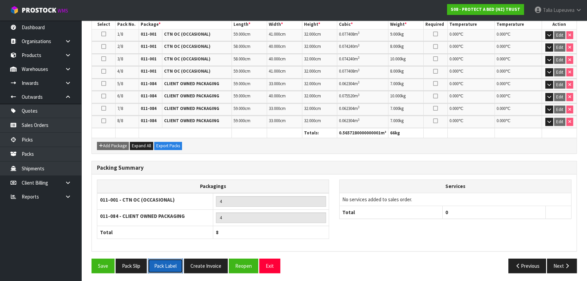
click at [172, 264] on button "Pack Label" at bounding box center [165, 265] width 35 height 15
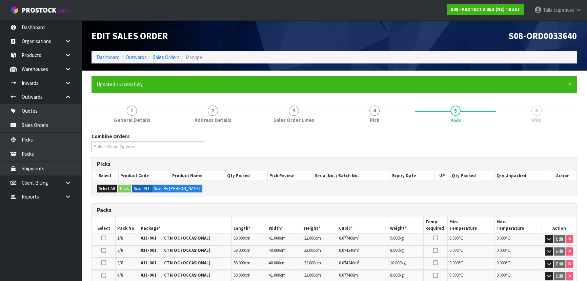
scroll to position [0, 0]
click at [155, 54] on link "Sales Orders" at bounding box center [166, 57] width 27 height 6
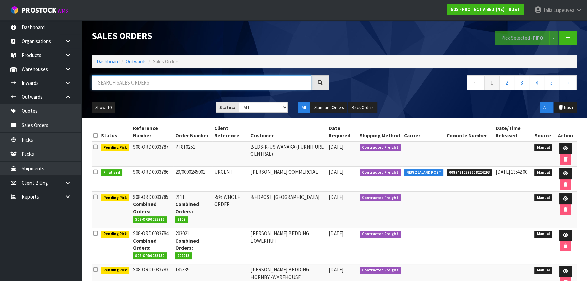
click at [238, 84] on input "text" at bounding box center [201, 82] width 220 height 15
type input "JOB-0416308"
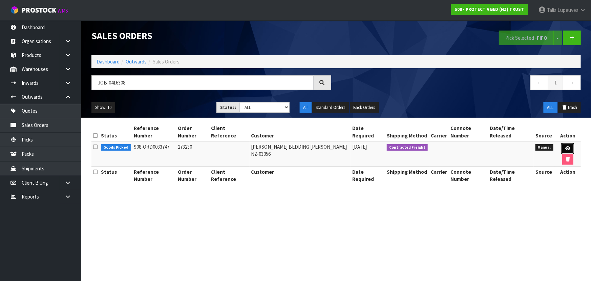
click at [572, 145] on link at bounding box center [568, 148] width 13 height 11
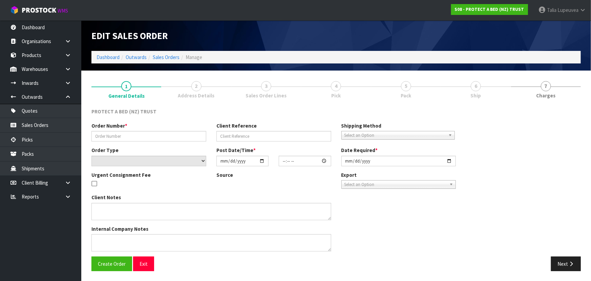
type input "273230"
select select "number:0"
type input "[DATE]"
type input "12:15:00.000"
type input "[DATE]"
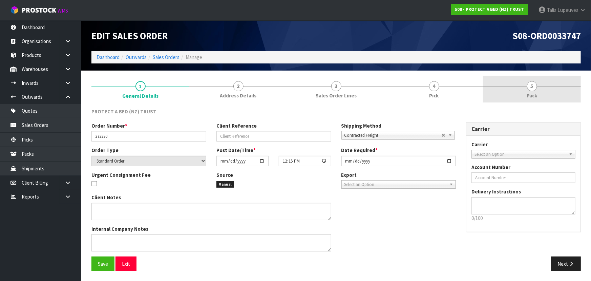
click at [541, 91] on link "5 Pack" at bounding box center [532, 89] width 98 height 27
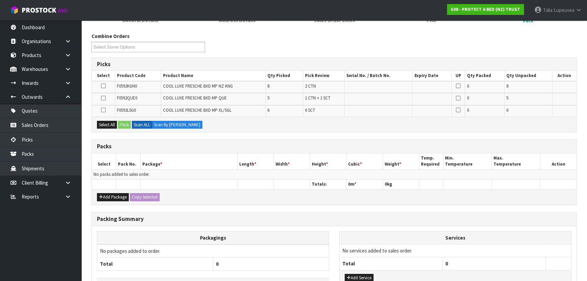
scroll to position [92, 0]
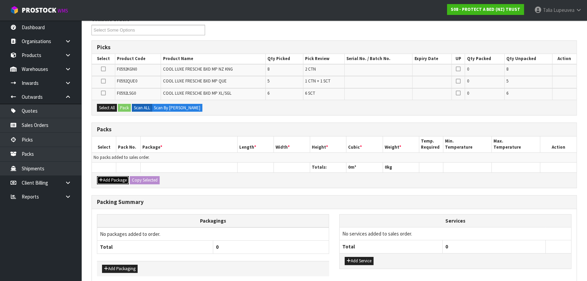
click at [114, 181] on button "Add Package" at bounding box center [113, 180] width 32 height 8
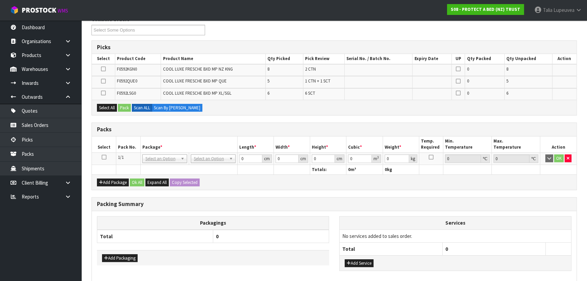
click at [105, 157] on icon at bounding box center [104, 157] width 5 height 0
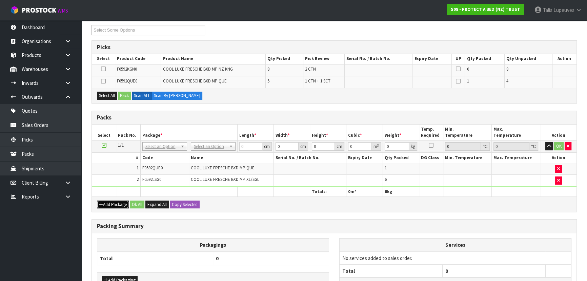
click at [112, 203] on button "Add Package" at bounding box center [113, 204] width 32 height 8
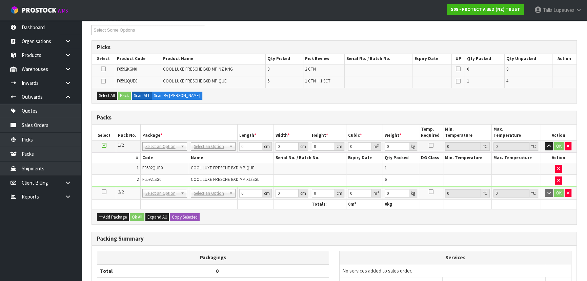
click at [103, 191] on icon at bounding box center [104, 191] width 5 height 0
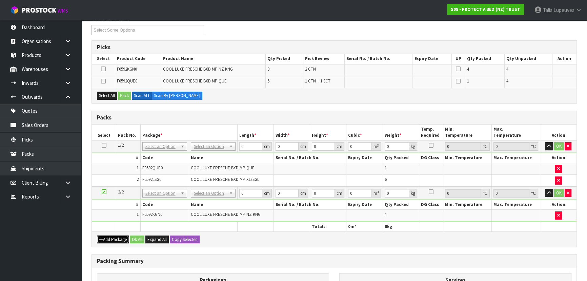
click at [111, 239] on button "Add Package" at bounding box center [113, 239] width 32 height 8
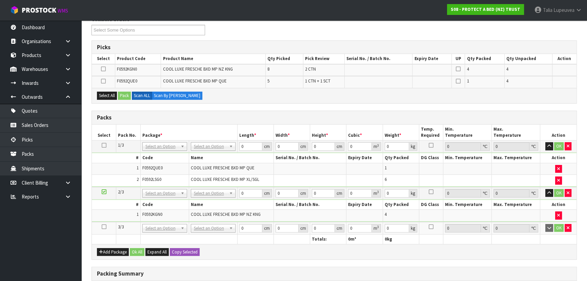
click at [104, 226] on icon at bounding box center [104, 226] width 5 height 0
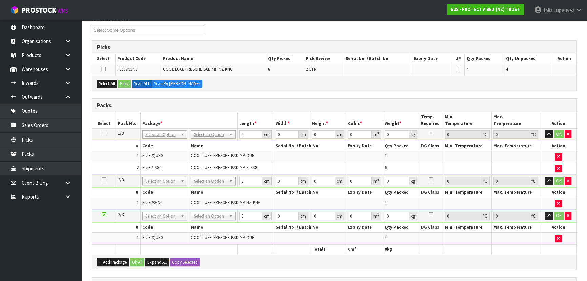
click at [120, 255] on div "Add Package Ok All Expand All Copy Selected" at bounding box center [334, 261] width 484 height 15
click at [119, 258] on button "Add Package" at bounding box center [113, 262] width 32 height 8
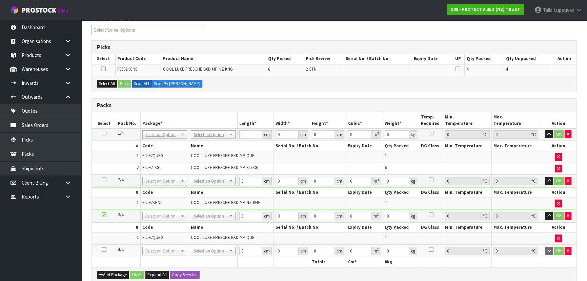
click at [101, 246] on td at bounding box center [104, 250] width 24 height 13
click at [105, 249] on icon at bounding box center [104, 249] width 5 height 0
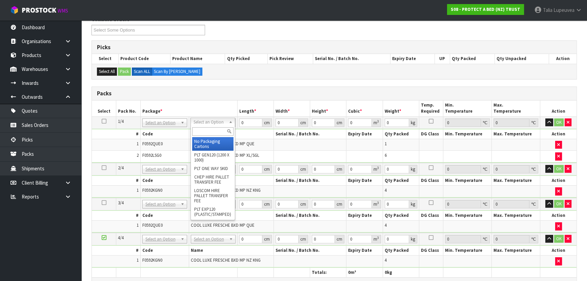
click at [216, 130] on input "text" at bounding box center [212, 131] width 41 height 8
type input "OC"
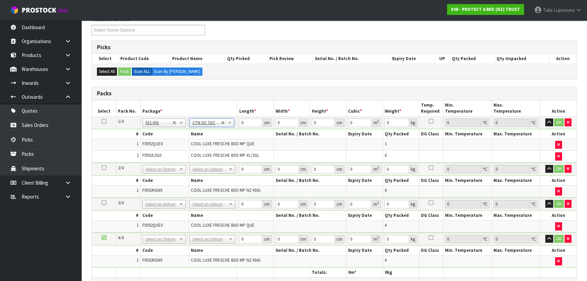
type input "8.6"
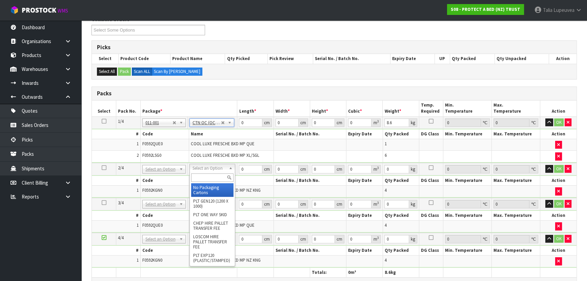
click at [217, 174] on input "text" at bounding box center [212, 177] width 42 height 8
type input "OWN"
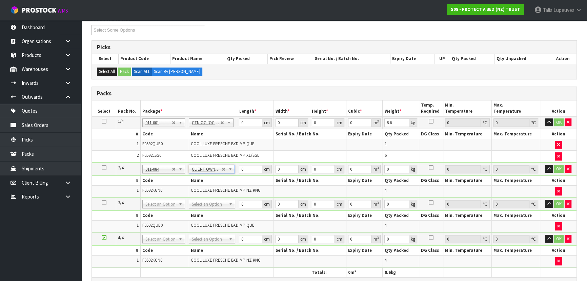
type input "7.9"
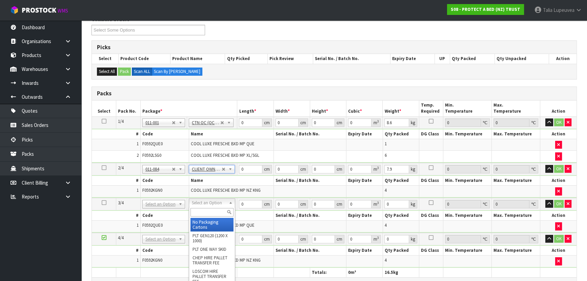
click at [203, 211] on input "text" at bounding box center [211, 212] width 43 height 8
type input "OWN"
type input "2"
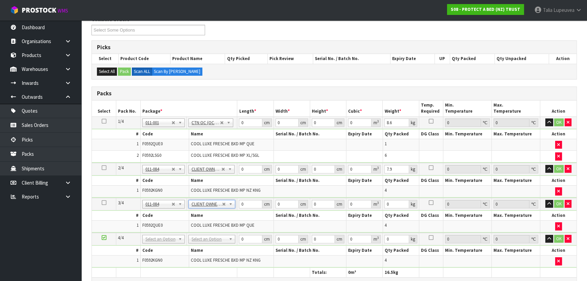
type input "7.2"
click at [213, 245] on input "text" at bounding box center [211, 247] width 43 height 8
type input "OWN"
type input "3"
type input "7.9"
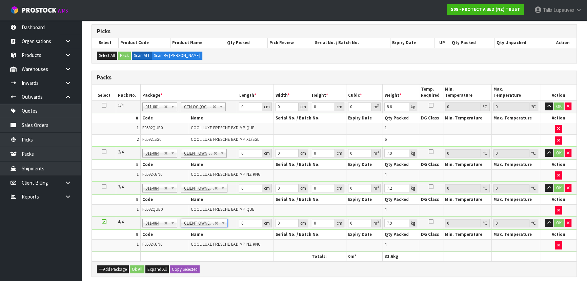
scroll to position [123, 0]
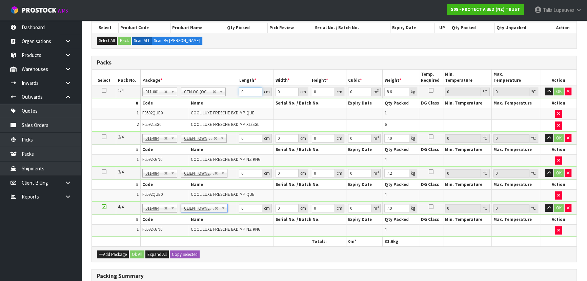
drag, startPoint x: 245, startPoint y: 89, endPoint x: 238, endPoint y: 90, distance: 7.5
click at [237, 92] on td "0 cm" at bounding box center [255, 91] width 36 height 12
type input "58"
type input "40"
type input "3"
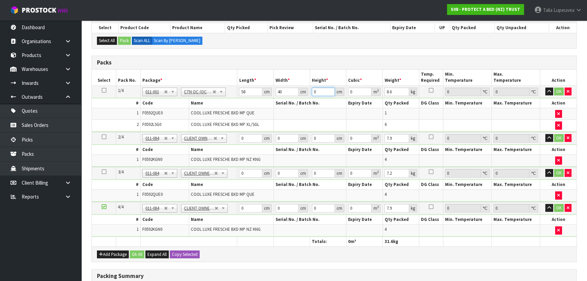
type input "0.00696"
type input "32"
type input "0.07424"
type input "32"
type input "10"
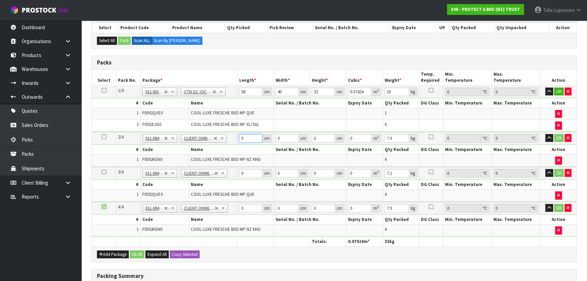
drag, startPoint x: 245, startPoint y: 138, endPoint x: 234, endPoint y: 138, distance: 10.8
click at [234, 138] on tr "2/4 NONE 007-001 007-002 007-004 007-009 007-013 007-014 007-015 007-017 007-01…" at bounding box center [334, 138] width 484 height 13
type input "59"
type input "39"
type input "3"
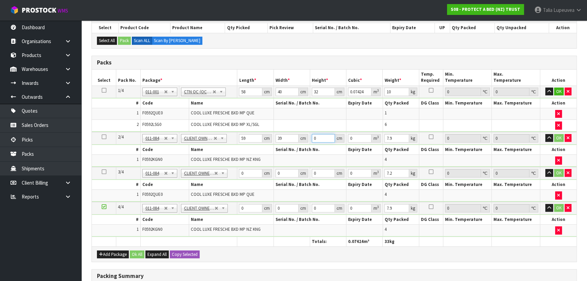
type input "0.006903"
type input "32"
type input "0.073632"
type input "32"
drag, startPoint x: 243, startPoint y: 169, endPoint x: 233, endPoint y: 169, distance: 9.8
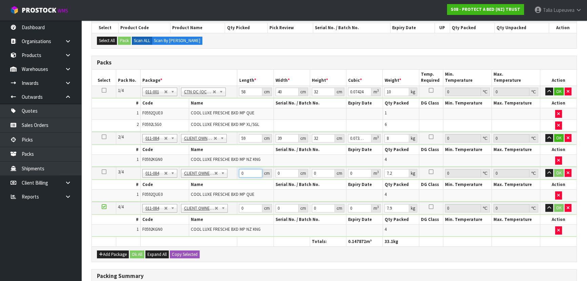
click at [233, 169] on tr "3/4 NONE 007-001 007-002 007-004 007-009 007-013 007-014 007-015 007-017 007-01…" at bounding box center [334, 173] width 484 height 13
drag, startPoint x: 245, startPoint y: 208, endPoint x: 228, endPoint y: 208, distance: 16.6
click at [228, 208] on tr "4/4 NONE 007-001 007-002 007-004 007-009 007-013 007-014 007-015 007-017 007-01…" at bounding box center [334, 208] width 484 height 13
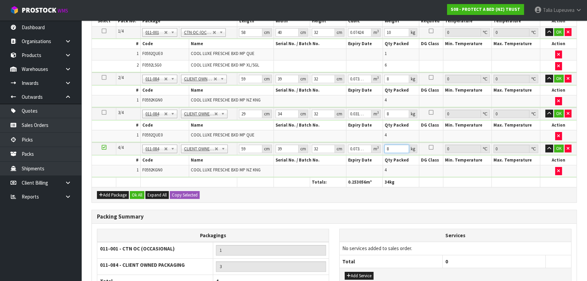
scroll to position [185, 0]
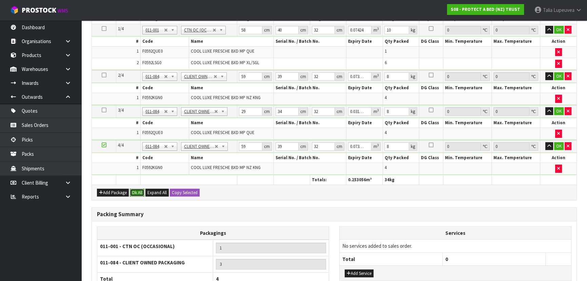
click at [138, 192] on button "Ok All" at bounding box center [137, 192] width 15 height 8
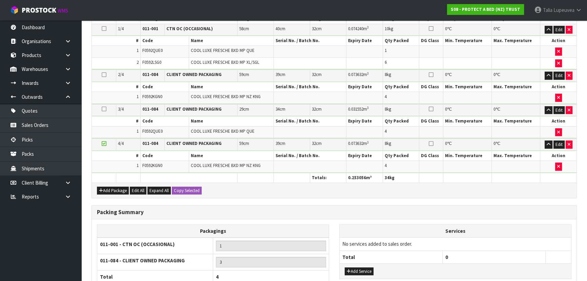
scroll to position [154, 0]
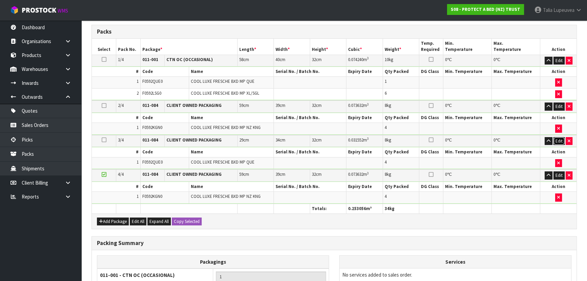
click at [557, 138] on button "Edit" at bounding box center [558, 141] width 11 height 8
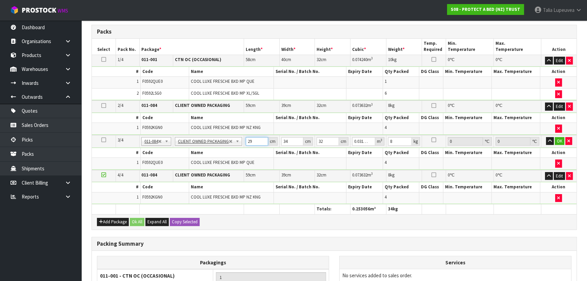
click at [250, 139] on input "29" at bounding box center [257, 141] width 22 height 8
click at [559, 142] on button "OK" at bounding box center [559, 141] width 9 height 8
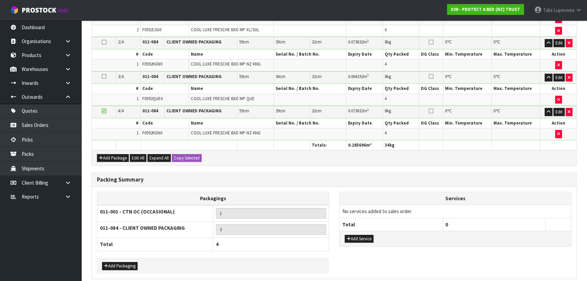
scroll to position [244, 0]
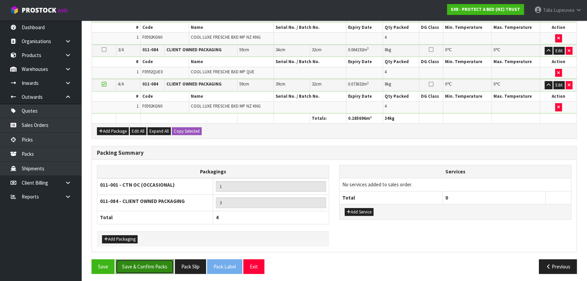
click at [140, 259] on button "Save & Confirm Packs" at bounding box center [145, 266] width 58 height 15
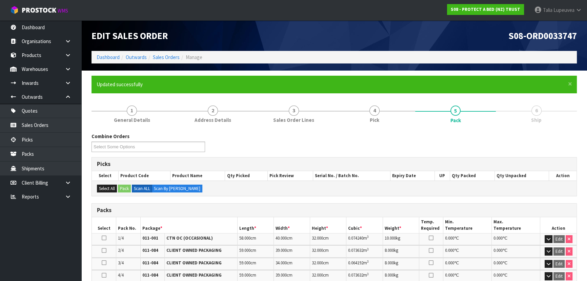
scroll to position [155, 0]
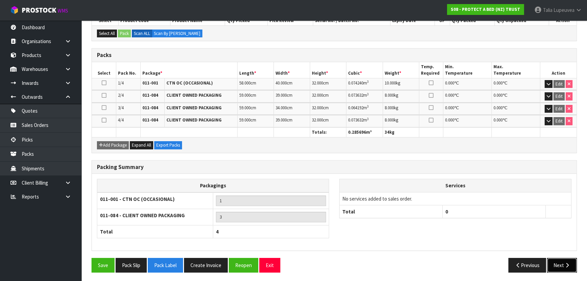
click at [563, 260] on button "Next" at bounding box center [562, 264] width 30 height 15
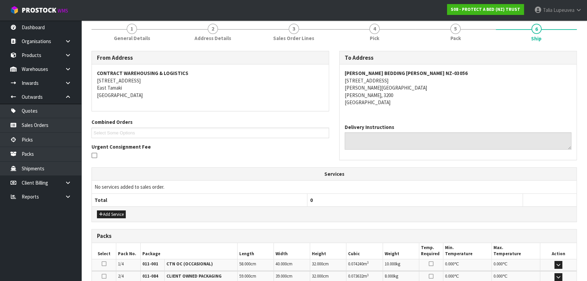
scroll to position [154, 0]
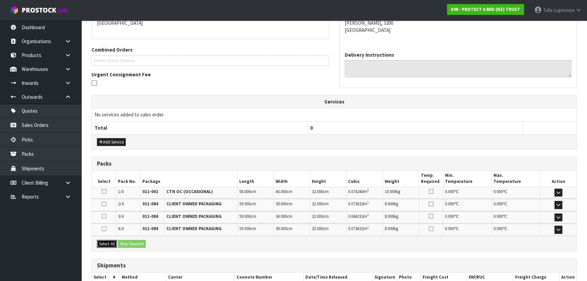
click at [103, 241] on button "Select All" at bounding box center [107, 244] width 20 height 8
click at [132, 241] on button "Ship Selected" at bounding box center [132, 244] width 28 height 8
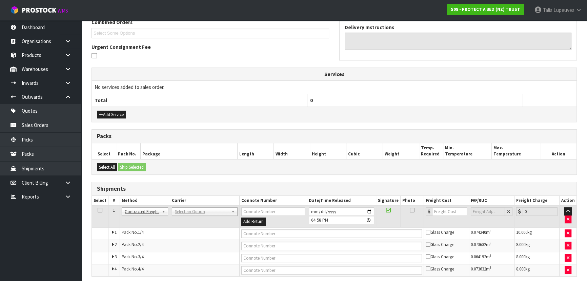
scroll to position [207, 0]
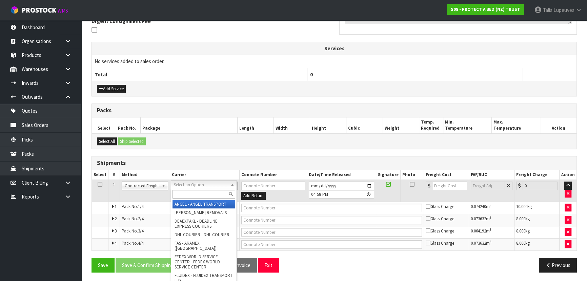
click at [197, 192] on input "text" at bounding box center [203, 194] width 63 height 8
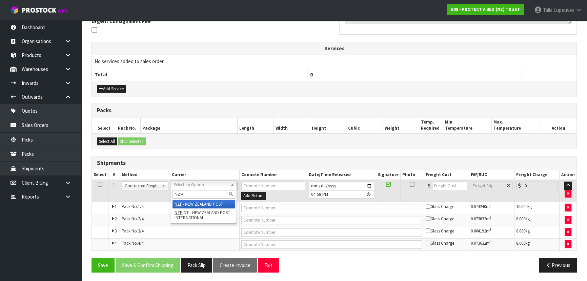
click at [199, 199] on div "NZP" at bounding box center [203, 193] width 65 height 11
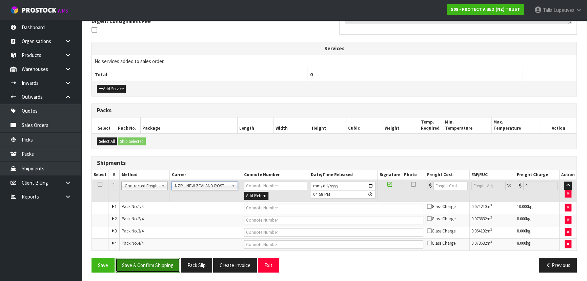
click at [165, 261] on button "Save & Confirm Shipping" at bounding box center [148, 264] width 64 height 15
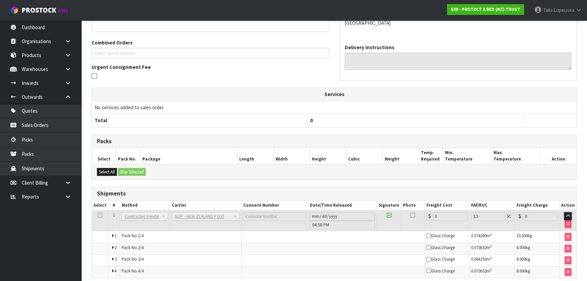
scroll to position [196, 0]
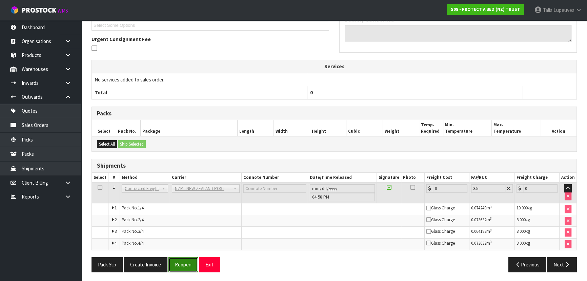
click at [179, 264] on button "Reopen" at bounding box center [182, 264] width 29 height 15
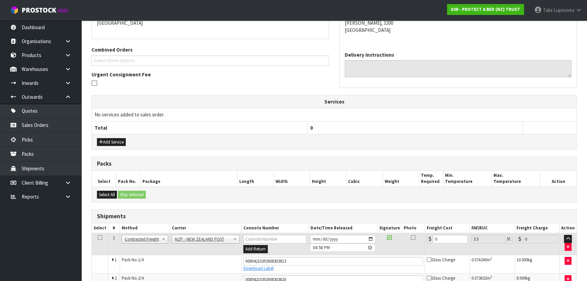
scroll to position [213, 0]
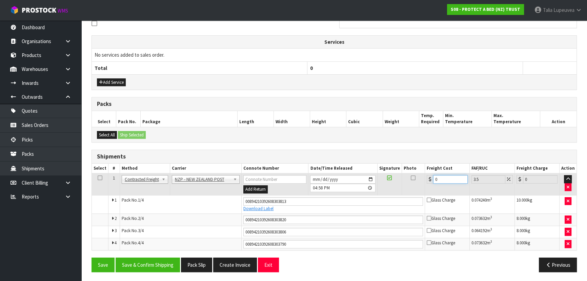
drag, startPoint x: 420, startPoint y: 178, endPoint x: 404, endPoint y: 180, distance: 16.7
click at [404, 180] on tr "1 Client Local Pickup Customer Local Pickup Company Freight Contracted Freight …" at bounding box center [334, 184] width 484 height 22
drag, startPoint x: 442, startPoint y: 179, endPoint x: 420, endPoint y: 183, distance: 22.3
click at [420, 183] on tr "1 Client Local Pickup Customer Local Pickup Company Freight Contracted Freight …" at bounding box center [334, 184] width 484 height 22
click at [160, 257] on button "Save & Confirm Shipping" at bounding box center [148, 264] width 64 height 15
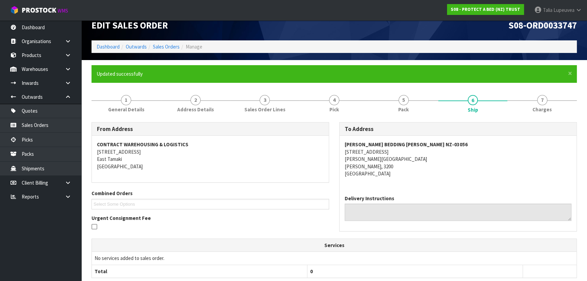
scroll to position [0, 0]
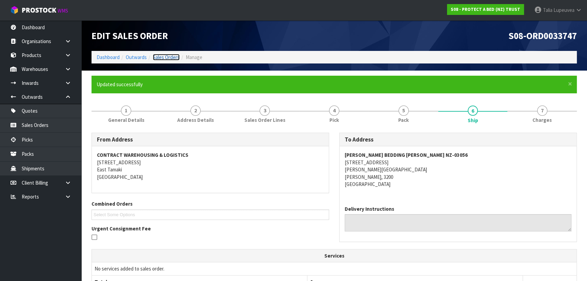
click at [157, 57] on link "Sales Orders" at bounding box center [166, 57] width 27 height 6
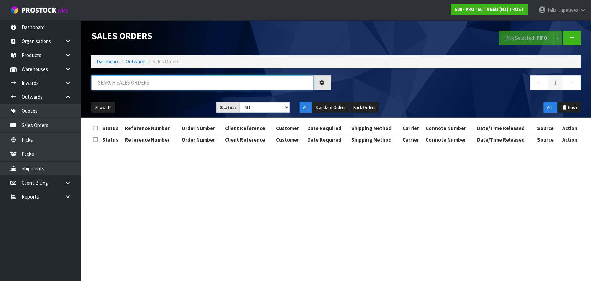
click at [289, 81] on input "text" at bounding box center [202, 82] width 222 height 15
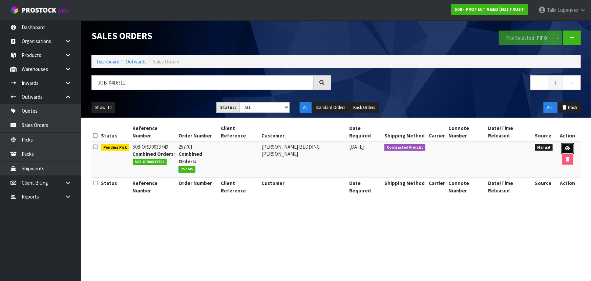
click at [565, 146] on icon at bounding box center [567, 148] width 5 height 4
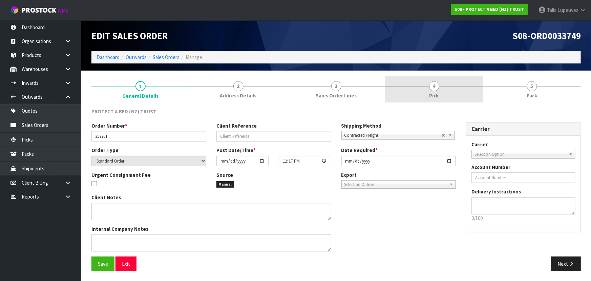
click at [452, 90] on link "4 Pick" at bounding box center [434, 89] width 98 height 27
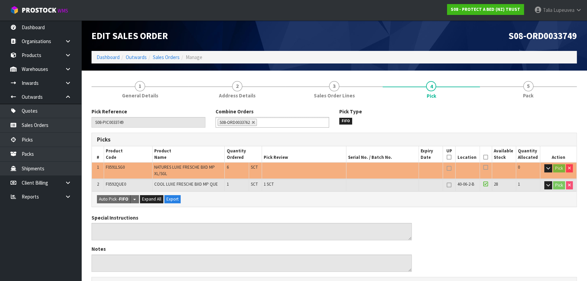
click at [486, 157] on icon at bounding box center [485, 157] width 5 height 0
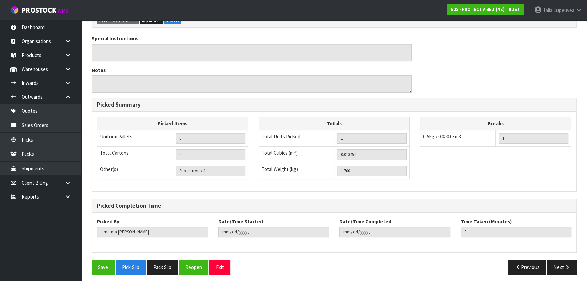
scroll to position [206, 0]
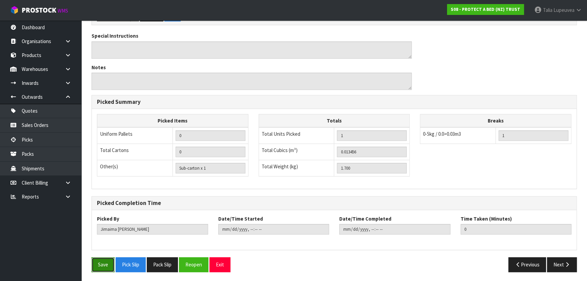
click at [109, 267] on button "Save" at bounding box center [102, 264] width 23 height 15
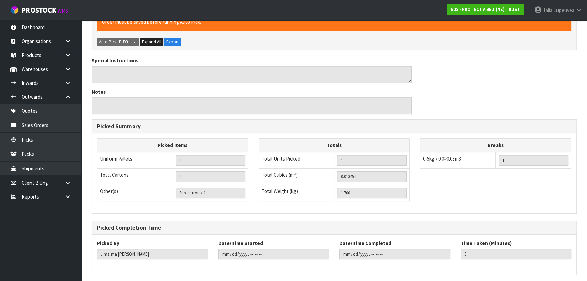
scroll to position [0, 0]
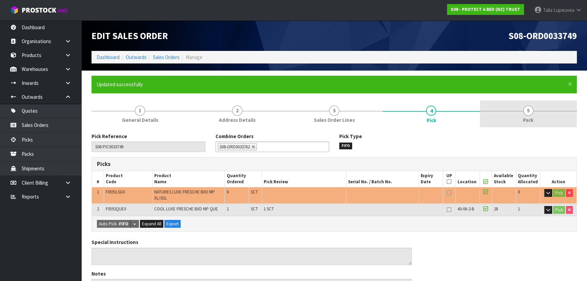
click at [528, 117] on span "Pack" at bounding box center [528, 119] width 11 height 7
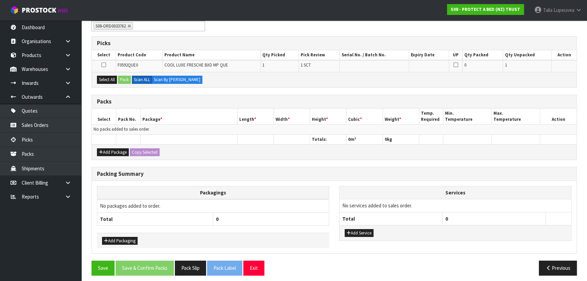
scroll to position [123, 0]
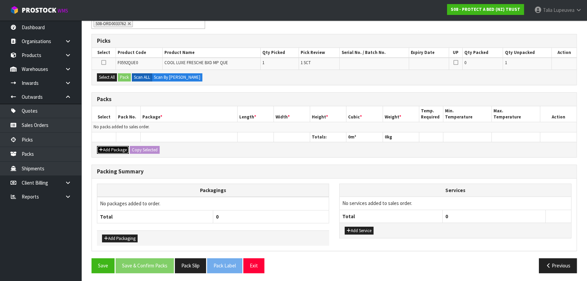
click at [115, 150] on button "Add Package" at bounding box center [113, 150] width 32 height 8
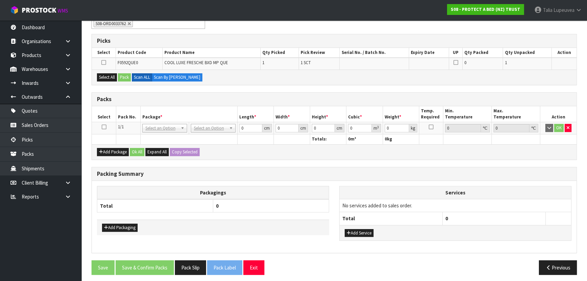
click at [103, 127] on icon at bounding box center [104, 127] width 5 height 0
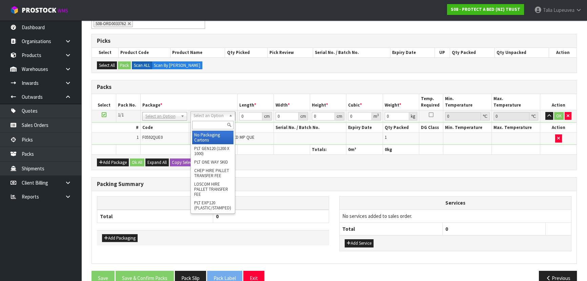
drag, startPoint x: 216, startPoint y: 135, endPoint x: 233, endPoint y: 128, distance: 18.2
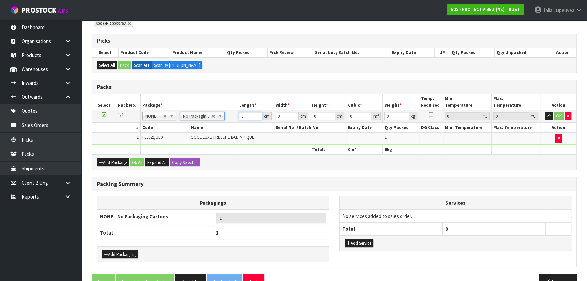
drag, startPoint x: 245, startPoint y: 115, endPoint x: 237, endPoint y: 117, distance: 8.3
click at [237, 117] on td "0 cm" at bounding box center [255, 116] width 36 height 12
click at [555, 112] on button "OK" at bounding box center [558, 116] width 9 height 8
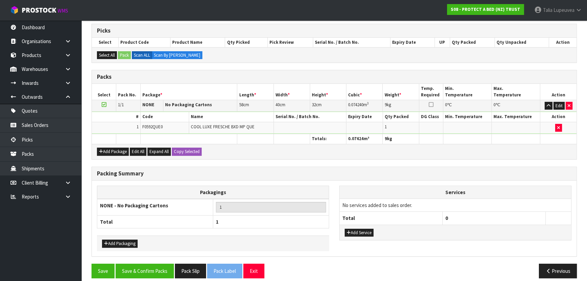
scroll to position [139, 0]
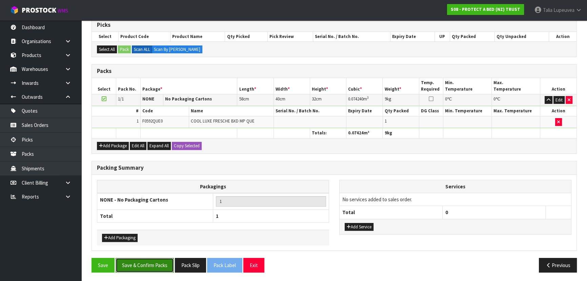
click at [152, 260] on button "Save & Confirm Packs" at bounding box center [145, 264] width 58 height 15
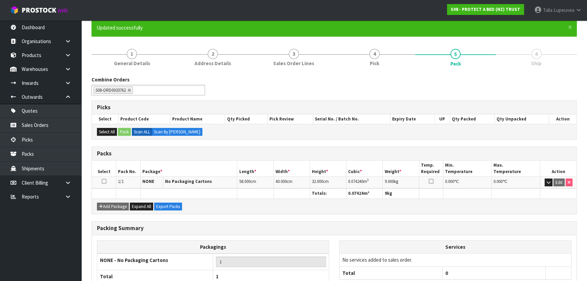
scroll to position [102, 0]
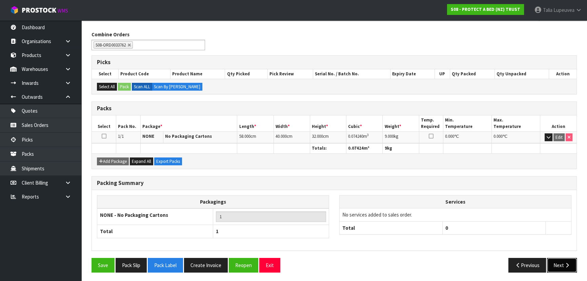
click at [550, 260] on button "Next" at bounding box center [562, 264] width 30 height 15
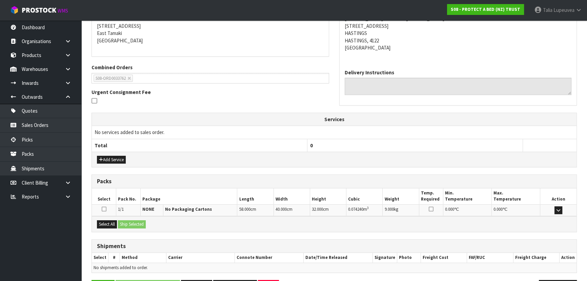
scroll to position [159, 0]
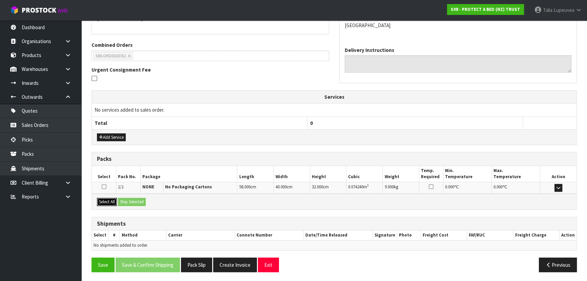
drag, startPoint x: 115, startPoint y: 197, endPoint x: 131, endPoint y: 197, distance: 15.6
click at [116, 198] on button "Select All" at bounding box center [107, 202] width 20 height 8
click at [131, 198] on button "Ship Selected" at bounding box center [132, 202] width 28 height 8
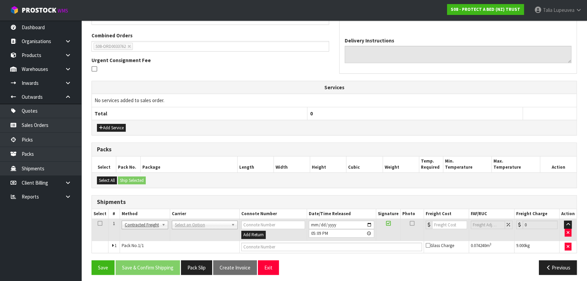
scroll to position [171, 0]
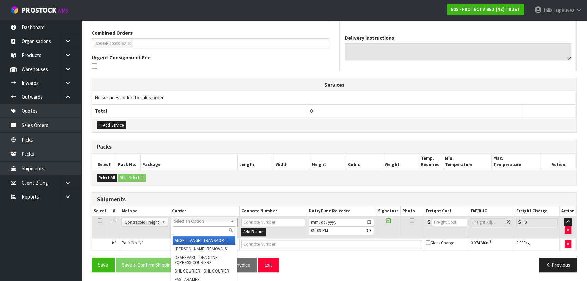
click at [199, 227] on input "text" at bounding box center [203, 230] width 63 height 8
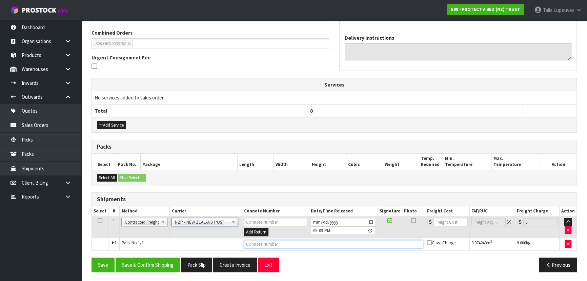
click at [252, 243] on input "text" at bounding box center [333, 244] width 179 height 8
click at [91, 257] on button "Save" at bounding box center [102, 264] width 23 height 15
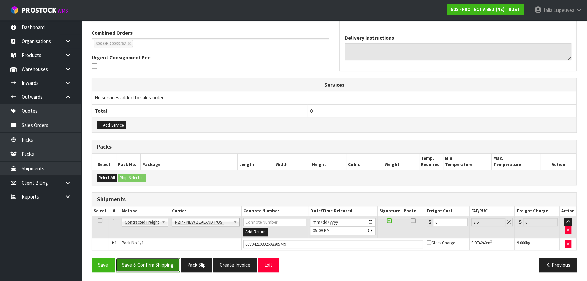
click at [157, 262] on button "Save & Confirm Shipping" at bounding box center [148, 264] width 64 height 15
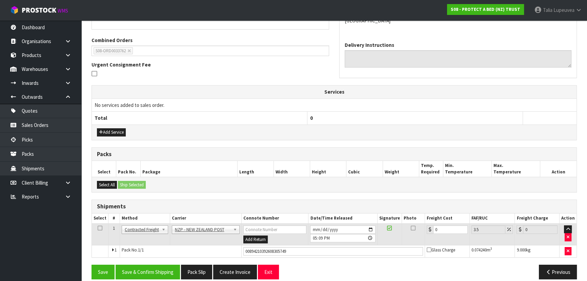
scroll to position [0, 0]
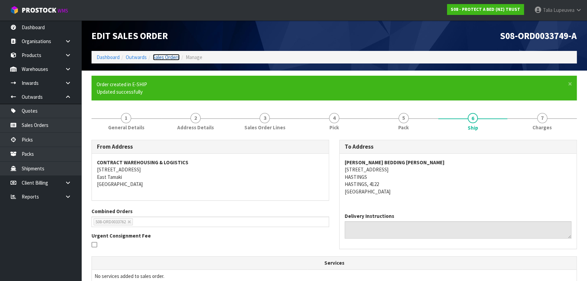
click at [160, 56] on link "Sales Orders" at bounding box center [166, 57] width 27 height 6
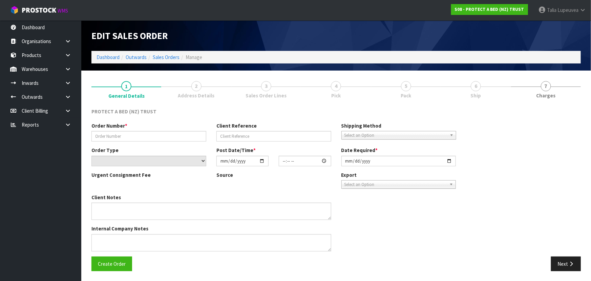
type input "257701"
select select "number:0"
type input "[DATE]"
type input "12:17:00.000"
type input "[DATE]"
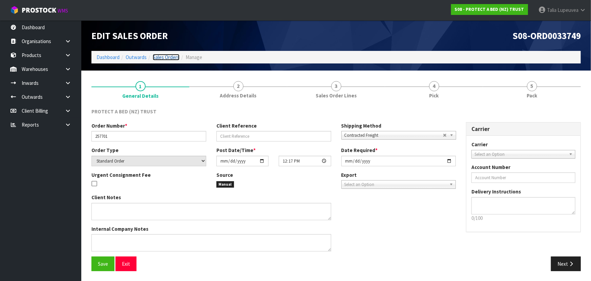
click at [163, 57] on link "Sales Orders" at bounding box center [166, 57] width 27 height 6
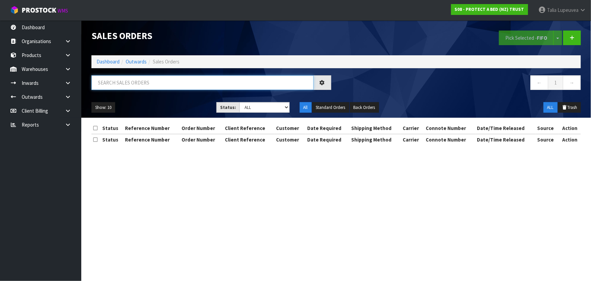
click at [162, 78] on input "text" at bounding box center [202, 82] width 222 height 15
type input "JOB-0416487"
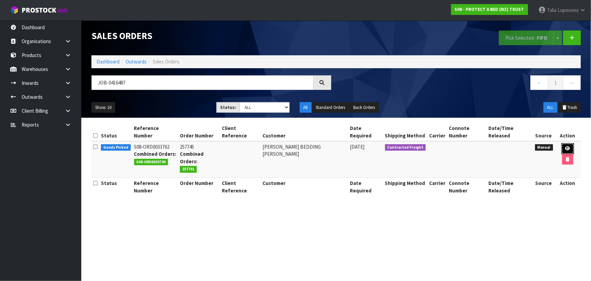
click at [565, 146] on icon at bounding box center [567, 148] width 5 height 4
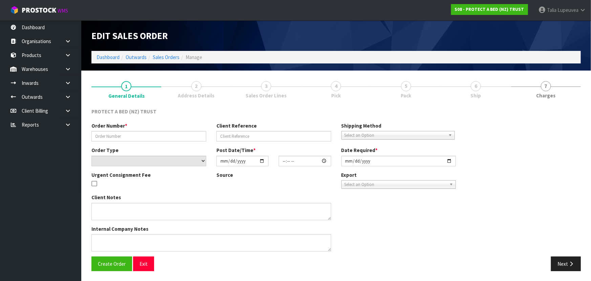
type input "257745"
select select "number:0"
type input "[DATE]"
type input "12:21:00.000"
type input "[DATE]"
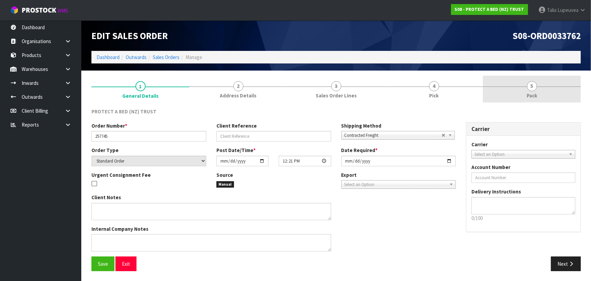
click at [529, 86] on span "5" at bounding box center [532, 86] width 10 height 10
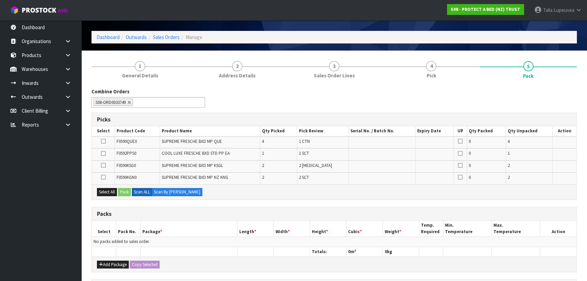
scroll to position [30, 0]
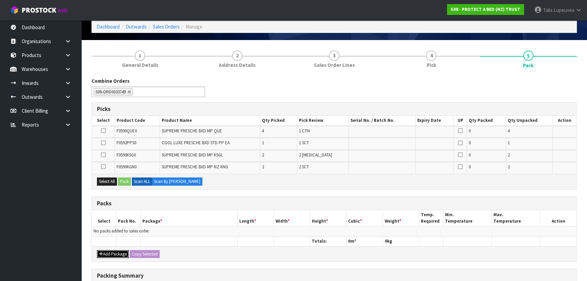
drag, startPoint x: 119, startPoint y: 254, endPoint x: 116, endPoint y: 247, distance: 7.4
click at [119, 252] on button "Add Package" at bounding box center [113, 254] width 32 height 8
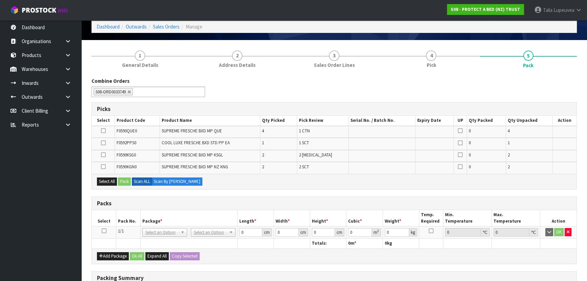
click at [102, 231] on icon at bounding box center [104, 230] width 5 height 0
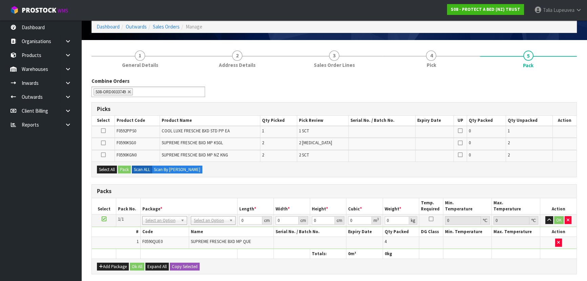
click at [112, 260] on div "Add Package Ok All Expand All Copy Selected" at bounding box center [334, 265] width 484 height 15
click at [111, 262] on button "Add Package" at bounding box center [113, 266] width 32 height 8
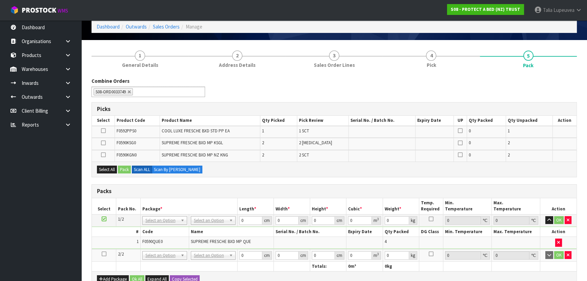
click at [102, 253] on icon at bounding box center [104, 253] width 5 height 0
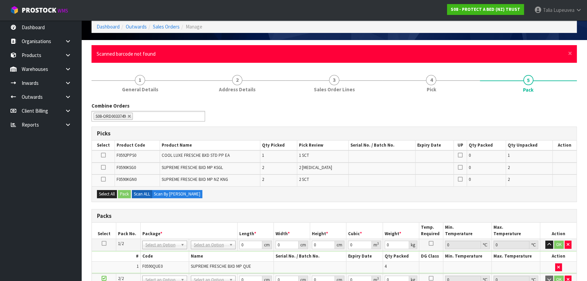
scroll to position [0, 0]
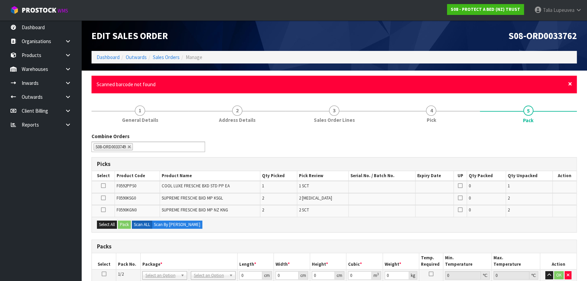
click at [570, 85] on span "×" at bounding box center [570, 83] width 4 height 9
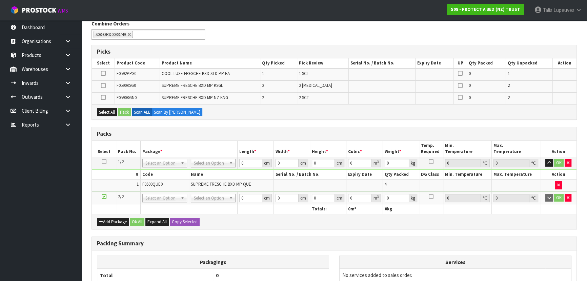
scroll to position [123, 0]
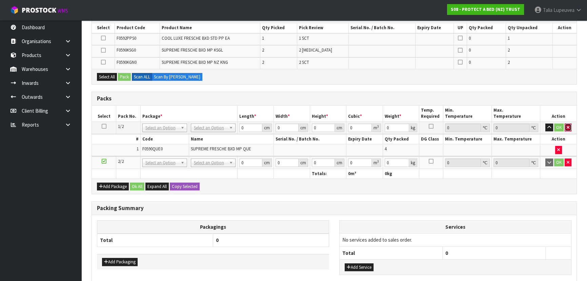
click at [566, 129] on button "button" at bounding box center [567, 127] width 7 height 8
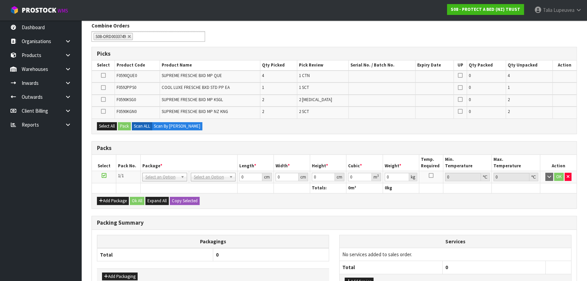
scroll to position [92, 0]
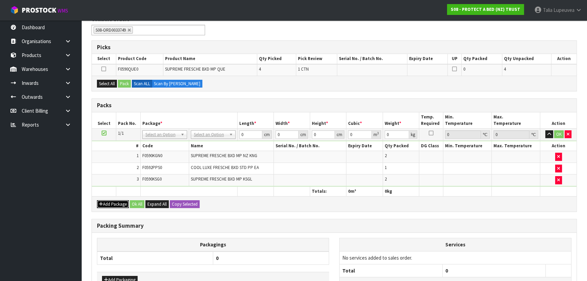
click at [113, 200] on button "Add Package" at bounding box center [113, 204] width 32 height 8
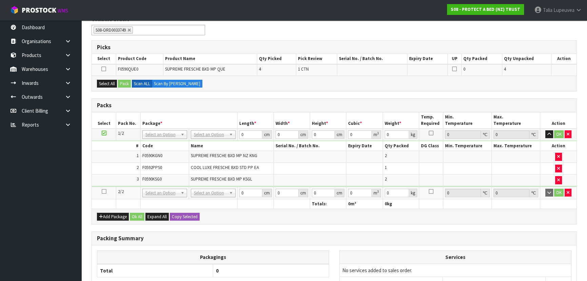
click at [103, 191] on icon at bounding box center [104, 191] width 5 height 0
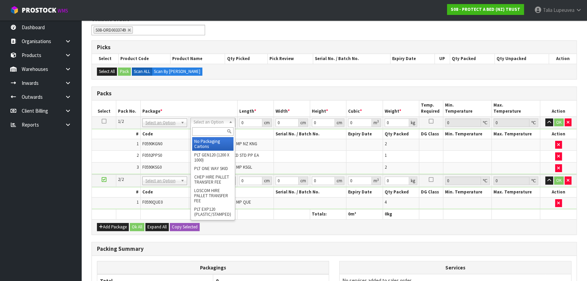
click at [210, 132] on input "text" at bounding box center [212, 131] width 41 height 8
type input "OC"
drag, startPoint x: 209, startPoint y: 141, endPoint x: 243, endPoint y: 120, distance: 40.2
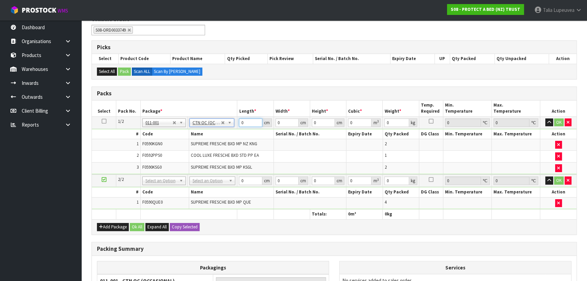
type input "5.72"
drag, startPoint x: 244, startPoint y: 119, endPoint x: 230, endPoint y: 124, distance: 14.6
click at [230, 124] on tr "1/2 NONE 007-001 007-002 007-004 007-009 007-013 007-014 007-015 007-017 007-01…" at bounding box center [334, 122] width 484 height 12
type input "58"
type input "40"
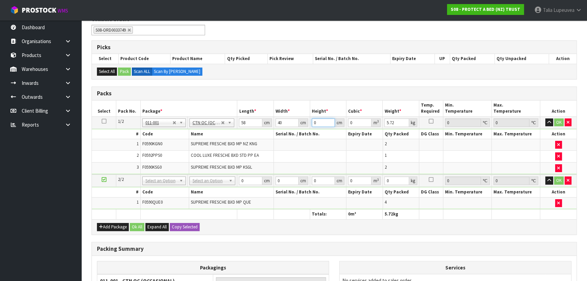
type input "3"
type input "0.00696"
type input "32"
type input "0.07424"
type input "32"
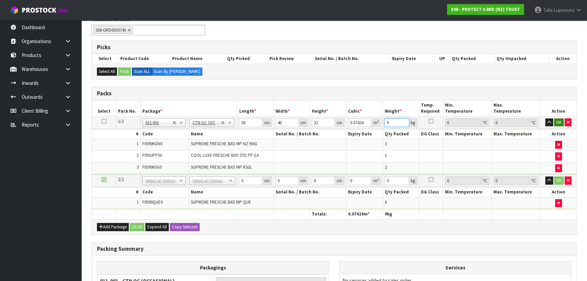
type input "9"
click at [558, 122] on button "OK" at bounding box center [558, 122] width 9 height 8
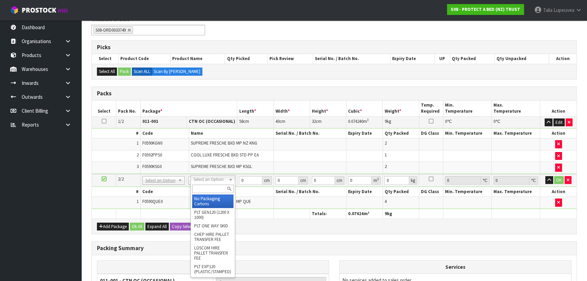
click at [212, 188] on input "text" at bounding box center [213, 188] width 42 height 8
type input "OWN"
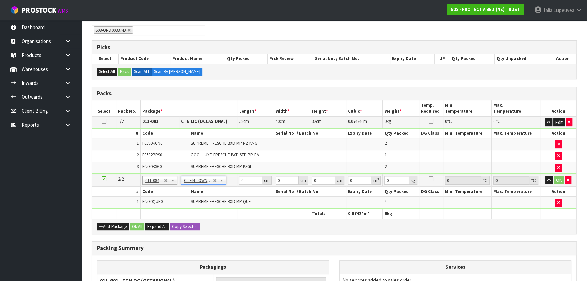
type input "6.7"
drag, startPoint x: 248, startPoint y: 180, endPoint x: 239, endPoint y: 183, distance: 9.0
click at [239, 183] on td "0 cm" at bounding box center [255, 180] width 36 height 13
type input "58"
type input "40"
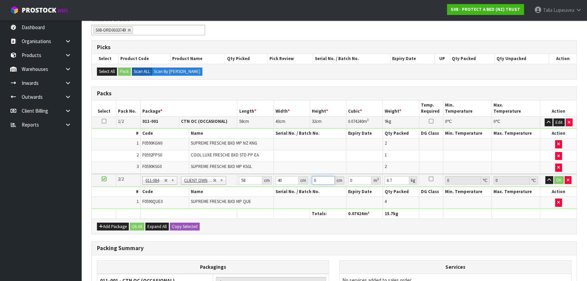
type input "3"
type input "0.00696"
type input "32"
type input "0.07424"
type input "32"
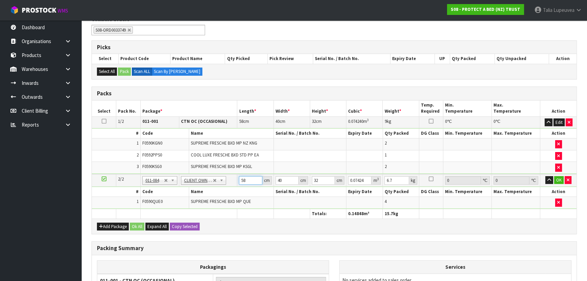
click at [246, 180] on input "58" at bounding box center [250, 180] width 23 height 8
click at [246, 179] on input "58" at bounding box center [250, 180] width 23 height 8
drag, startPoint x: 246, startPoint y: 179, endPoint x: 241, endPoint y: 182, distance: 5.8
click at [241, 182] on input "58" at bounding box center [250, 180] width 23 height 8
click at [244, 179] on input "58" at bounding box center [250, 180] width 23 height 8
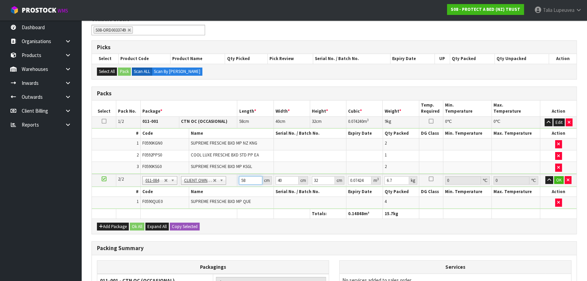
click at [244, 179] on input "58" at bounding box center [250, 180] width 23 height 8
type input "2"
type input "0.00256"
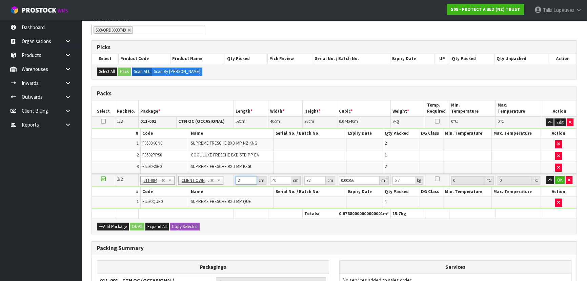
type input "28"
type input "0.03584"
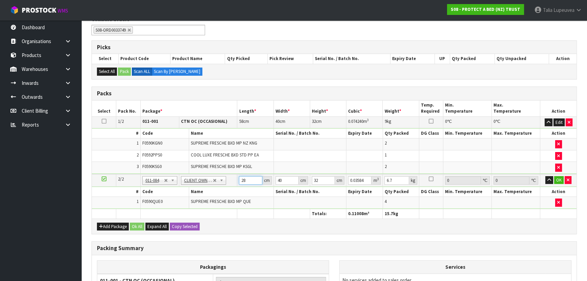
type input "28"
type input "4"
type input "0.003584"
type input "41"
type input "0.036736"
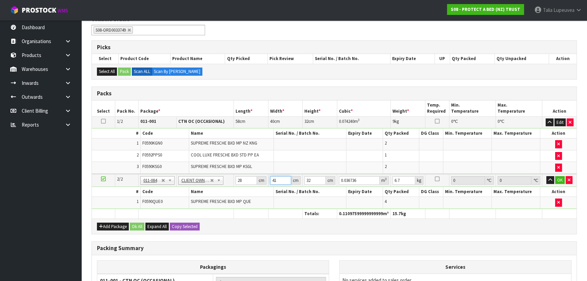
type input "41"
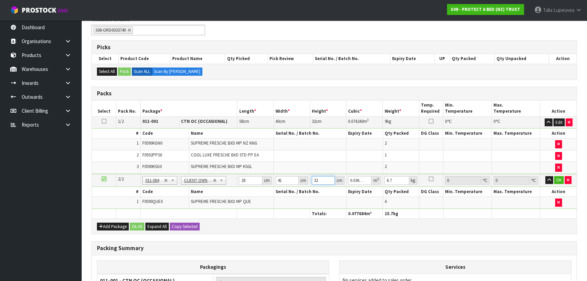
type input "3"
type input "0.003444"
type input "32"
type input "0.036736"
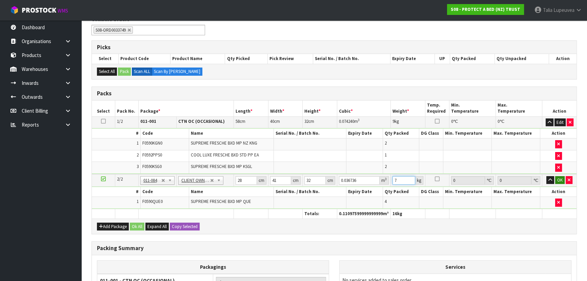
type input "7"
click at [556, 176] on button "OK" at bounding box center [559, 180] width 9 height 8
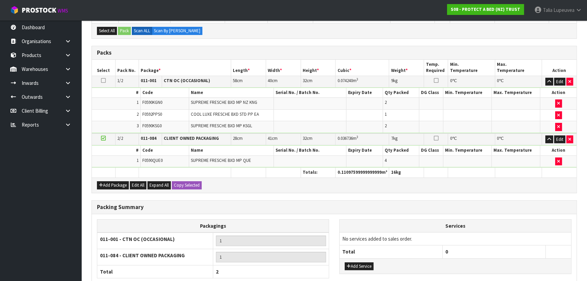
scroll to position [185, 0]
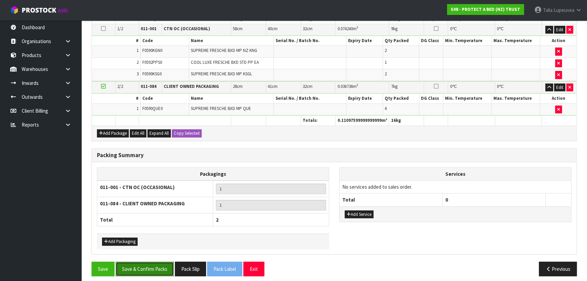
click at [171, 262] on button "Save & Confirm Packs" at bounding box center [145, 268] width 58 height 15
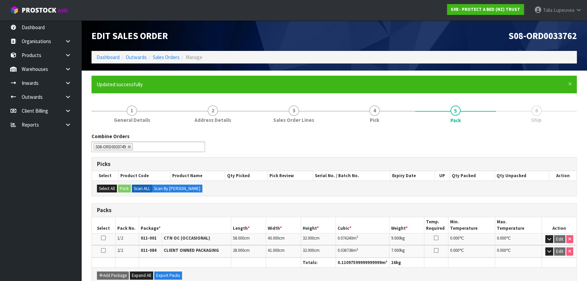
scroll to position [123, 0]
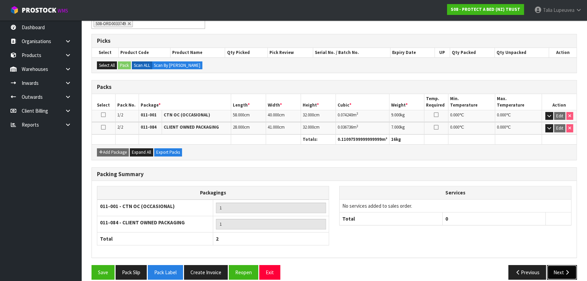
click at [555, 269] on button "Next" at bounding box center [562, 272] width 30 height 15
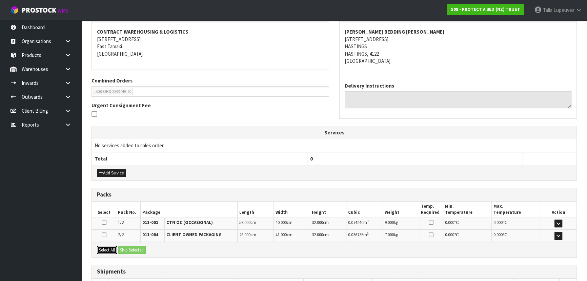
click at [112, 246] on button "Select All" at bounding box center [107, 250] width 20 height 8
click at [140, 244] on div "Select All Ship Selected" at bounding box center [334, 249] width 484 height 15
click at [138, 248] on button "Ship Selected" at bounding box center [132, 250] width 28 height 8
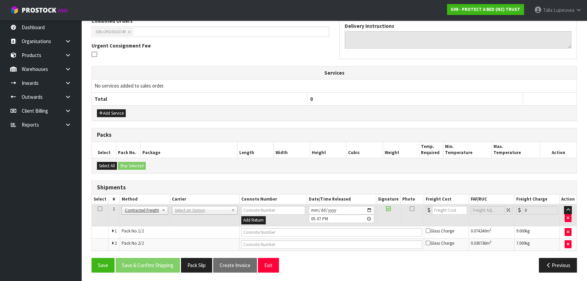
scroll to position [183, 0]
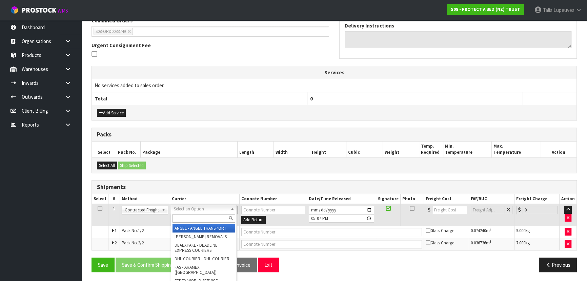
click at [200, 220] on input "text" at bounding box center [203, 218] width 63 height 8
type input "NZP"
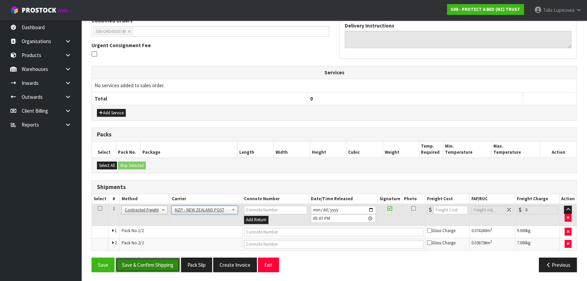
click at [157, 266] on button "Save & Confirm Shipping" at bounding box center [148, 264] width 64 height 15
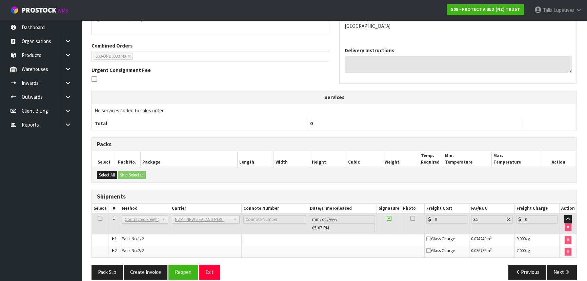
scroll to position [173, 0]
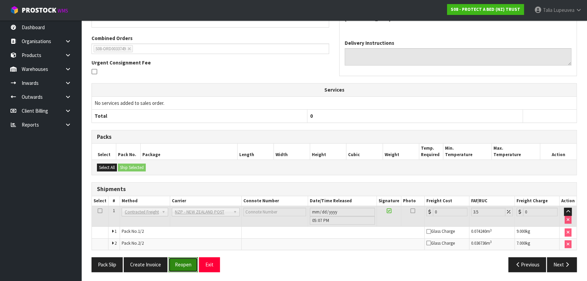
click at [183, 264] on button "Reopen" at bounding box center [182, 264] width 29 height 15
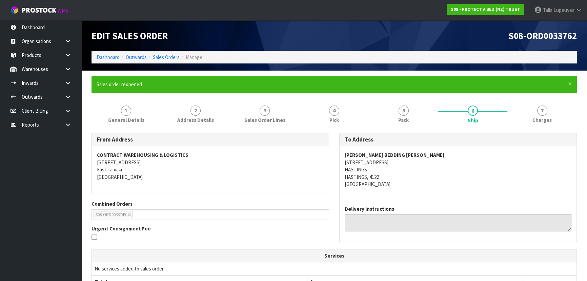
scroll to position [154, 0]
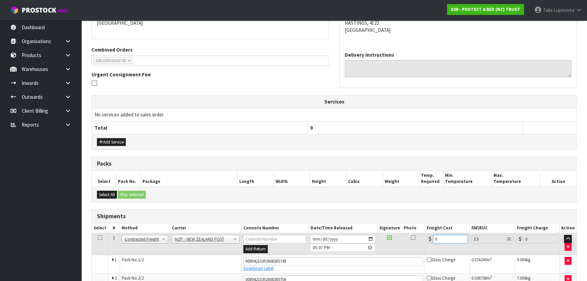
drag, startPoint x: 437, startPoint y: 238, endPoint x: 422, endPoint y: 236, distance: 14.7
click at [422, 236] on tr "1 Client Local Pickup Customer Local Pickup Company Freight Contracted Freight …" at bounding box center [334, 244] width 484 height 22
type input "2"
type input "2.07"
type input "20"
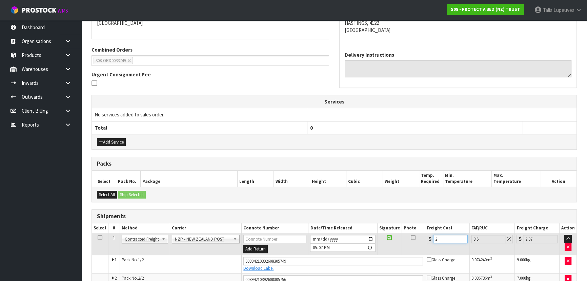
type input "20.7"
type input "20.9"
type input "21.63"
type input "20.96"
type input "21.69"
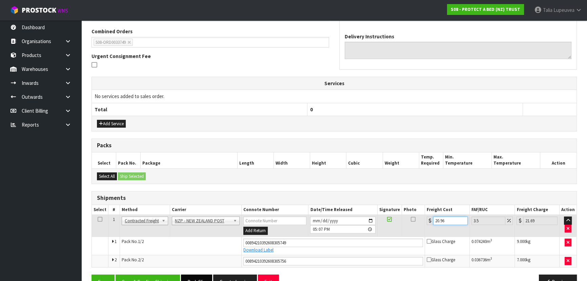
scroll to position [189, 0]
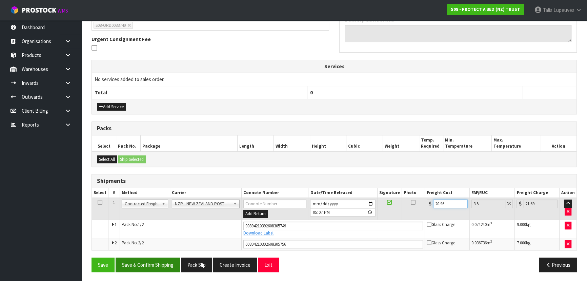
type input "20.96"
click at [165, 264] on button "Save & Confirm Shipping" at bounding box center [148, 264] width 64 height 15
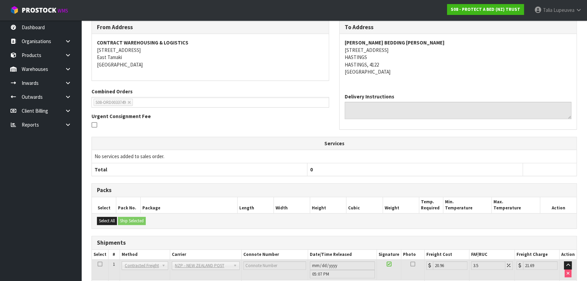
scroll to position [0, 0]
